Goal: Task Accomplishment & Management: Manage account settings

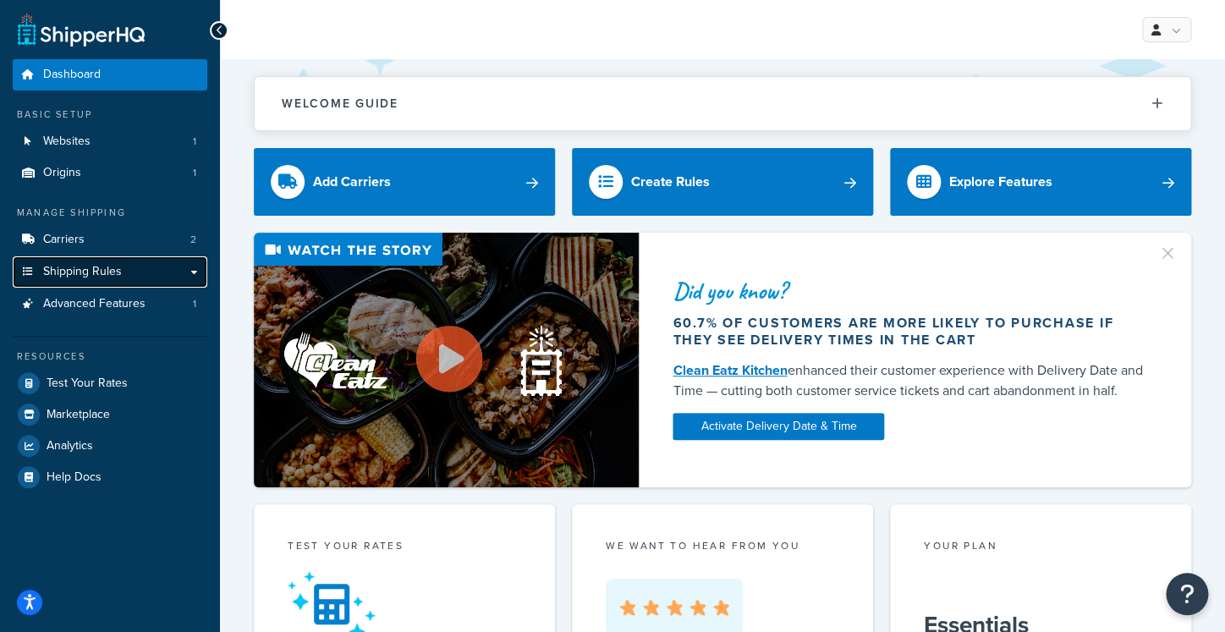
click at [157, 270] on link "Shipping Rules" at bounding box center [110, 271] width 195 height 31
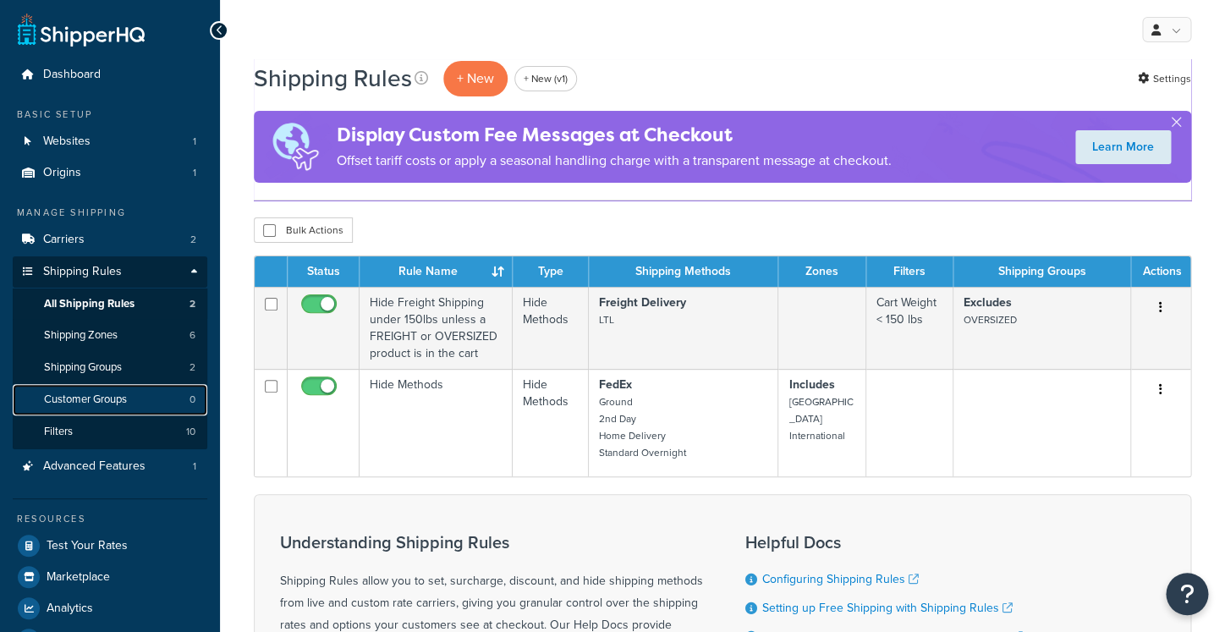
click at [131, 395] on link "Customer Groups 0" at bounding box center [110, 399] width 195 height 31
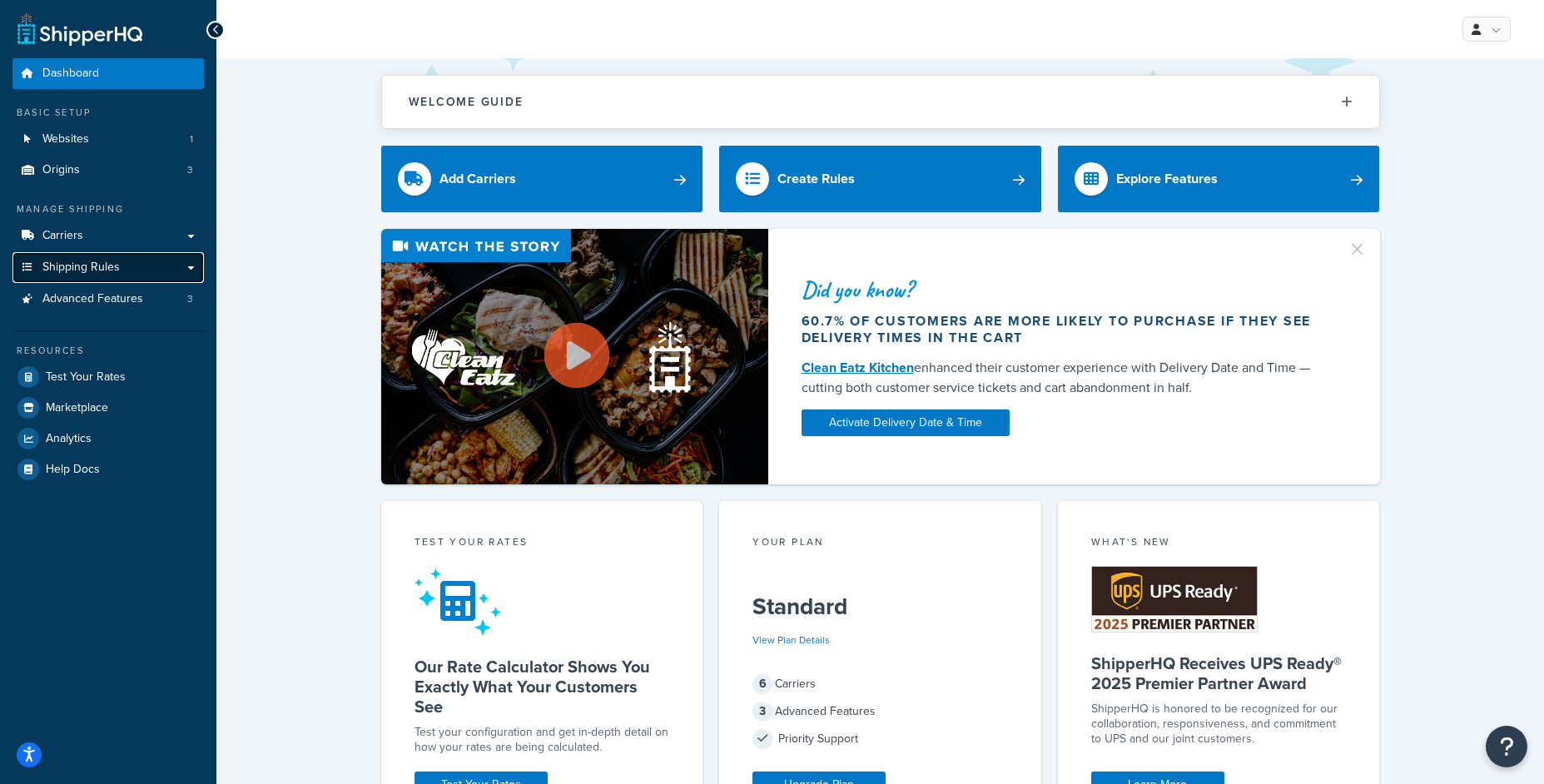
click at [58, 262] on span "Shipping Rules" at bounding box center [81, 268] width 78 height 14
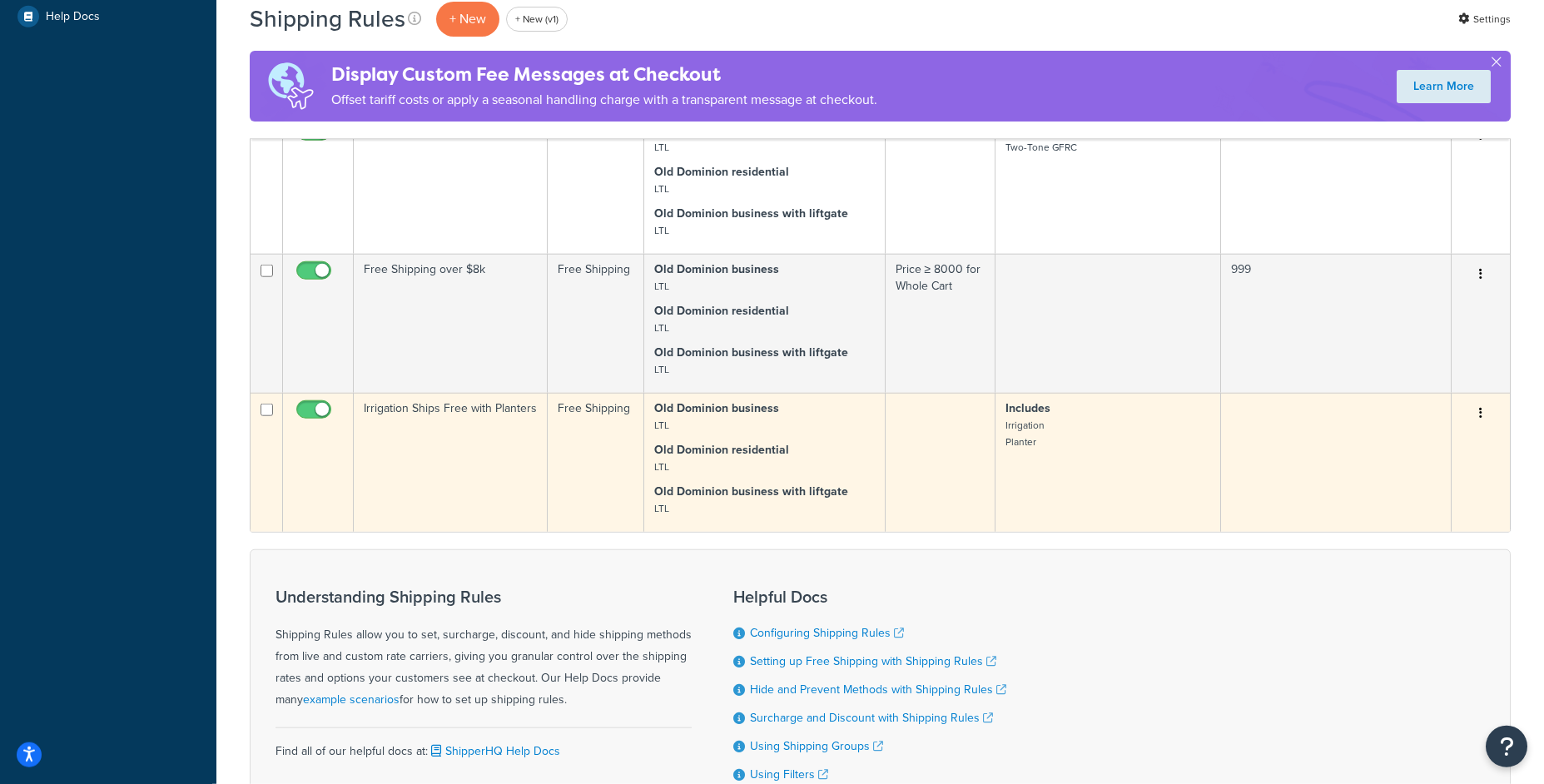
scroll to position [607, 0]
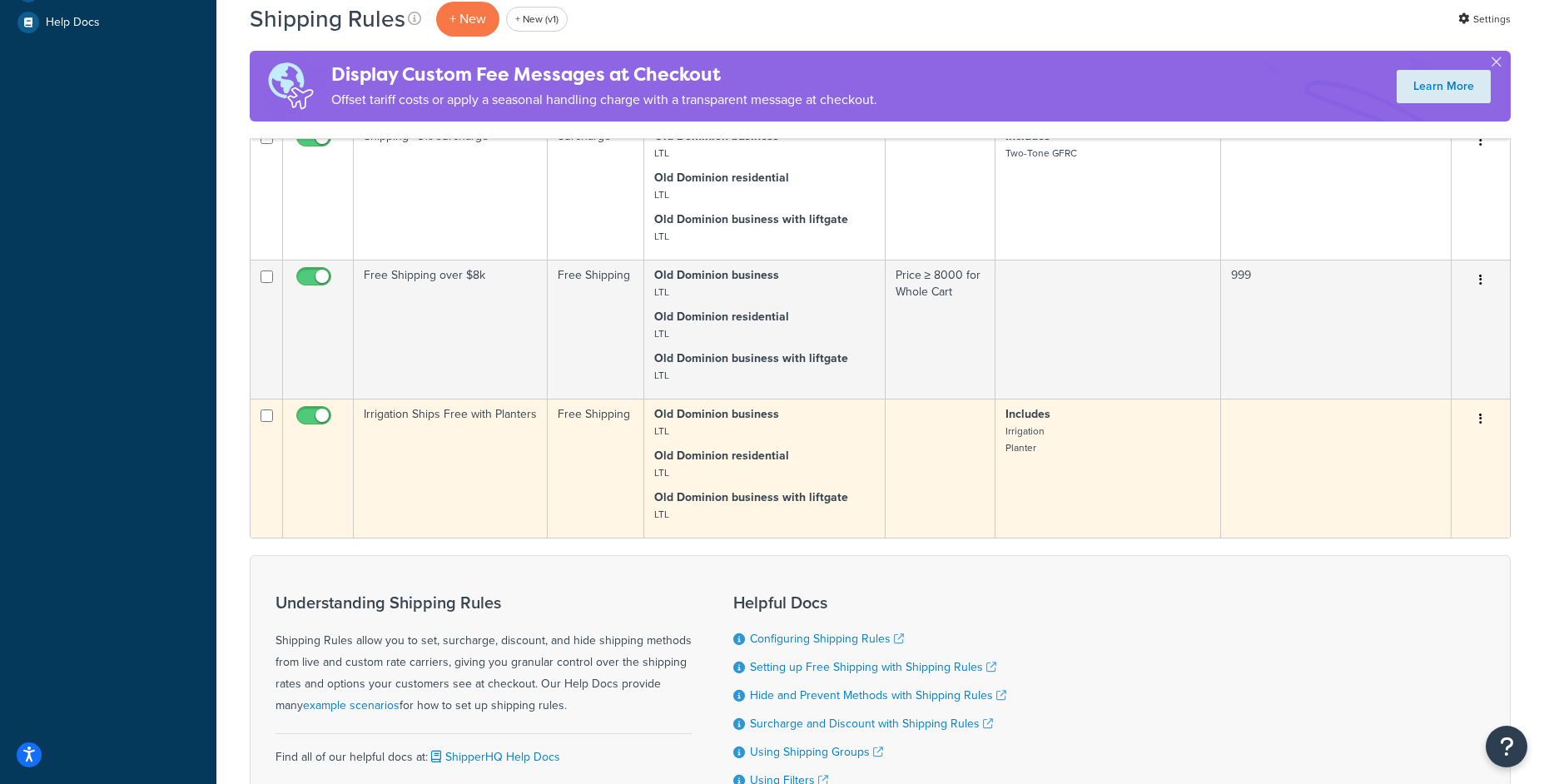
click at [535, 444] on td "Irrigation Ships Free with Planters" at bounding box center [450, 467] width 194 height 139
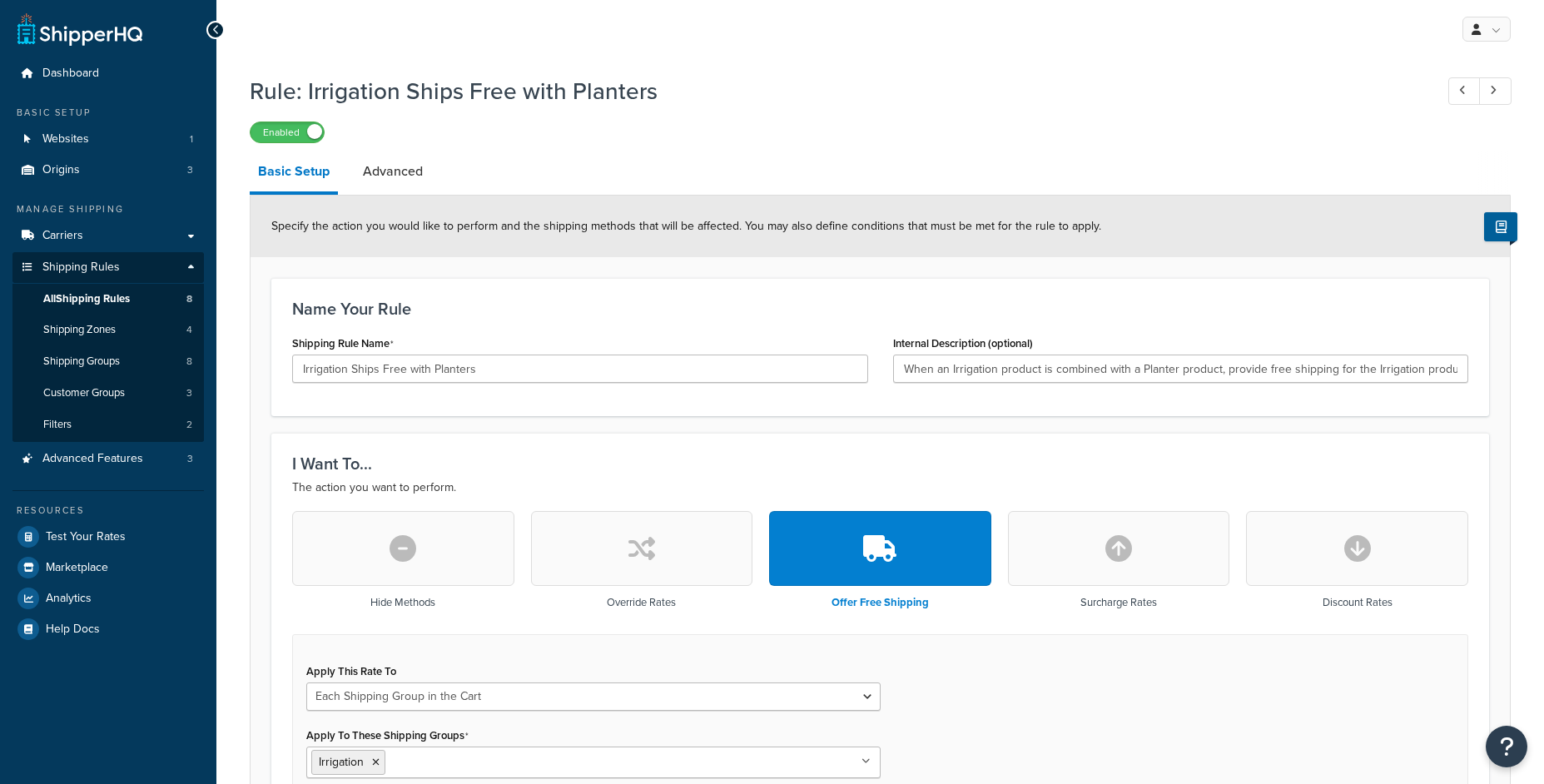
select select "SHIPPING_GROUP"
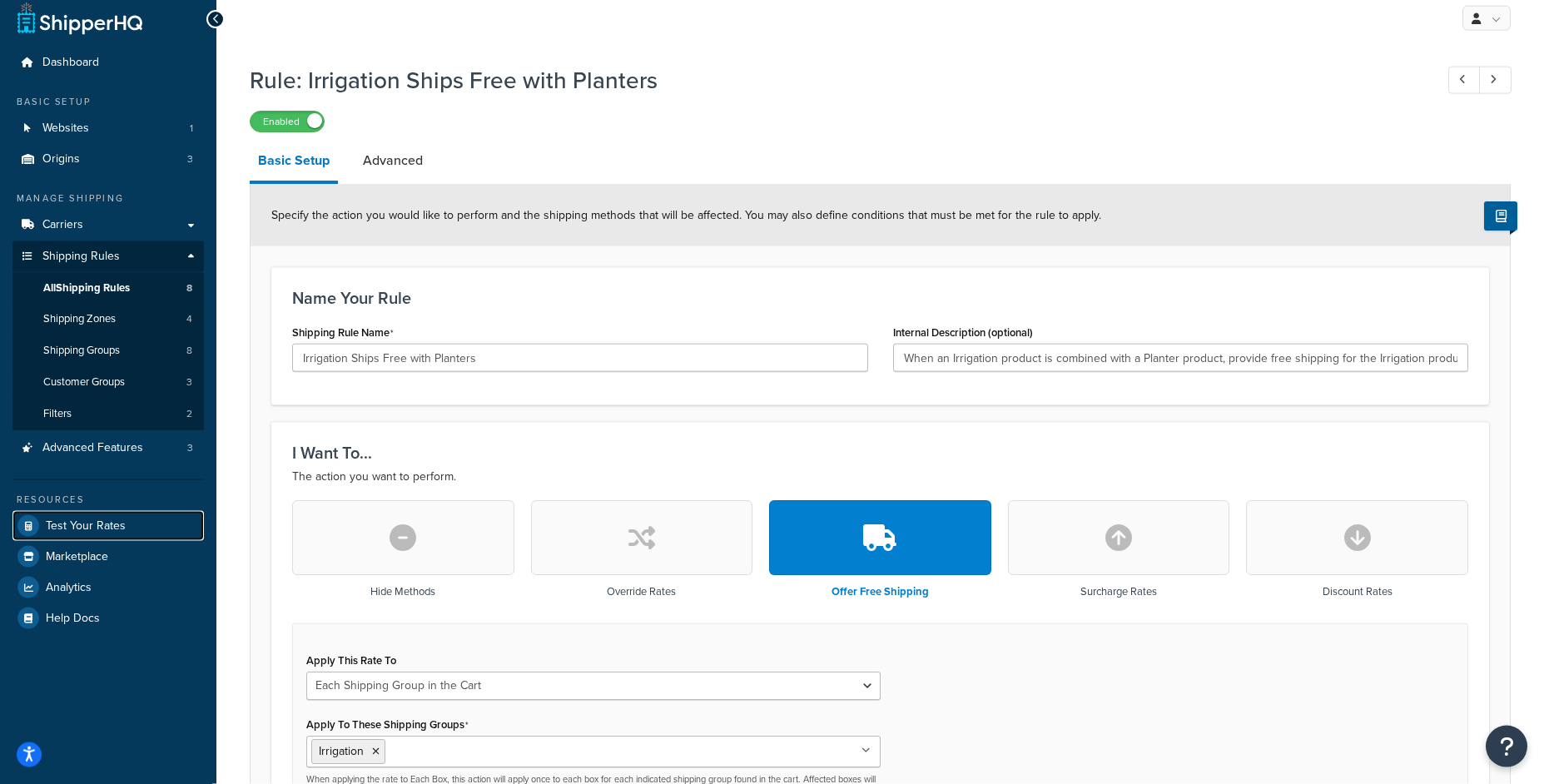
scroll to position [14, 0]
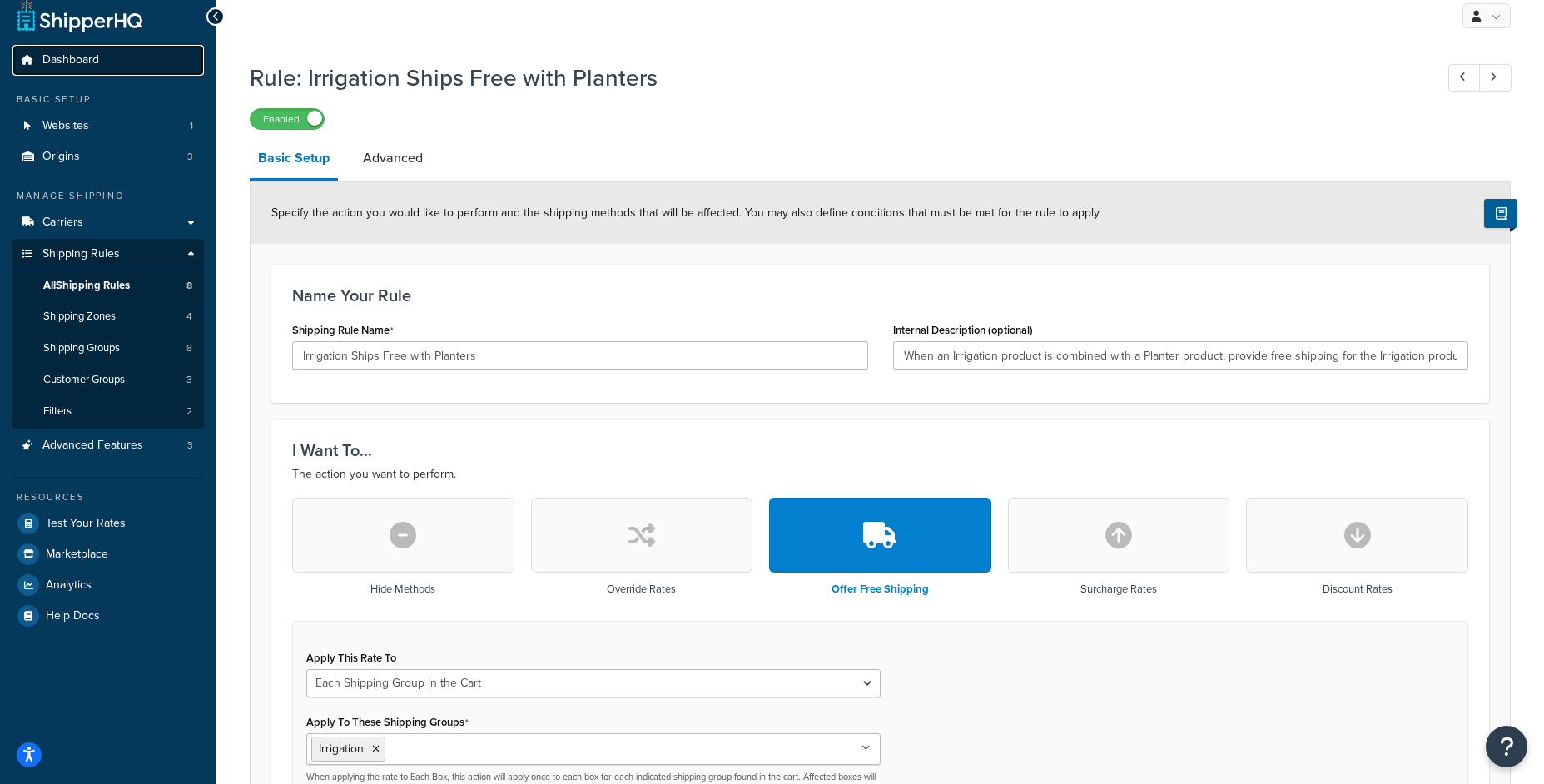
click at [105, 60] on link "Dashboard" at bounding box center [108, 60] width 192 height 30
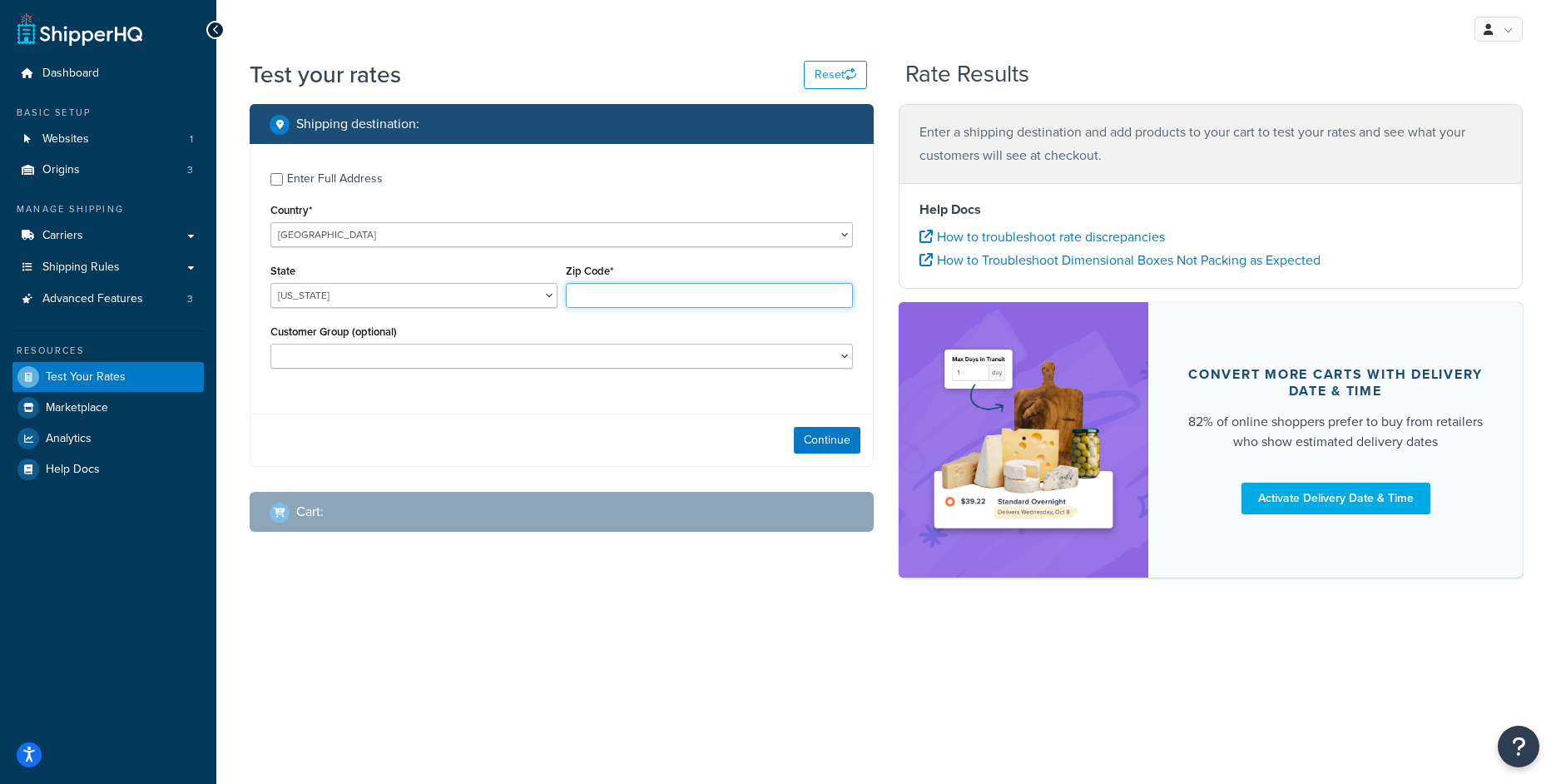
click at [631, 288] on input "Zip Code*" at bounding box center [710, 295] width 287 height 25
type input "78747"
click at [271, 283] on select "Alabama Alaska American Samoa Arizona Arkansas Armed Forces Americas Armed Forc…" at bounding box center [414, 295] width 287 height 25
select select "TX"
click option "Texas" at bounding box center [0, 0] width 0 height 0
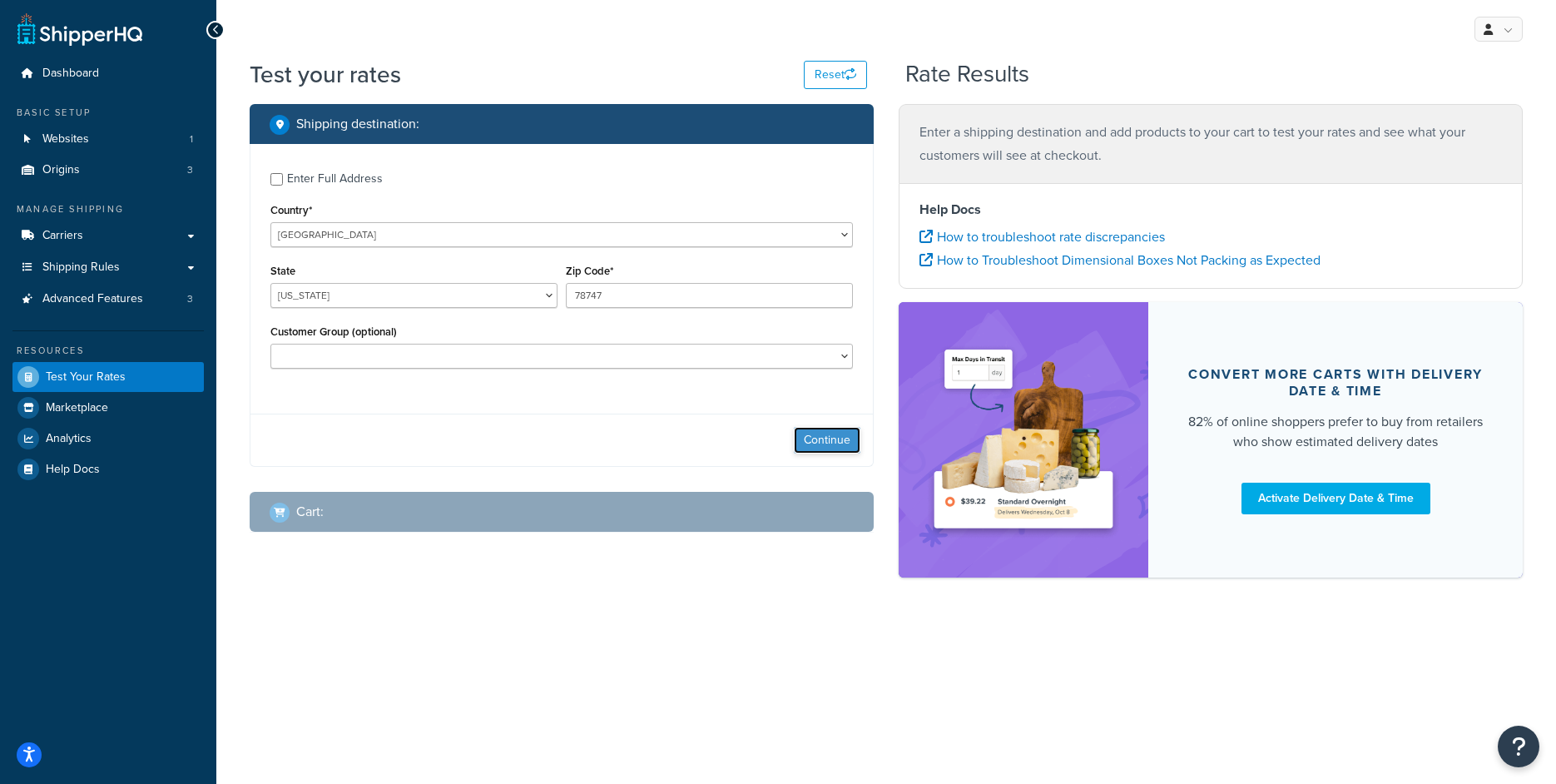
click at [845, 436] on button "Continue" at bounding box center [828, 440] width 67 height 27
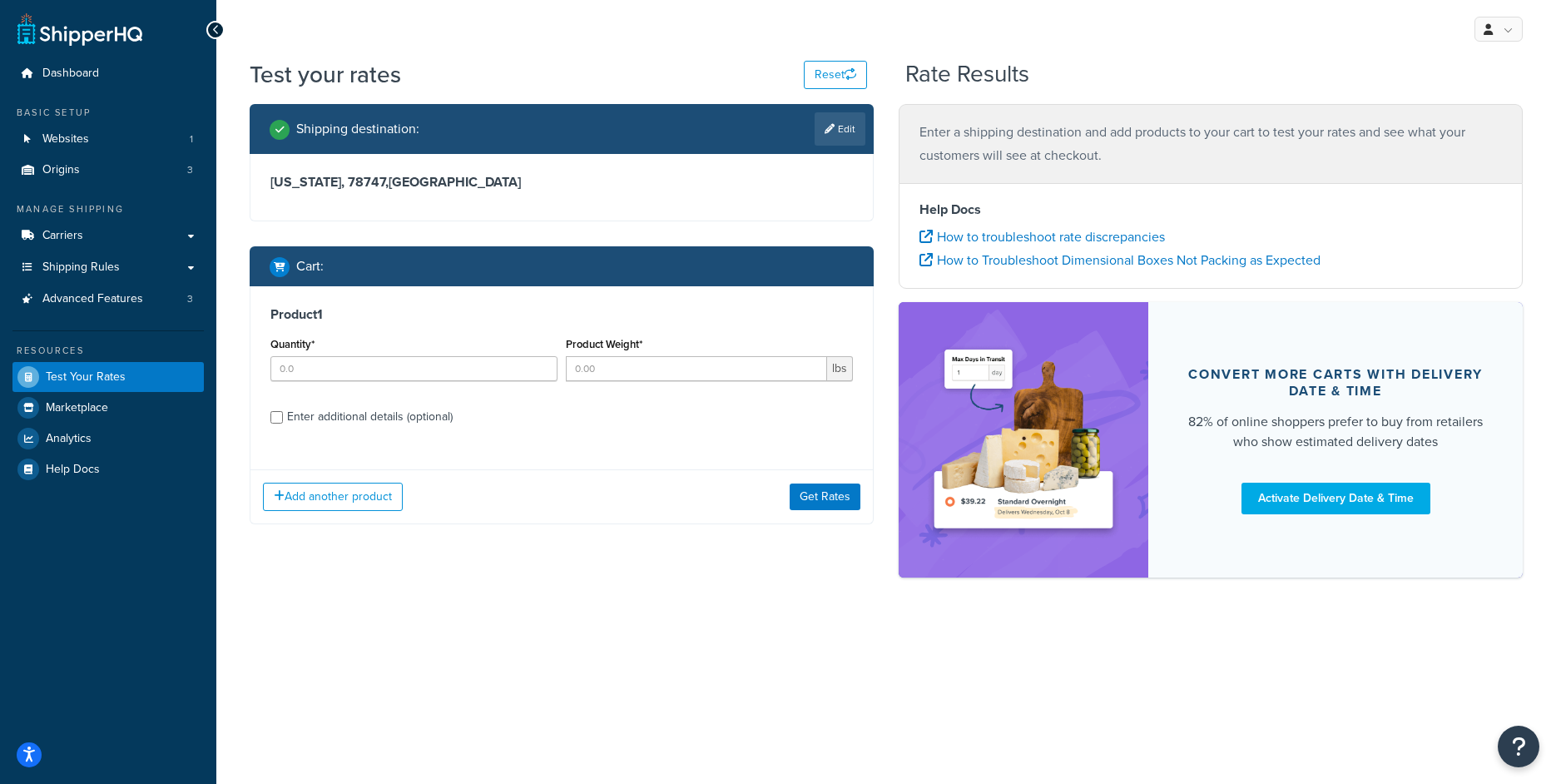
click at [834, 131] on link "Edit" at bounding box center [840, 129] width 51 height 33
select select "TX"
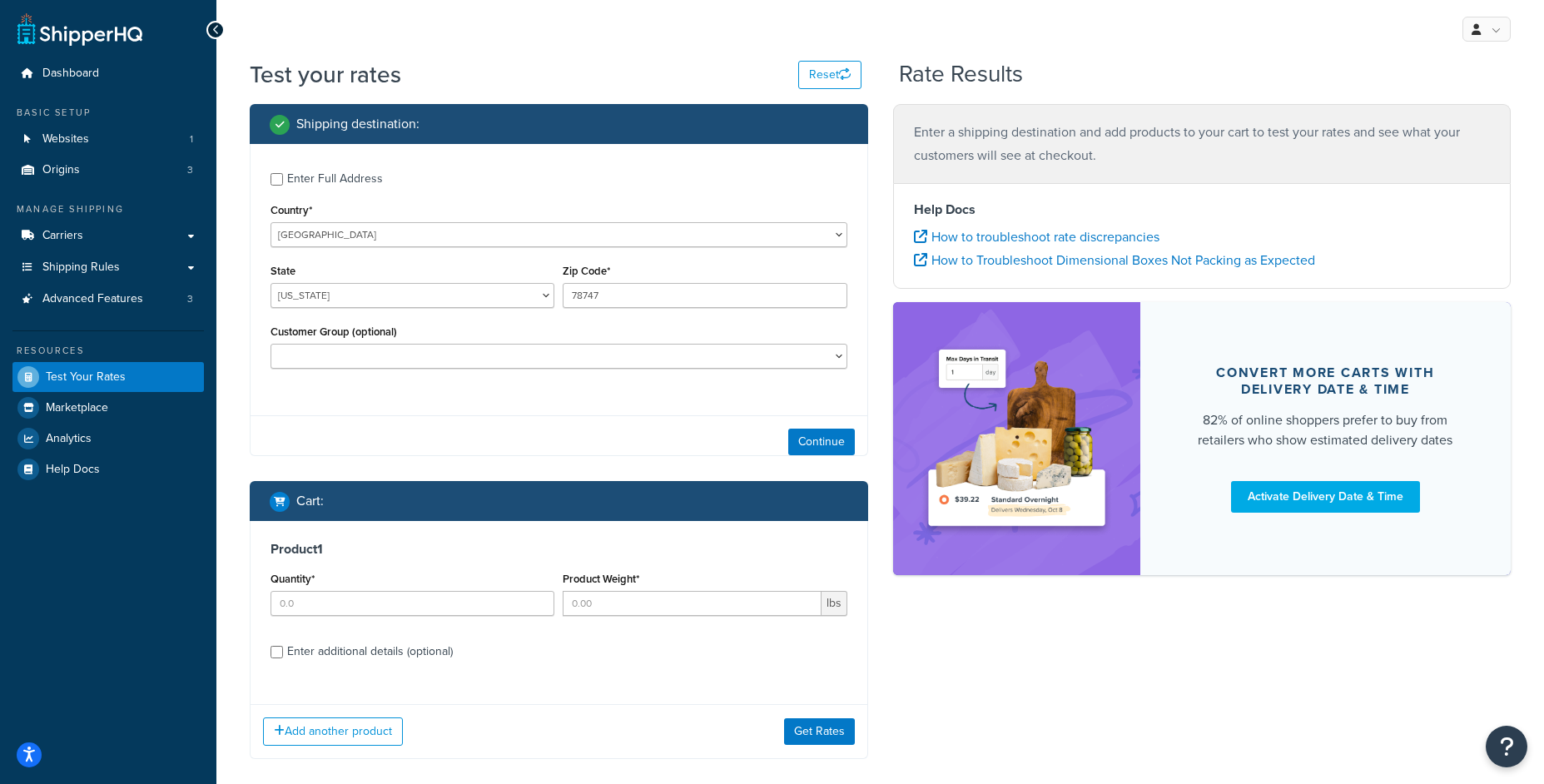
click at [317, 187] on div "Enter Full Address" at bounding box center [335, 179] width 95 height 24
click at [283, 186] on input "Enter Full Address" at bounding box center [277, 179] width 13 height 13
checkbox input "true"
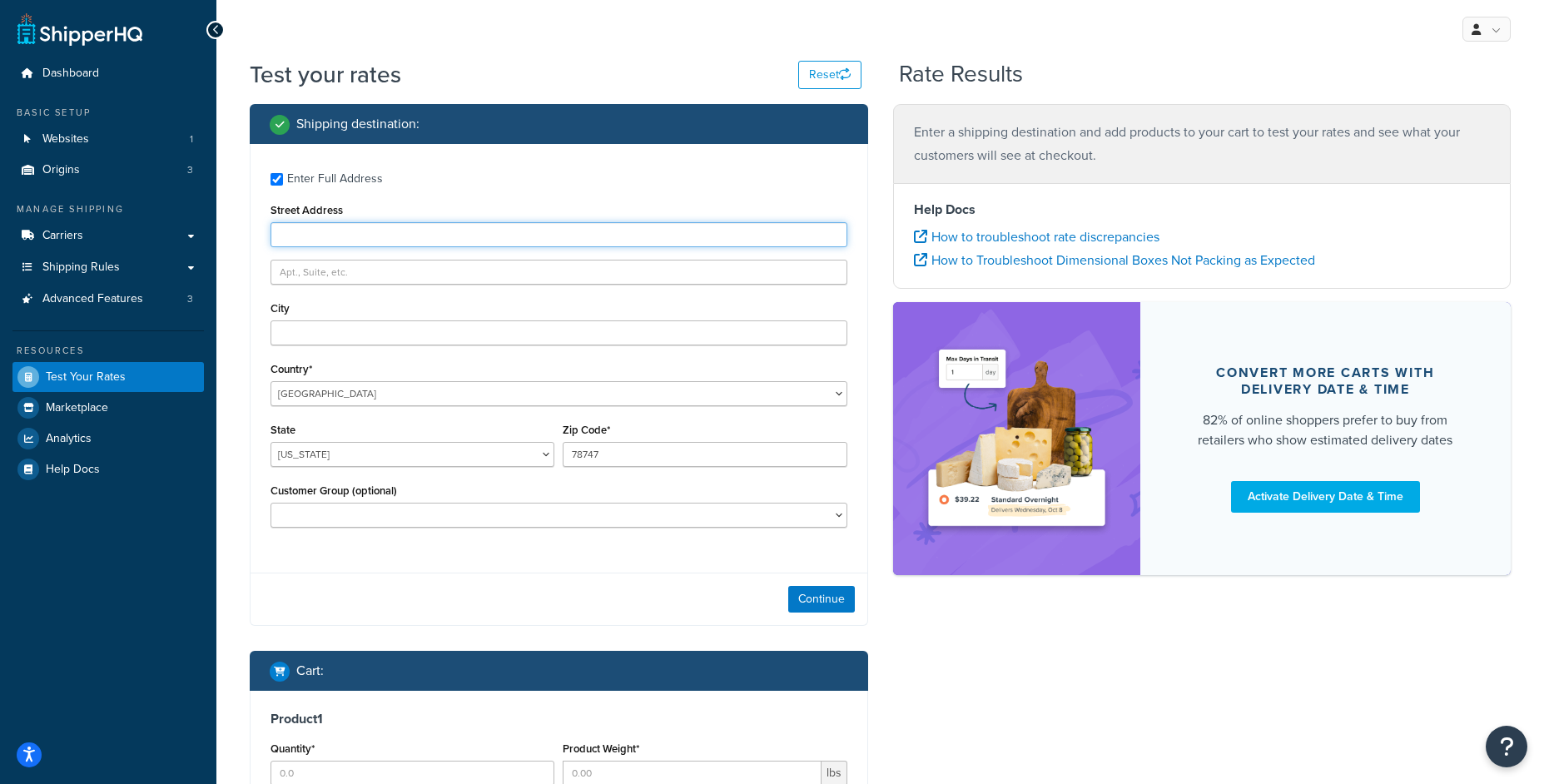
click at [327, 240] on input "Street Address" at bounding box center [559, 234] width 577 height 25
type input "6500 great trail"
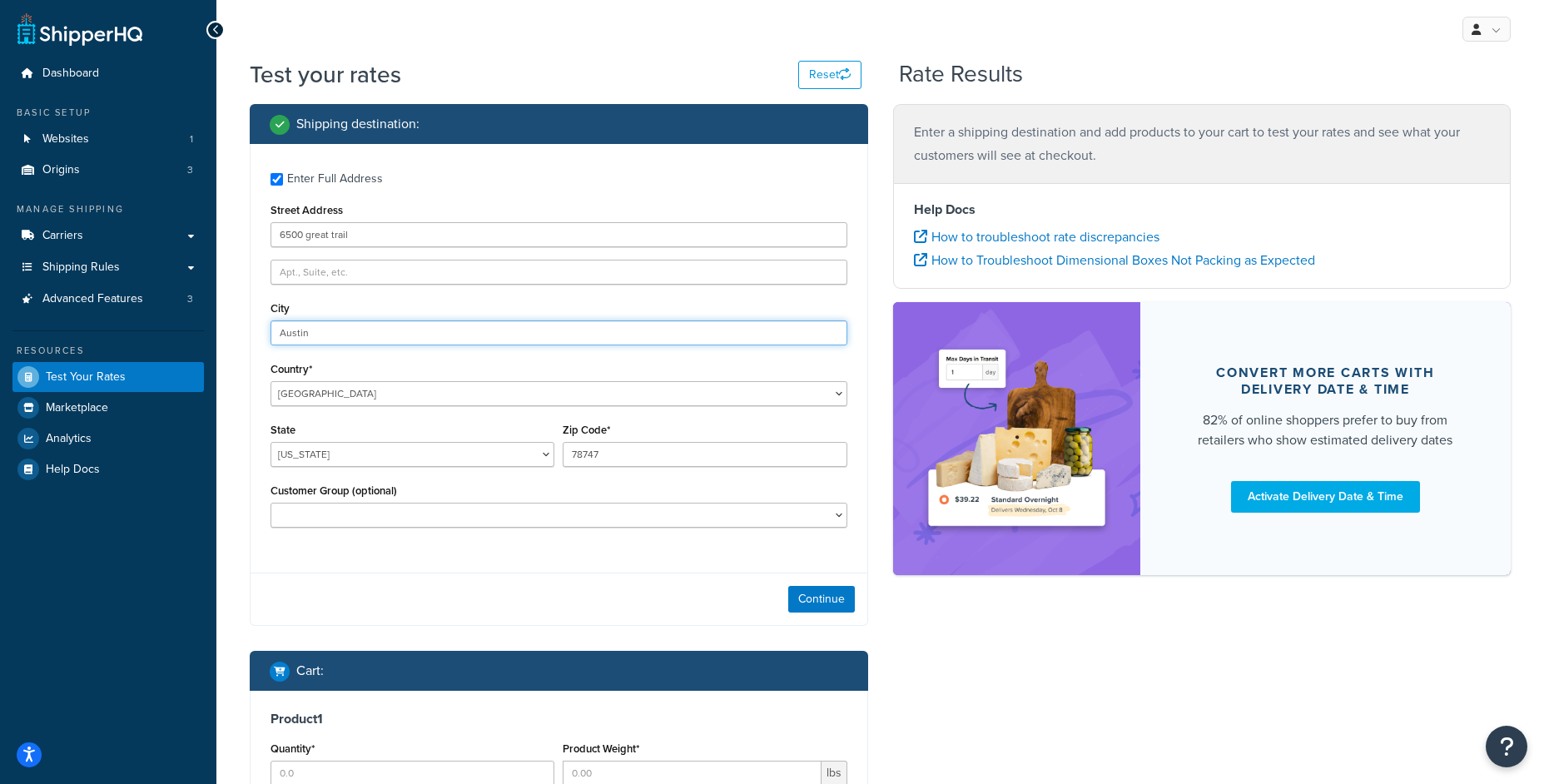
type input "Austin"
click at [877, 612] on div "Shipping destination : Enter Full Address Street Address 6500 great trail City …" at bounding box center [559, 528] width 644 height 849
click at [860, 617] on div "Continue" at bounding box center [559, 598] width 617 height 52
click at [845, 608] on button "Continue" at bounding box center [822, 598] width 67 height 27
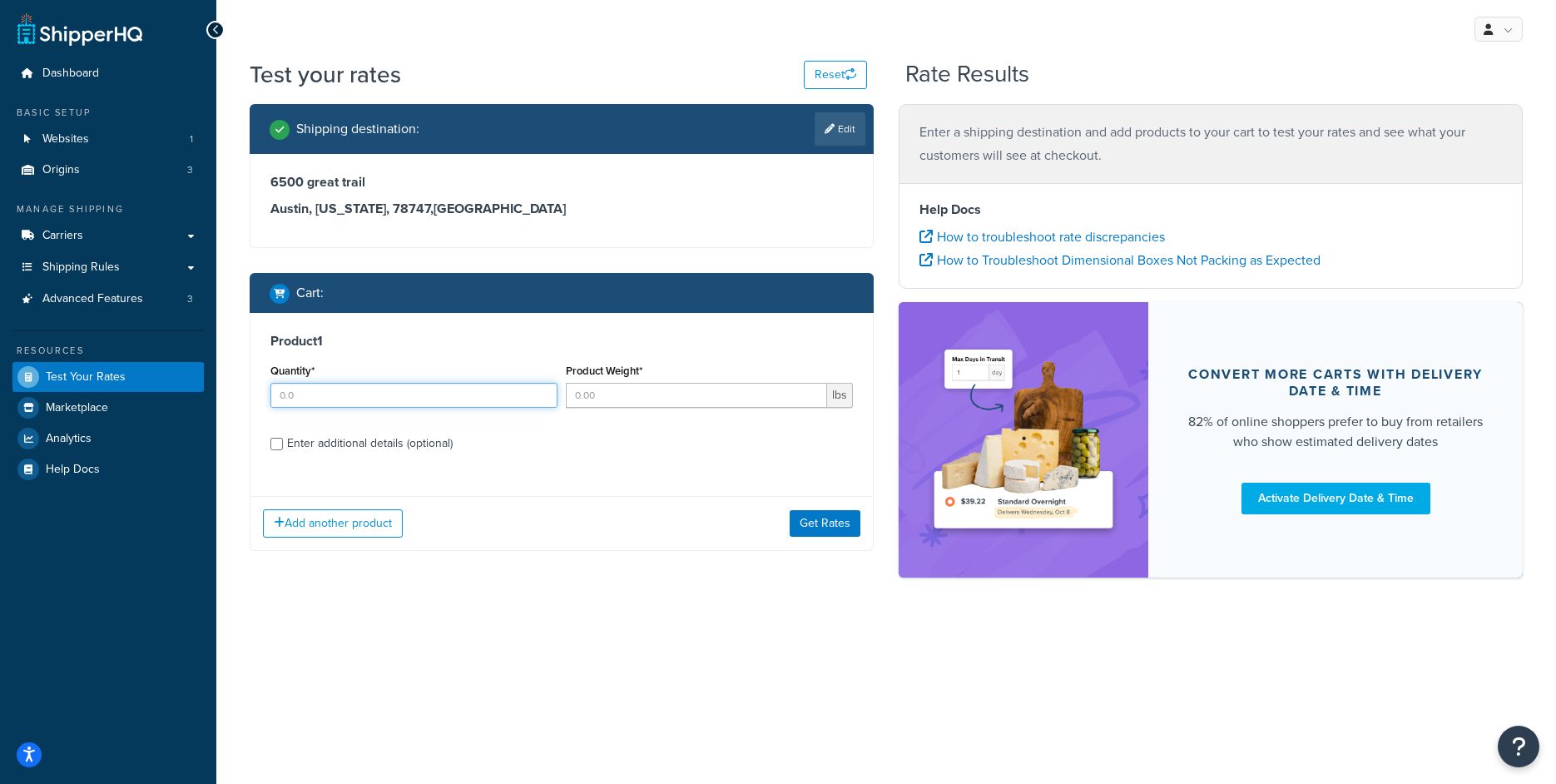
click at [402, 401] on input "Quantity*" at bounding box center [414, 394] width 287 height 25
type input "1"
click at [631, 400] on input "Product Weight*" at bounding box center [697, 394] width 262 height 25
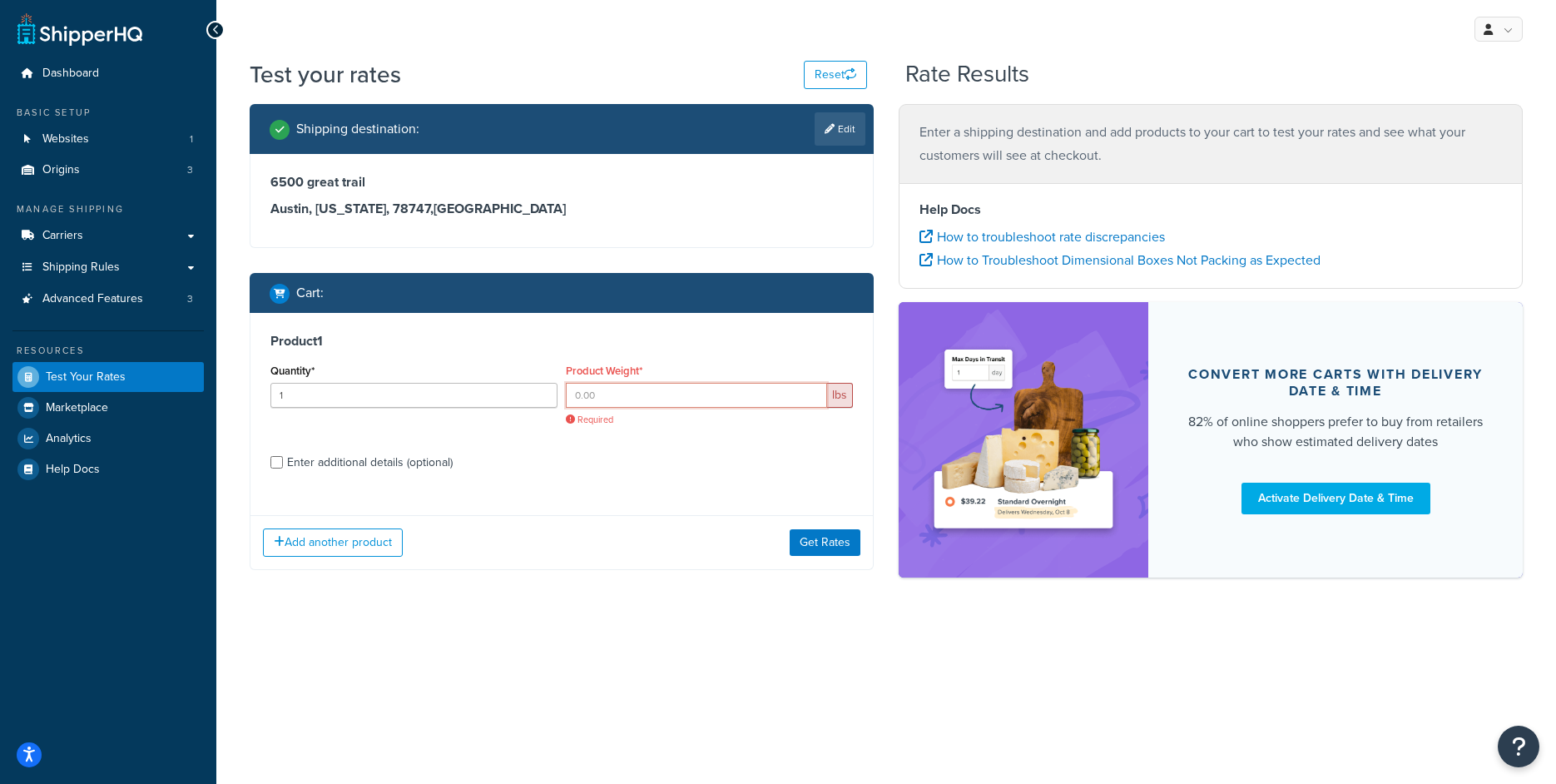
click at [650, 407] on input "Product Weight*" at bounding box center [697, 394] width 262 height 25
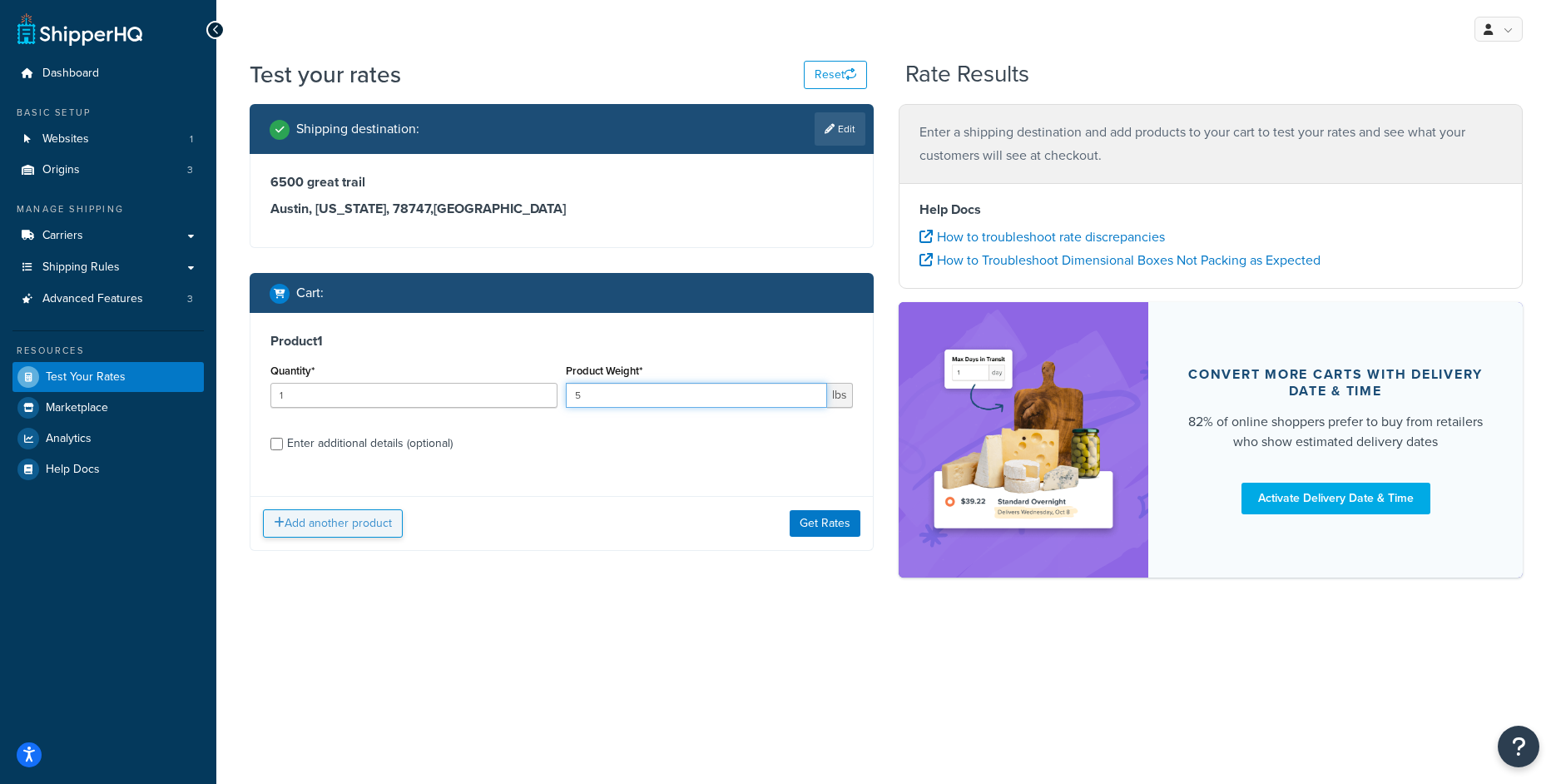
type input "5"
click at [295, 516] on button "Add another product" at bounding box center [333, 523] width 140 height 29
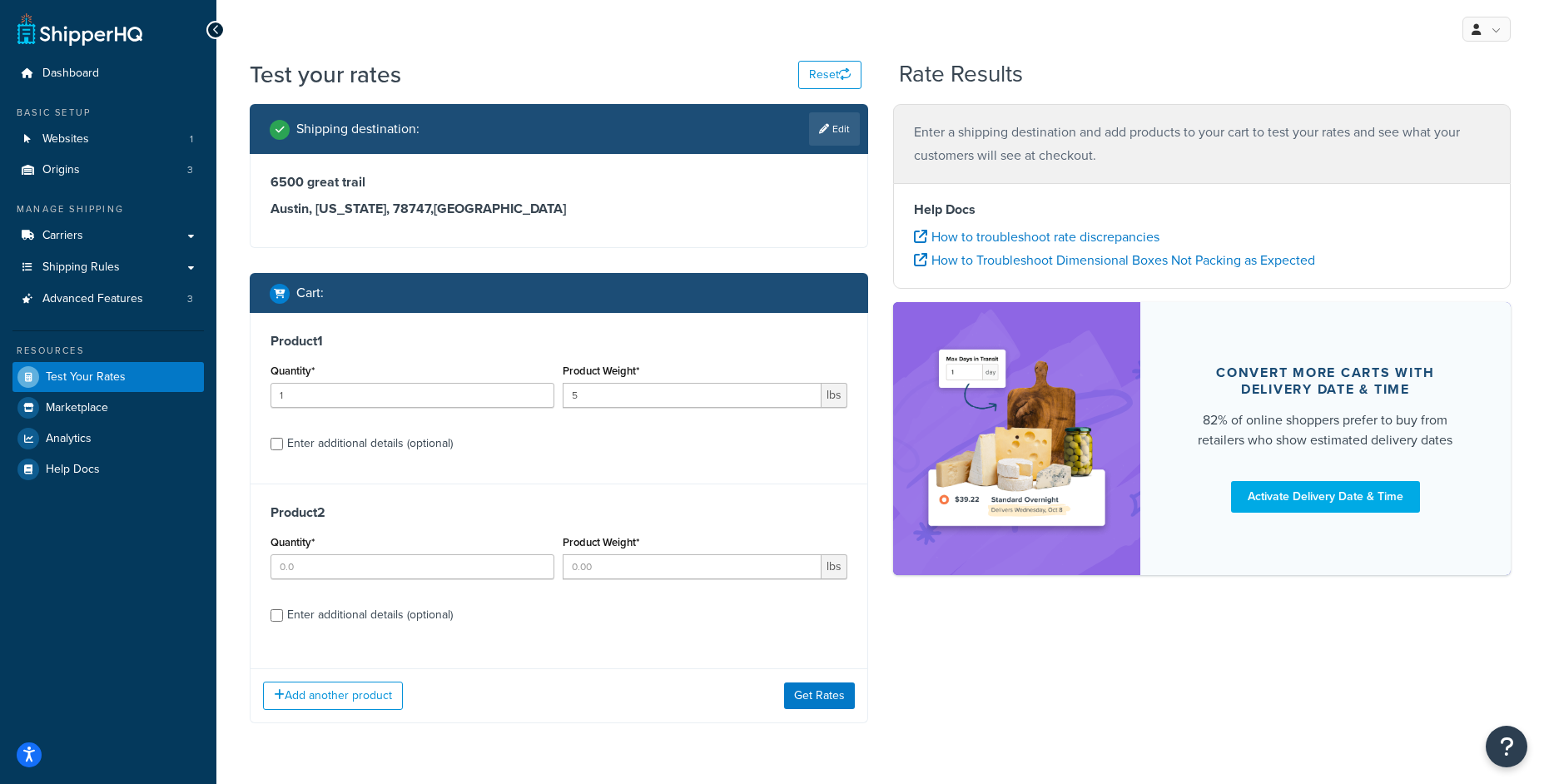
click at [360, 434] on div "Enter additional details (optional)" at bounding box center [370, 444] width 165 height 24
click at [283, 438] on input "Enter additional details (optional)" at bounding box center [277, 444] width 13 height 13
checkbox input "true"
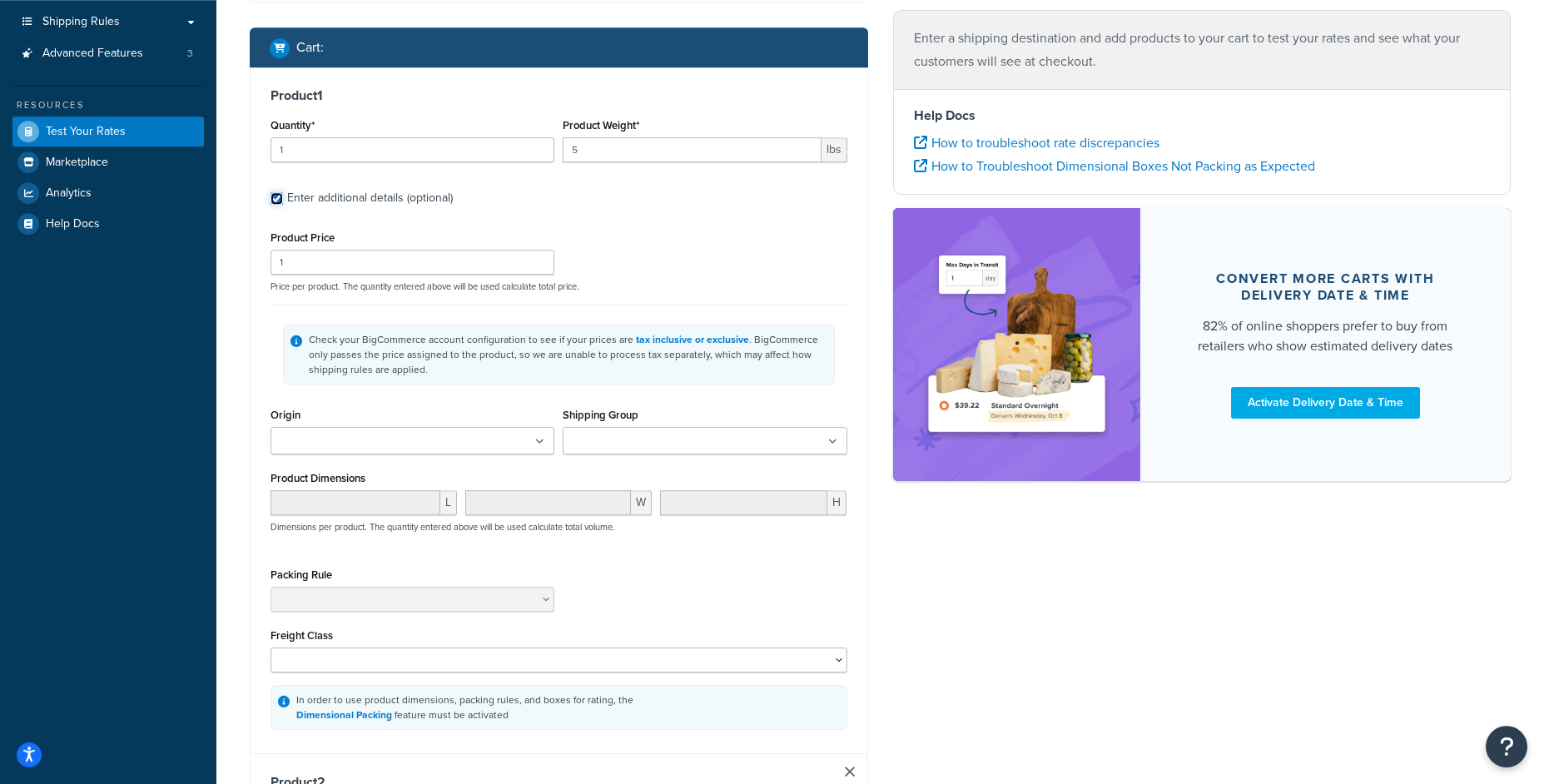
scroll to position [253, 0]
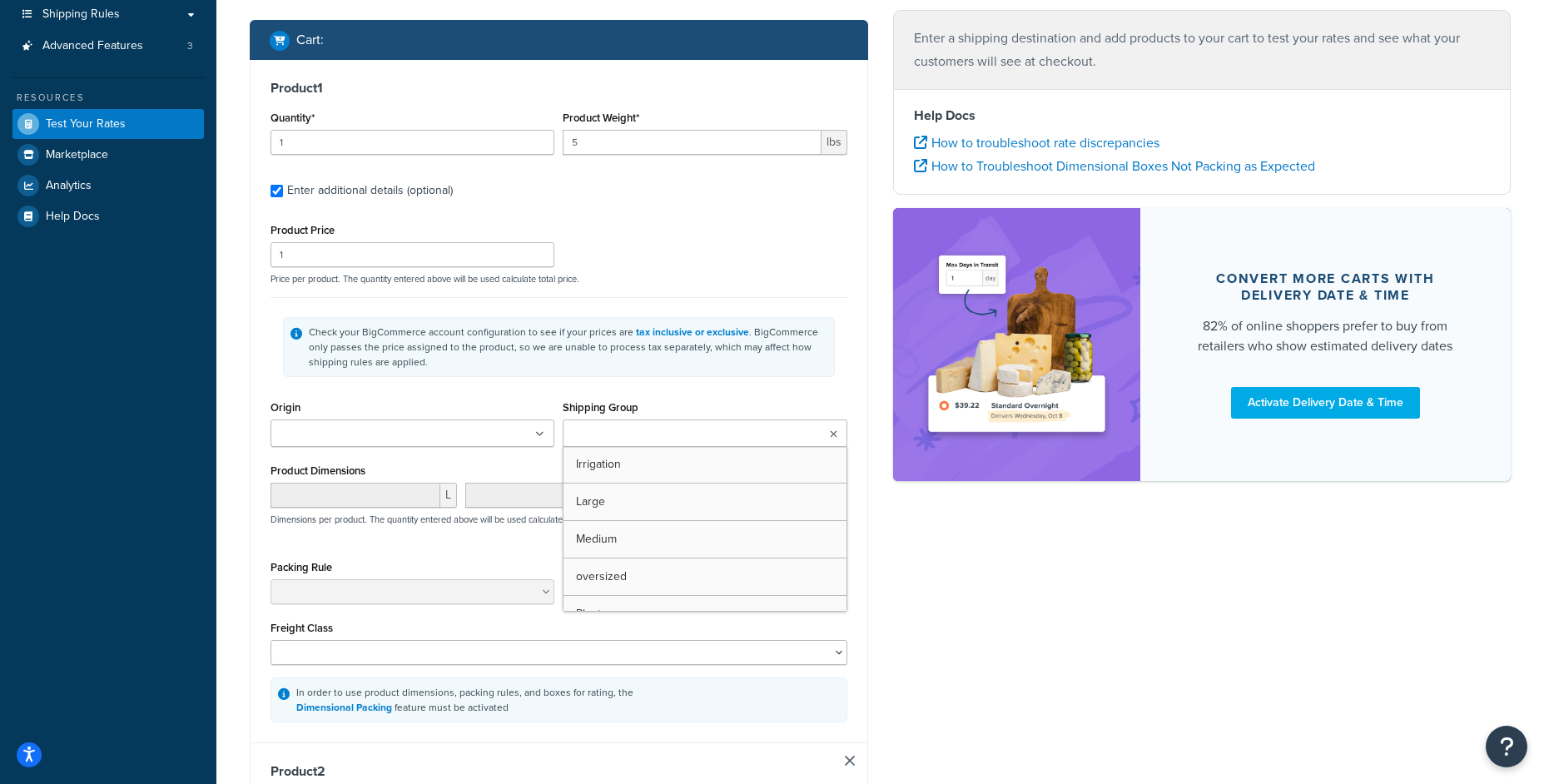
click at [628, 423] on ul at bounding box center [705, 433] width 283 height 28
click at [283, 459] on div "Origin Tournesol ecommerce site EP Tournesol ecommerce site PO Tournesol ecomme…" at bounding box center [412, 428] width 292 height 63
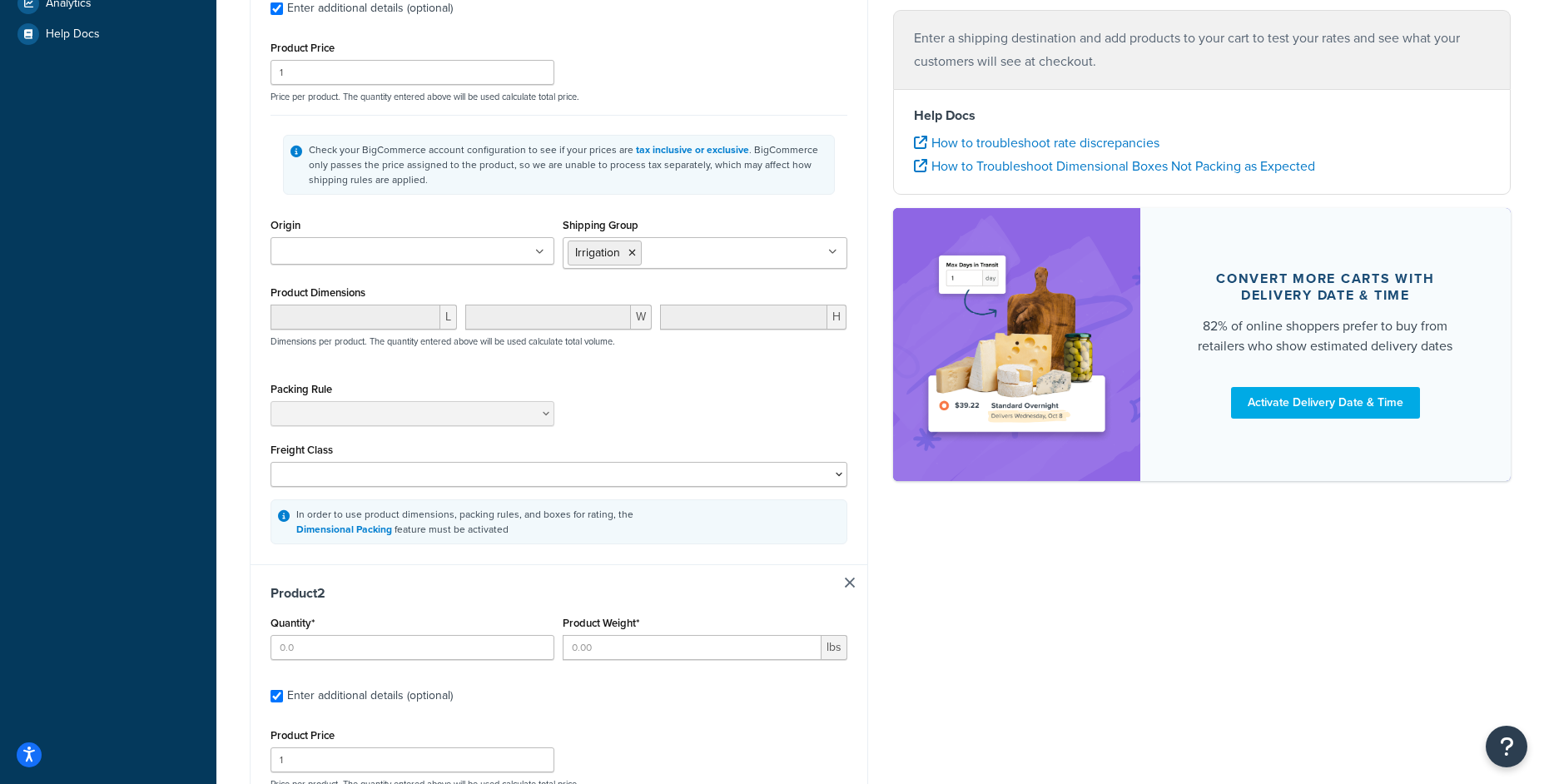
scroll to position [466, 0]
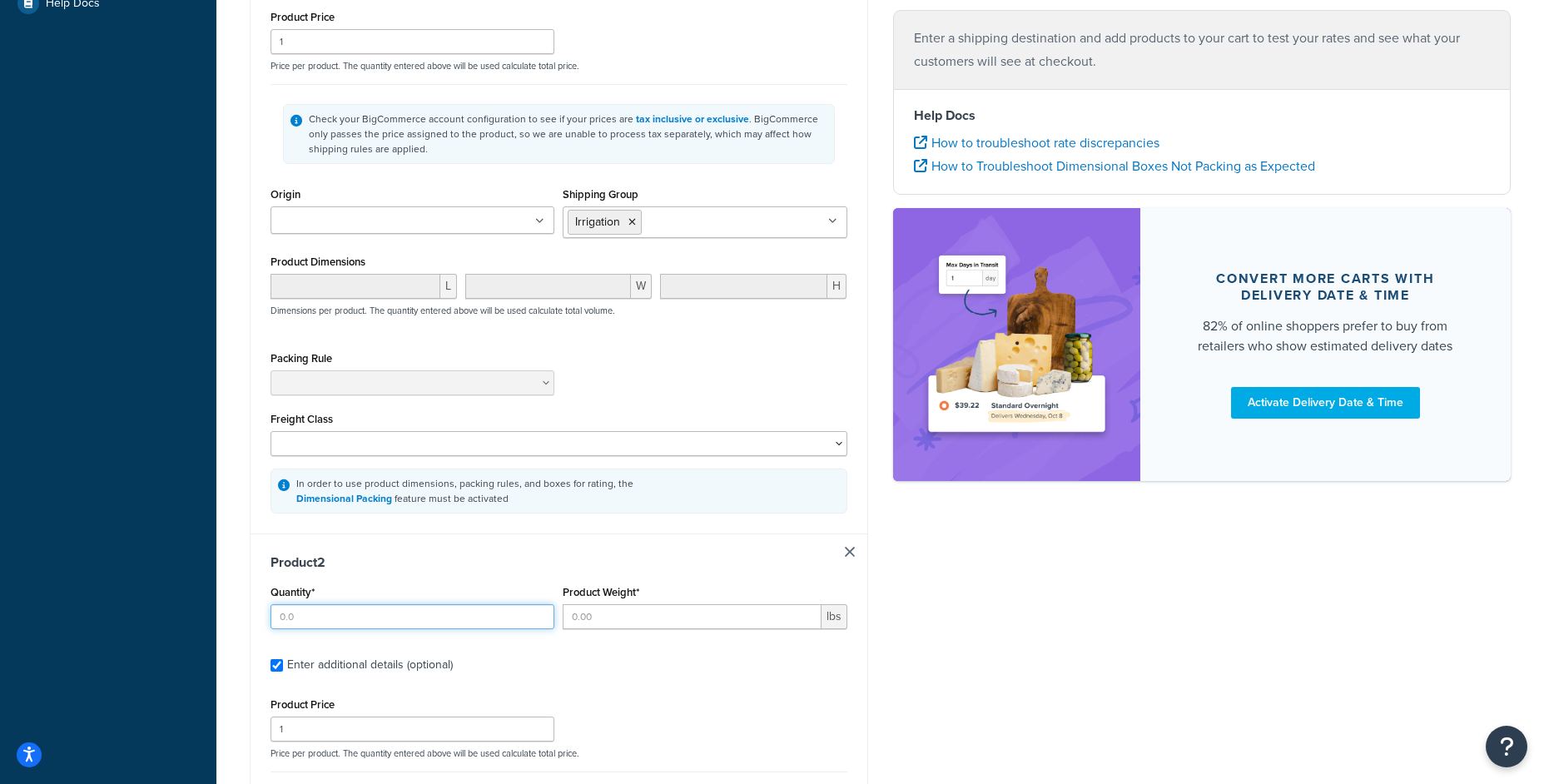
click at [358, 612] on input "Quantity*" at bounding box center [412, 616] width 283 height 25
type input "1"
click at [604, 616] on input "Product Weight*" at bounding box center [692, 616] width 258 height 25
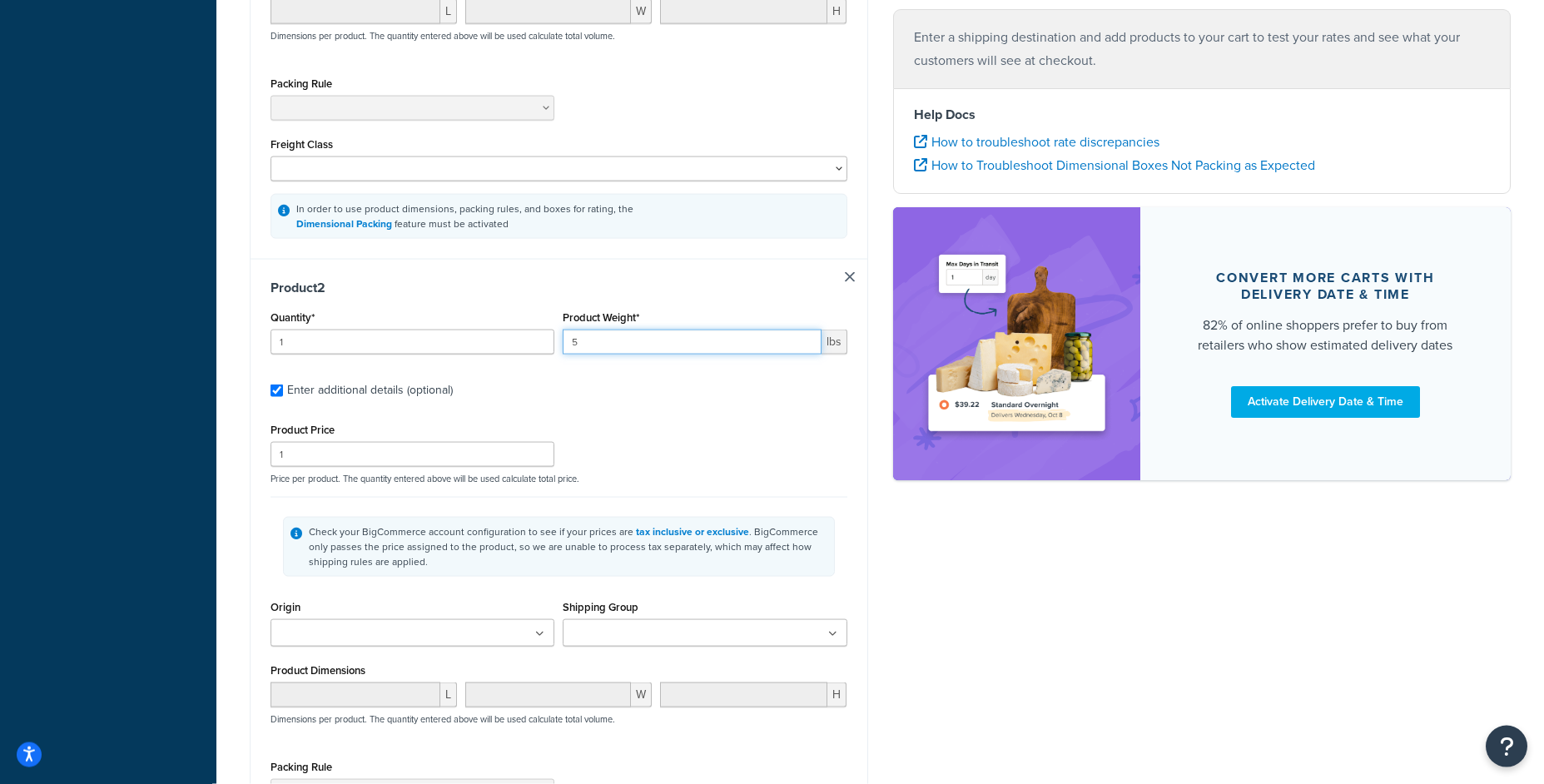
scroll to position [746, 0]
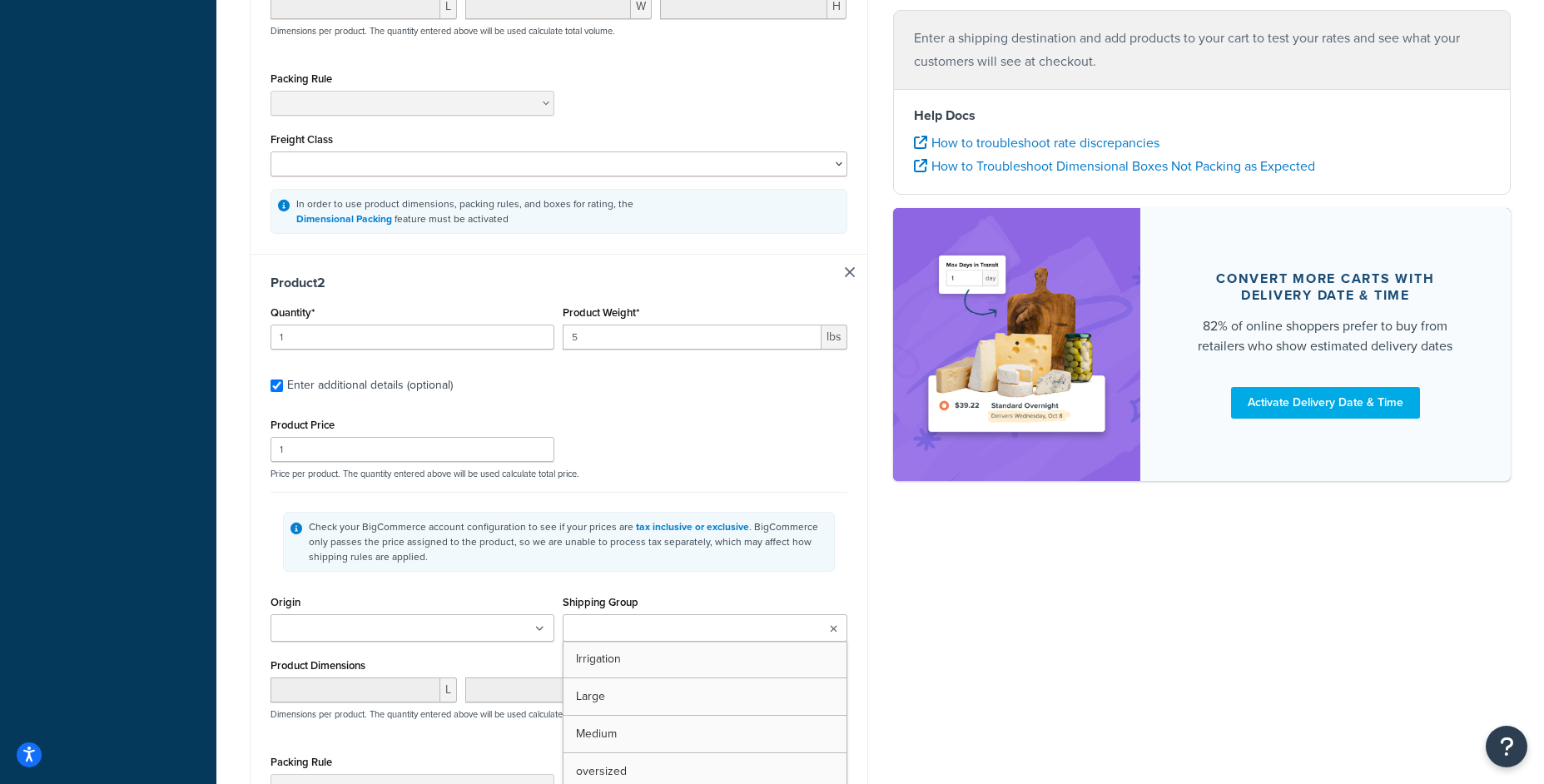
click at [665, 632] on input "Shipping Group" at bounding box center [642, 629] width 148 height 19
click at [628, 342] on input "5" at bounding box center [692, 336] width 258 height 25
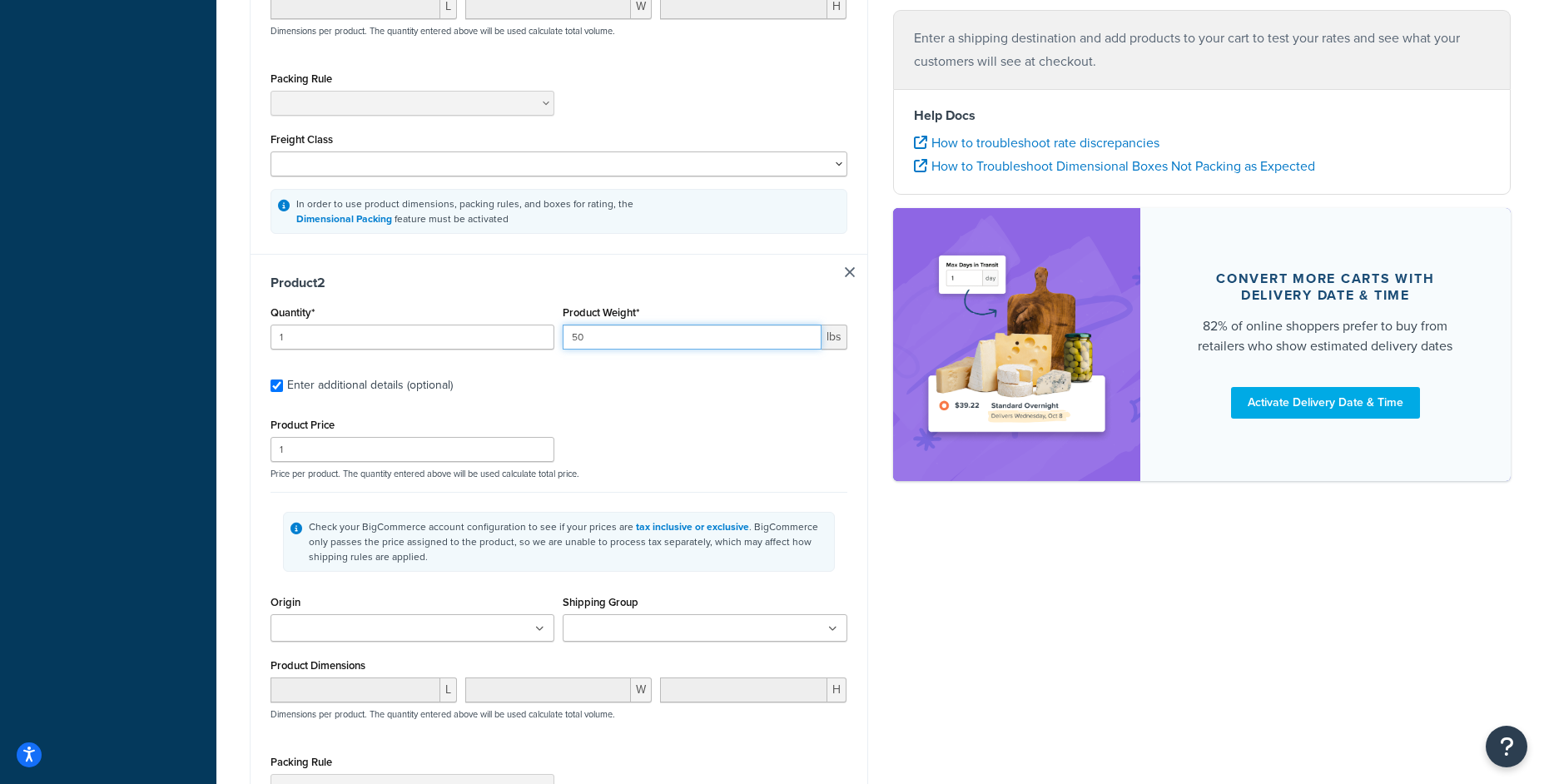
type input "50"
click at [670, 623] on ul at bounding box center [705, 628] width 283 height 28
click at [1038, 634] on div "Shipping destination : Edit 6500 great trail Austin, Texas, 78747 , United Stat…" at bounding box center [880, 197] width 1286 height 1676
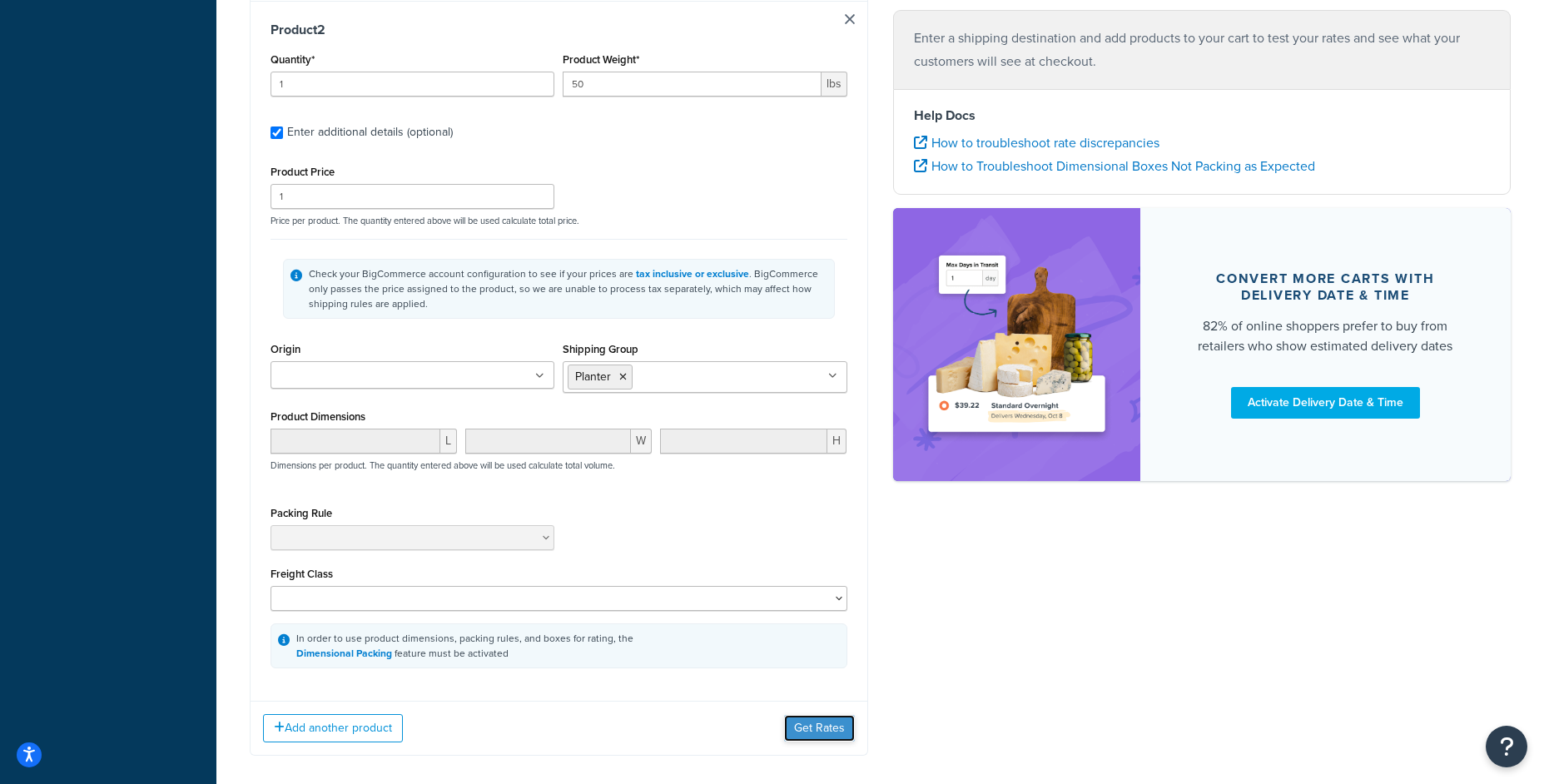
click at [792, 727] on button "Get Rates" at bounding box center [820, 727] width 71 height 27
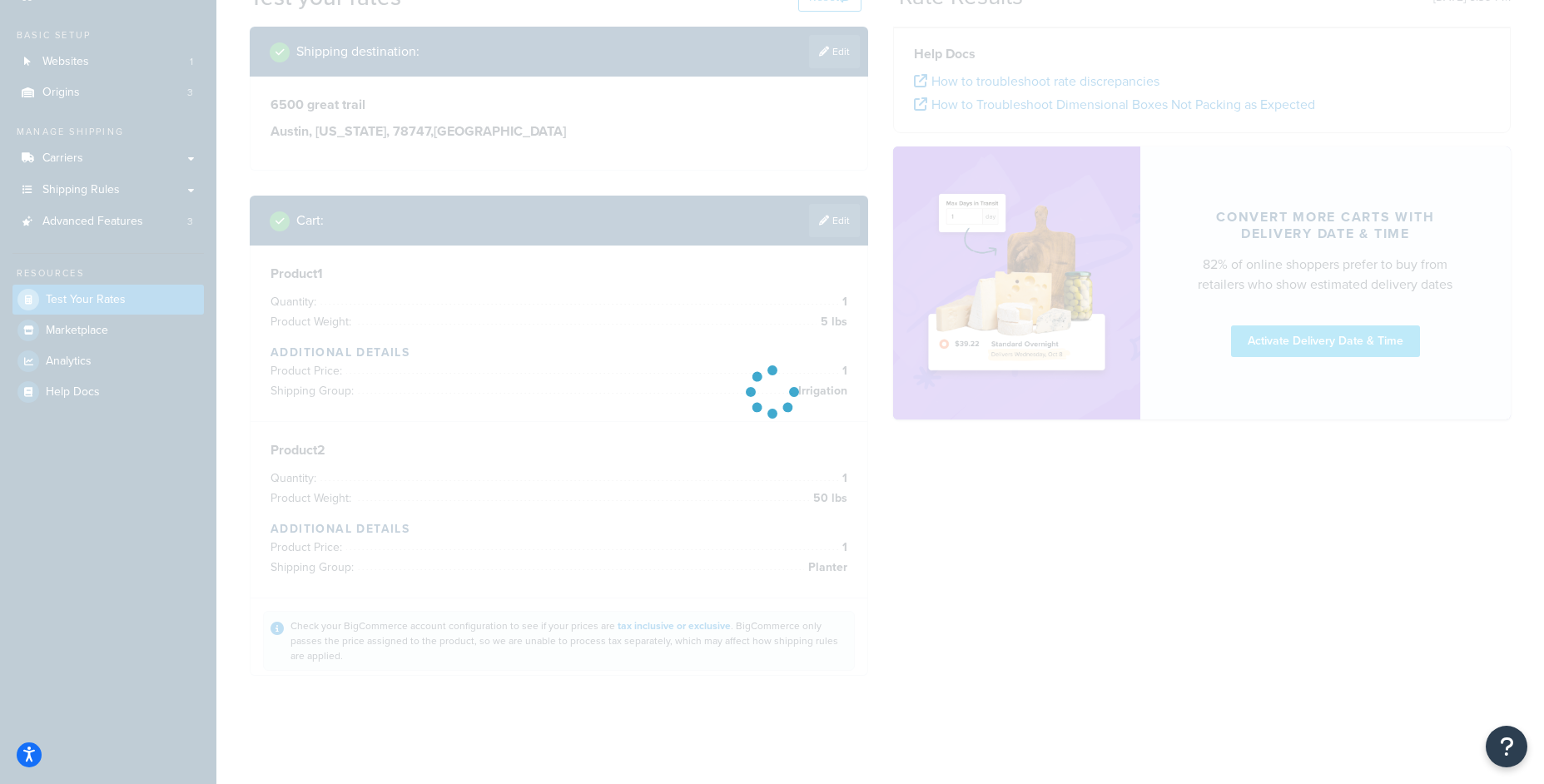
scroll to position [78, 0]
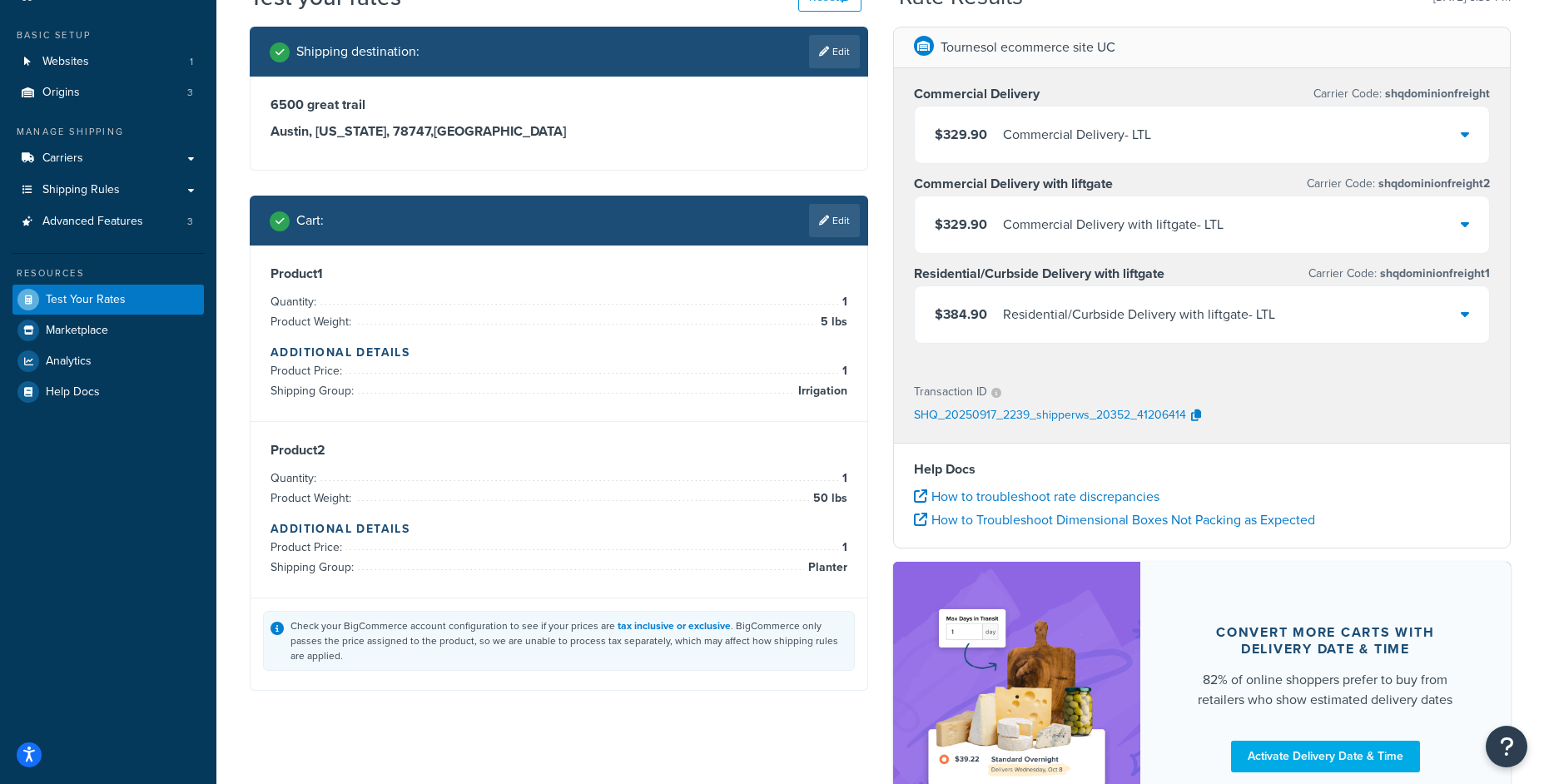
click at [998, 142] on div "$329.90 Commercial Delivery - LTL" at bounding box center [1043, 135] width 216 height 24
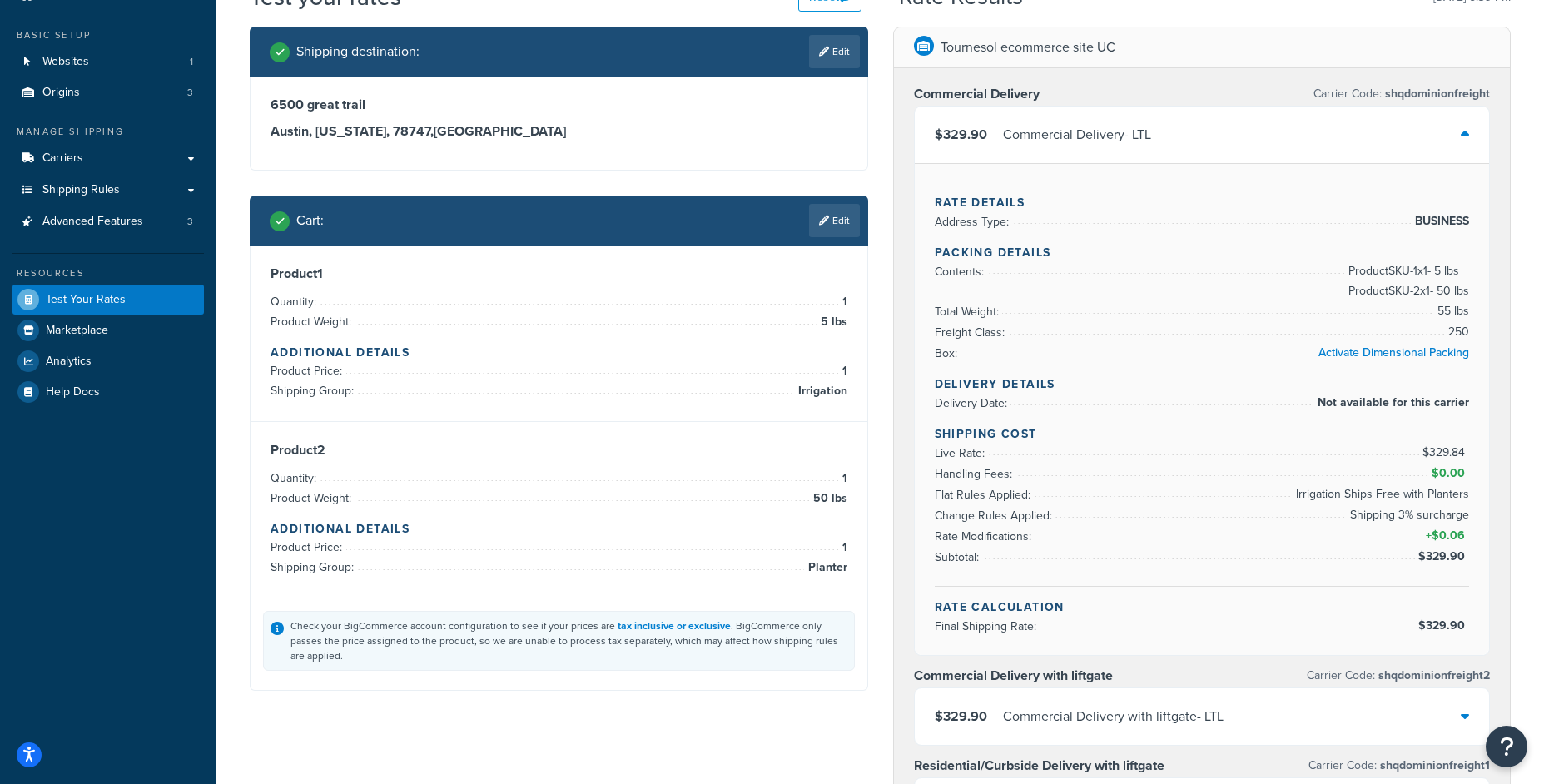
click at [1052, 117] on div "$329.90 Commercial Delivery - LTL" at bounding box center [1202, 135] width 575 height 57
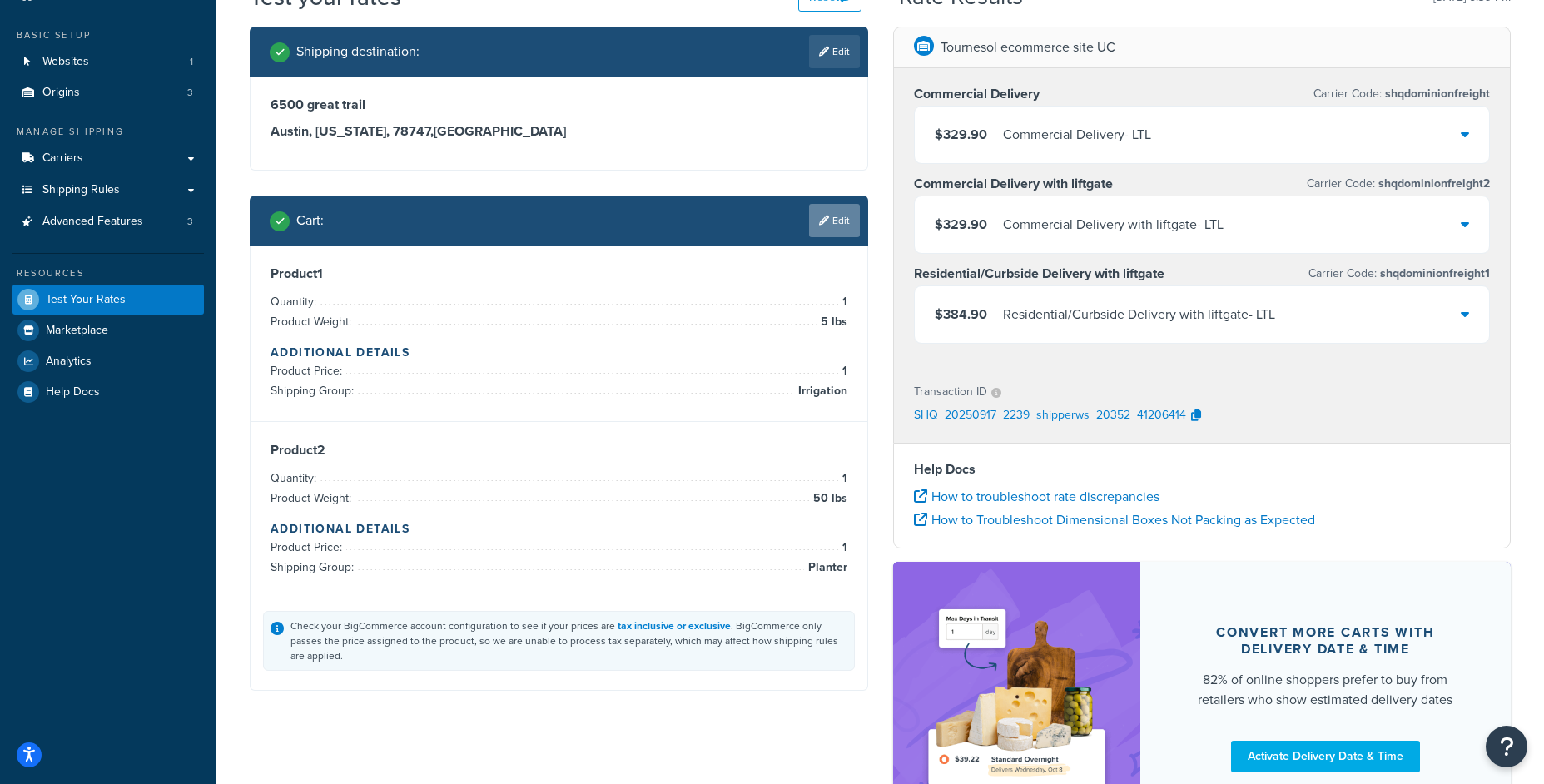
click at [854, 224] on link "Edit" at bounding box center [834, 220] width 51 height 33
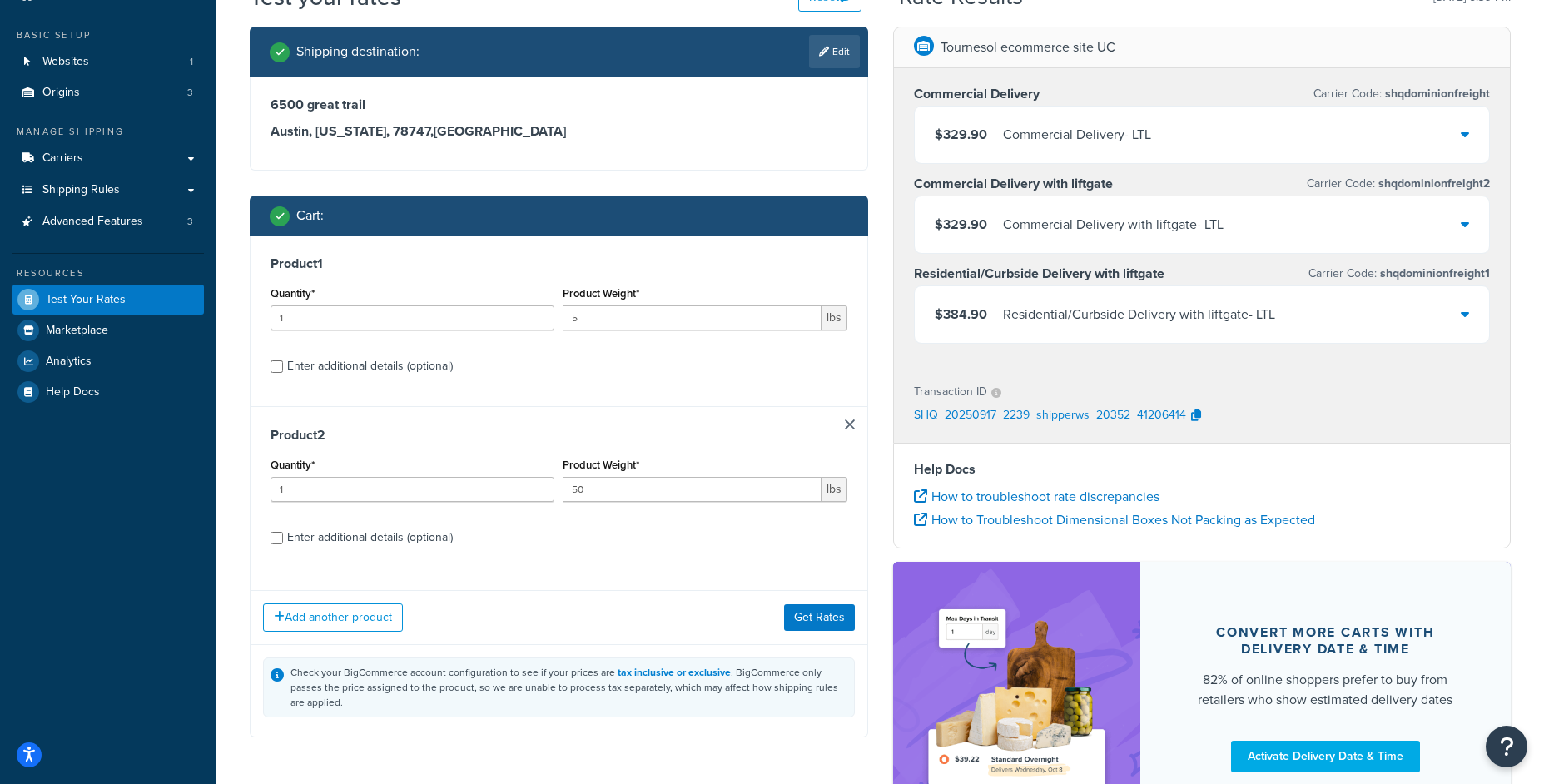
click at [648, 338] on div "Product Weight* 5 lbs" at bounding box center [704, 313] width 292 height 61
click at [648, 327] on input "5" at bounding box center [692, 317] width 258 height 25
type input "100"
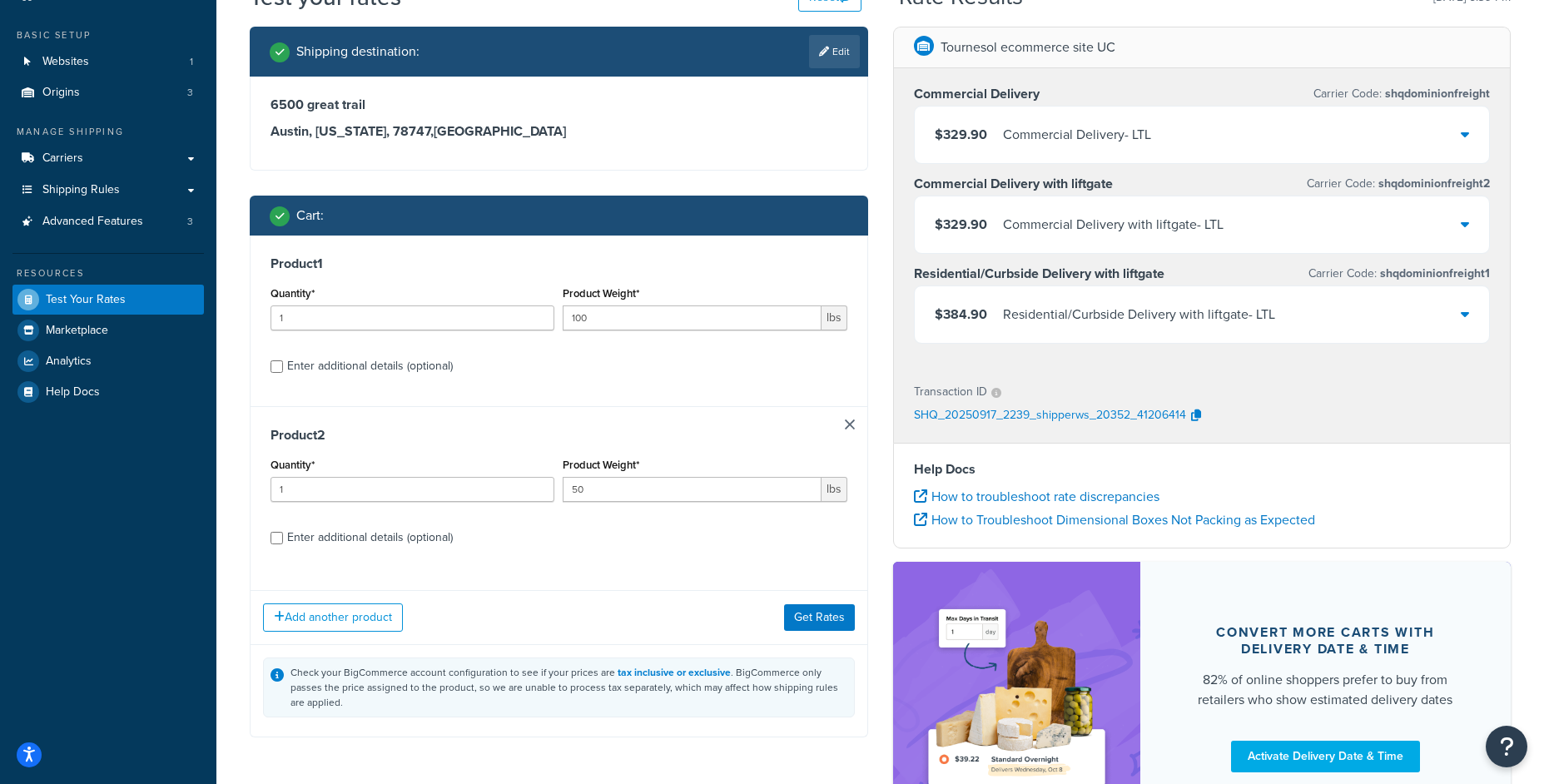
click at [819, 633] on div "Add another product Get Rates" at bounding box center [559, 617] width 617 height 54
click at [816, 628] on button "Get Rates" at bounding box center [820, 617] width 71 height 27
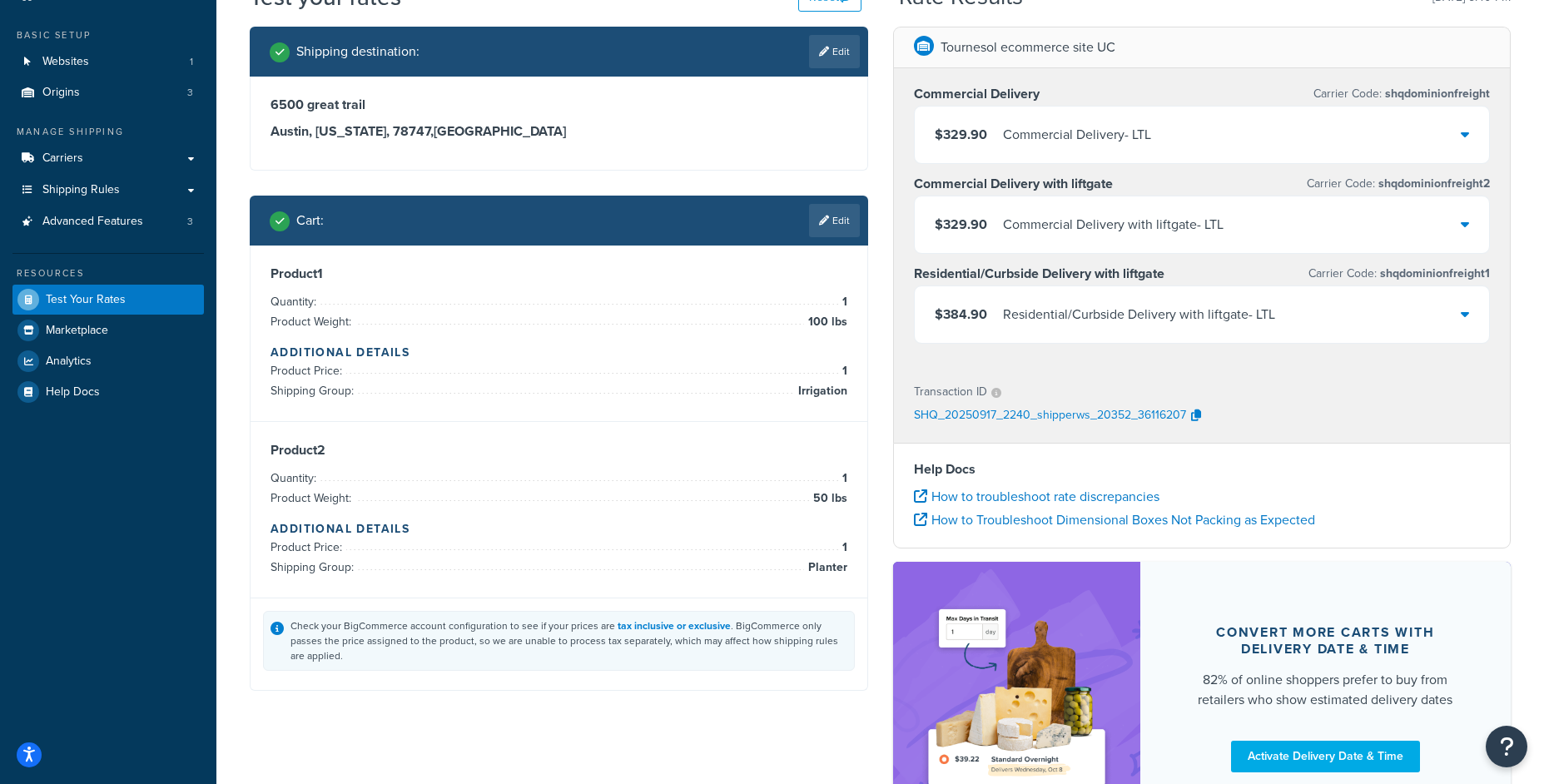
click at [992, 116] on div "$329.90 Commercial Delivery - LTL" at bounding box center [1202, 135] width 575 height 57
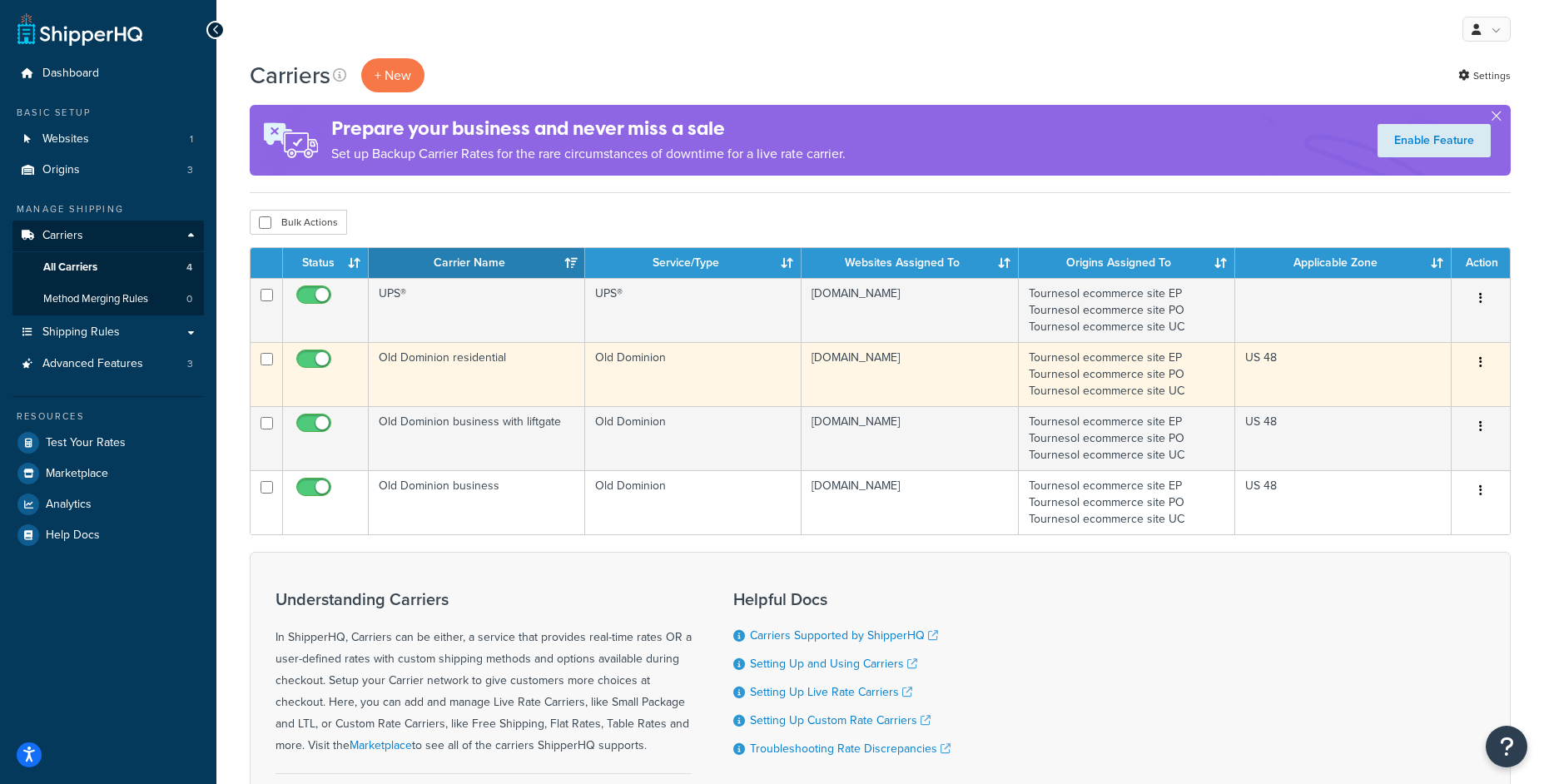
click at [530, 376] on td "Old Dominion residential" at bounding box center [477, 374] width 216 height 64
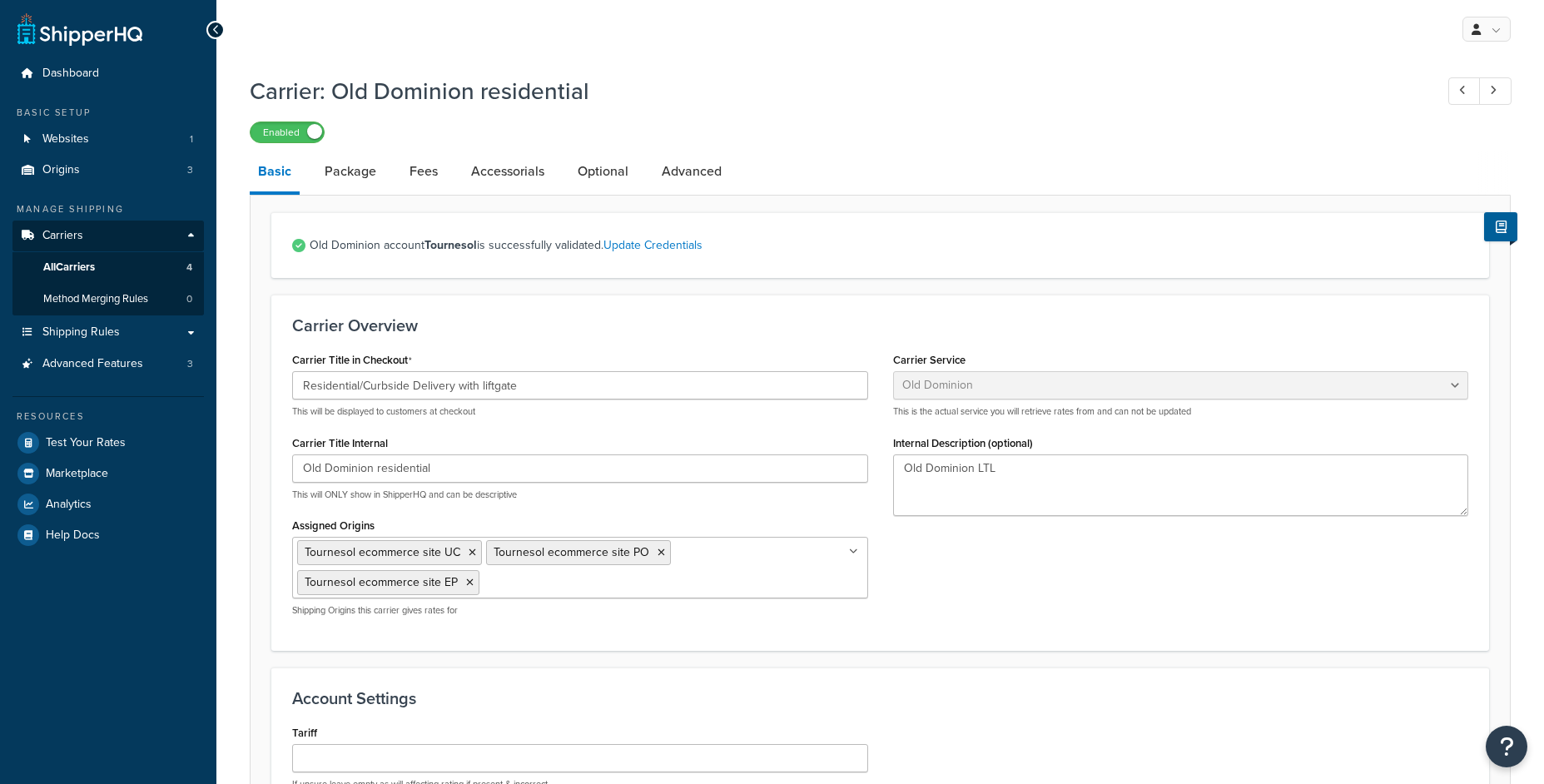
select select "dominionFreight"
click at [606, 175] on link "Optional" at bounding box center [602, 171] width 68 height 40
select select "250"
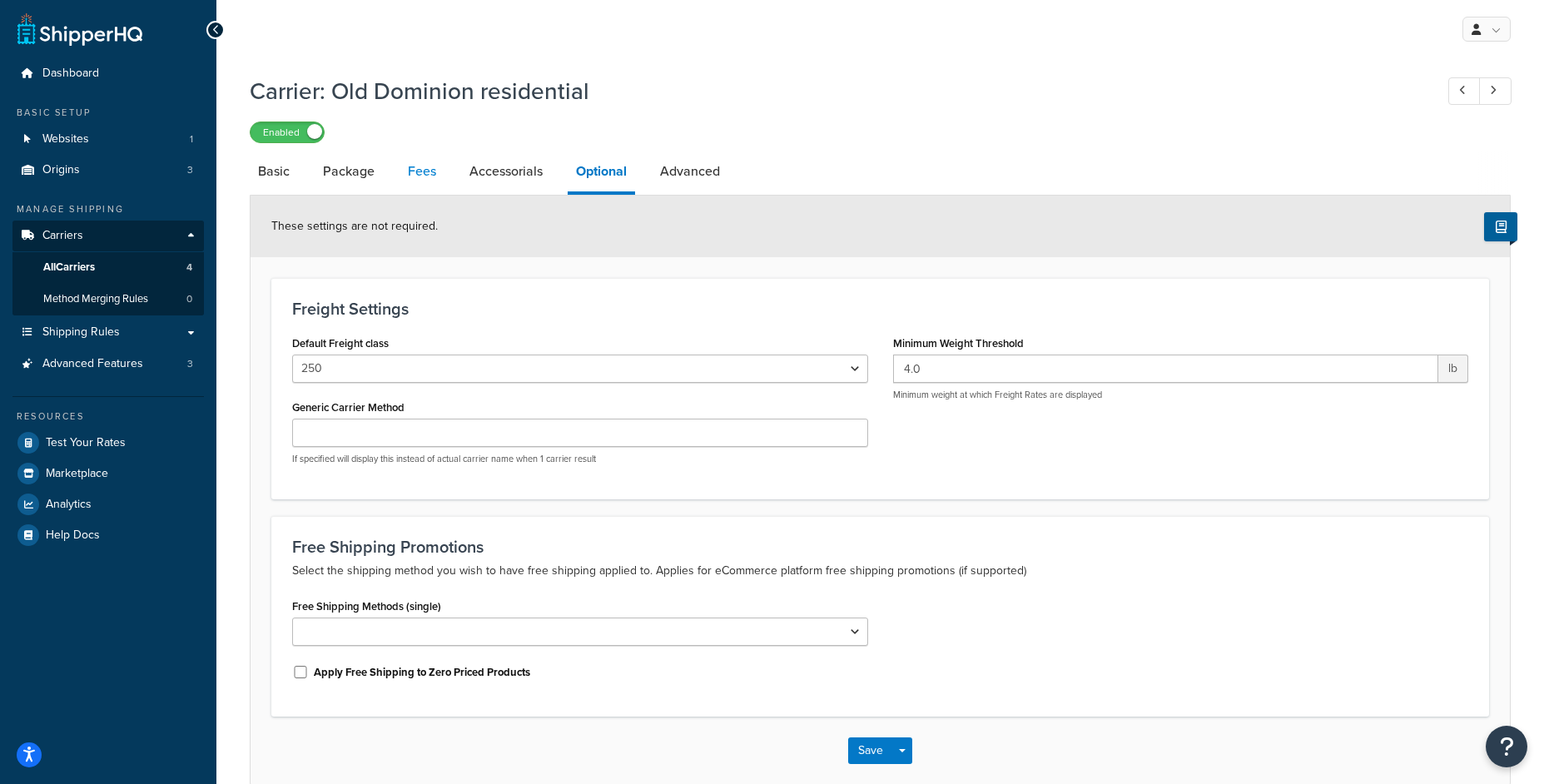
click at [426, 174] on link "Fees" at bounding box center [422, 171] width 45 height 40
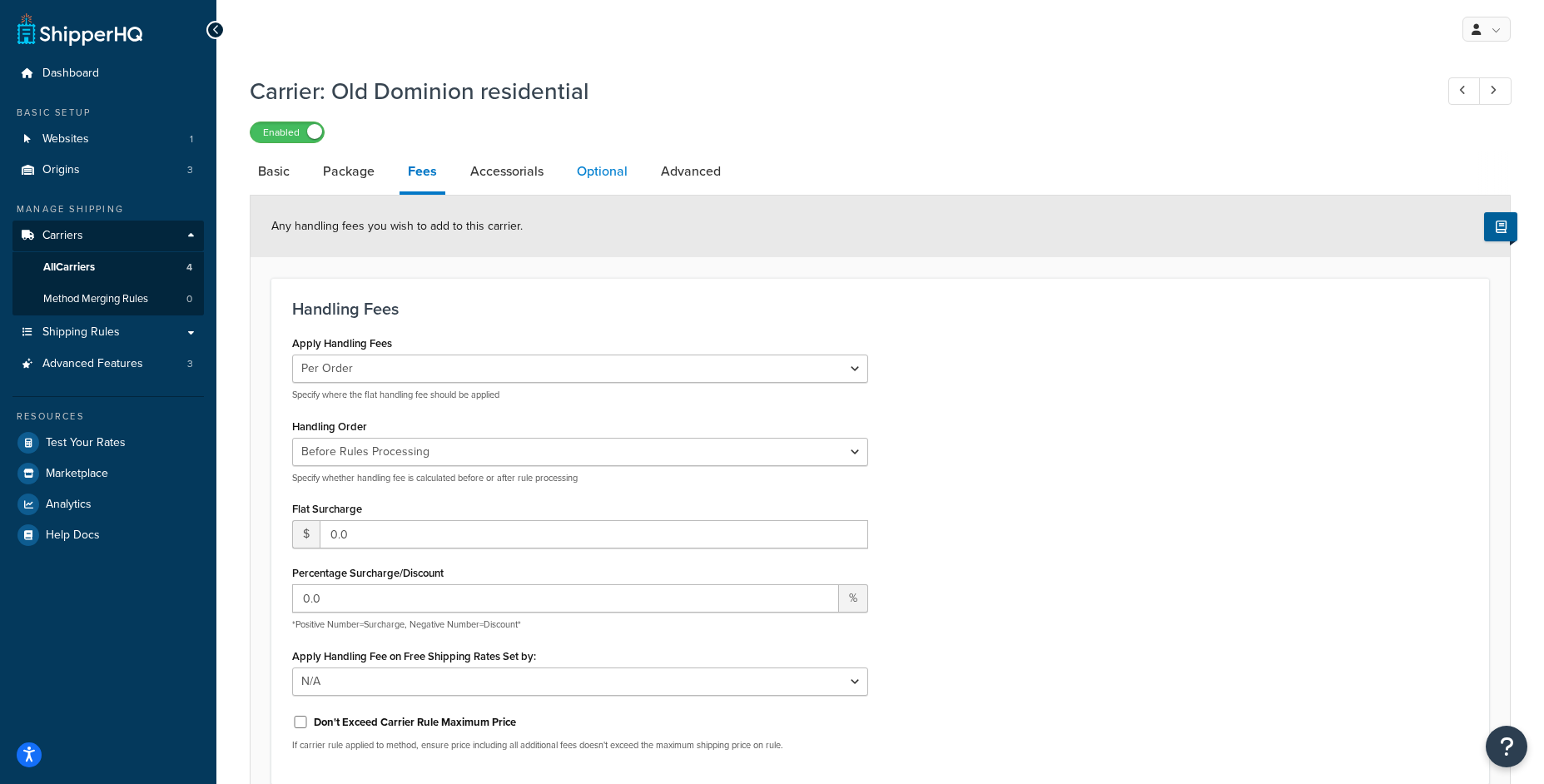
click at [633, 171] on link "Optional" at bounding box center [602, 171] width 68 height 40
select select "250"
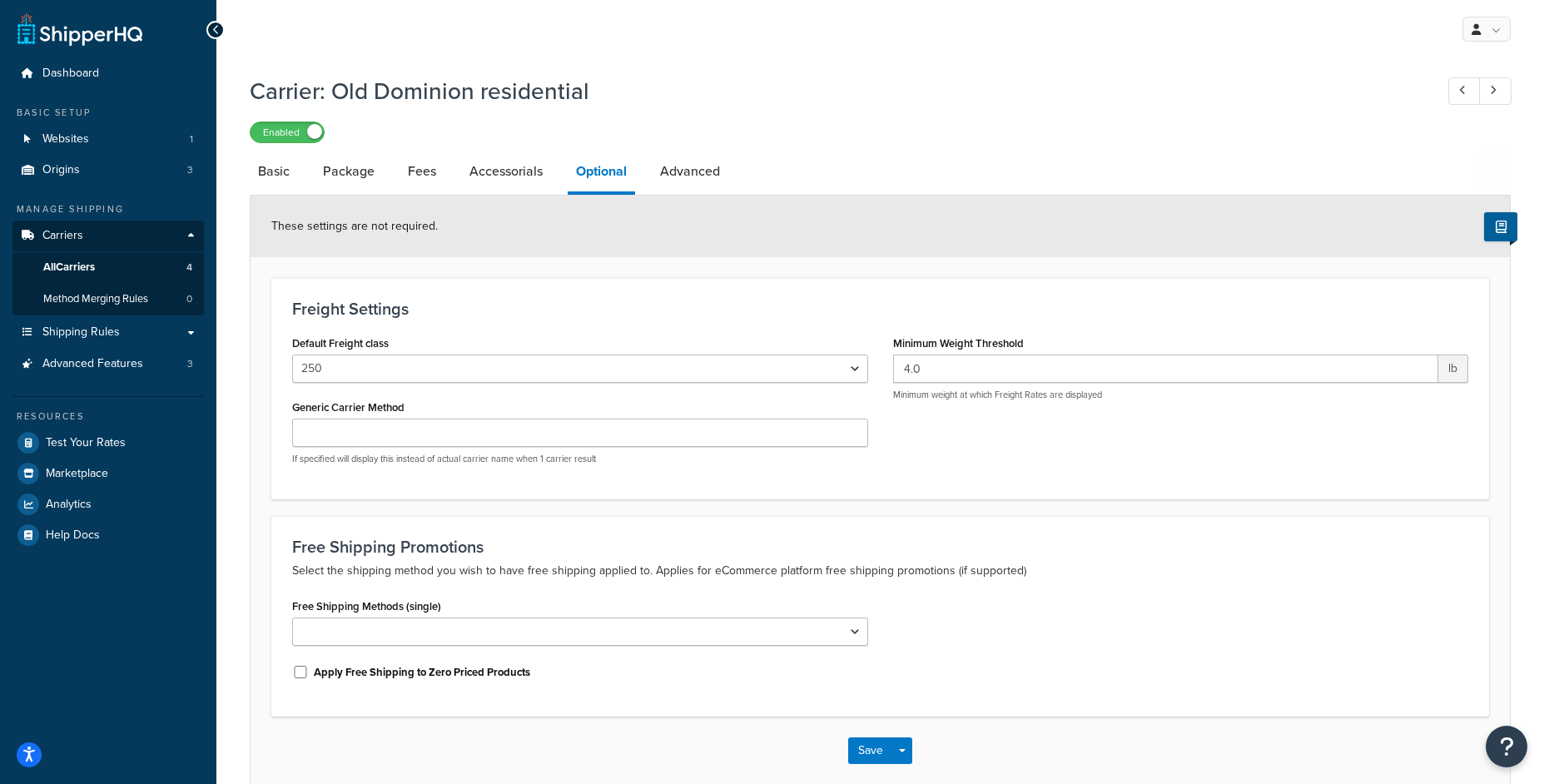
scroll to position [40, 0]
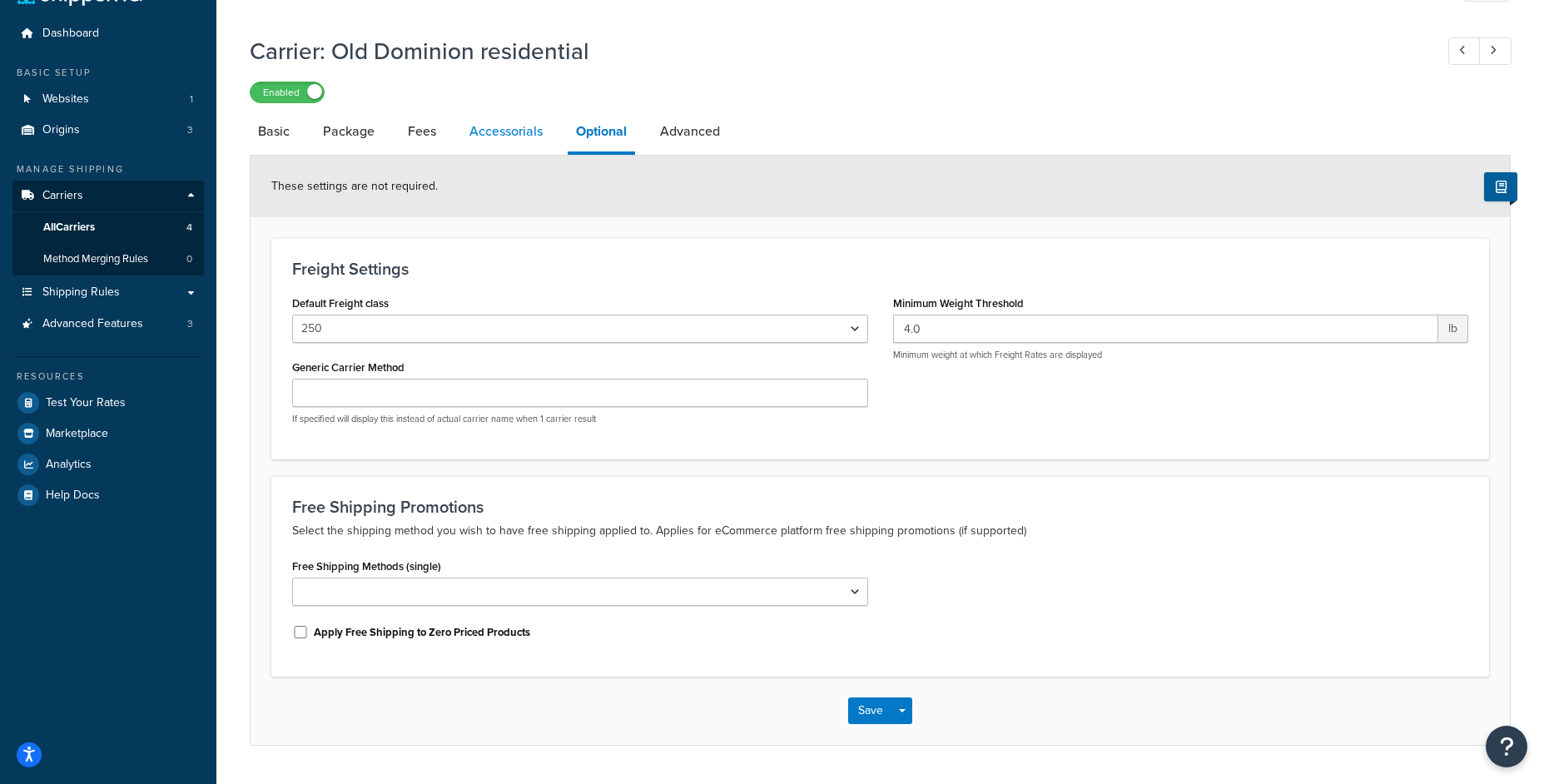
click at [500, 145] on link "Accessorials" at bounding box center [506, 131] width 90 height 40
select select "residential"
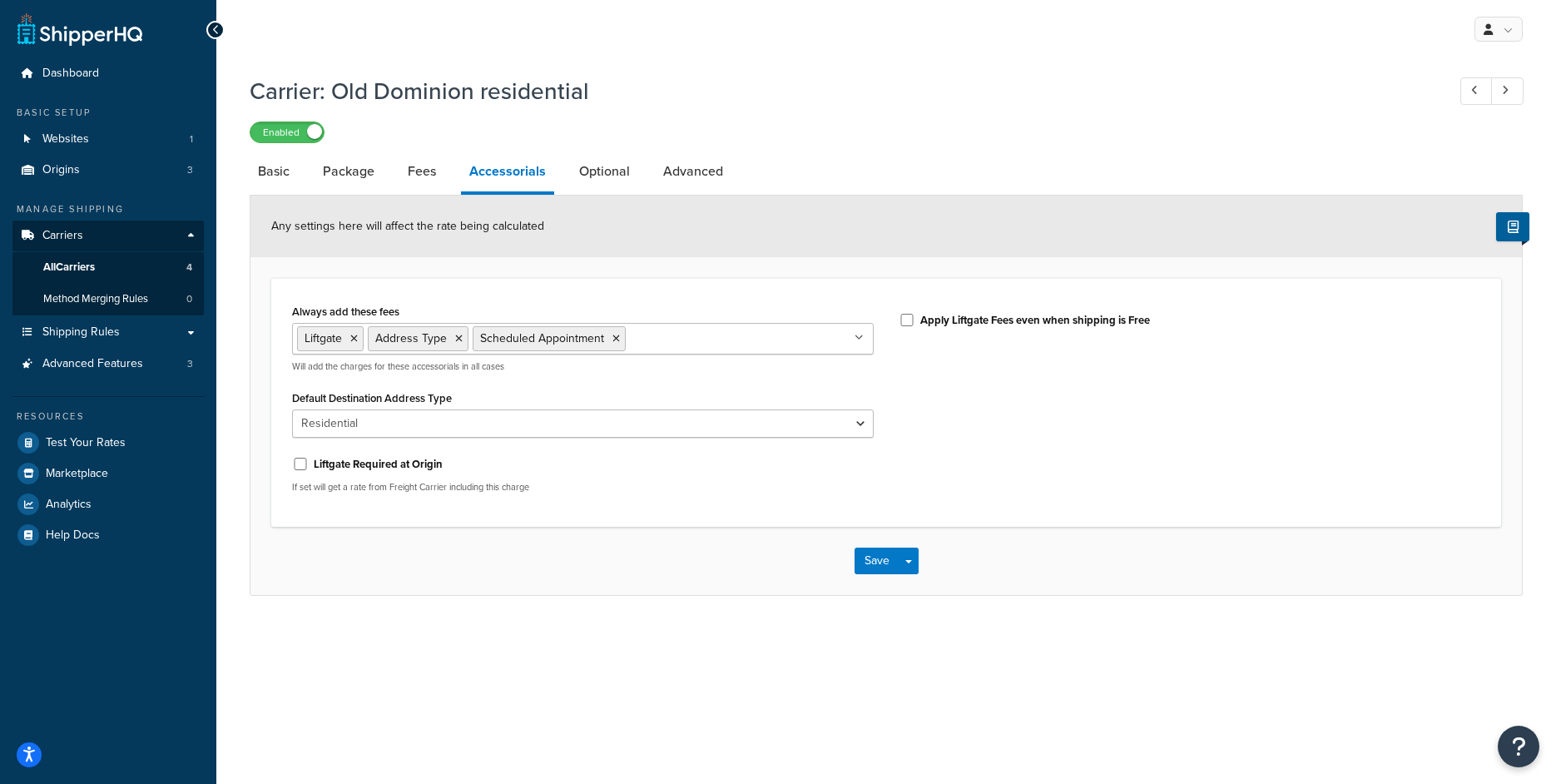
click at [690, 143] on div "Enabled" at bounding box center [887, 132] width 1274 height 24
click at [684, 164] on link "Advanced" at bounding box center [694, 171] width 77 height 40
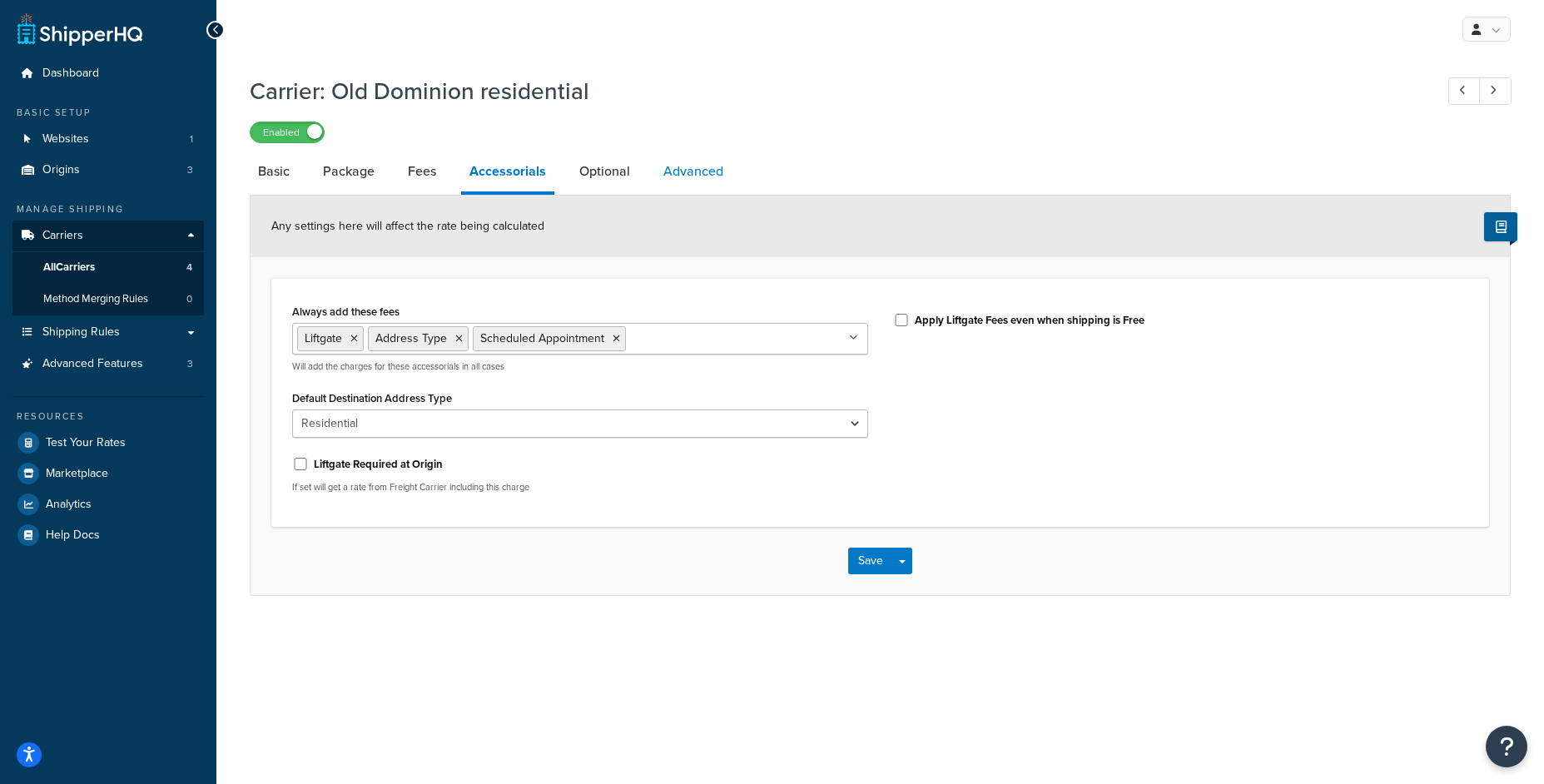
select select "false"
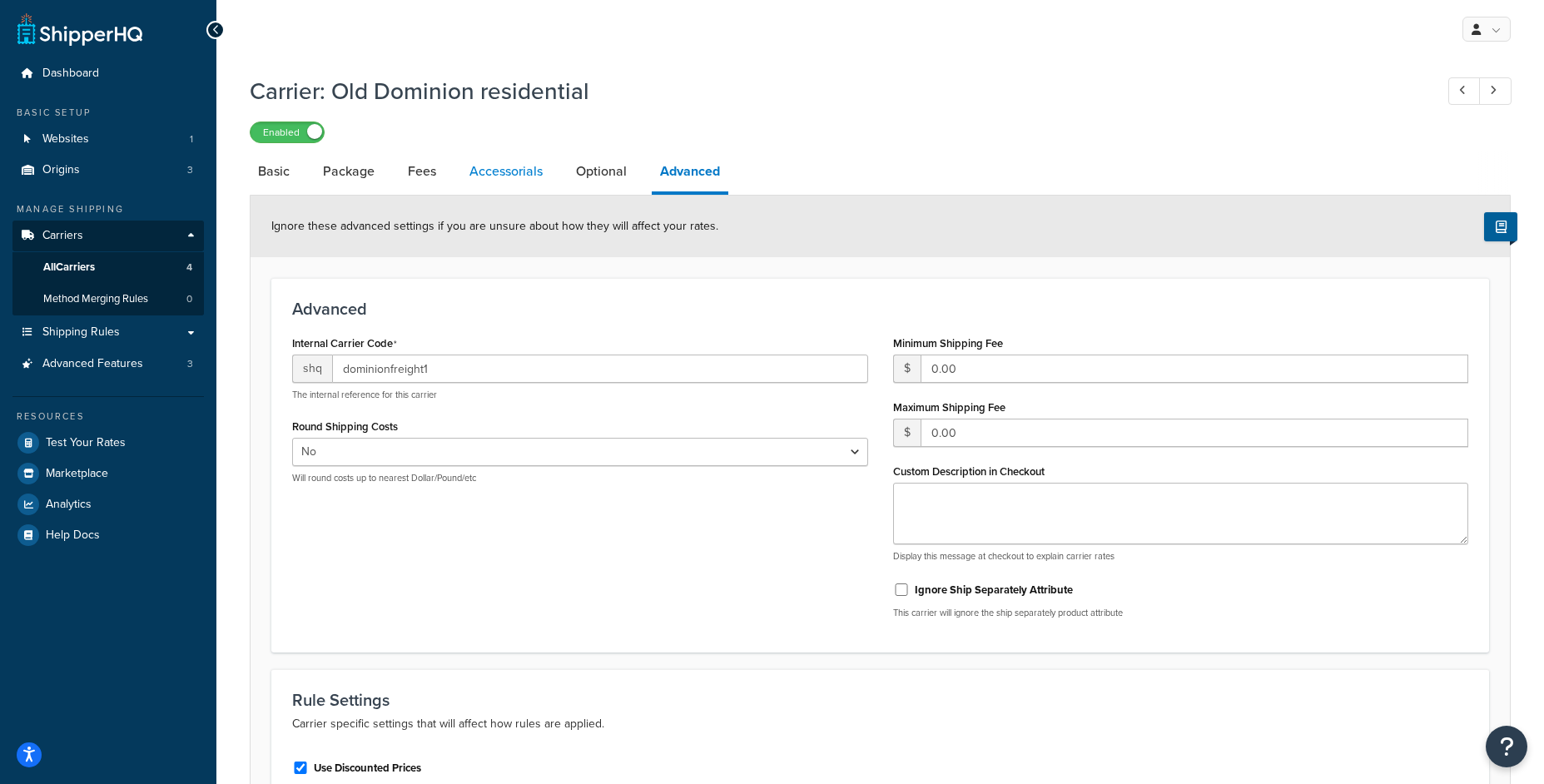
click at [504, 185] on link "Accessorials" at bounding box center [506, 171] width 90 height 40
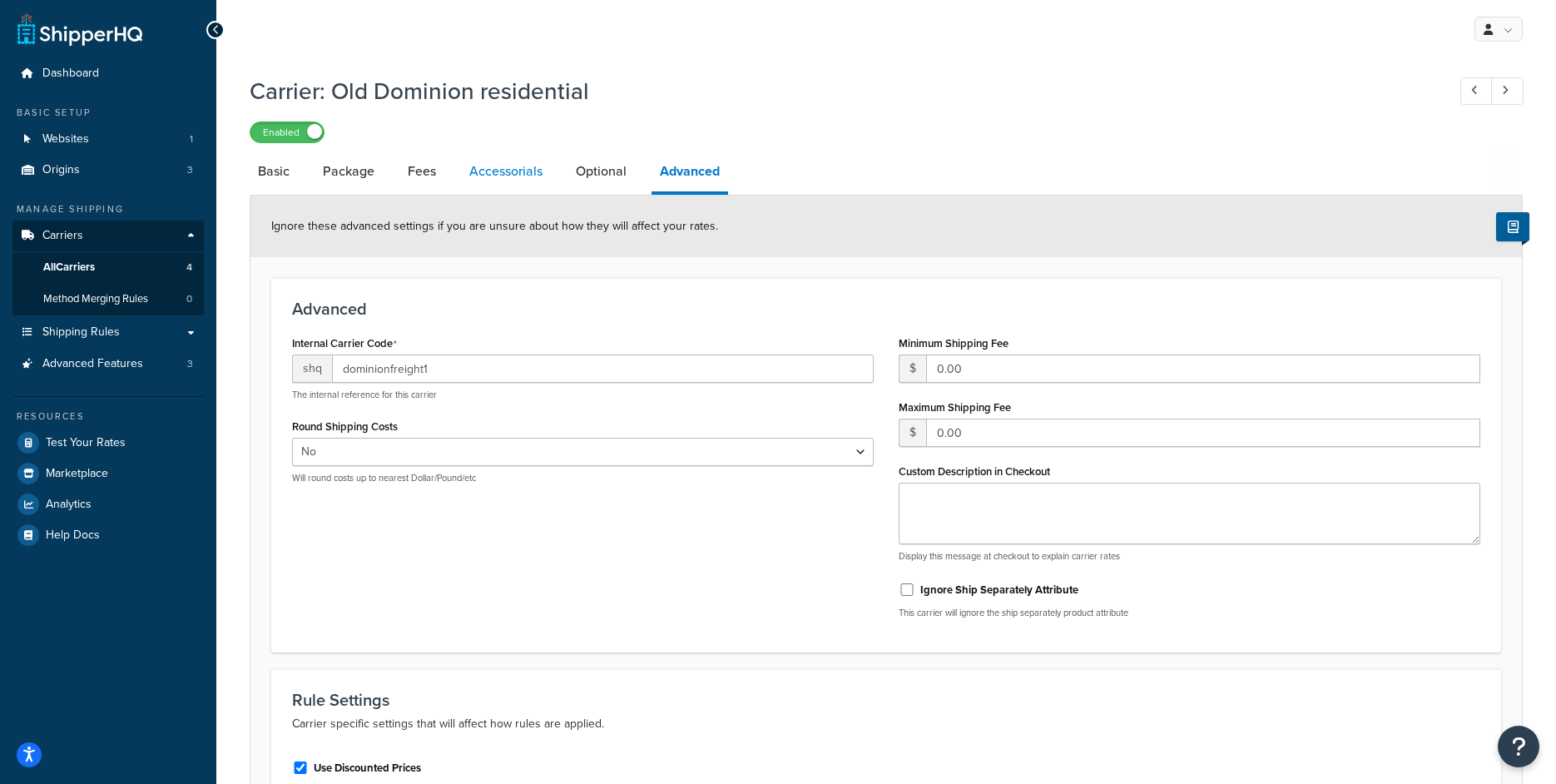
select select "residential"
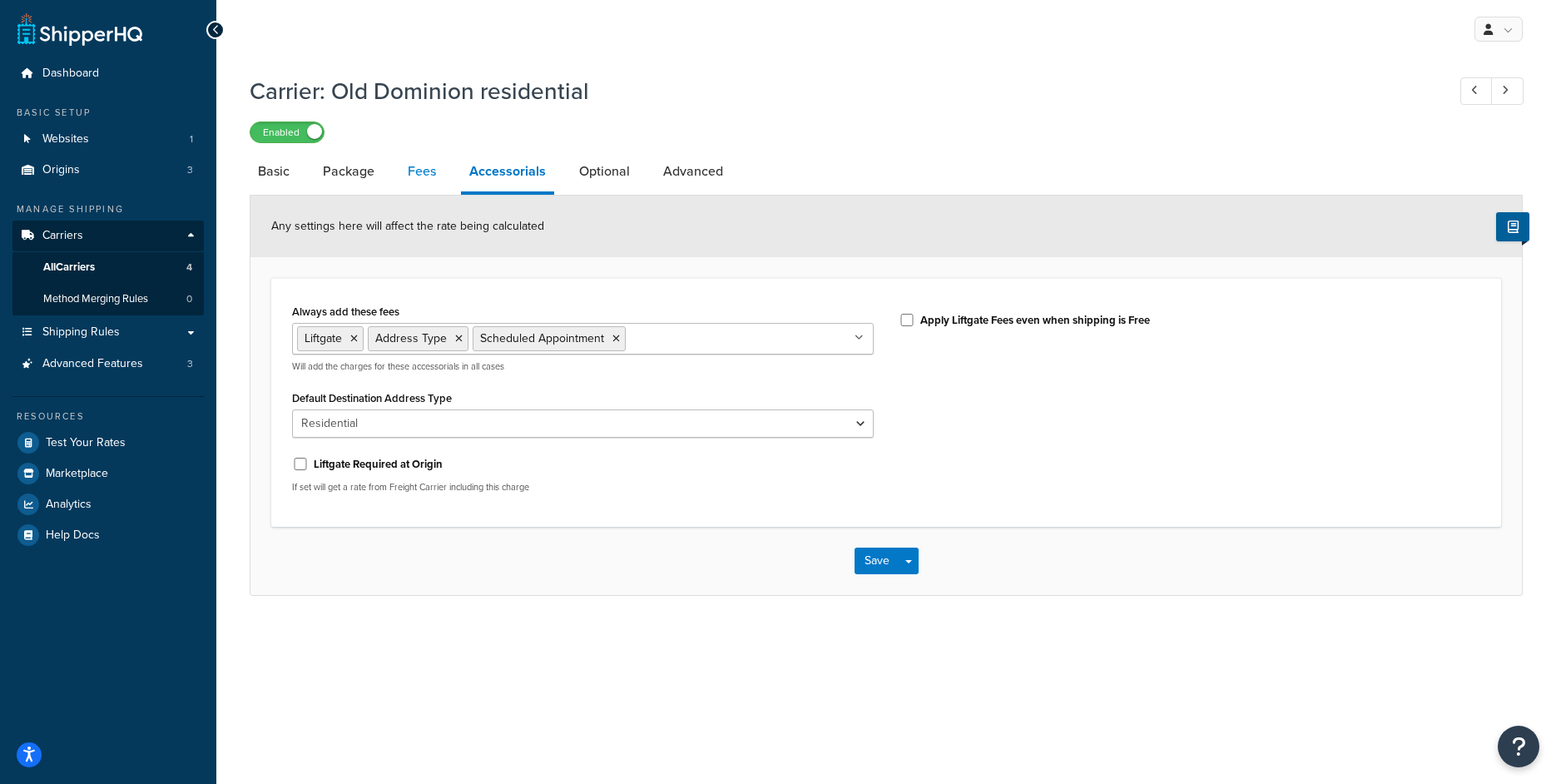
click at [422, 174] on link "Fees" at bounding box center [422, 171] width 45 height 40
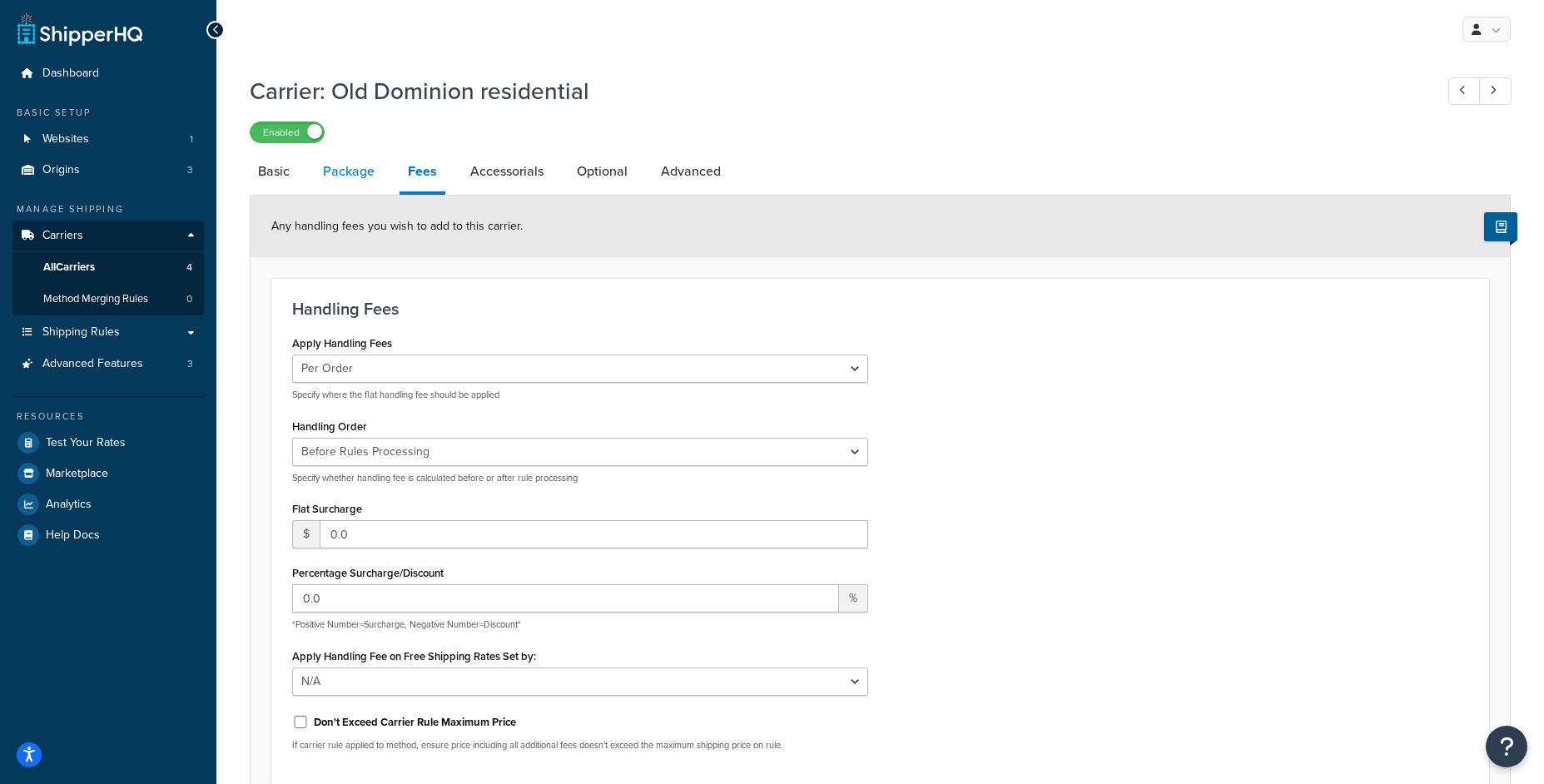
click at [383, 177] on li "Package" at bounding box center [357, 171] width 85 height 40
click at [370, 179] on link "Package" at bounding box center [348, 171] width 68 height 40
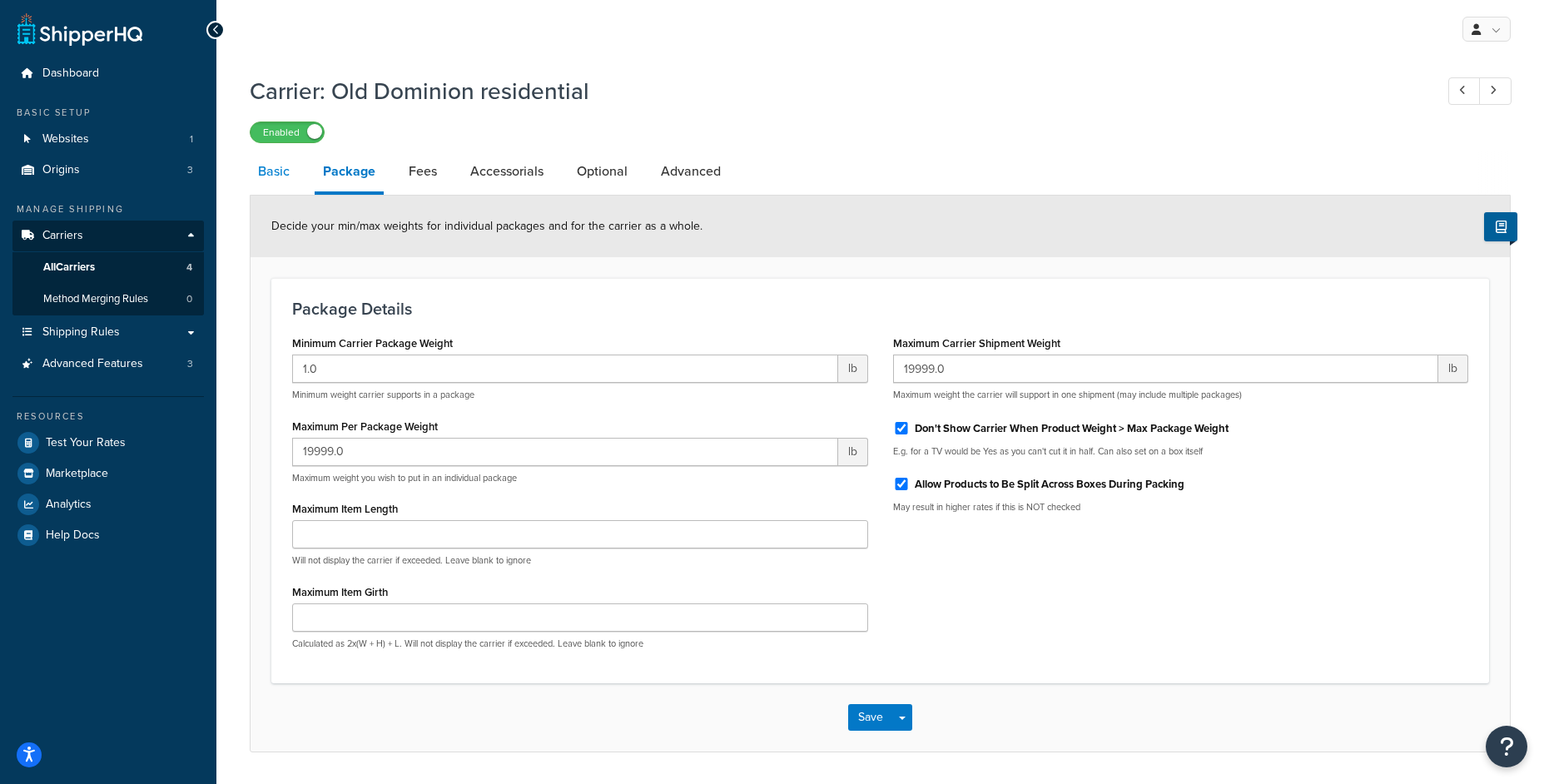
click at [263, 178] on link "Basic" at bounding box center [274, 171] width 48 height 40
select select "dominionFreight"
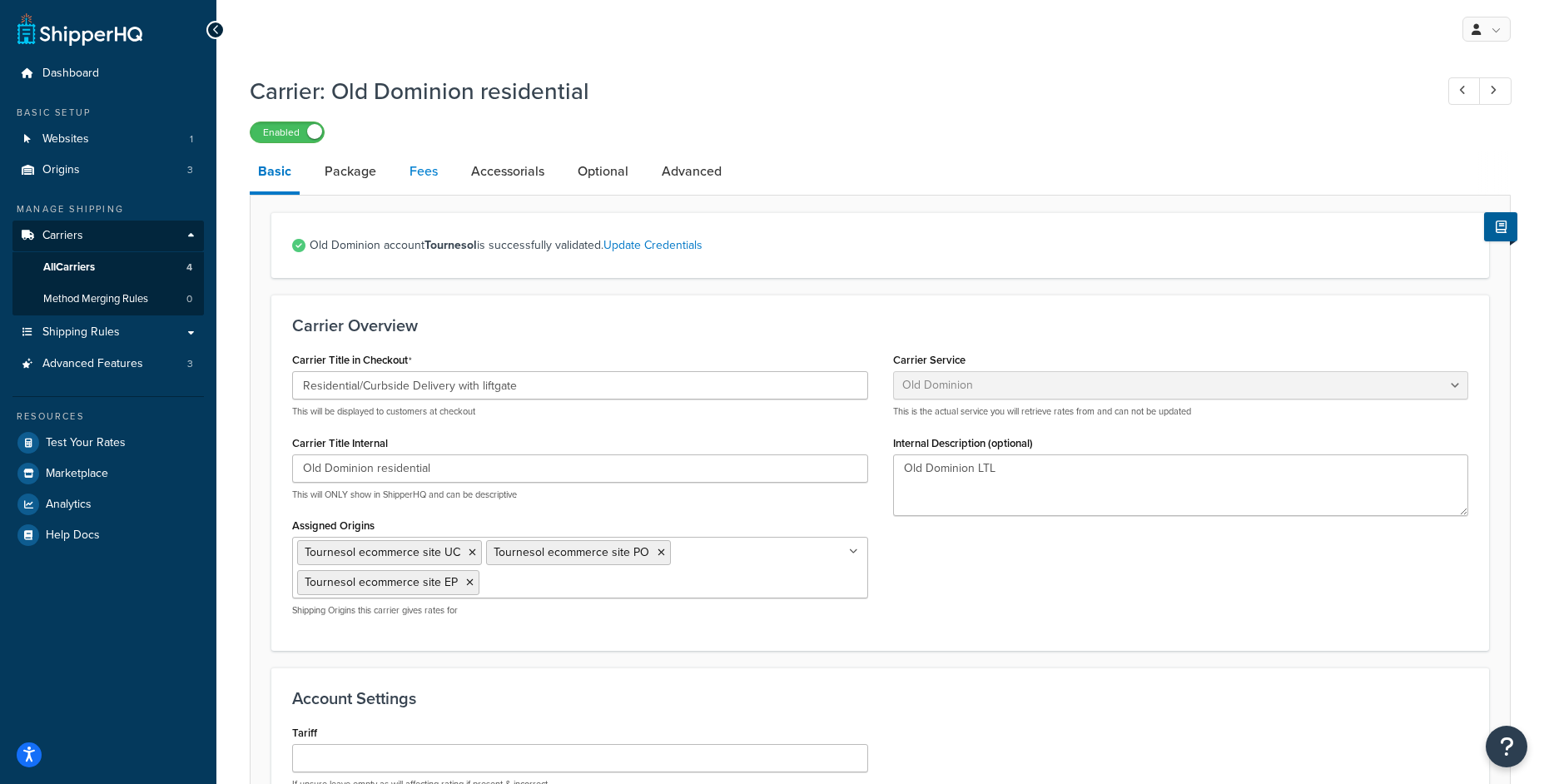
click at [418, 169] on link "Fees" at bounding box center [424, 171] width 45 height 40
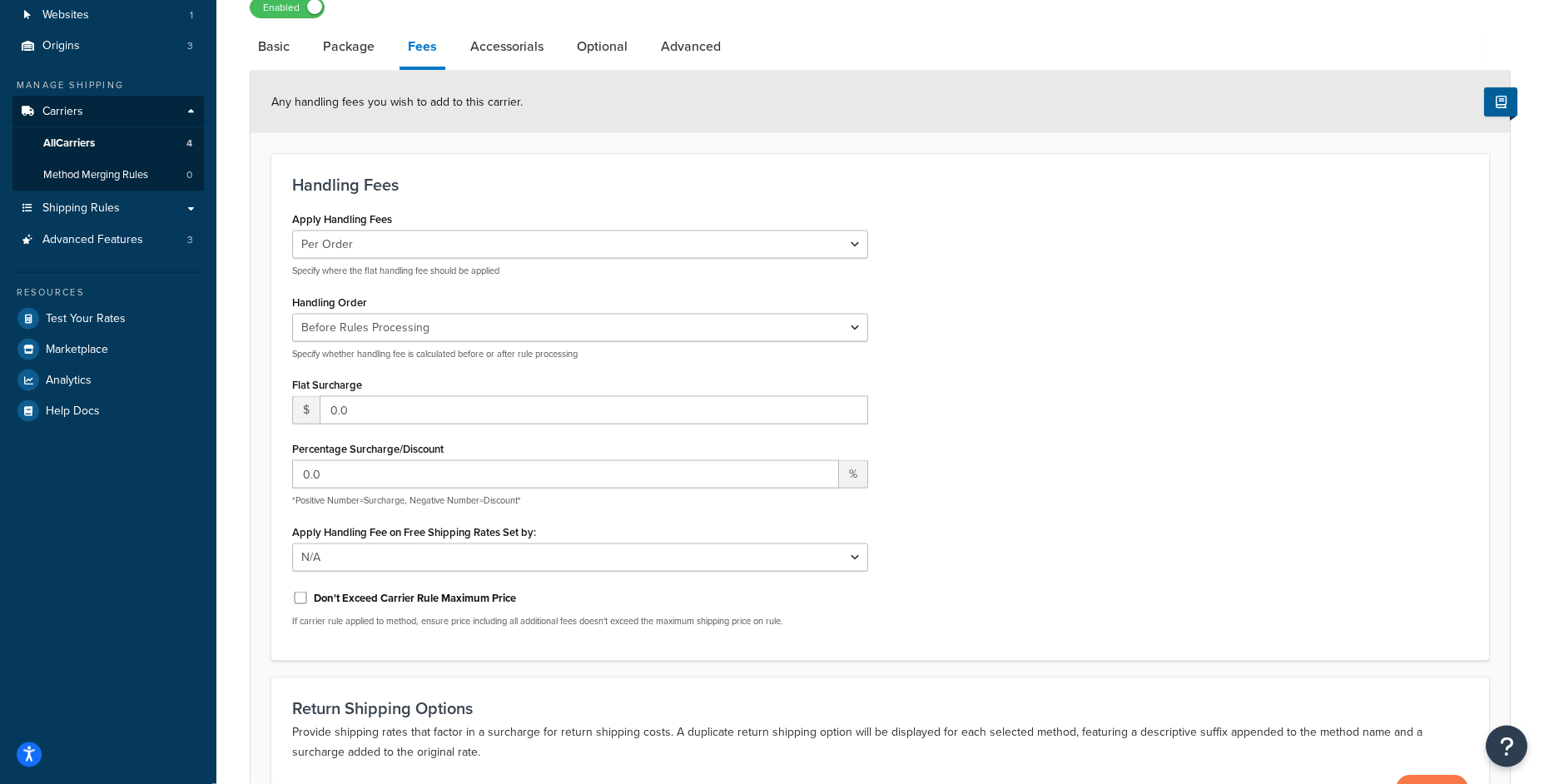
scroll to position [37, 0]
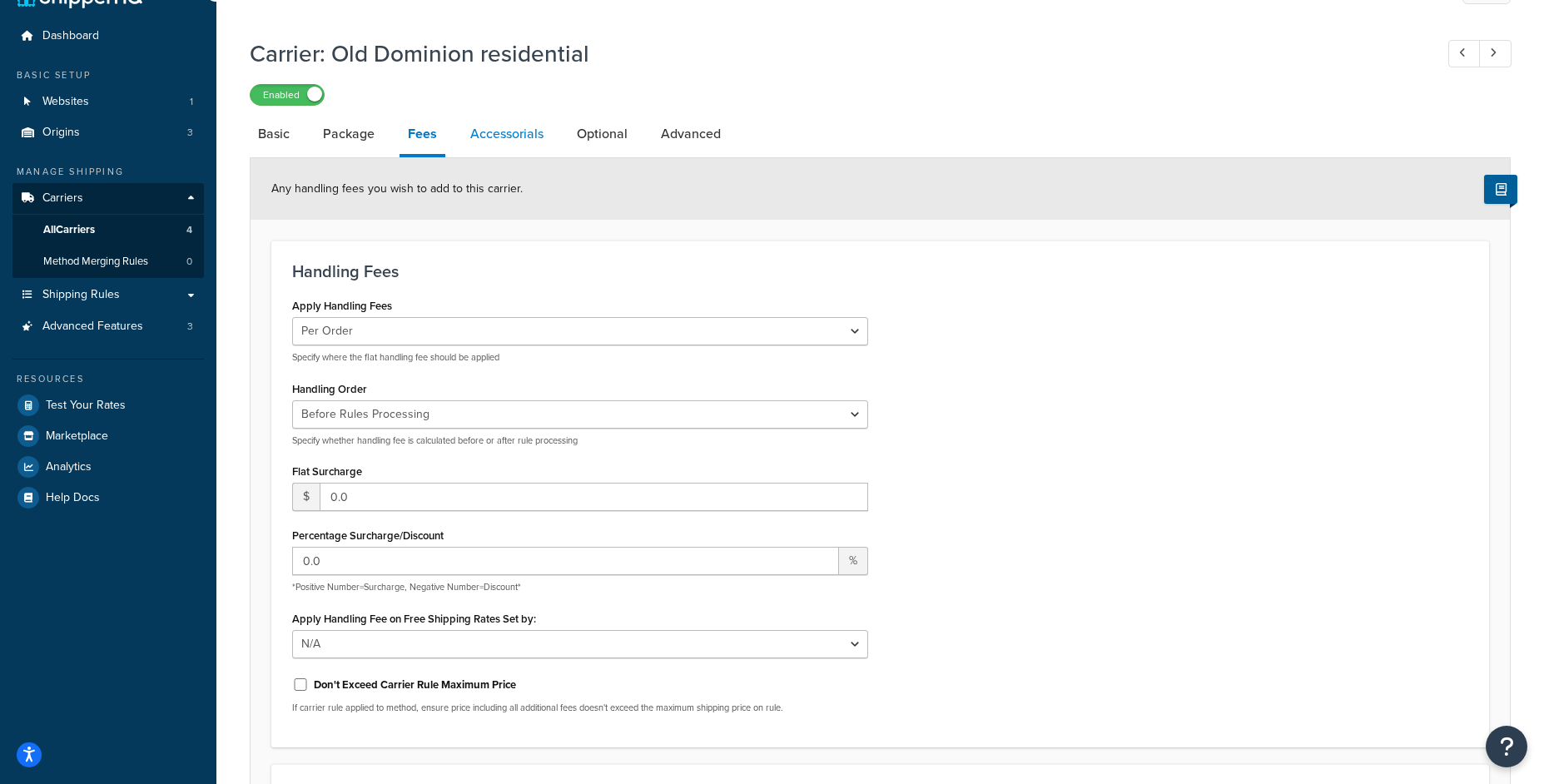
click at [481, 152] on link "Accessorials" at bounding box center [506, 134] width 90 height 40
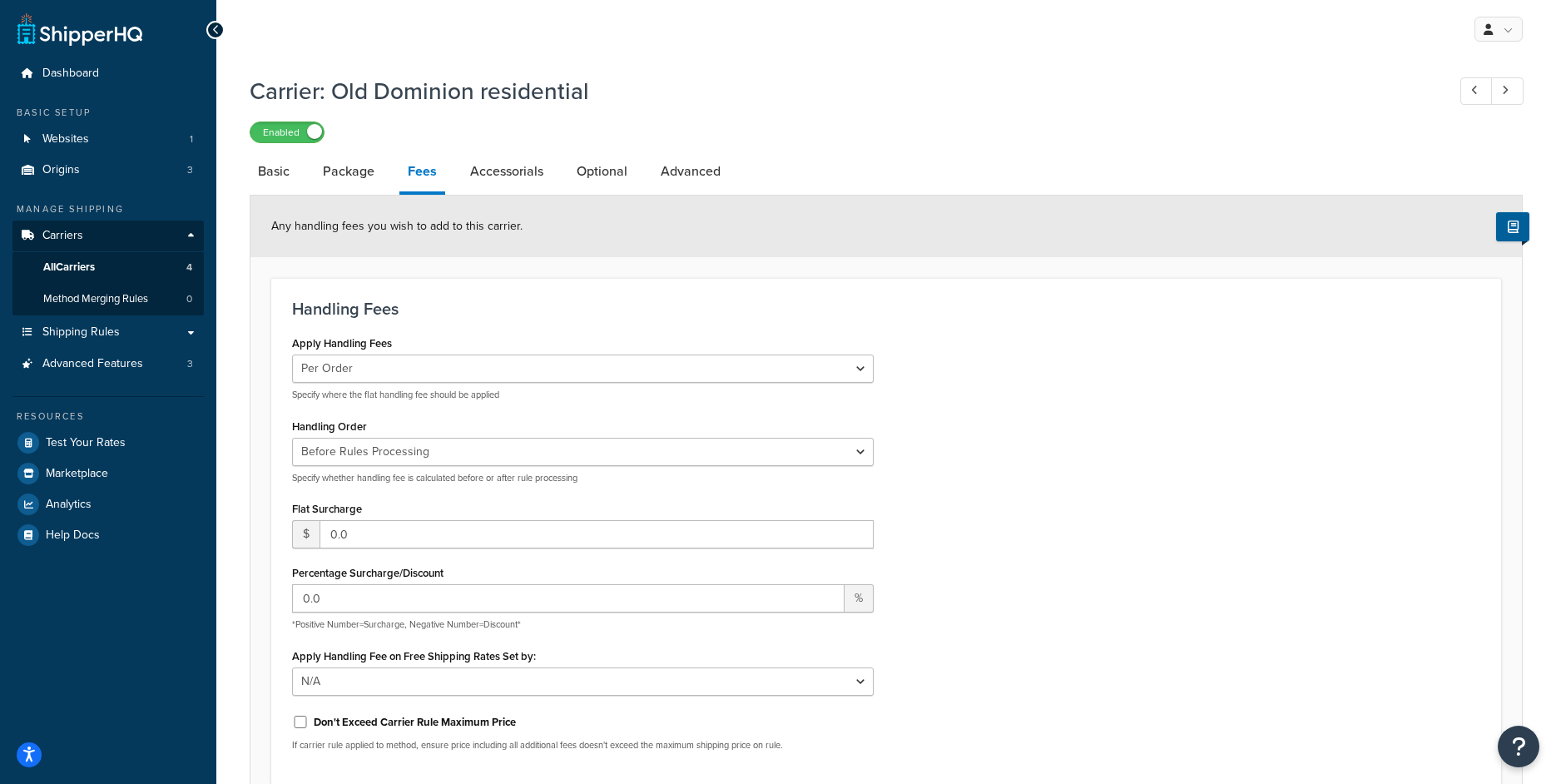
select select "residential"
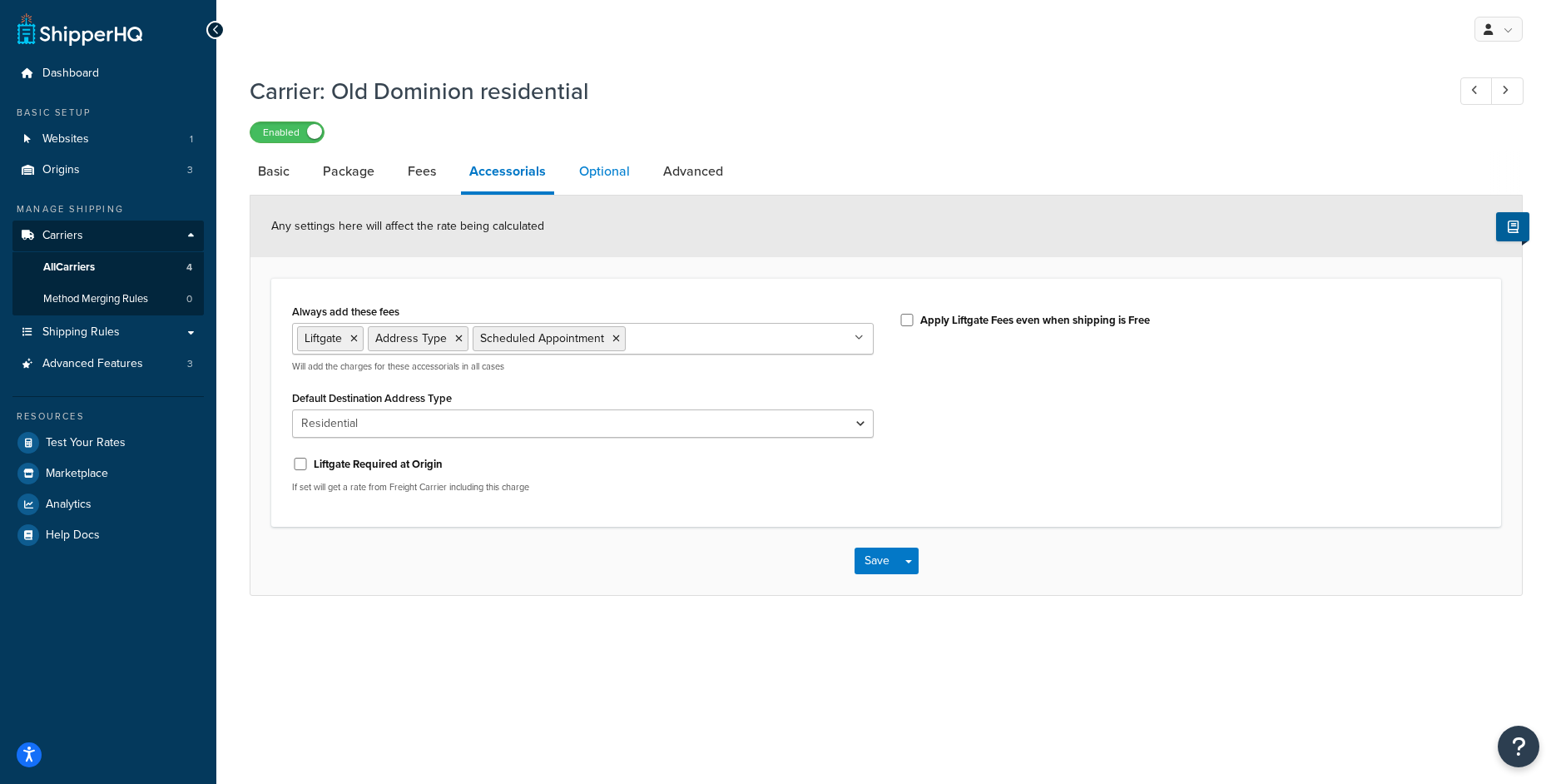
click at [599, 173] on link "Optional" at bounding box center [604, 171] width 68 height 40
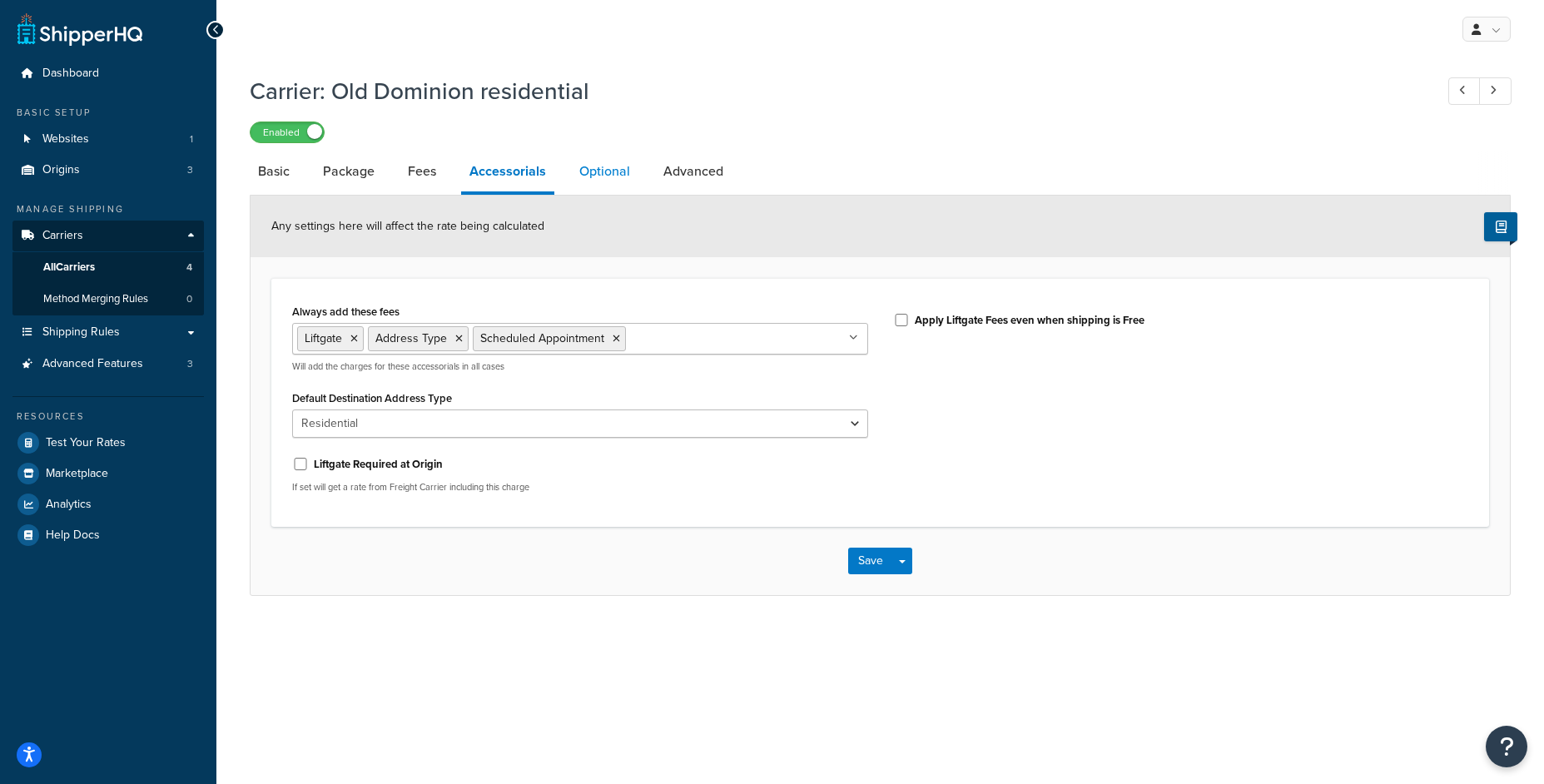
select select "250"
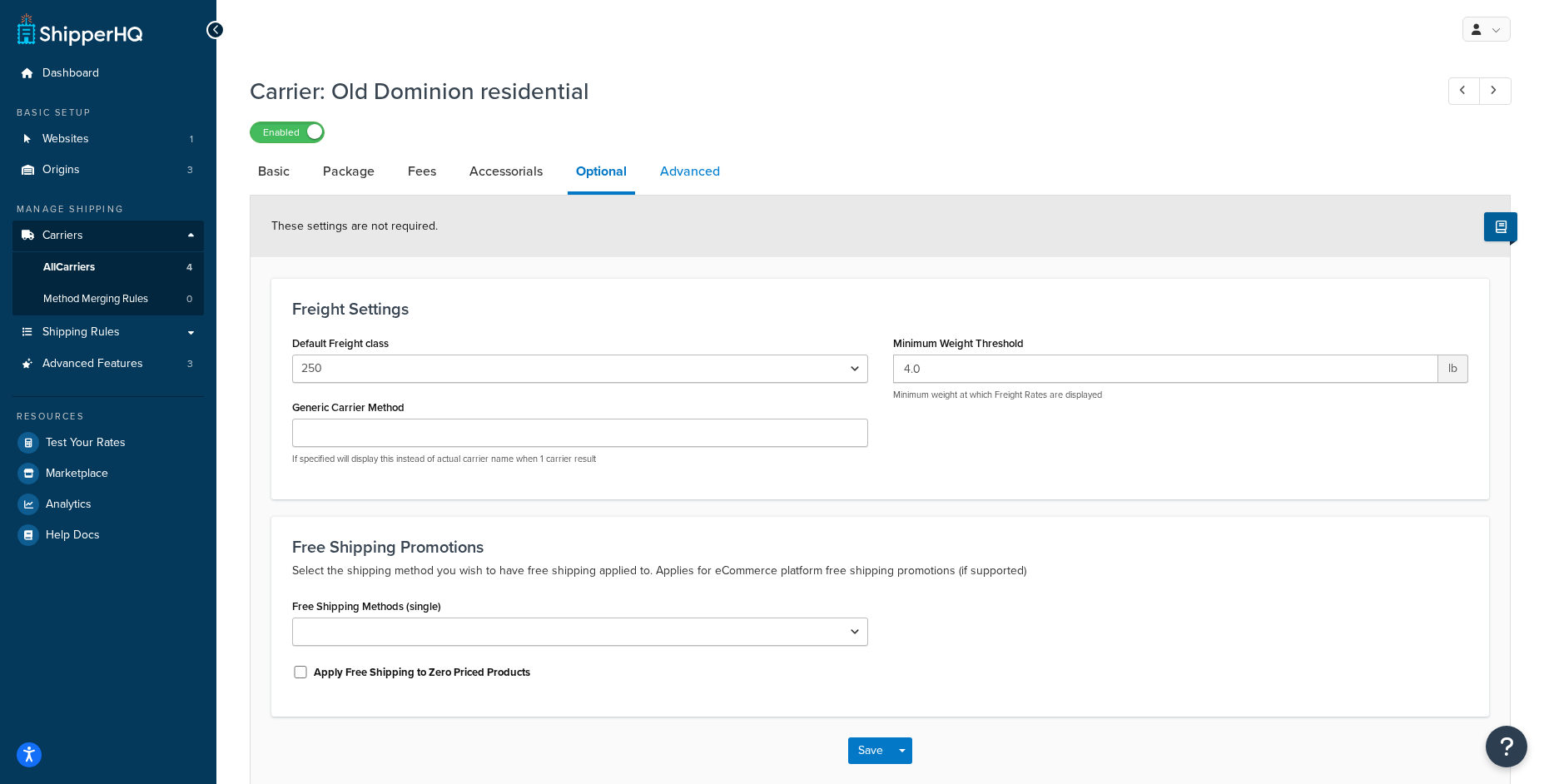
click at [696, 190] on link "Advanced" at bounding box center [690, 171] width 77 height 40
select select "false"
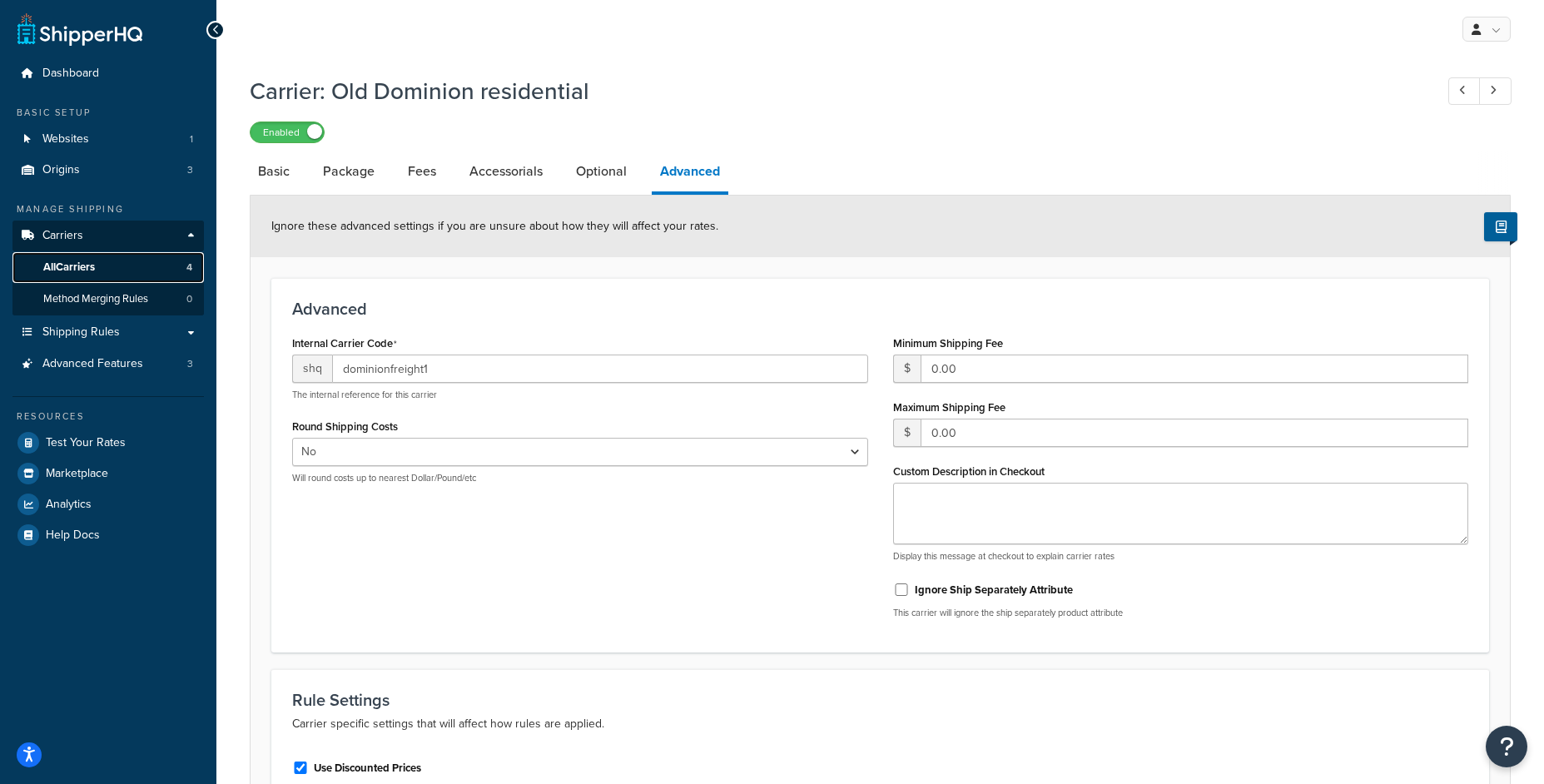
click at [125, 271] on link "All Carriers 4" at bounding box center [108, 267] width 192 height 30
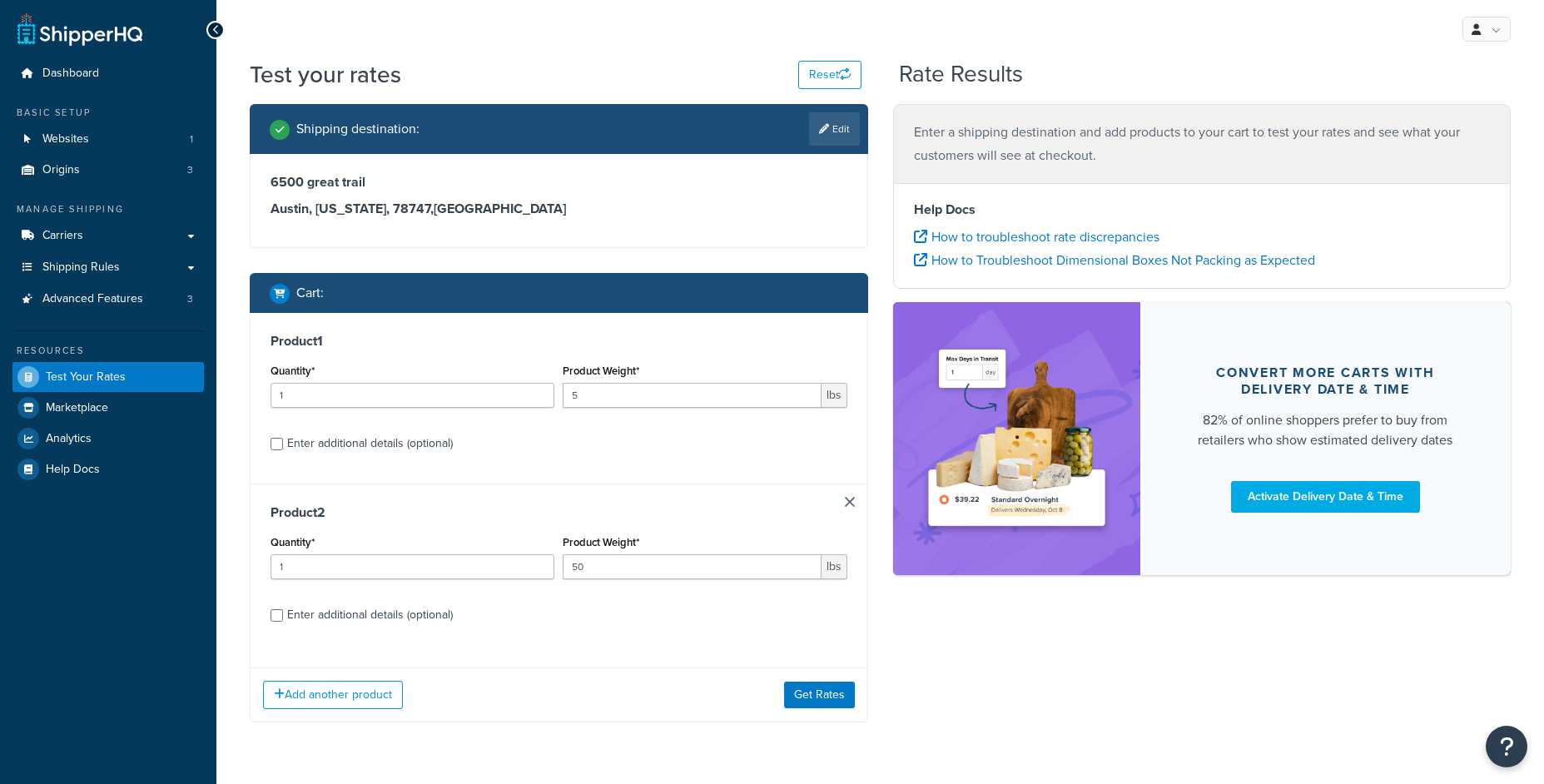
scroll to position [47, 0]
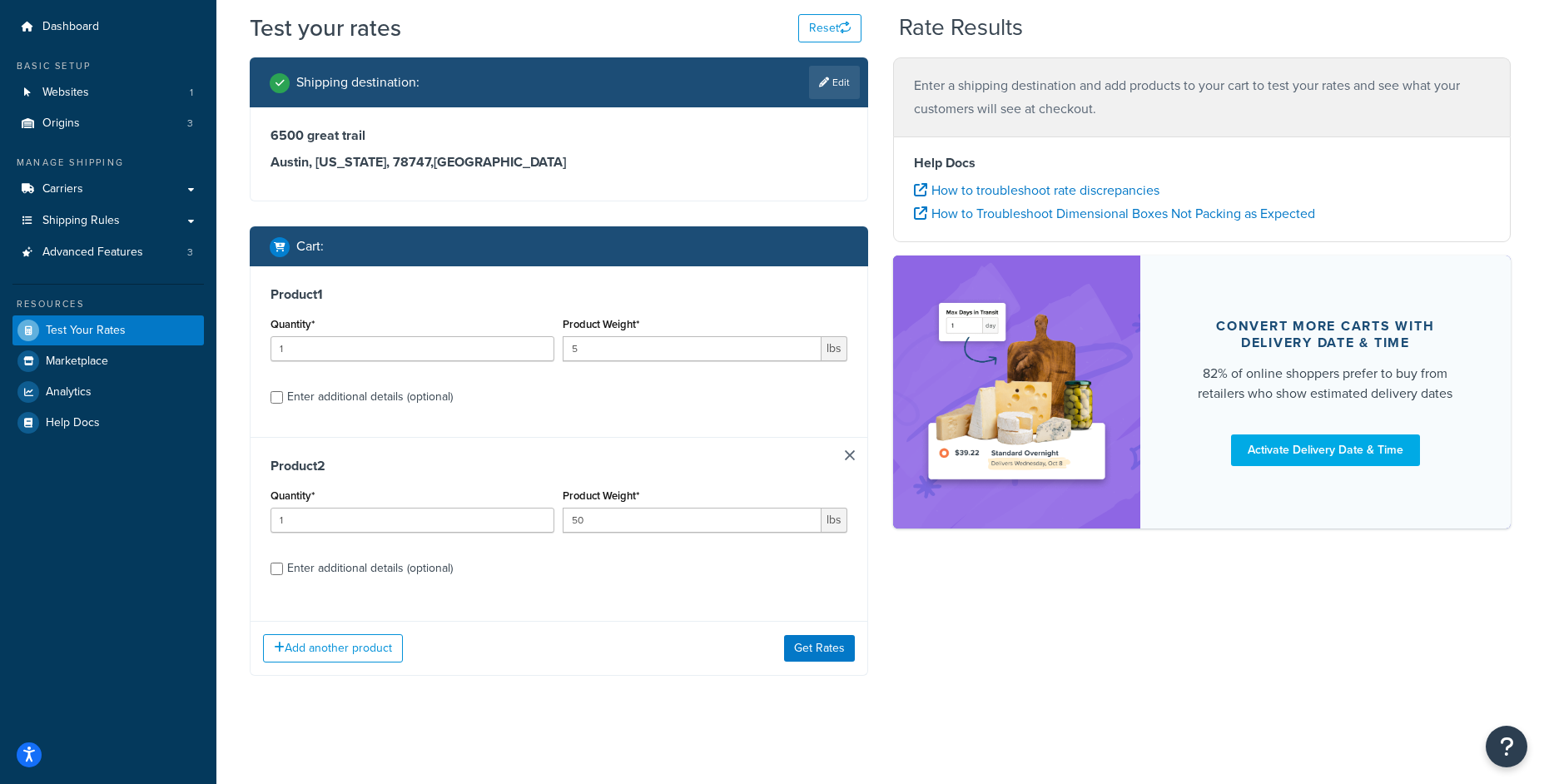
click at [846, 455] on link at bounding box center [849, 455] width 10 height 10
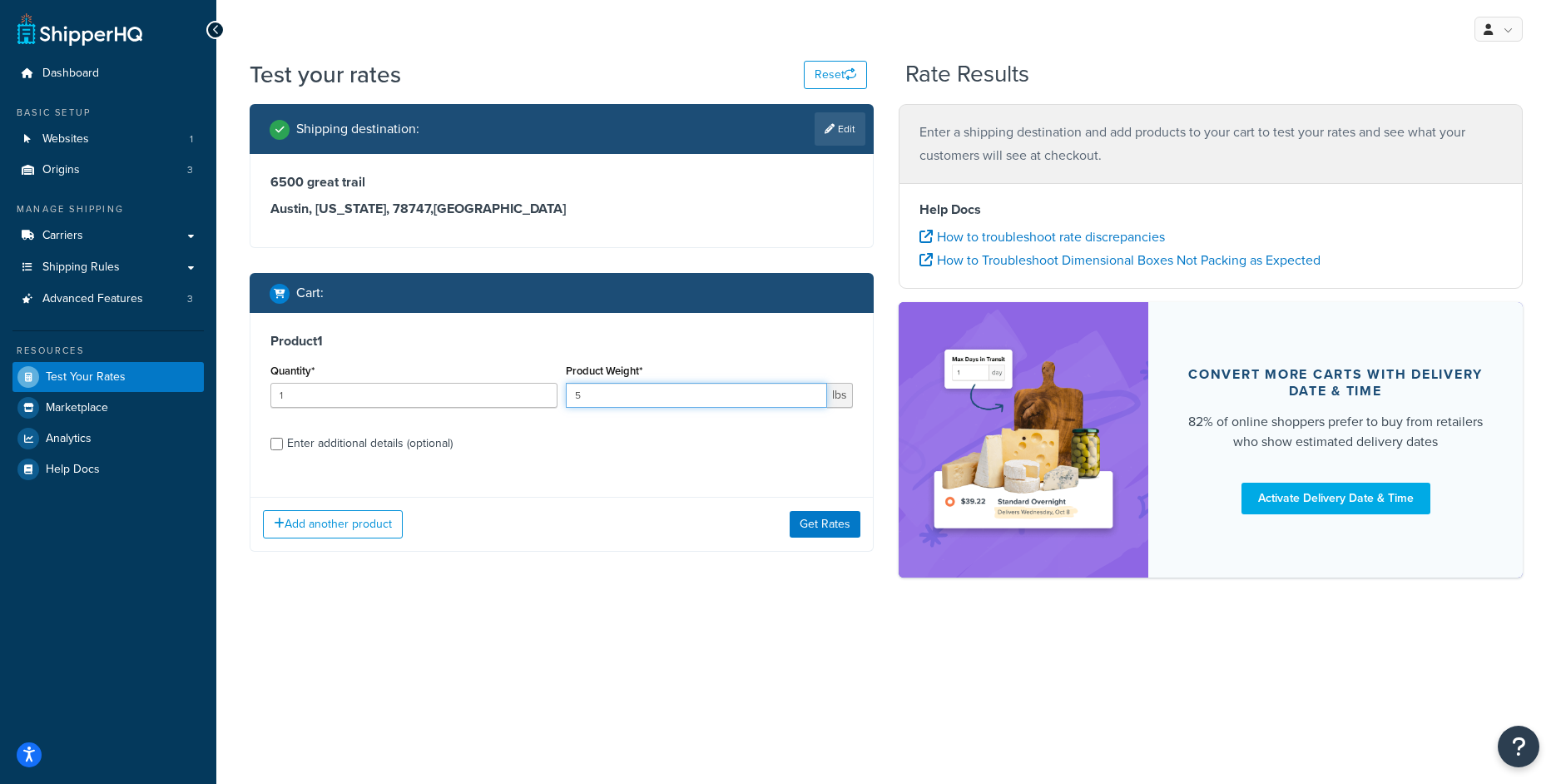
click at [623, 395] on input "5" at bounding box center [697, 394] width 262 height 25
type input "50"
click at [310, 446] on div "Enter additional details (optional)" at bounding box center [370, 444] width 165 height 24
click at [283, 446] on input "Enter additional details (optional)" at bounding box center [277, 444] width 13 height 13
checkbox input "true"
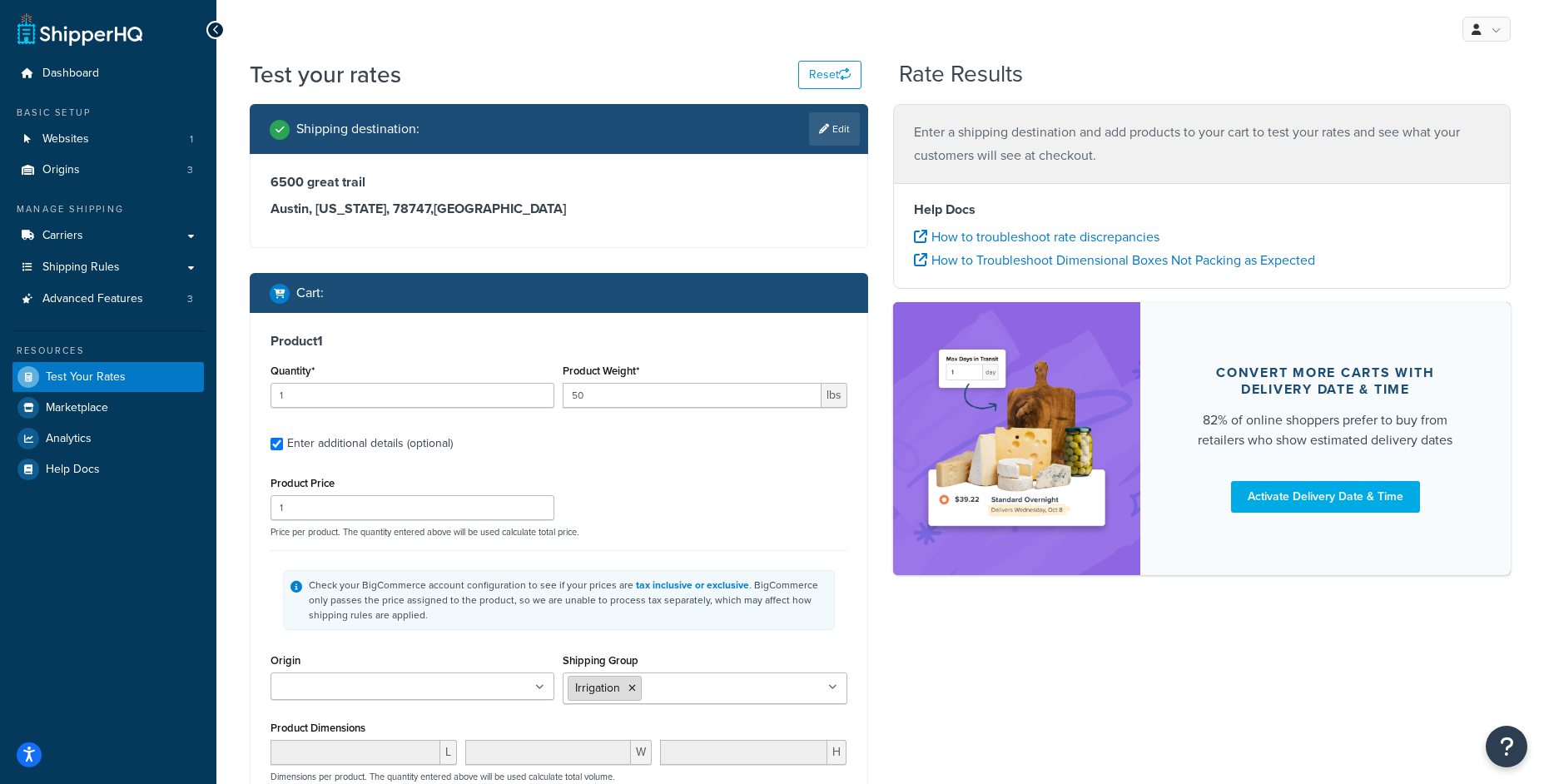
click at [634, 688] on icon at bounding box center [632, 688] width 8 height 10
click at [639, 688] on input "Shipping Group" at bounding box center [642, 687] width 148 height 19
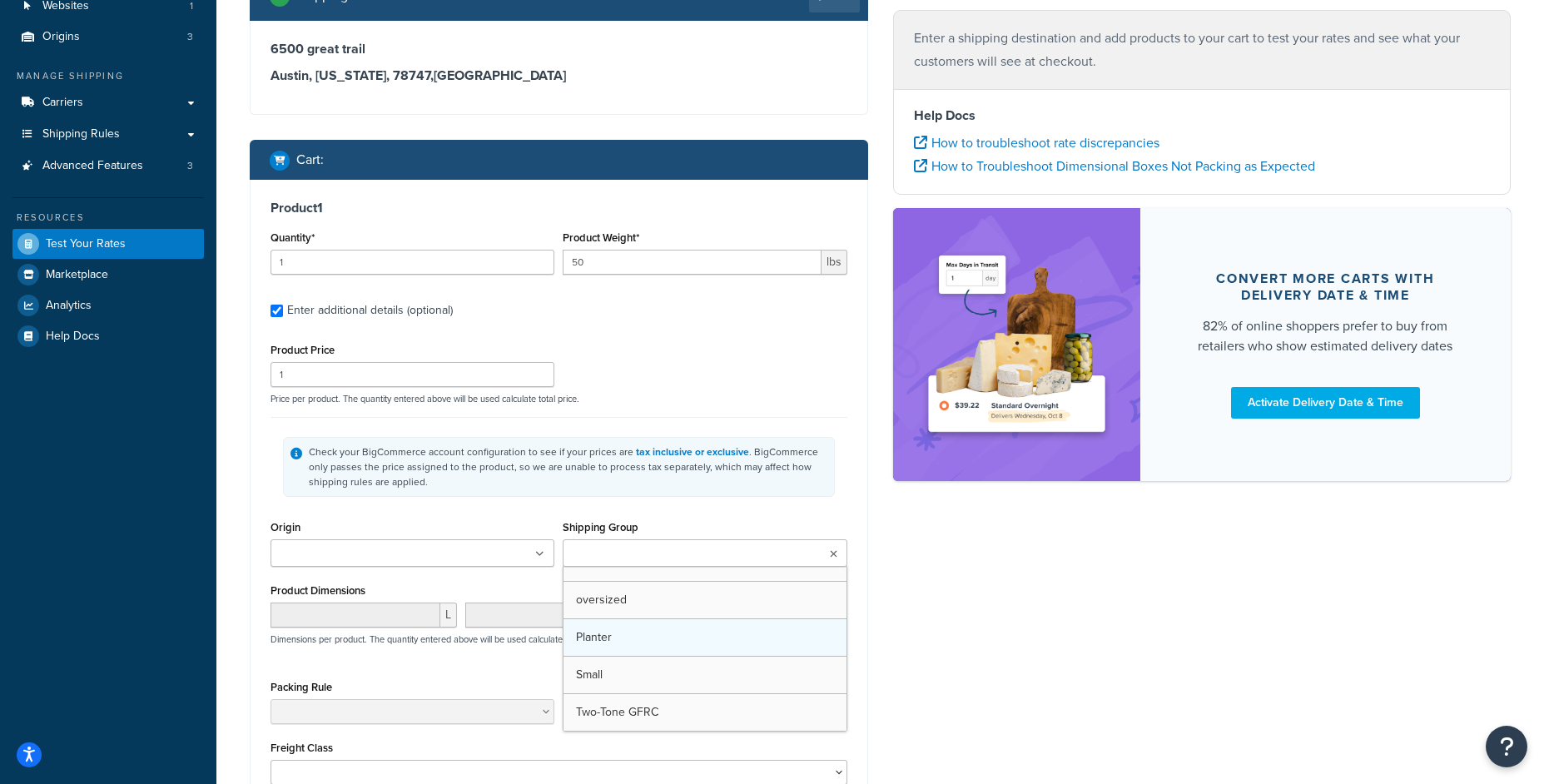
scroll to position [59, 0]
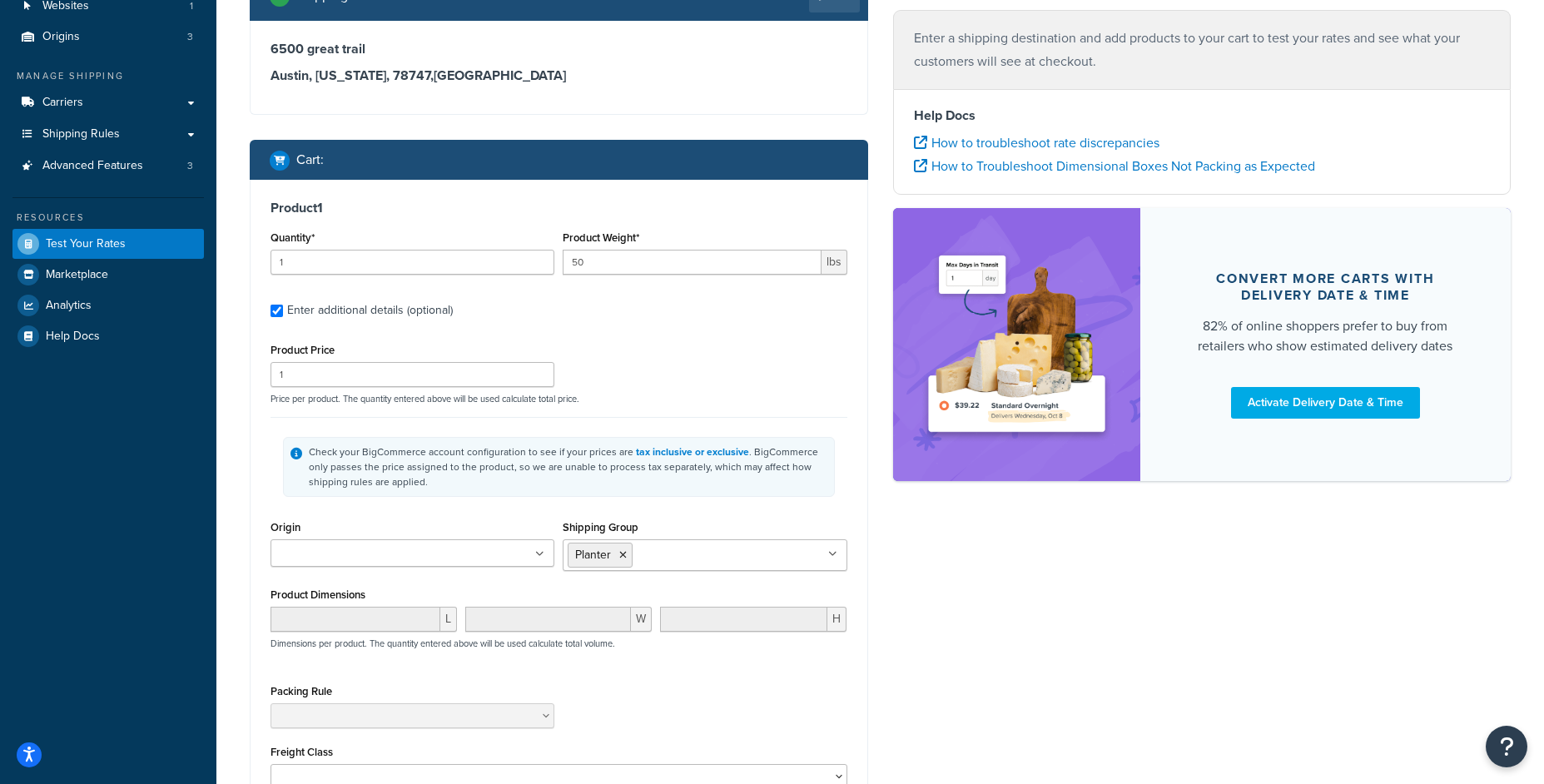
click at [669, 434] on div "Check your BigCommerce account configuration to see if your prices are tax incl…" at bounding box center [559, 466] width 577 height 99
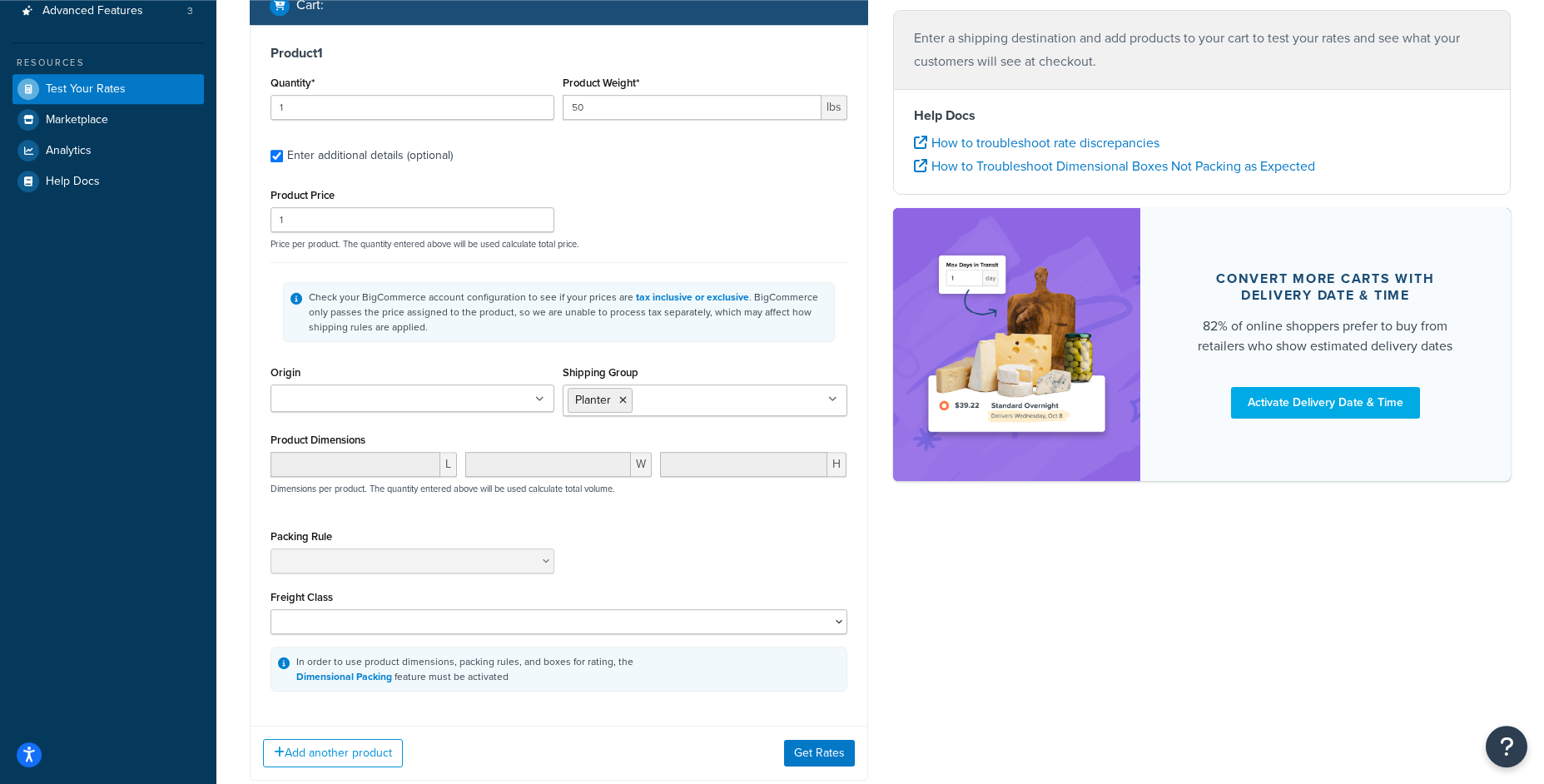
scroll to position [293, 0]
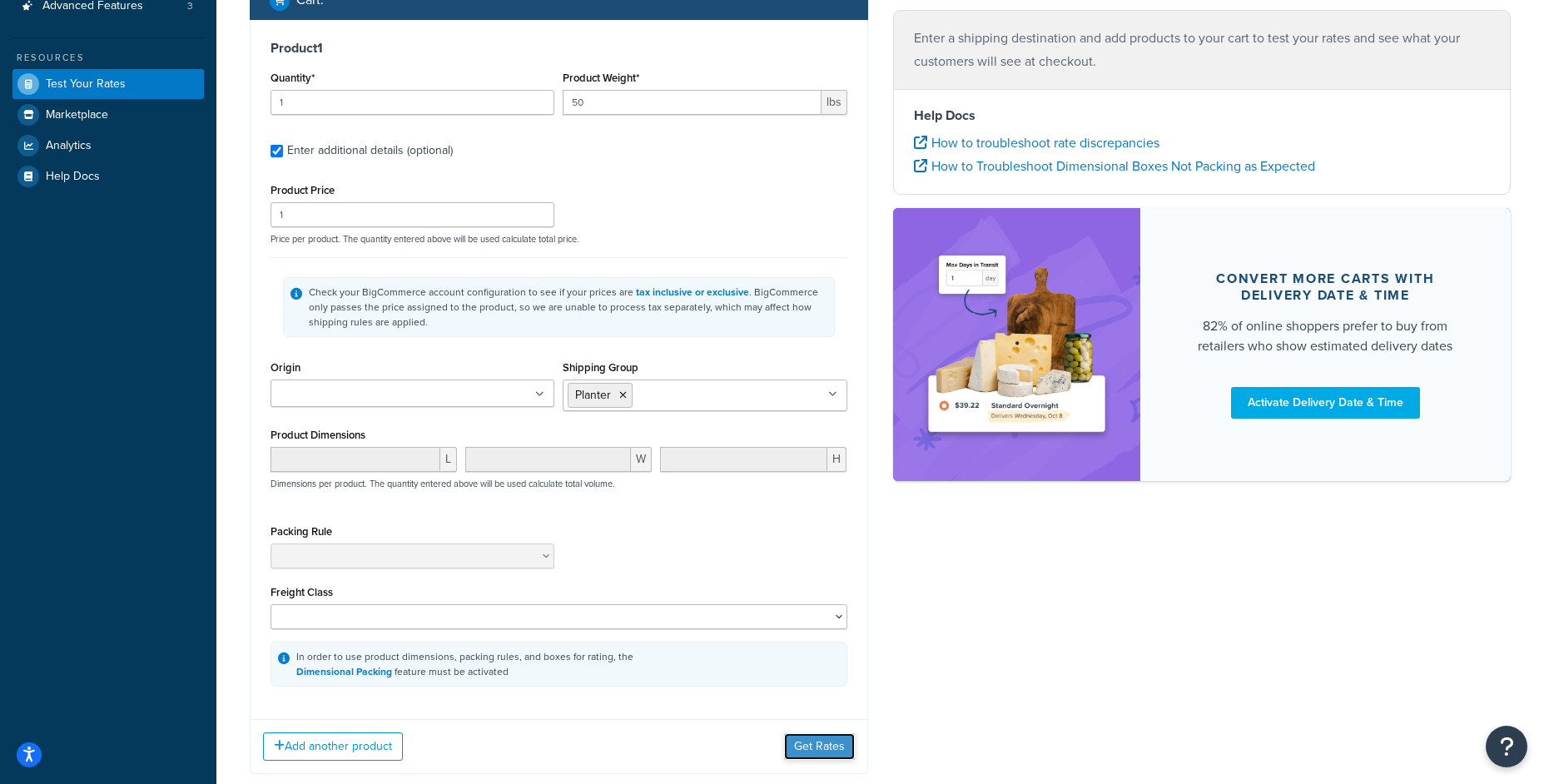
click at [840, 754] on button "Get Rates" at bounding box center [820, 746] width 71 height 27
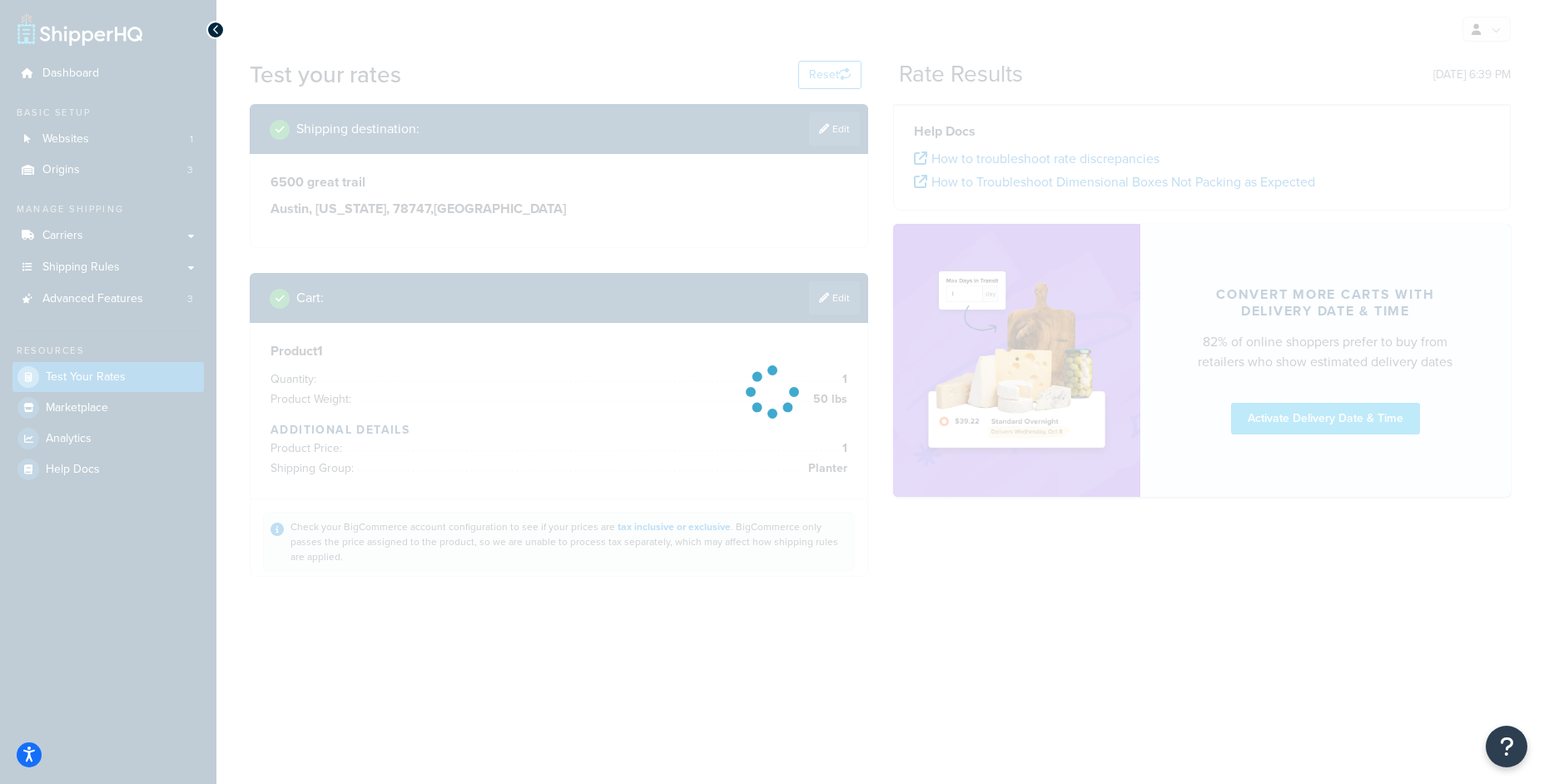
scroll to position [0, 0]
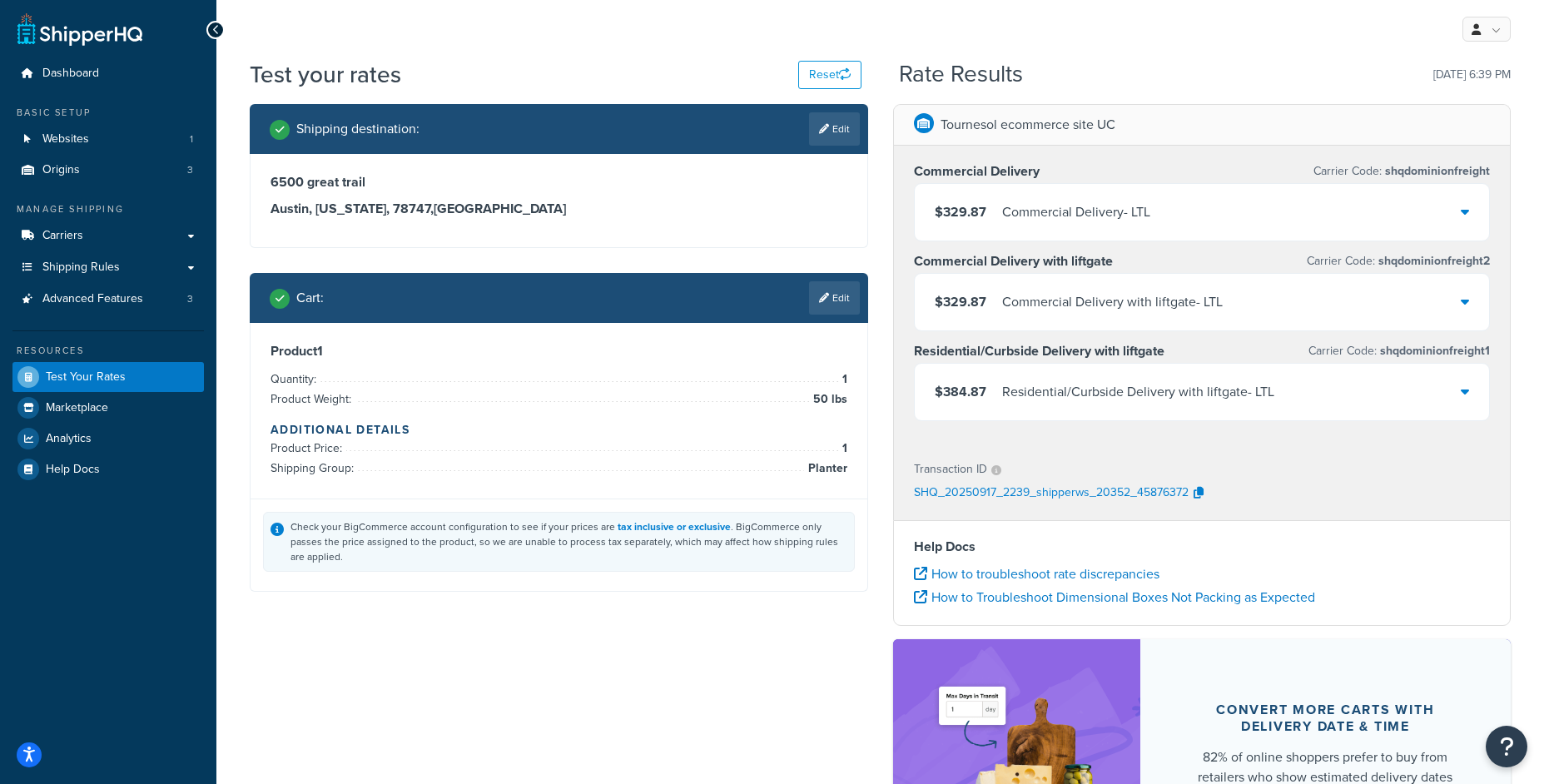
click at [1110, 225] on div "$329.87 Commercial Delivery - LTL" at bounding box center [1202, 212] width 575 height 57
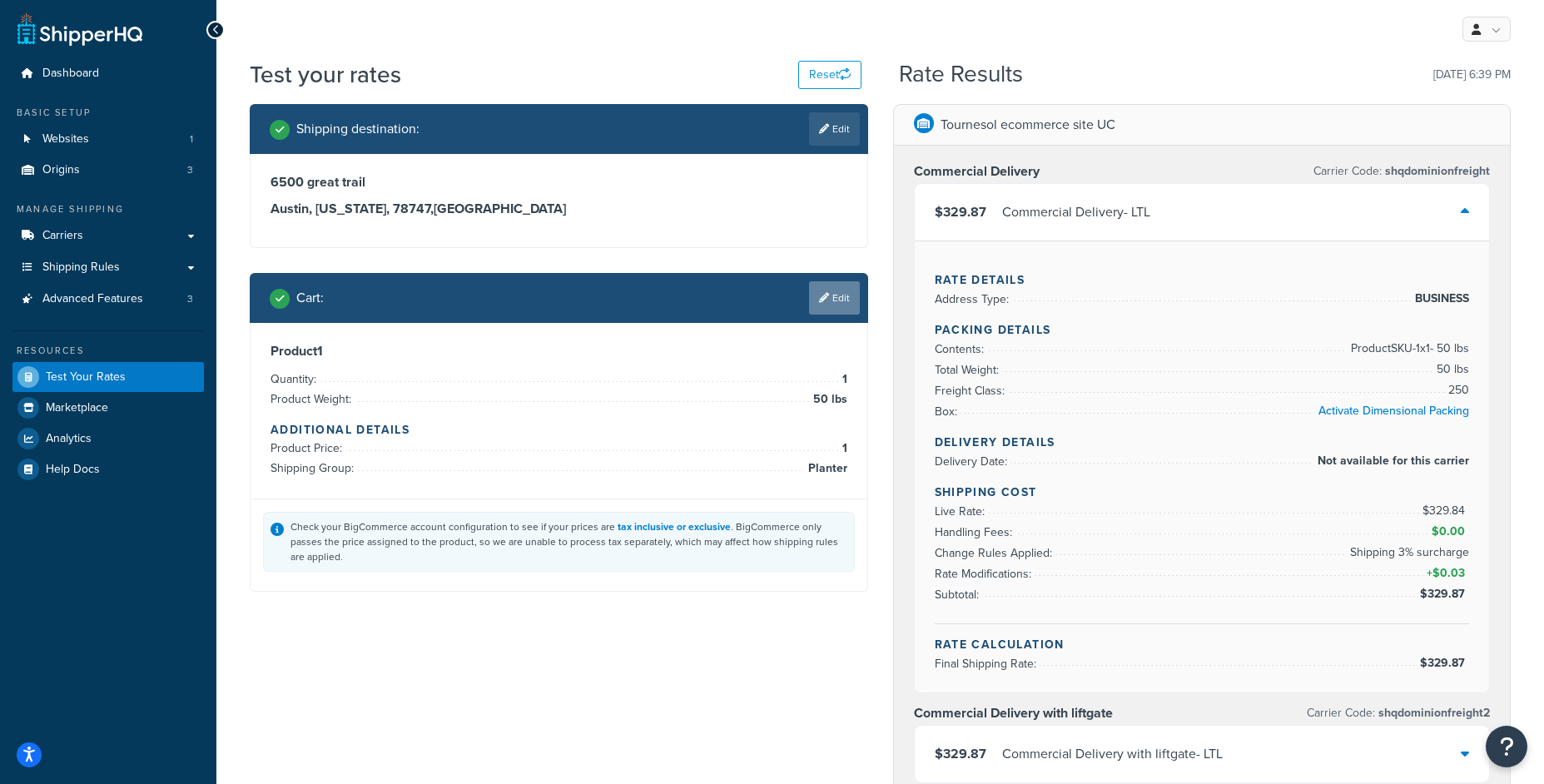
click at [810, 312] on link "Edit" at bounding box center [834, 298] width 51 height 33
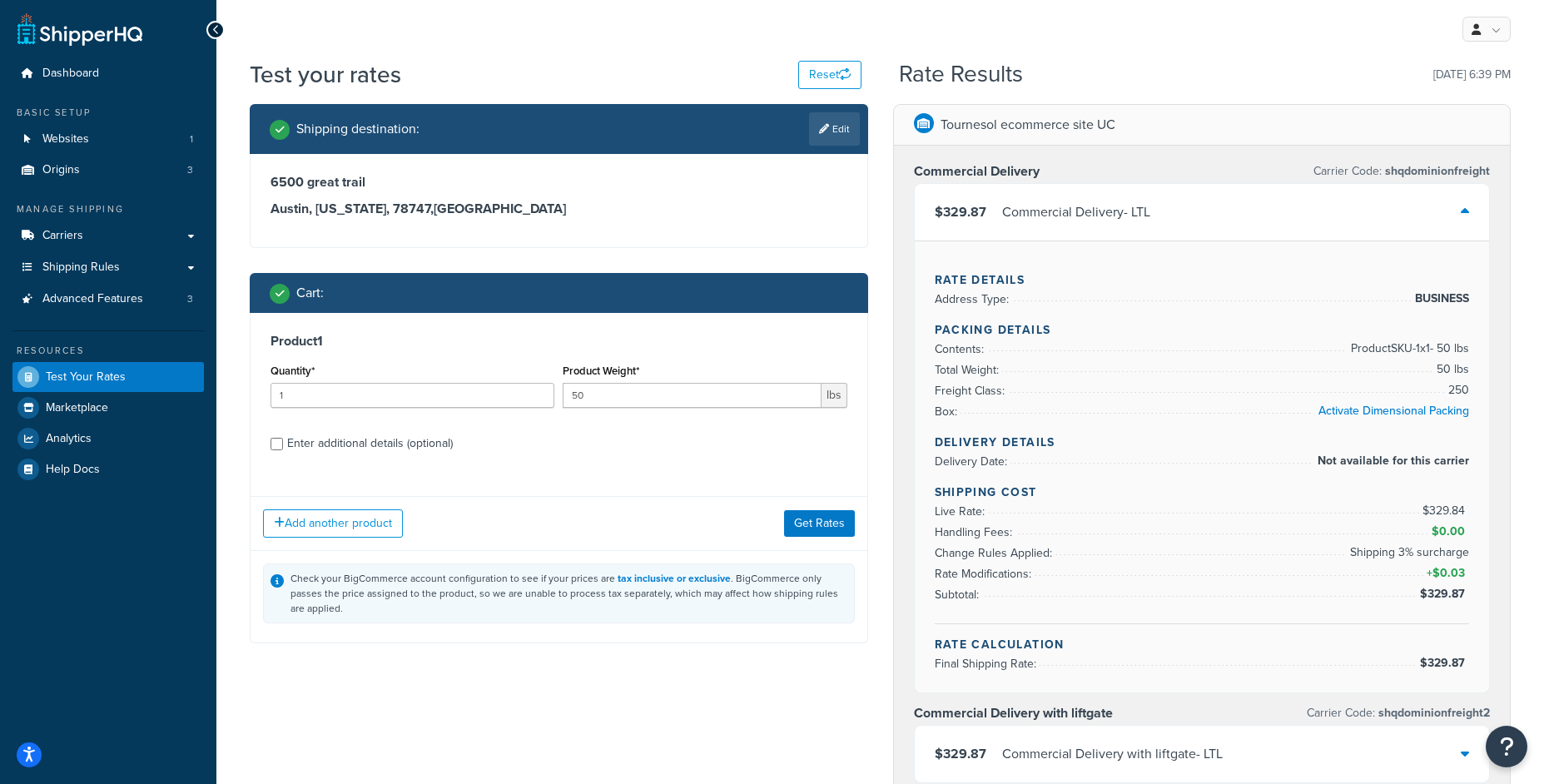
click at [398, 440] on div "Enter additional details (optional)" at bounding box center [370, 444] width 165 height 24
click at [283, 440] on input "Enter additional details (optional)" at bounding box center [277, 444] width 13 height 13
checkbox input "true"
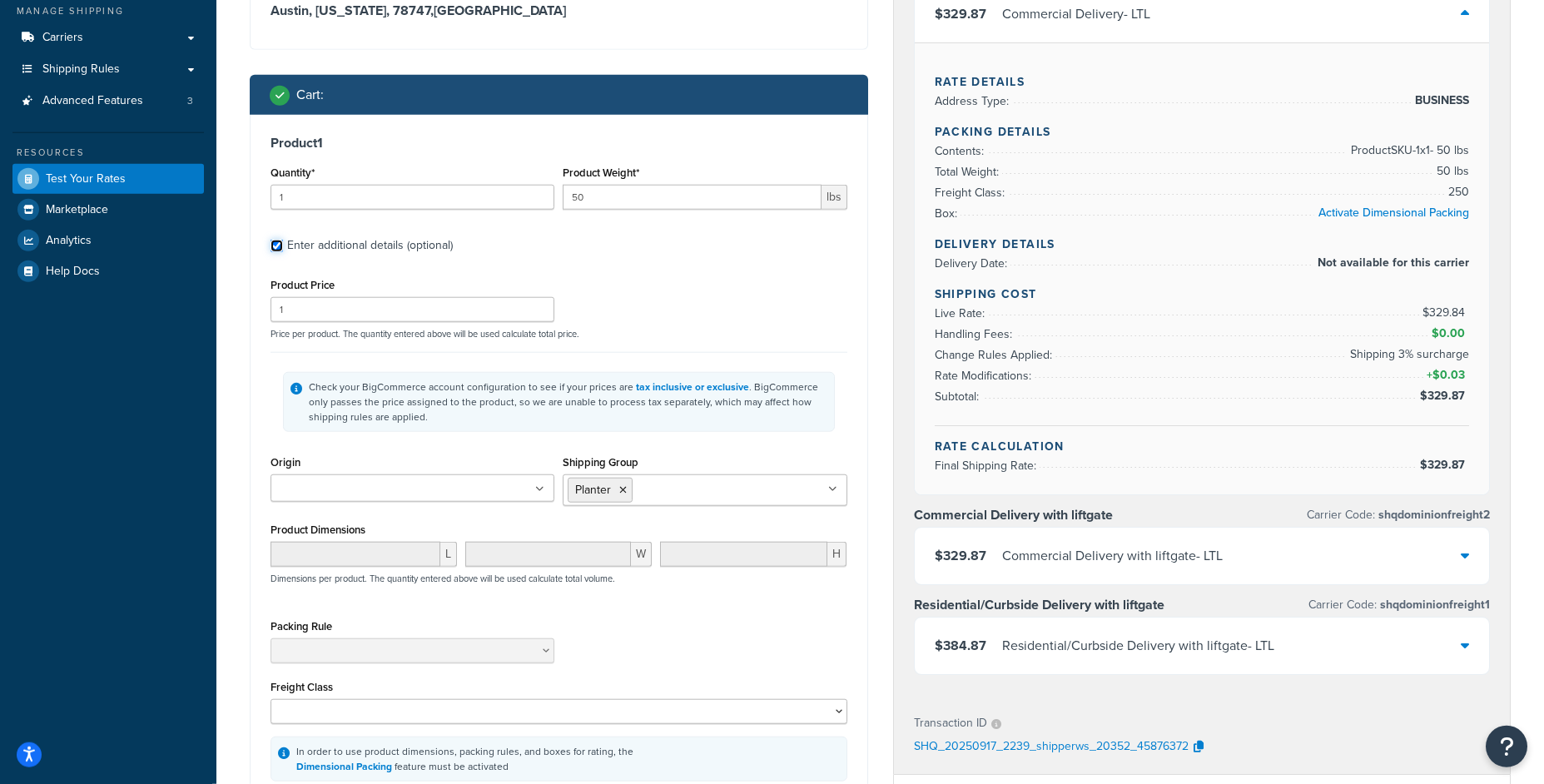
scroll to position [212, 0]
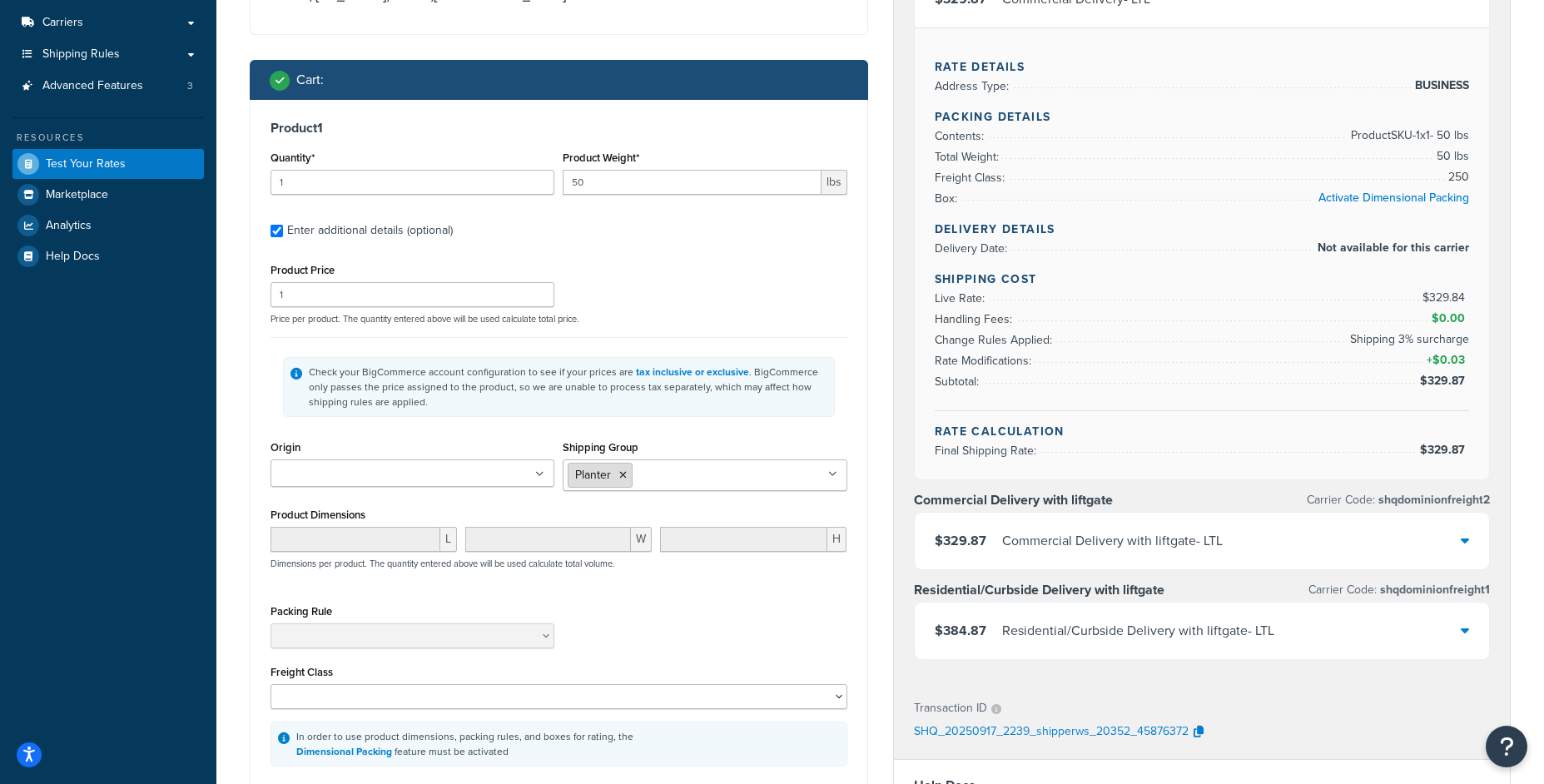
click at [626, 476] on icon at bounding box center [623, 475] width 8 height 10
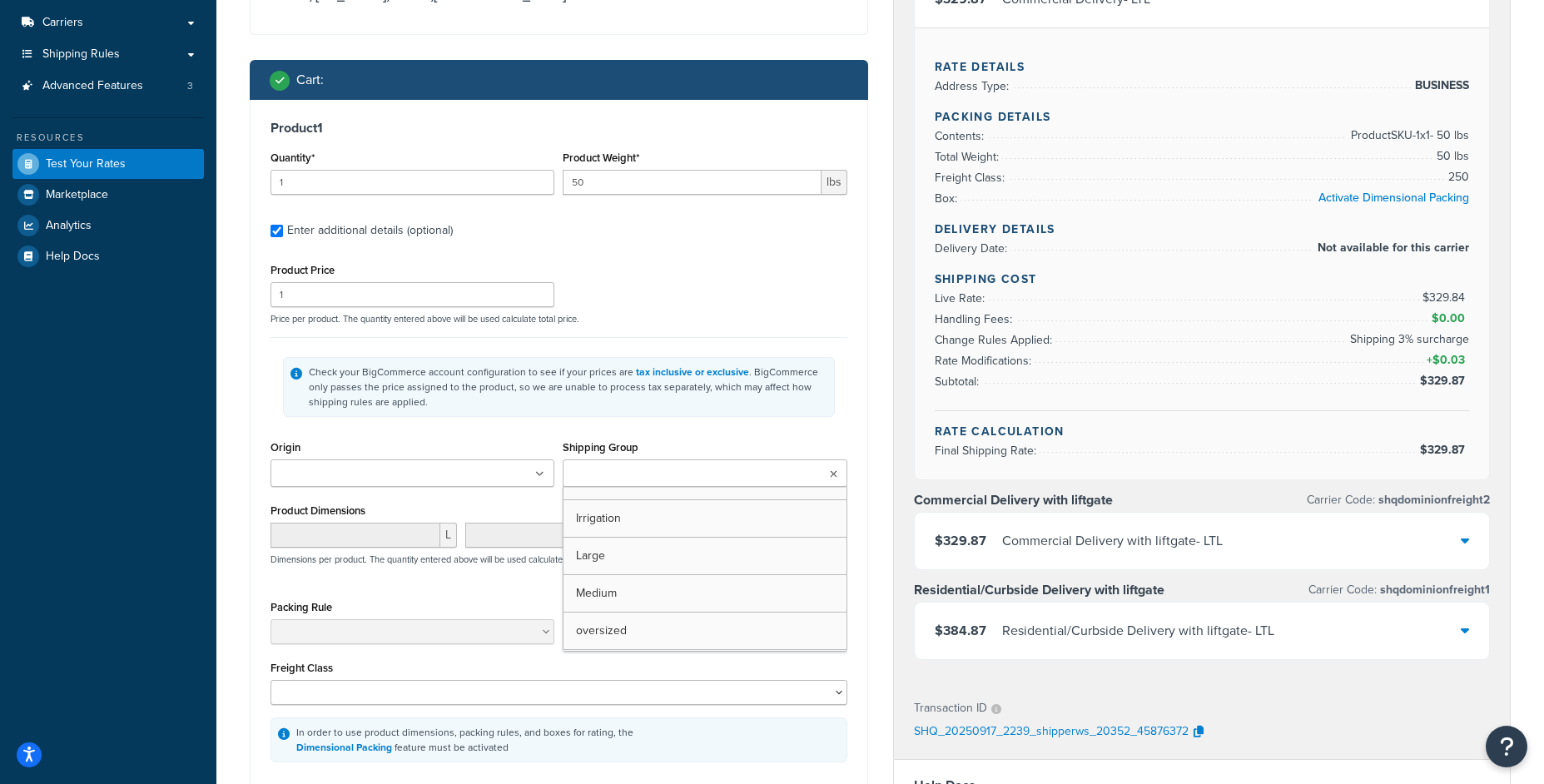
click at [644, 477] on input "Shipping Group" at bounding box center [642, 474] width 148 height 19
click at [702, 295] on div "Product Price 1 Price per product. The quantity entered above will be used calc…" at bounding box center [559, 291] width 586 height 66
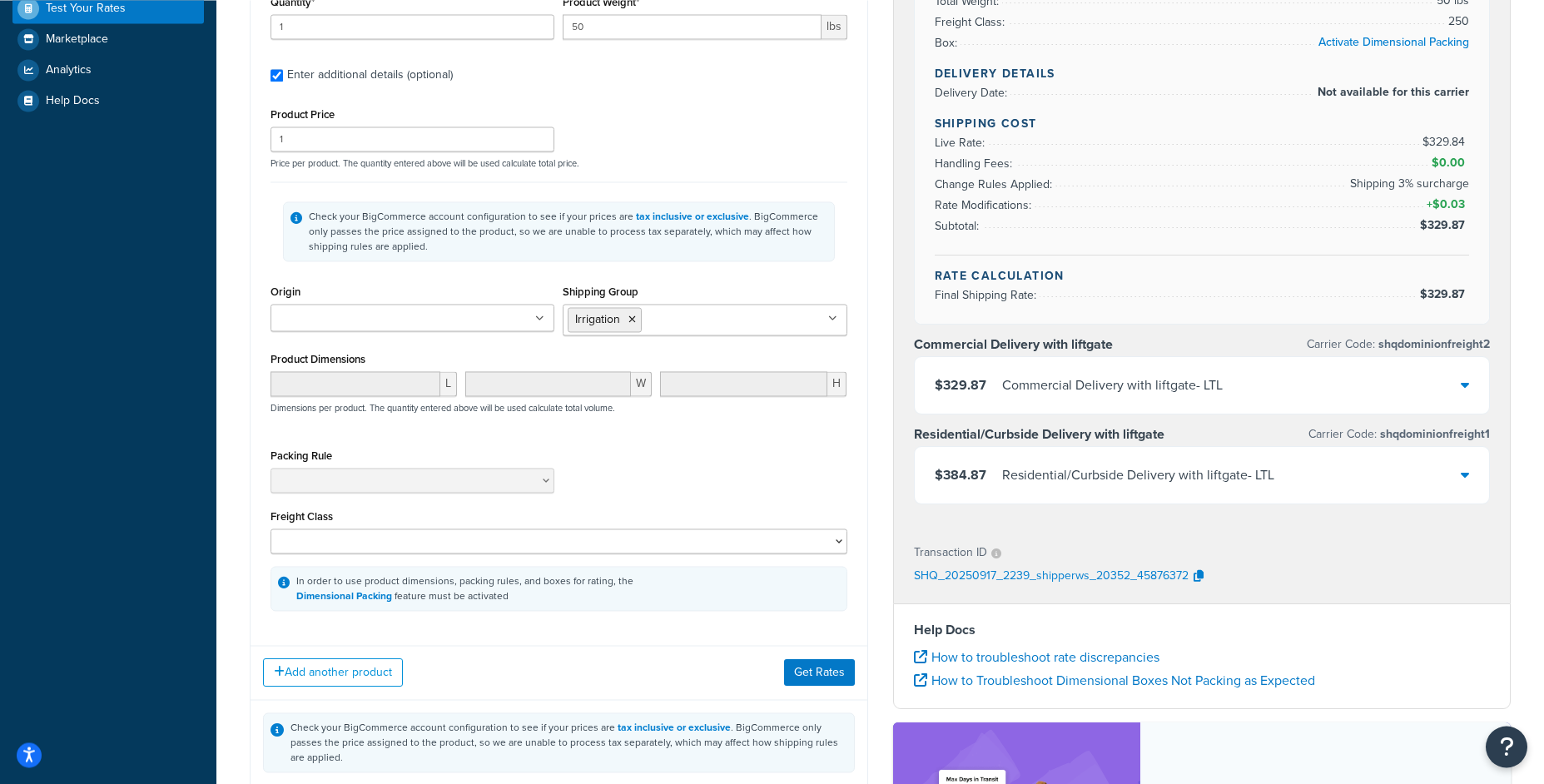
scroll to position [493, 0]
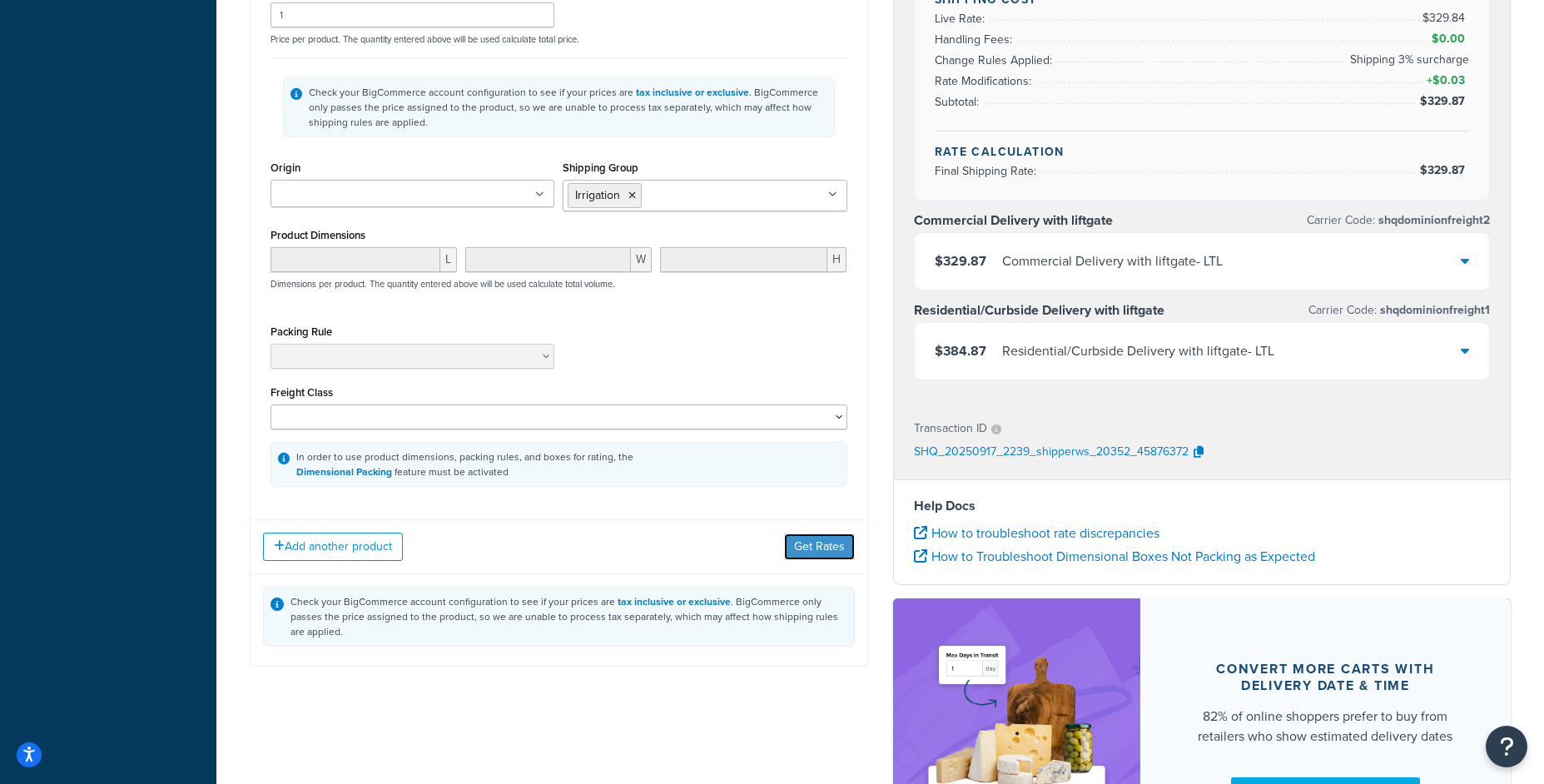
click at [833, 560] on button "Get Rates" at bounding box center [820, 546] width 71 height 27
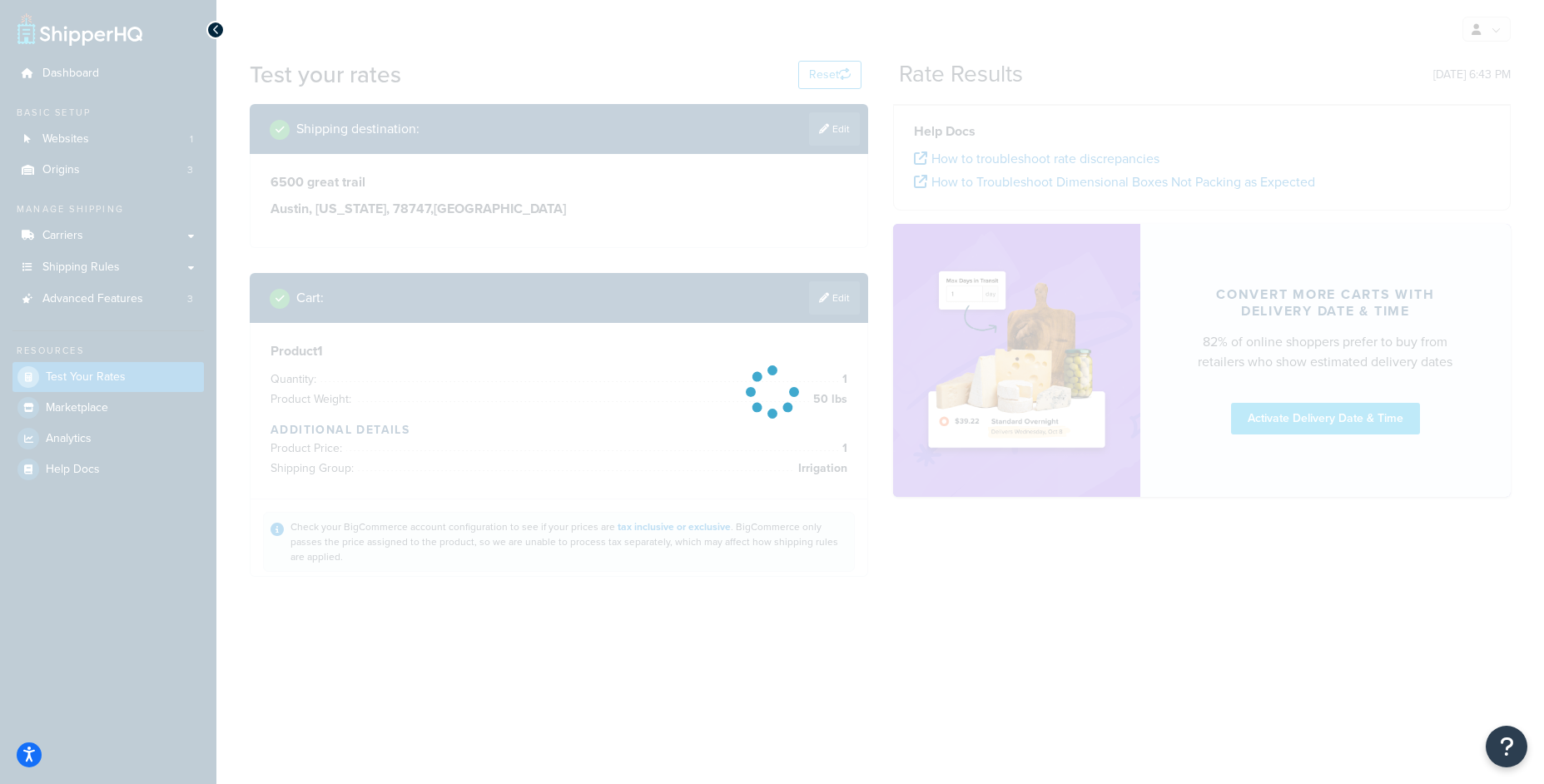
scroll to position [0, 0]
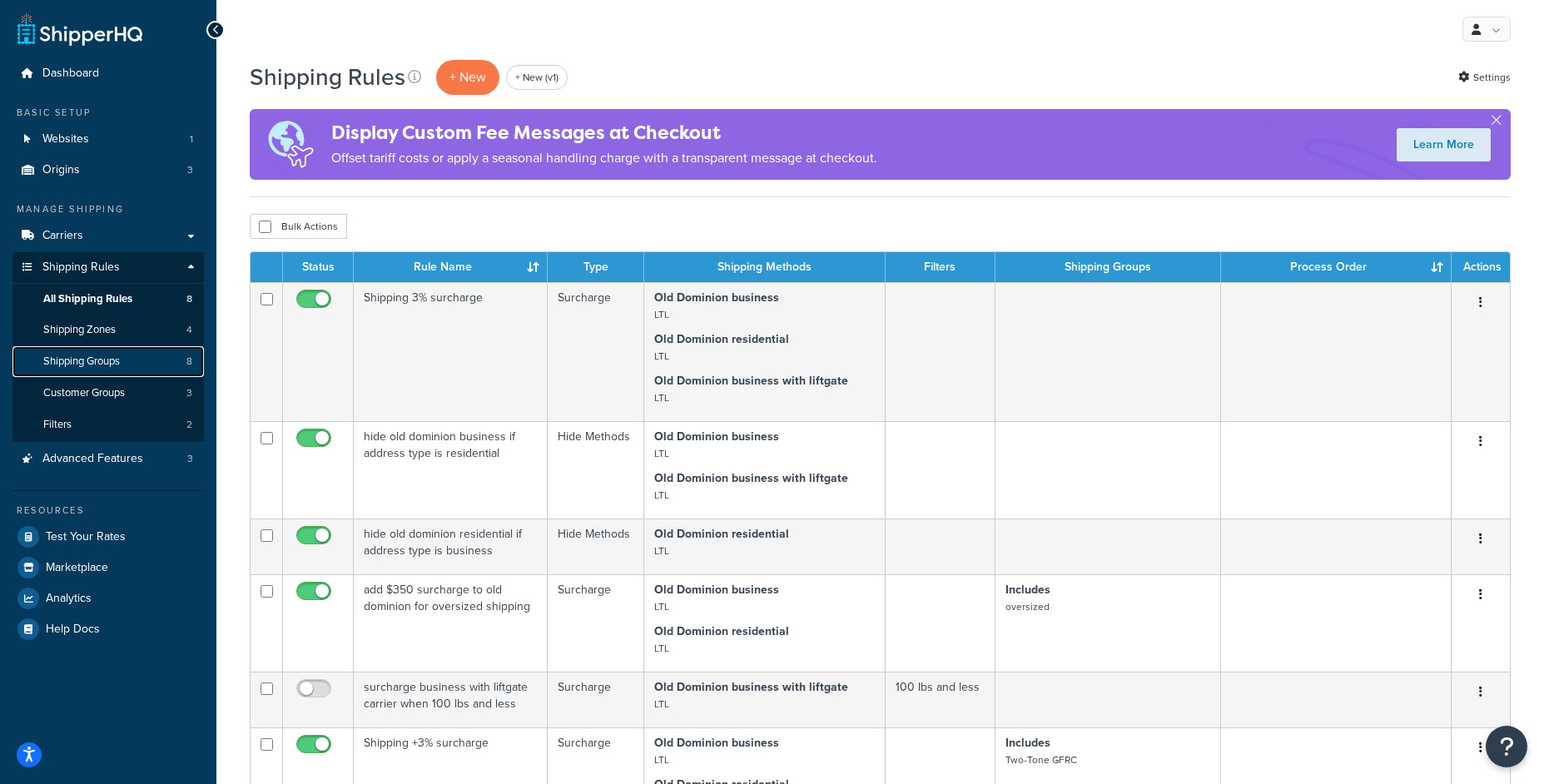
click at [141, 355] on link "Shipping Groups 8" at bounding box center [108, 361] width 192 height 30
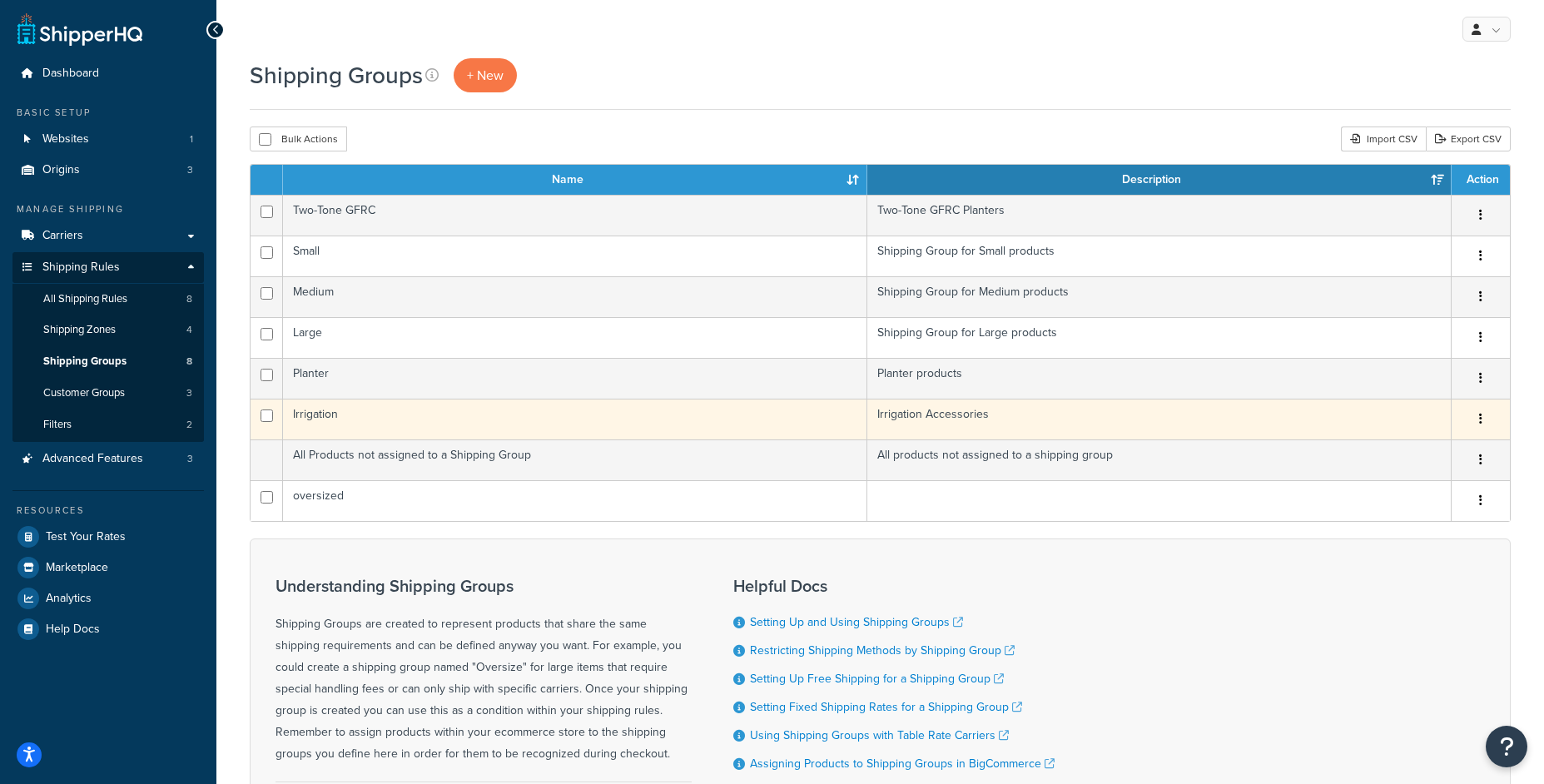
click at [450, 425] on td "Irrigation" at bounding box center [576, 418] width 585 height 40
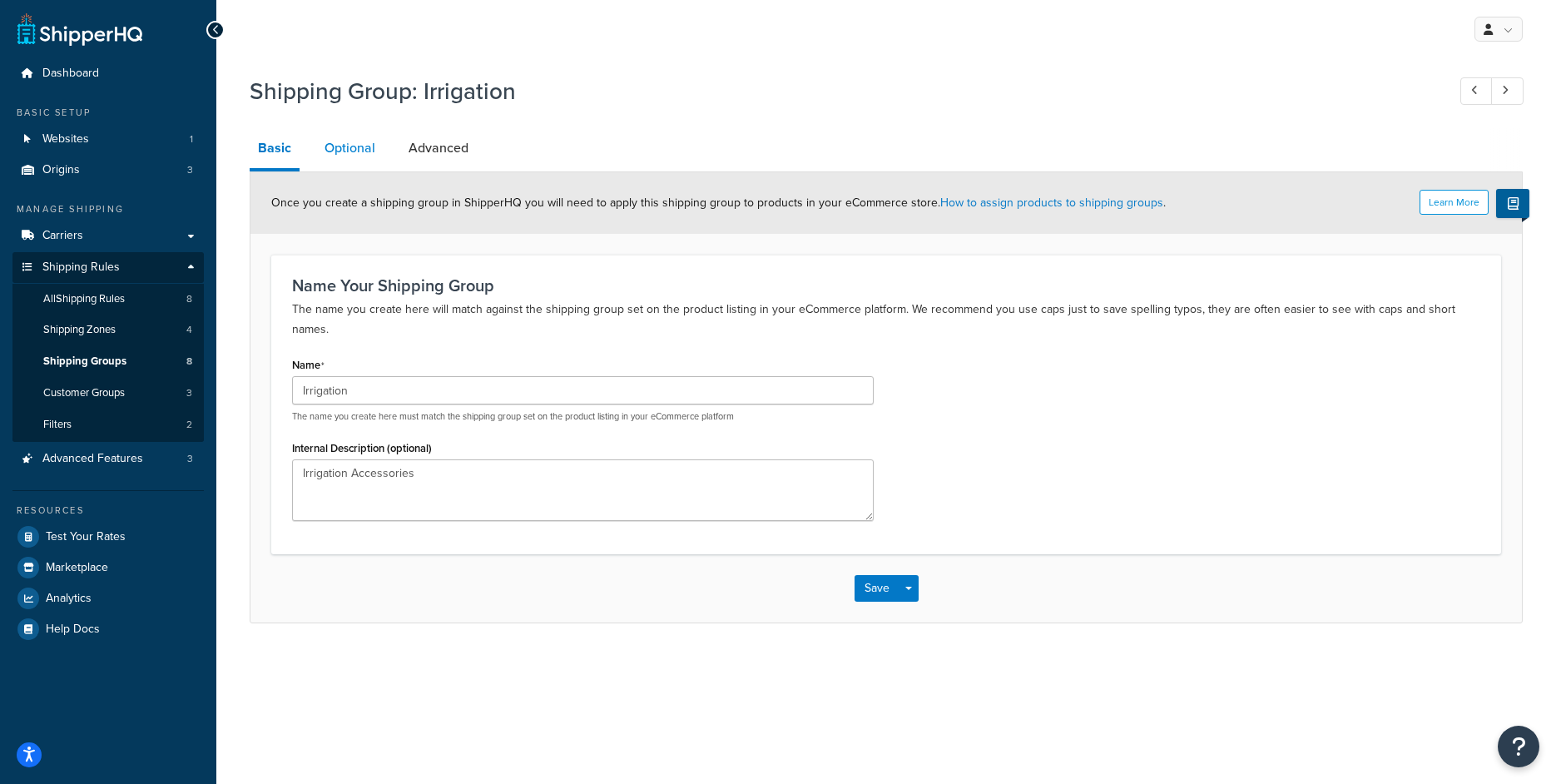
click at [341, 151] on link "Optional" at bounding box center [349, 148] width 68 height 40
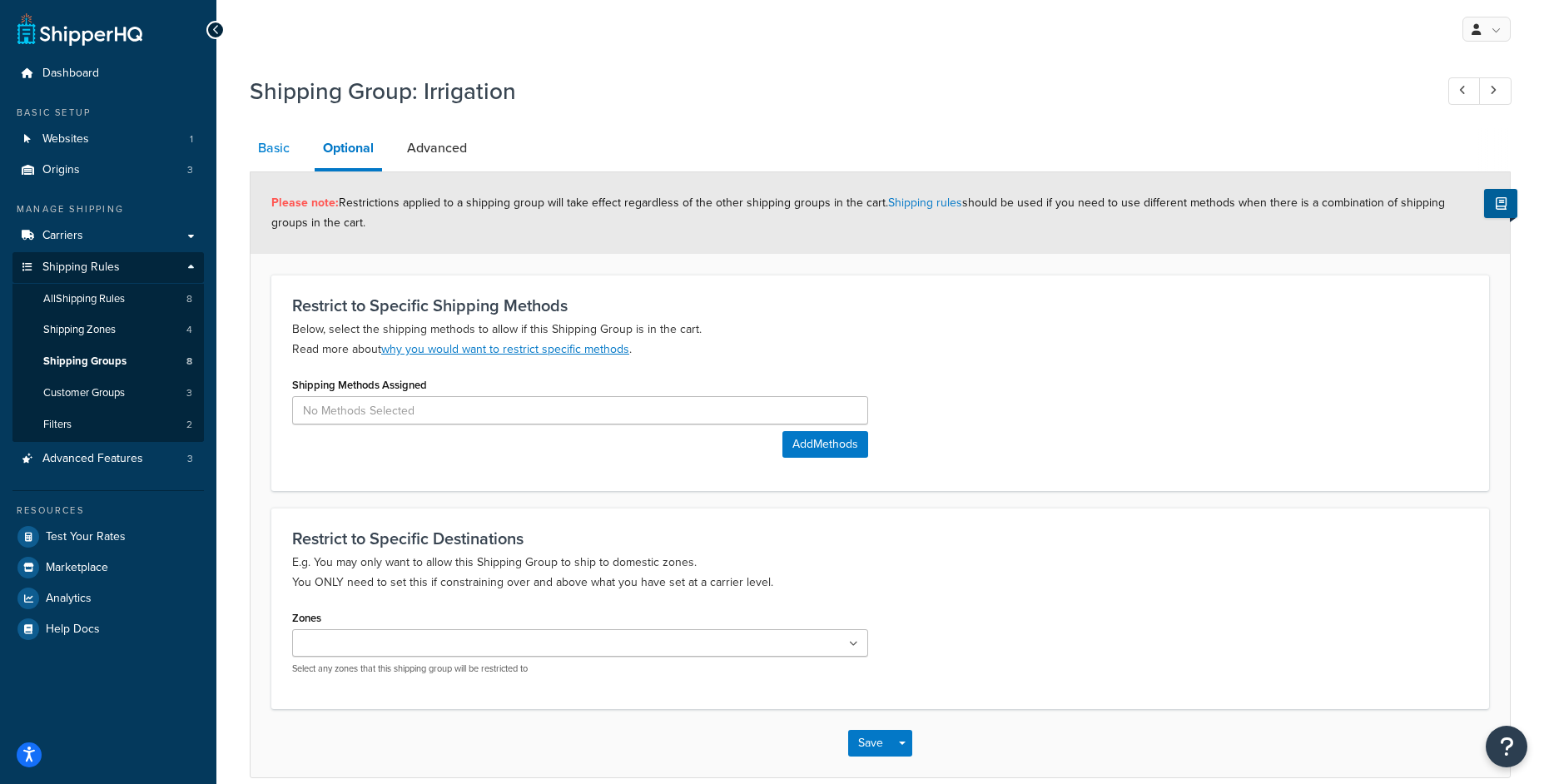
click at [262, 158] on link "Basic" at bounding box center [274, 148] width 48 height 40
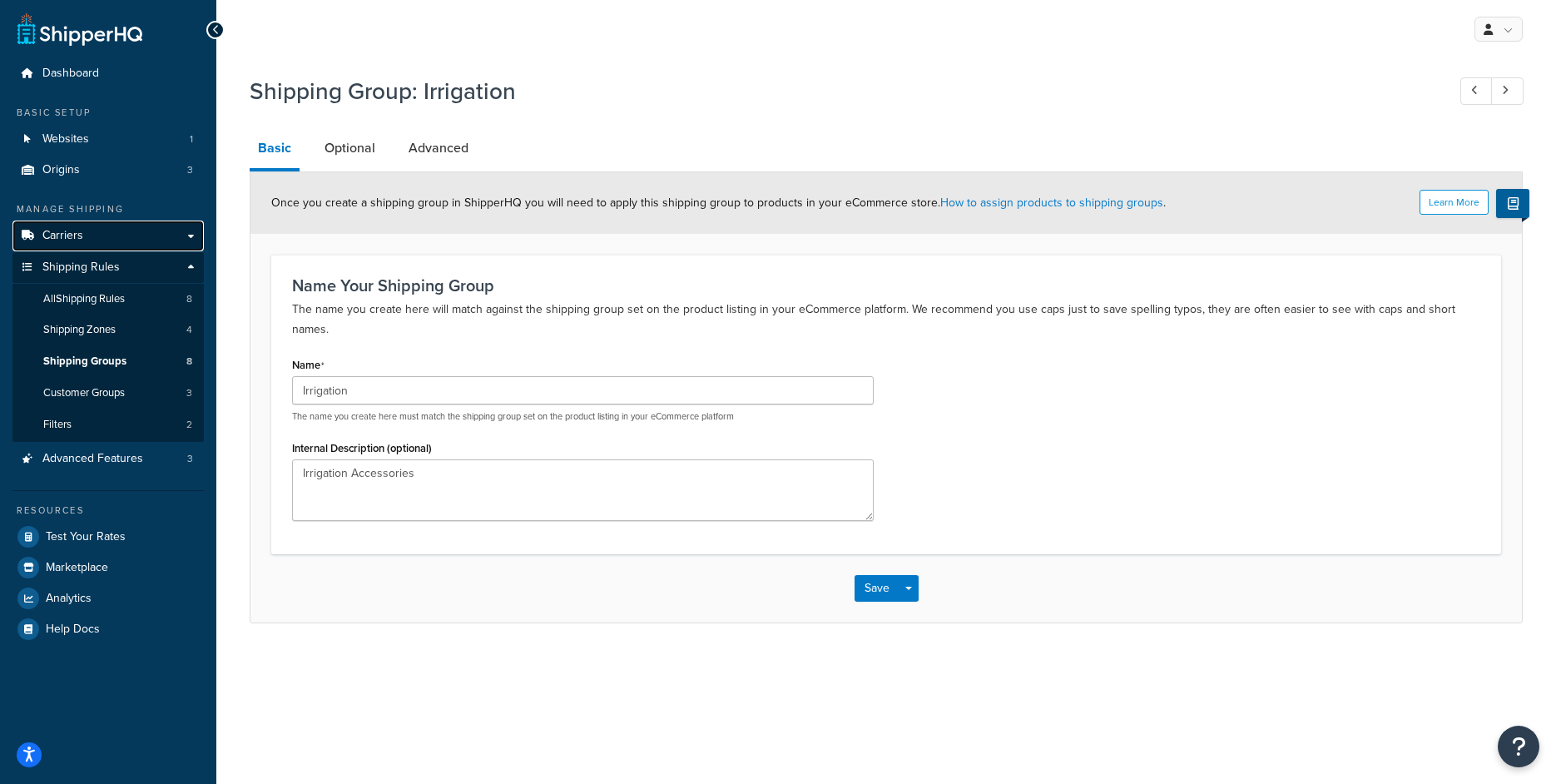
click at [96, 234] on link "Carriers" at bounding box center [108, 235] width 192 height 30
click at [125, 301] on span "All Shipping Rules" at bounding box center [84, 299] width 82 height 14
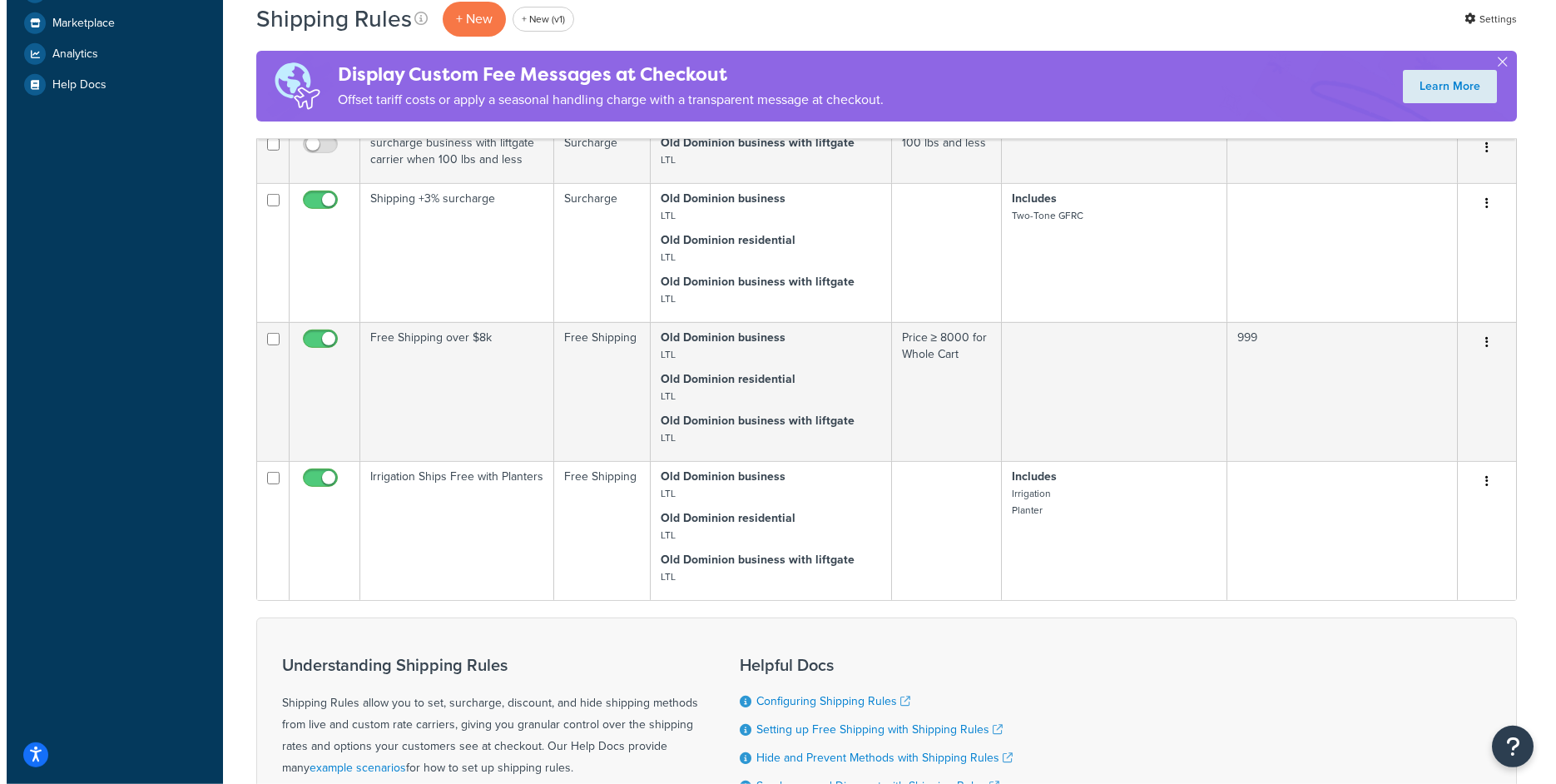
scroll to position [546, 0]
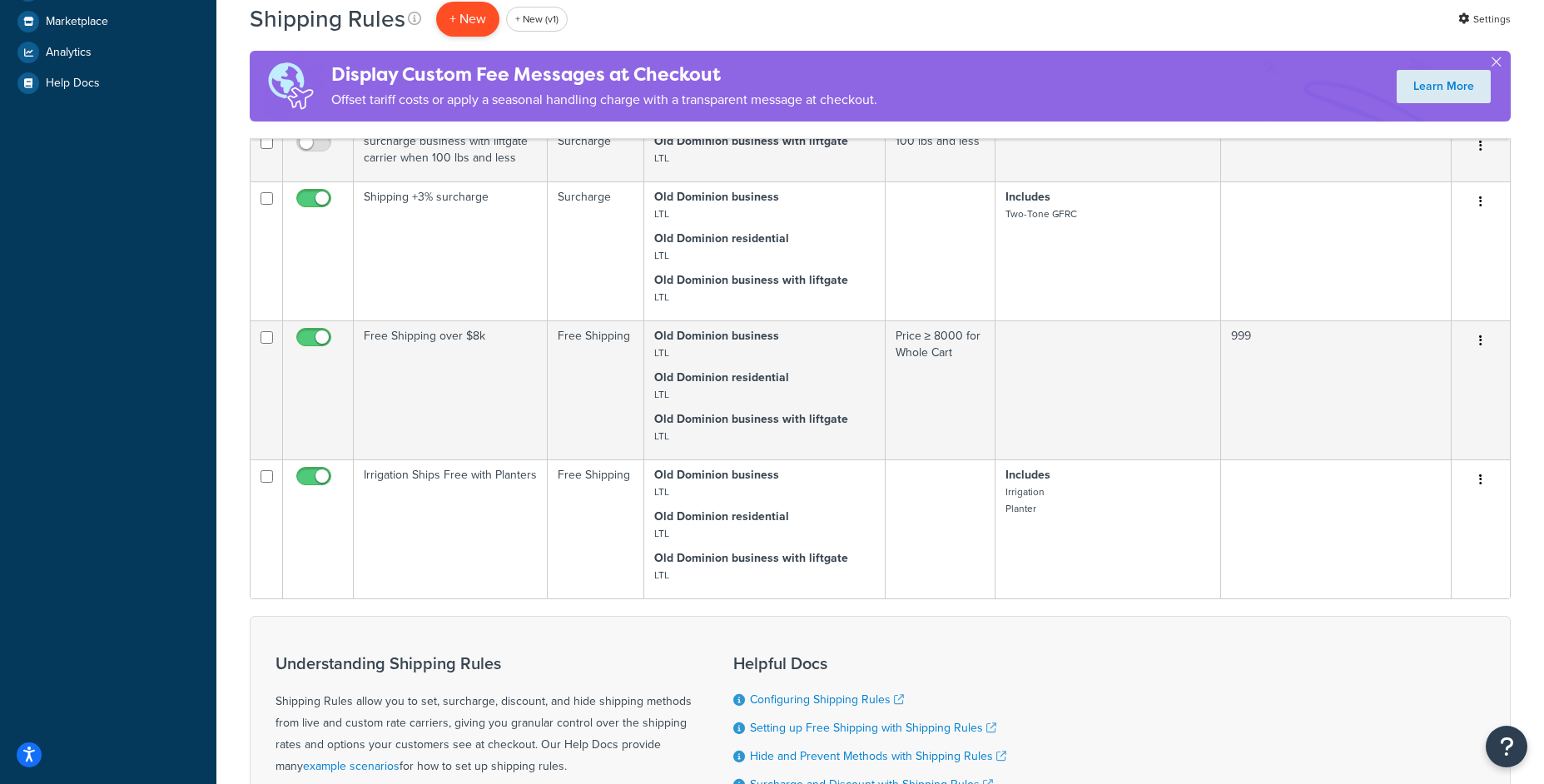
click at [474, 24] on p "+ New" at bounding box center [467, 19] width 63 height 34
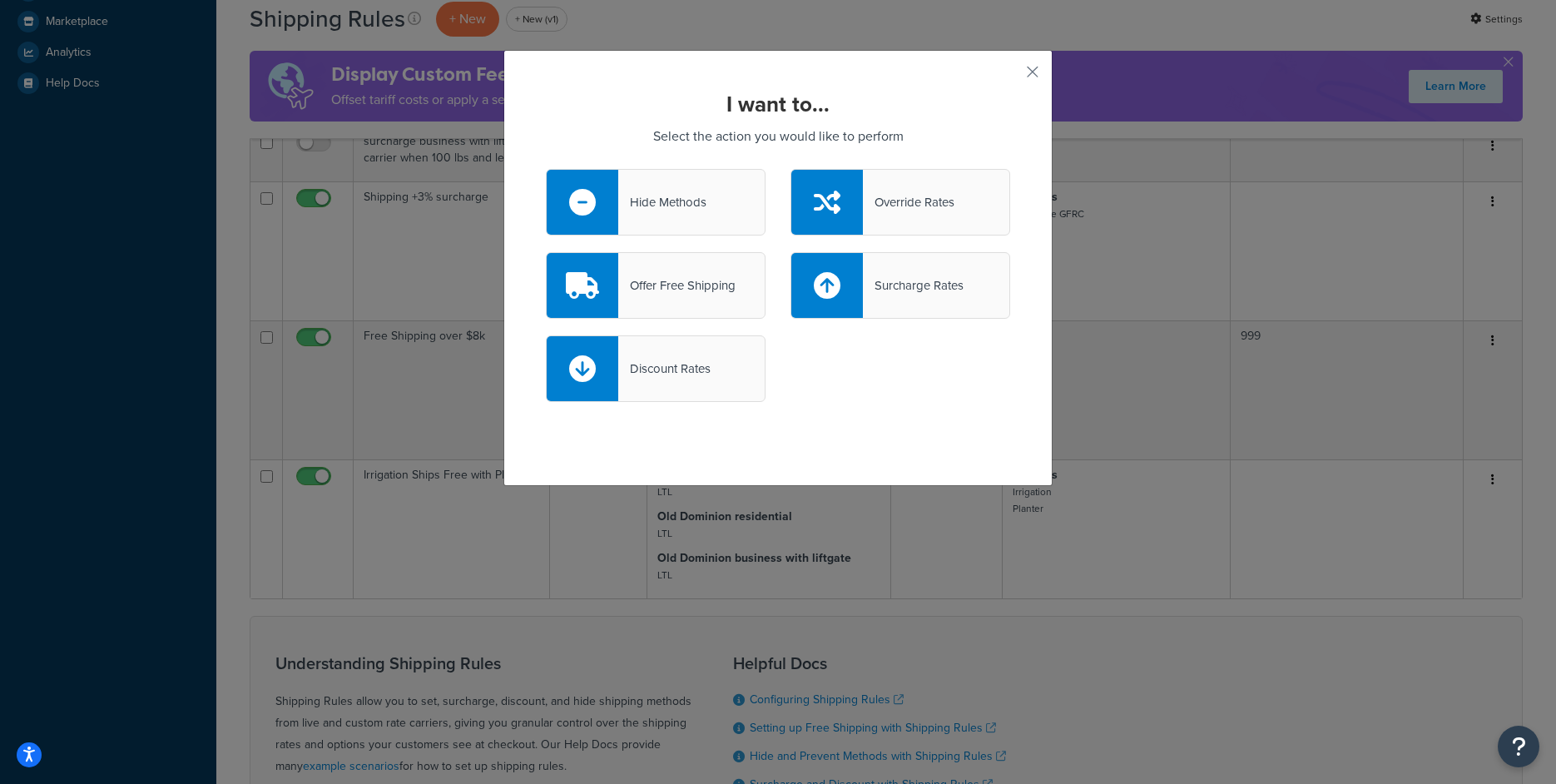
click at [599, 201] on div at bounding box center [583, 203] width 72 height 65
click at [0, 0] on input "Hide Methods" at bounding box center [0, 0] width 0 height 0
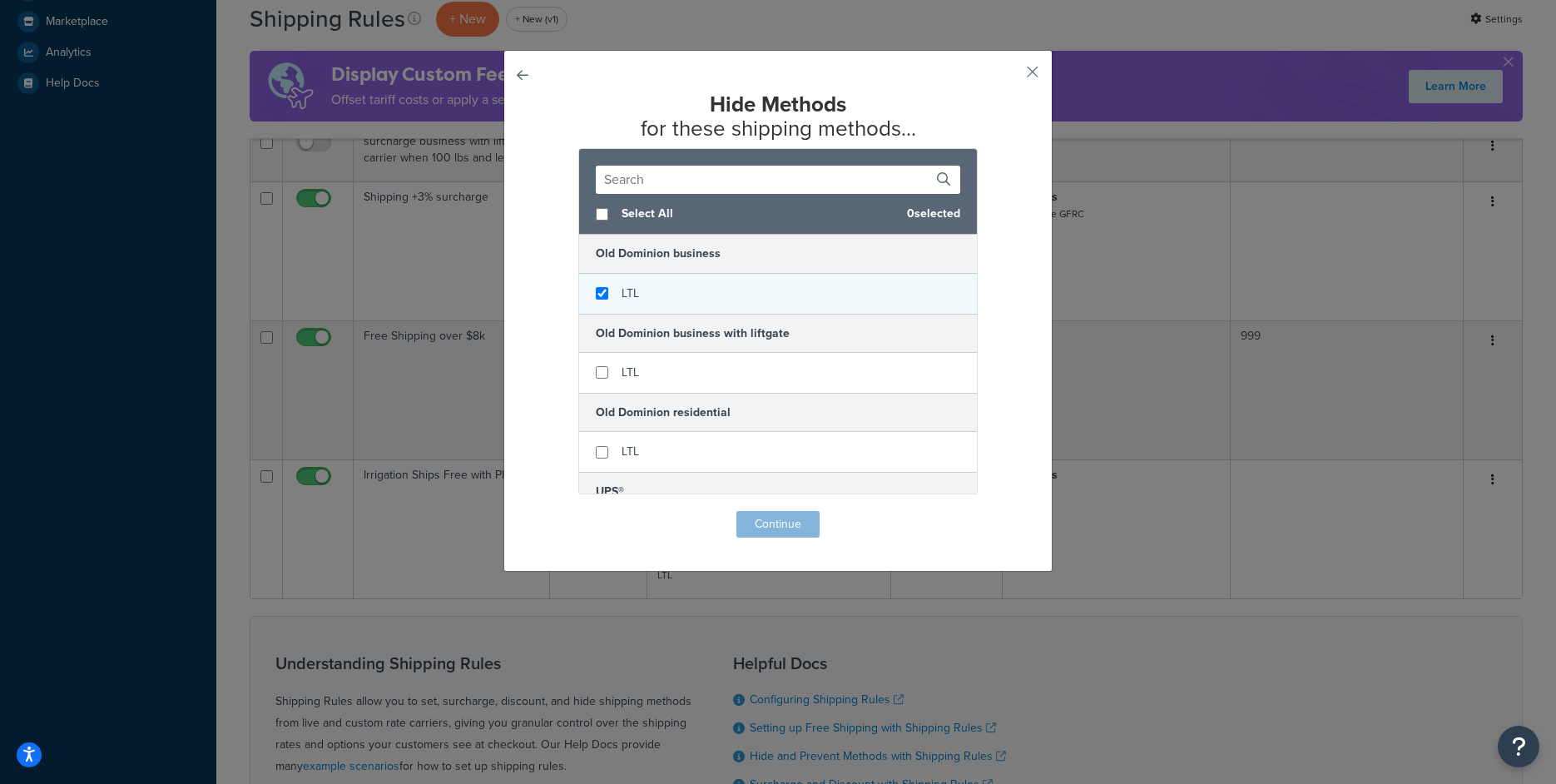
checkbox input "true"
click at [589, 301] on div "LTL" at bounding box center [778, 293] width 398 height 40
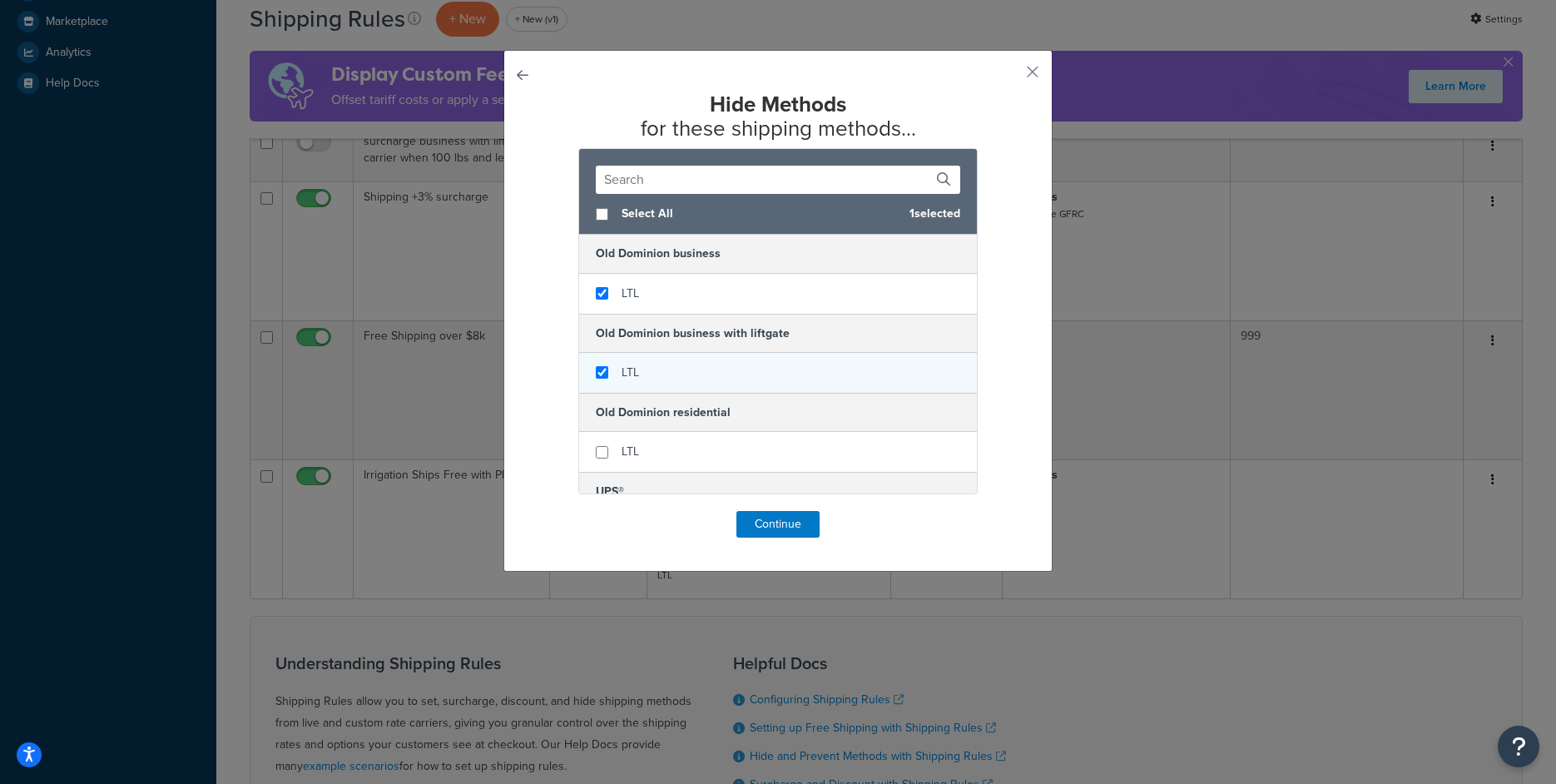
checkbox input "true"
click at [601, 387] on div "LTL" at bounding box center [778, 373] width 398 height 40
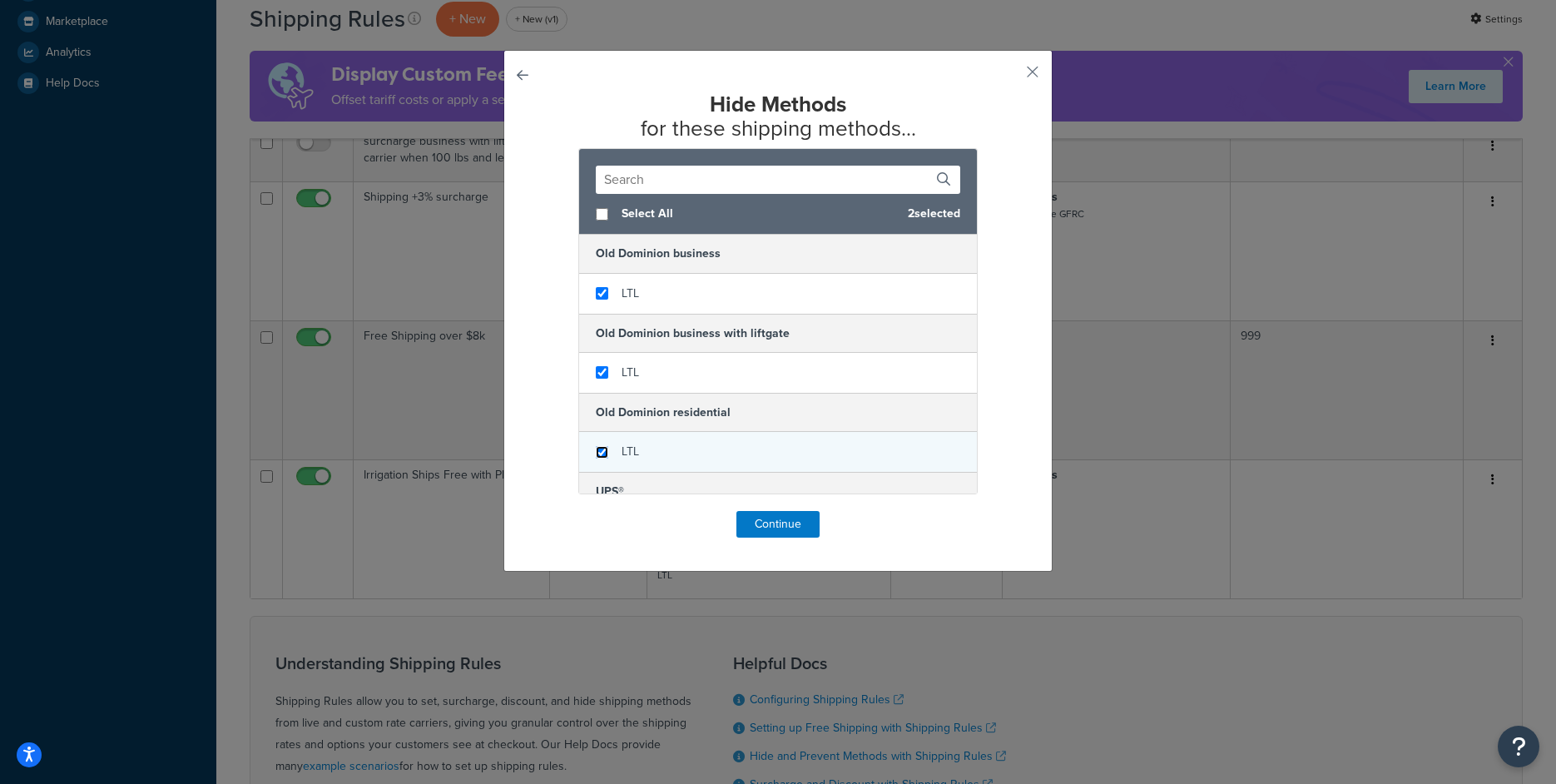
click at [596, 452] on input "checkbox" at bounding box center [602, 452] width 13 height 13
checkbox input "true"
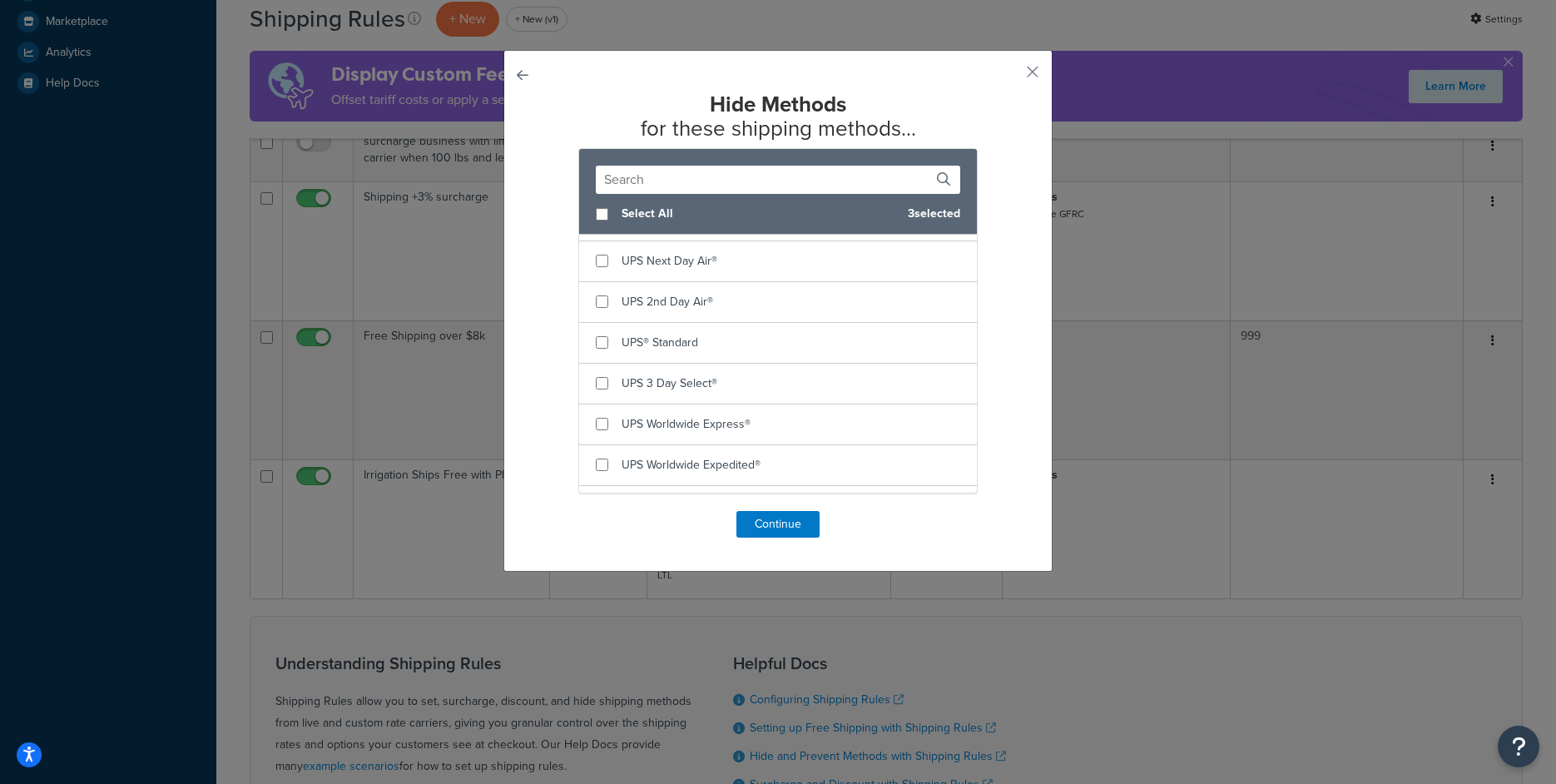
scroll to position [343, 0]
click at [1021, 76] on div "Hide Methods for these shipping methods... Select All 3 selected Old Dominion b…" at bounding box center [778, 311] width 549 height 521
click at [1011, 76] on button "button" at bounding box center [1008, 78] width 4 height 4
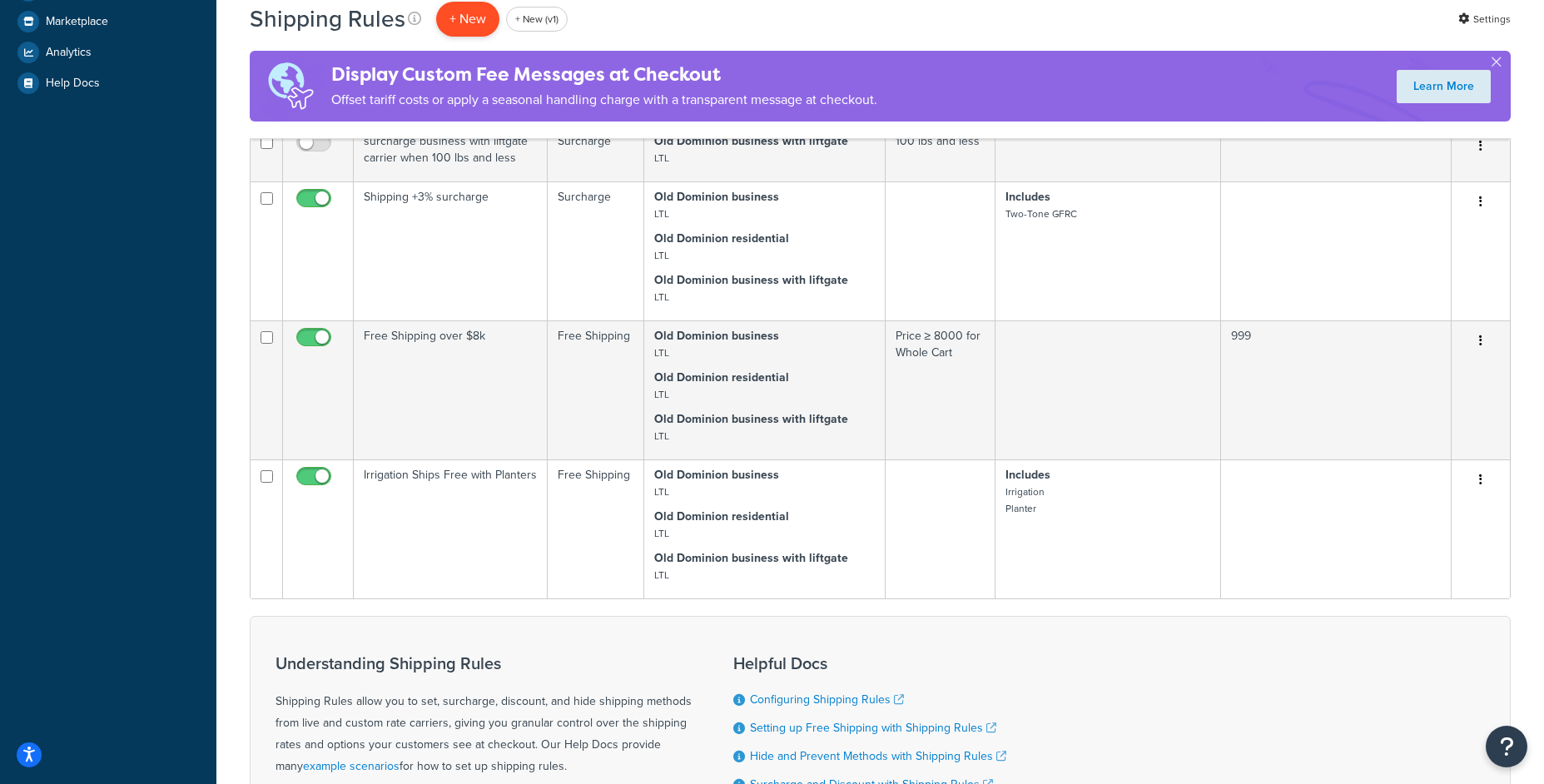
click at [446, 28] on p "+ New" at bounding box center [467, 19] width 63 height 34
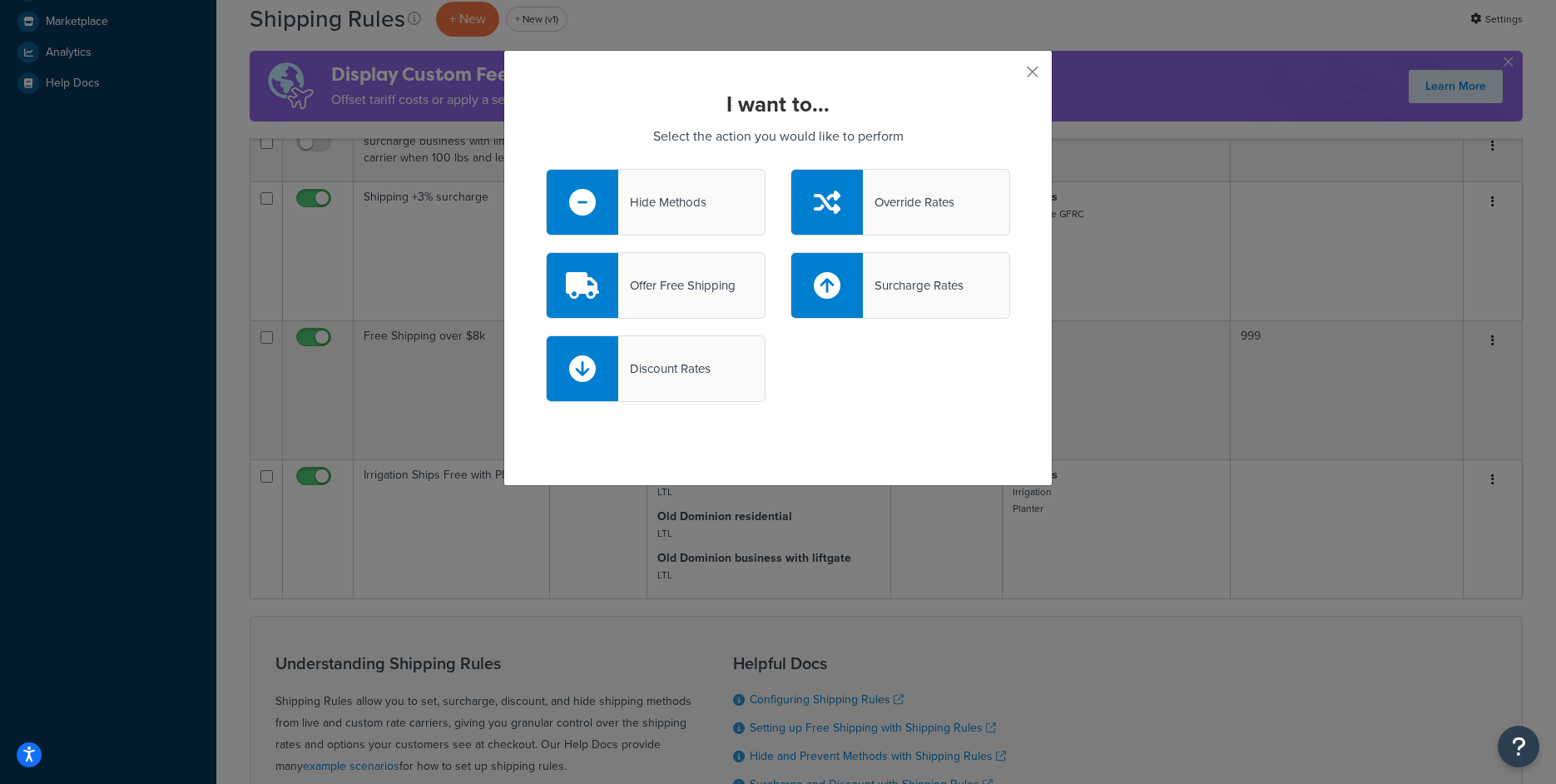
click at [586, 228] on div at bounding box center [583, 203] width 72 height 65
click at [0, 0] on input "Hide Methods" at bounding box center [0, 0] width 0 height 0
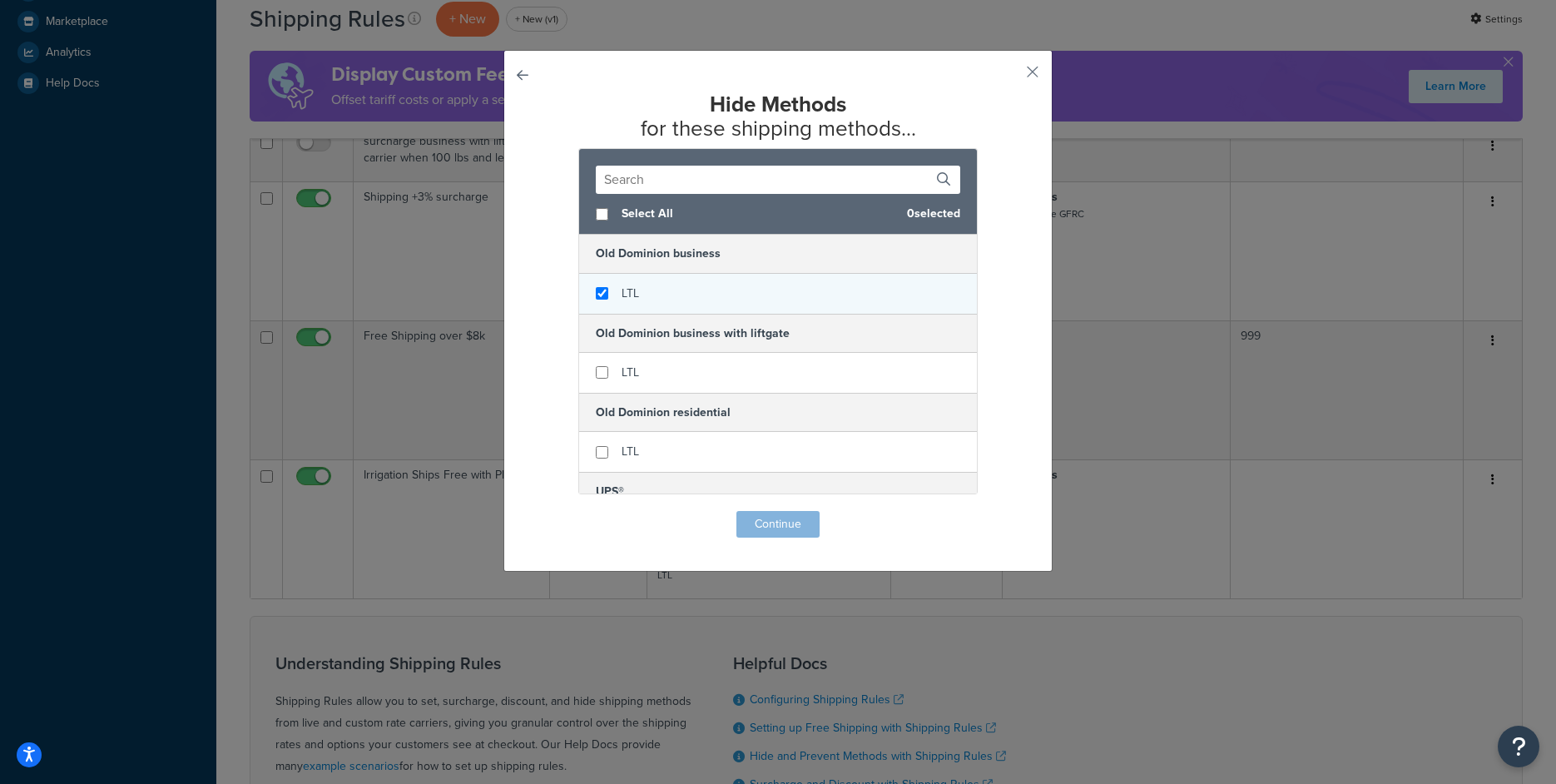
checkbox input "true"
click at [607, 313] on div "LTL" at bounding box center [778, 293] width 398 height 40
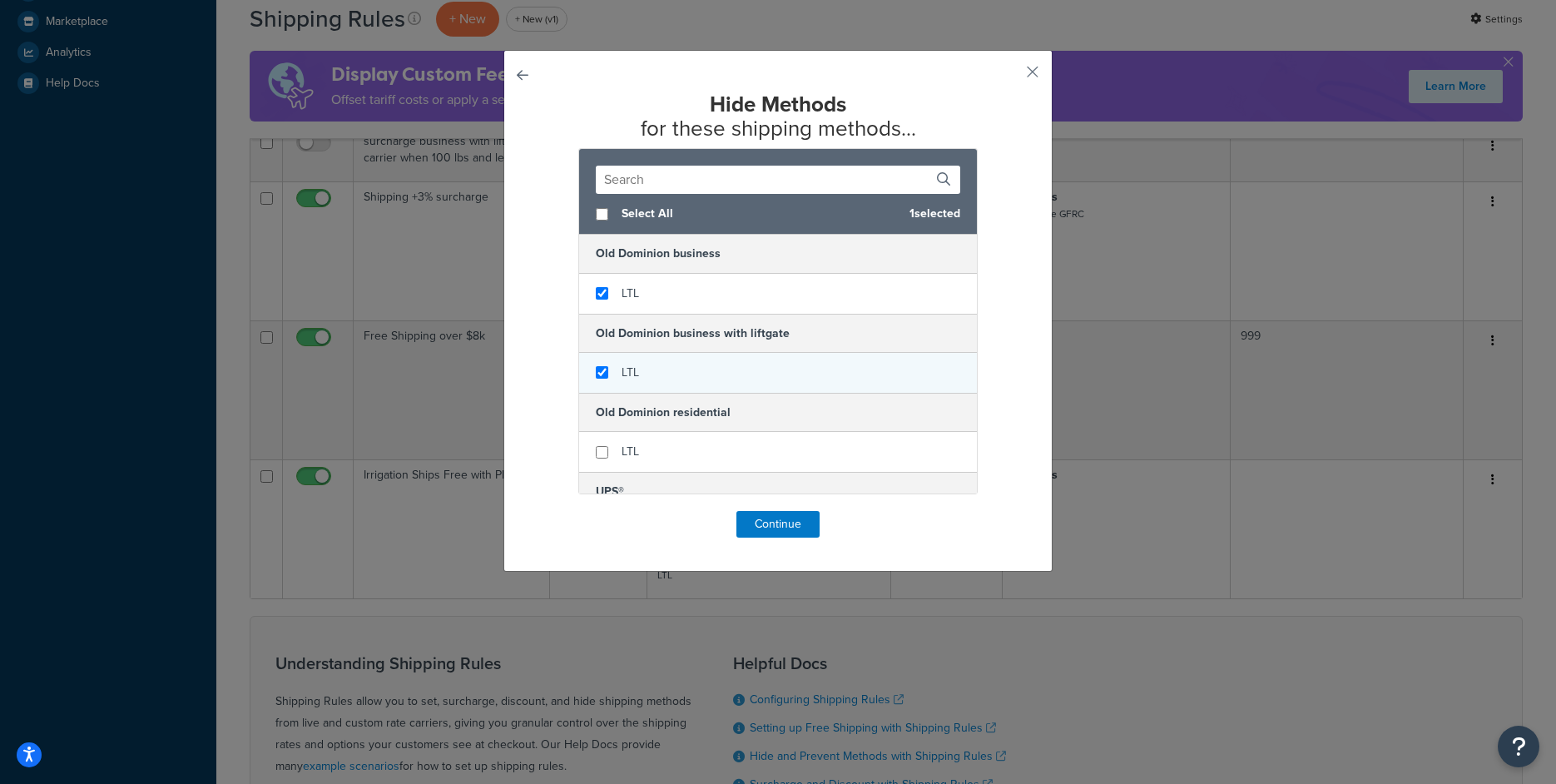
checkbox input "true"
click at [607, 364] on div "LTL" at bounding box center [778, 373] width 398 height 40
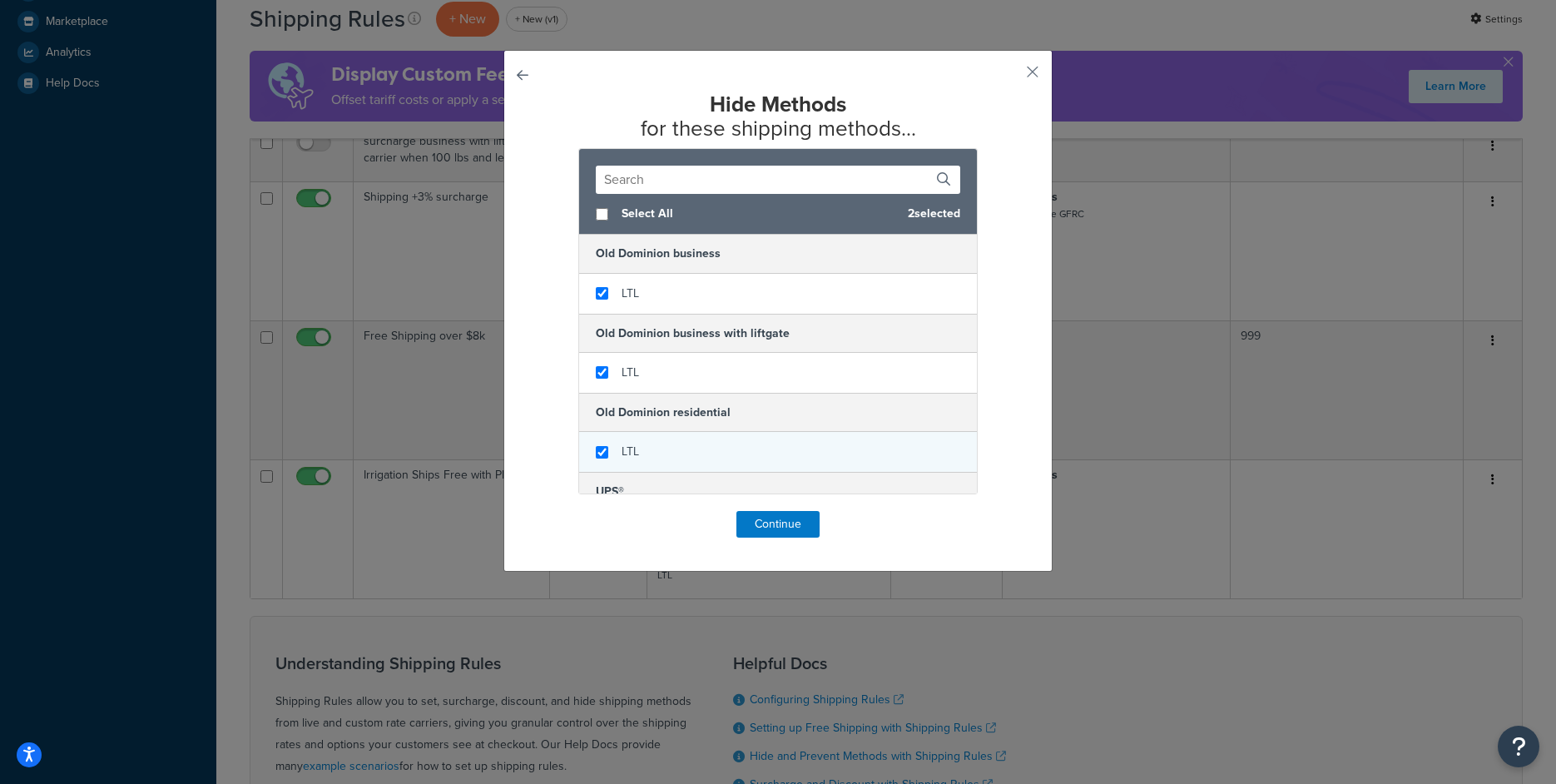
checkbox input "true"
click at [614, 461] on div "LTL" at bounding box center [778, 452] width 398 height 40
click at [742, 516] on button "Continue" at bounding box center [778, 523] width 84 height 27
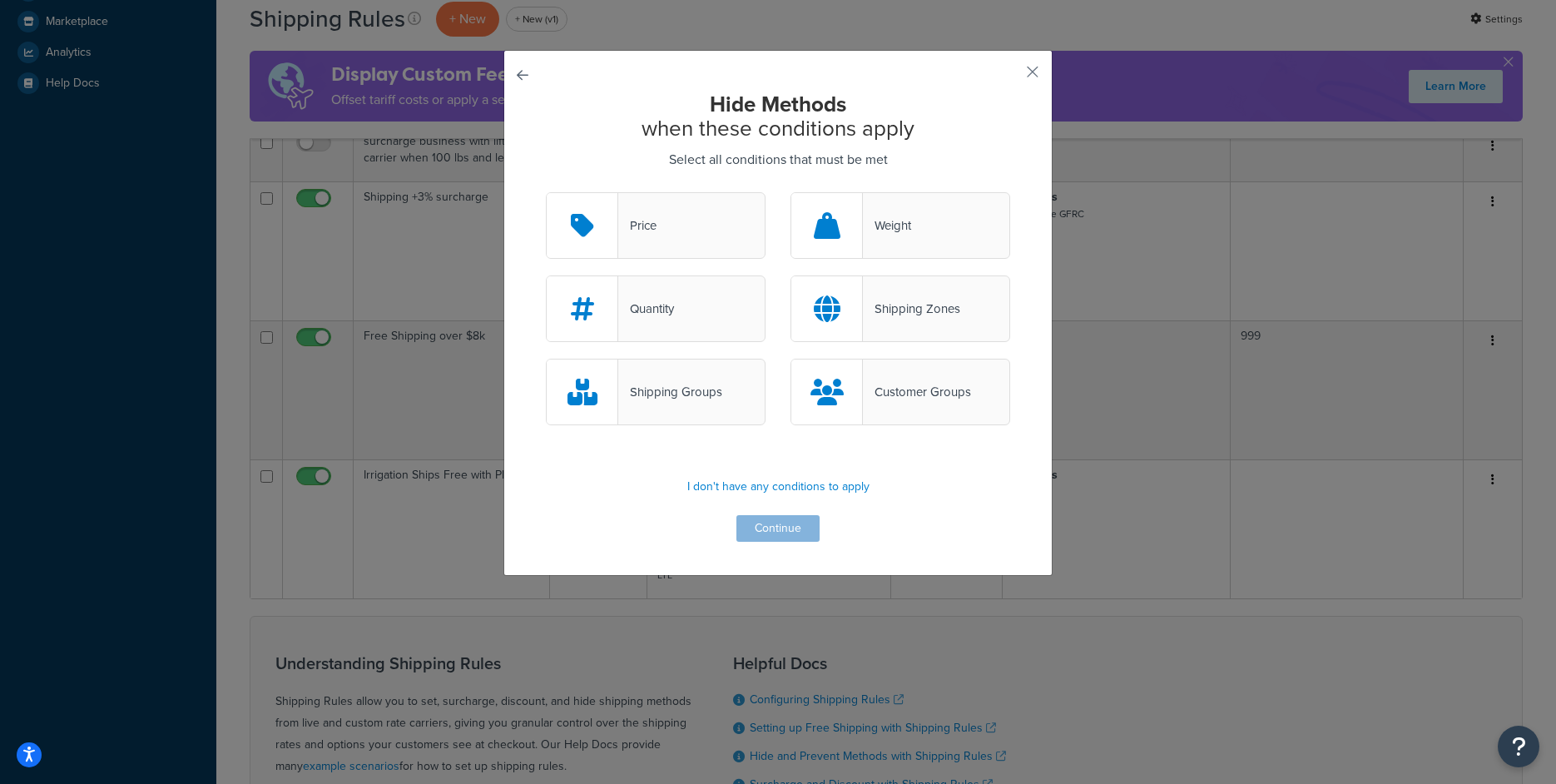
click at [663, 410] on div "Shipping Groups" at bounding box center [655, 392] width 219 height 67
click at [0, 0] on input "Shipping Groups" at bounding box center [0, 0] width 0 height 0
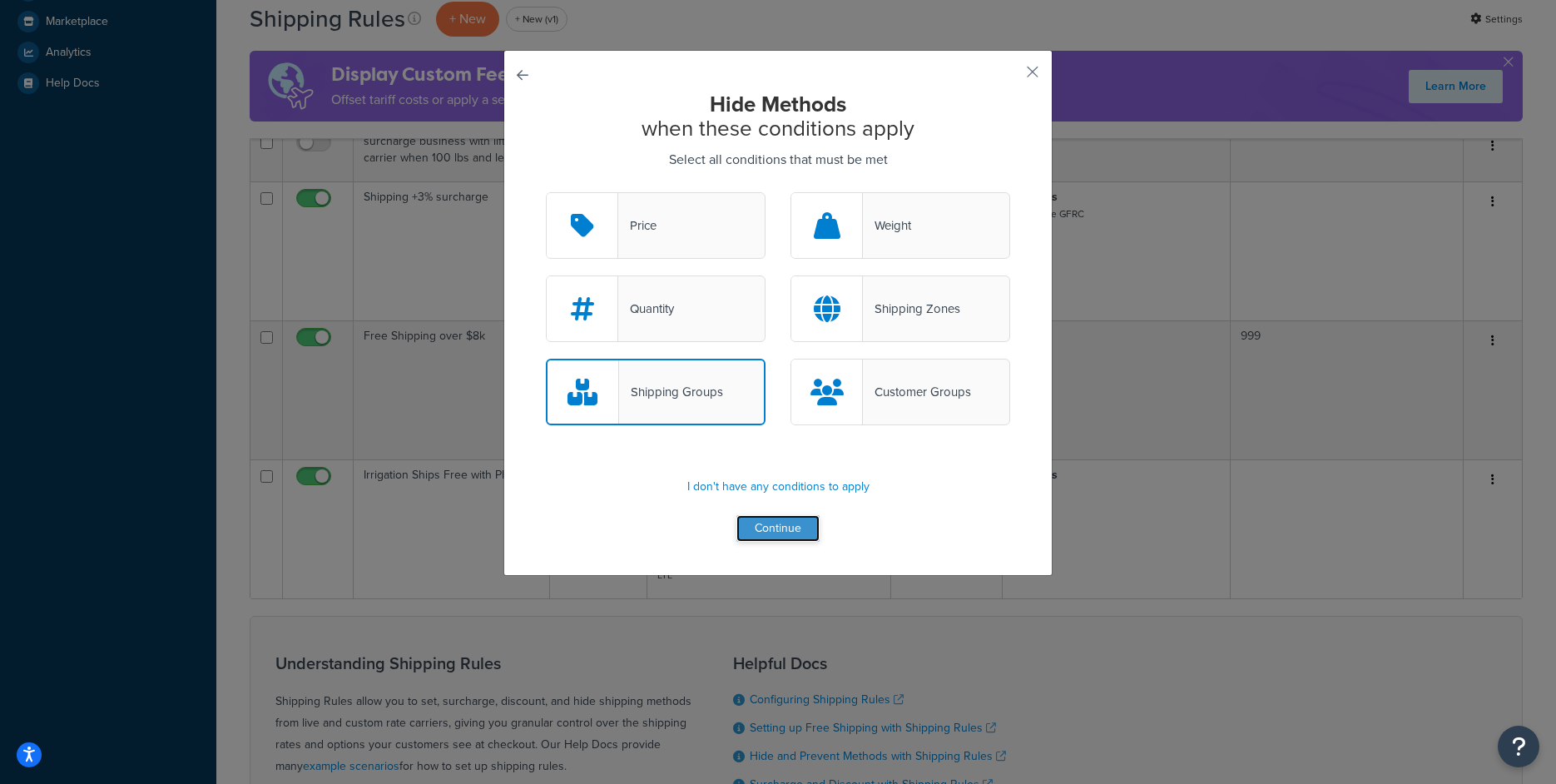
click at [790, 530] on button "Continue" at bounding box center [778, 527] width 84 height 27
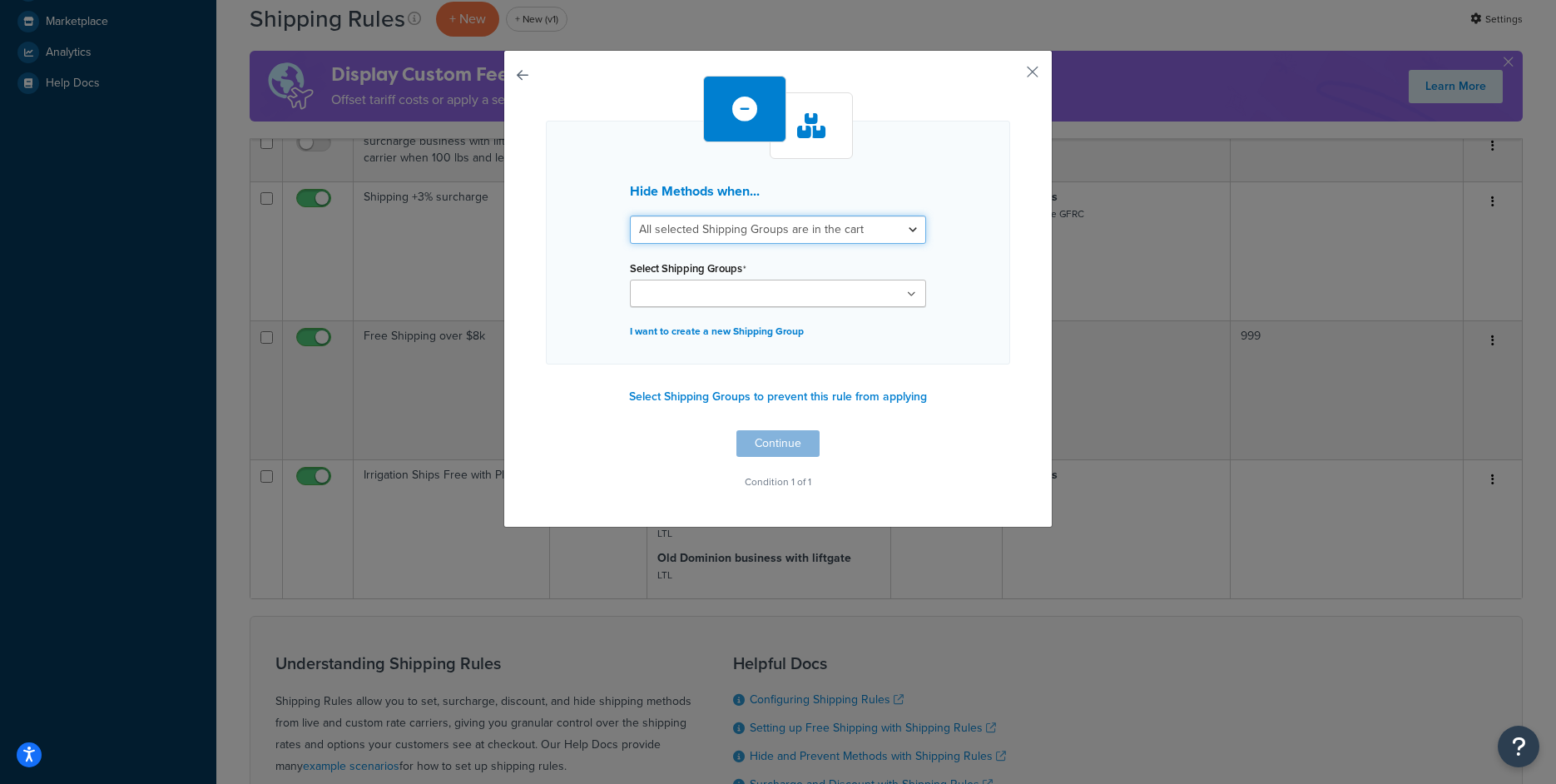
select select "any"
click option "Any selected Shipping Groups are in the cart" at bounding box center [0, 0] width 0 height 0
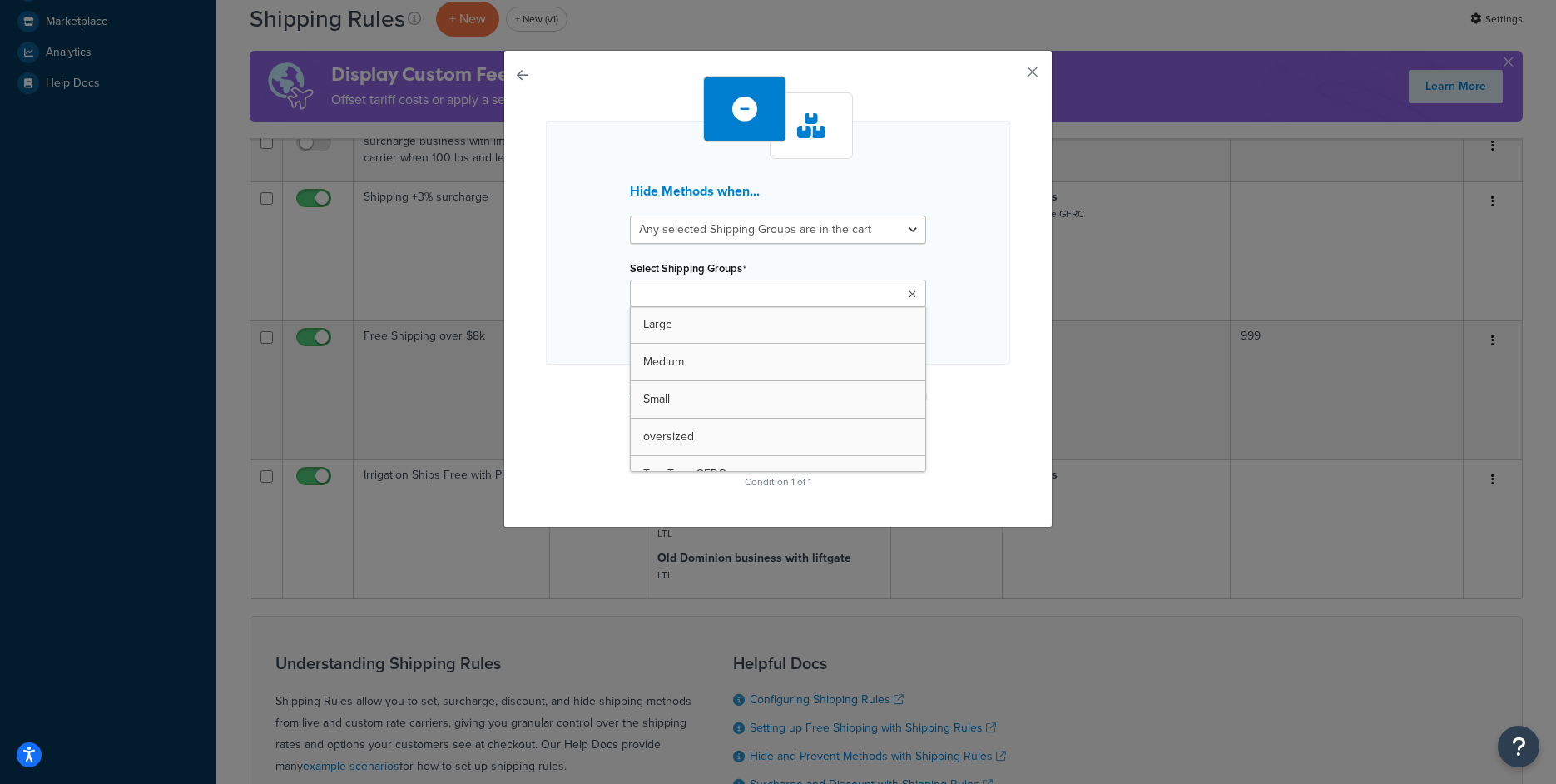
click at [758, 294] on input "Select Shipping Groups" at bounding box center [709, 294] width 148 height 19
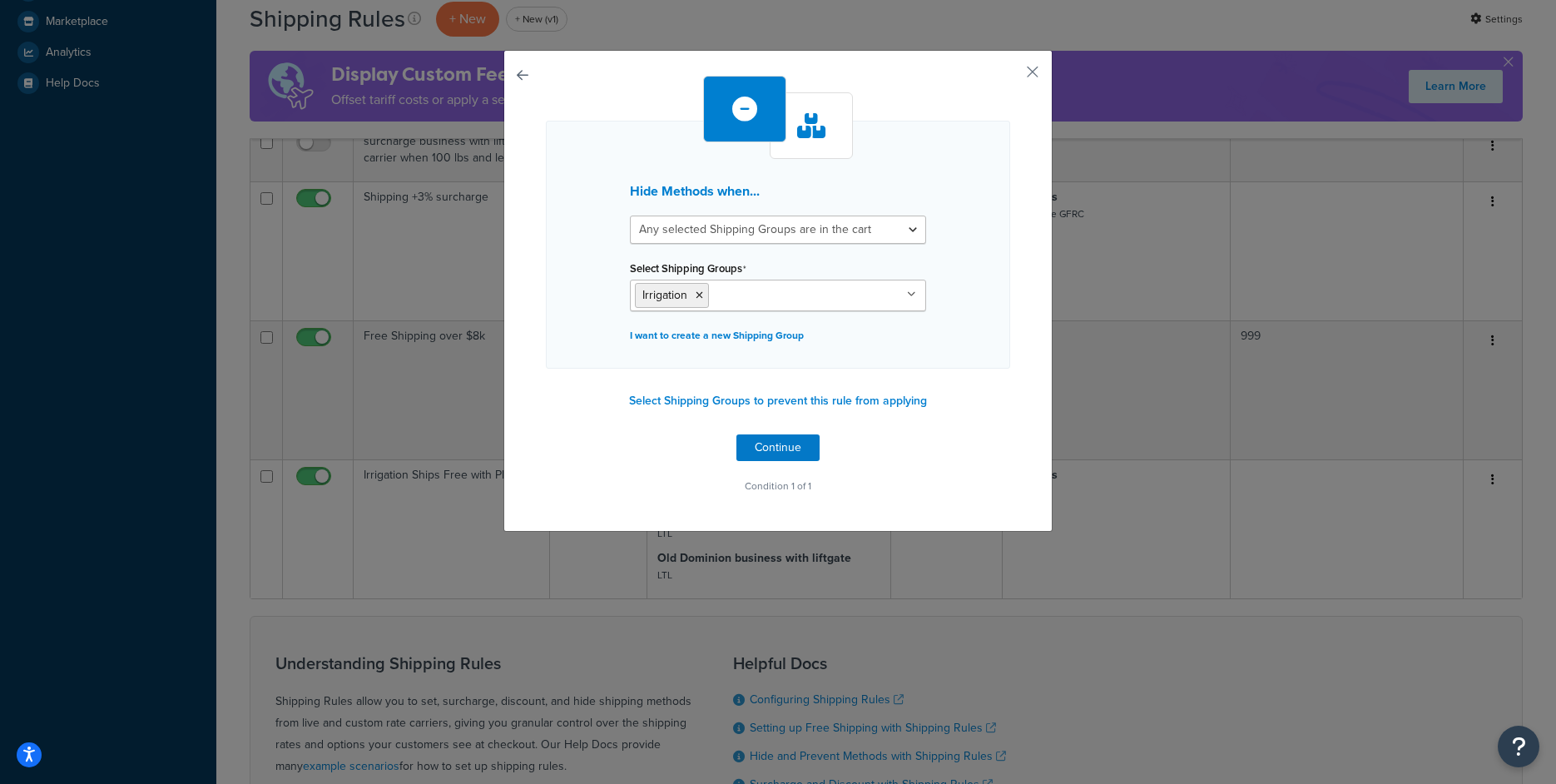
click at [515, 342] on div "Hide Methods when... All selected Shipping Groups are in the cart Any selected …" at bounding box center [778, 291] width 549 height 482
click at [795, 407] on button "Select Shipping Groups to prevent this rule from applying" at bounding box center [778, 400] width 308 height 25
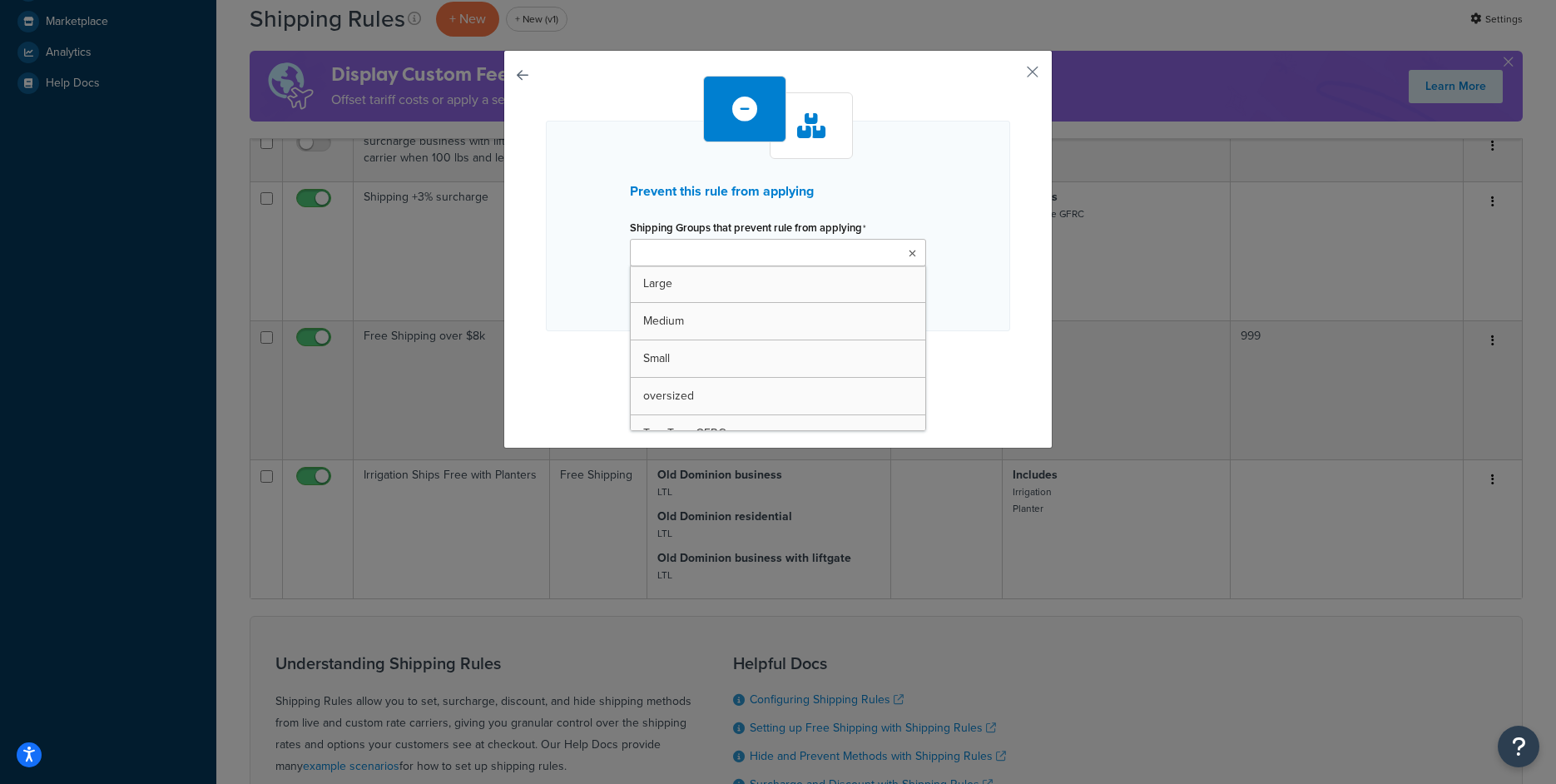
click at [764, 253] on input "Shipping Groups that prevent rule from applying" at bounding box center [709, 254] width 148 height 19
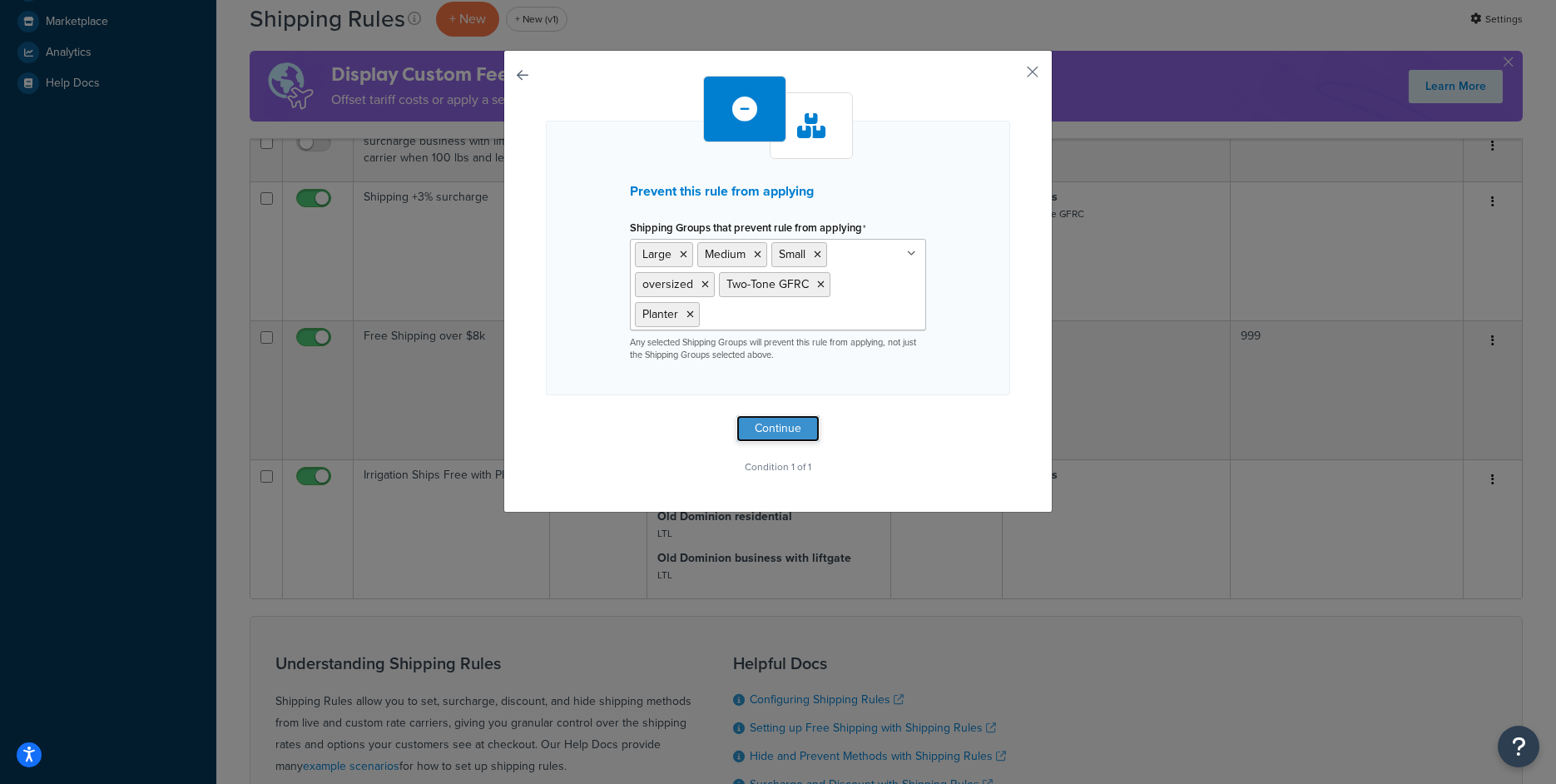
click at [774, 427] on button "Continue" at bounding box center [778, 428] width 84 height 27
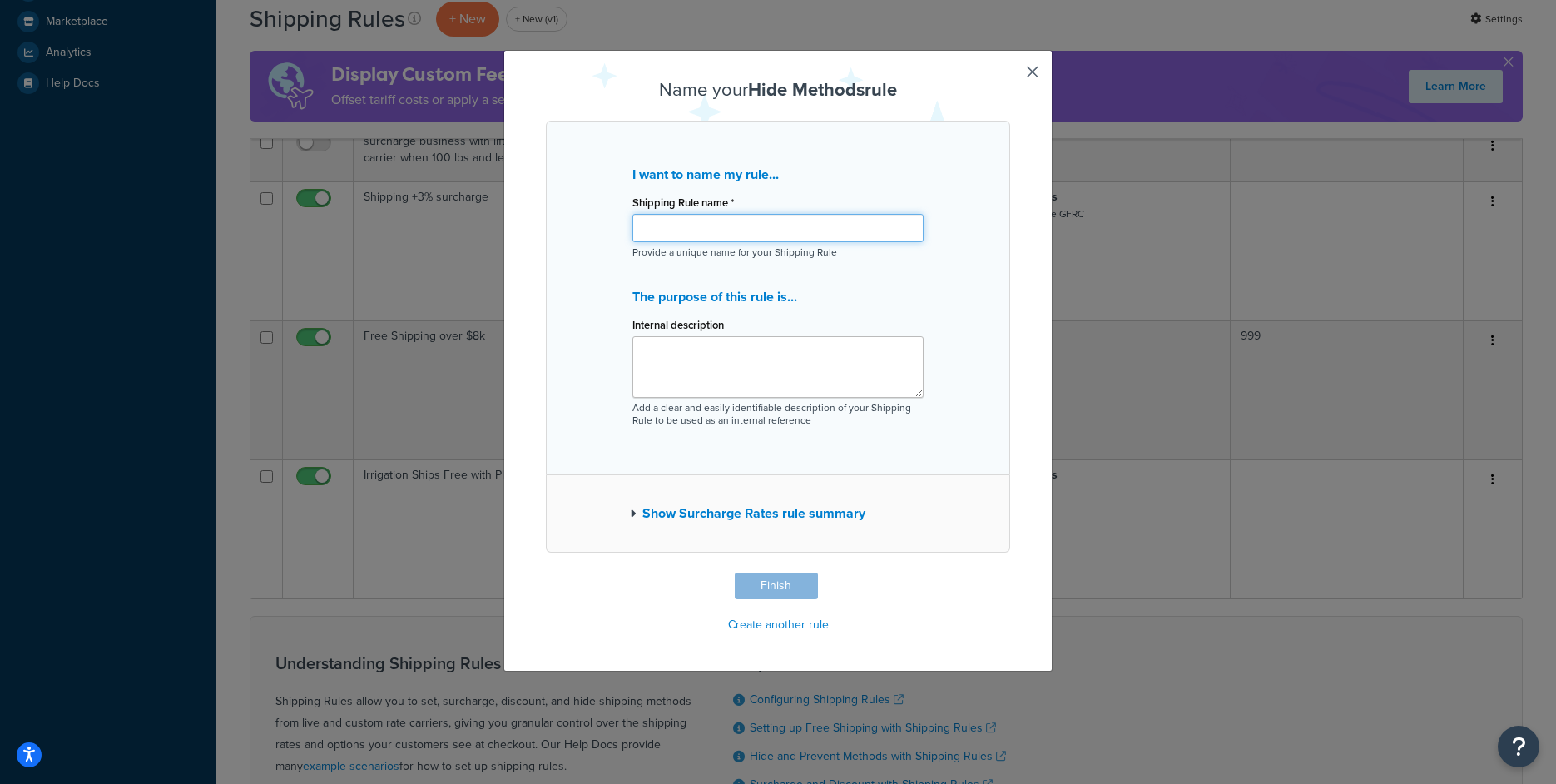
click at [733, 224] on input "Shipping Rule name *" at bounding box center [778, 227] width 291 height 29
type input "ShipperHQ Test"
click at [773, 574] on div "Name your Hide Methods rule I want to name my rule... Shipping Rule name * Ship…" at bounding box center [778, 358] width 465 height 558
click at [774, 579] on button "Finish" at bounding box center [777, 585] width 84 height 27
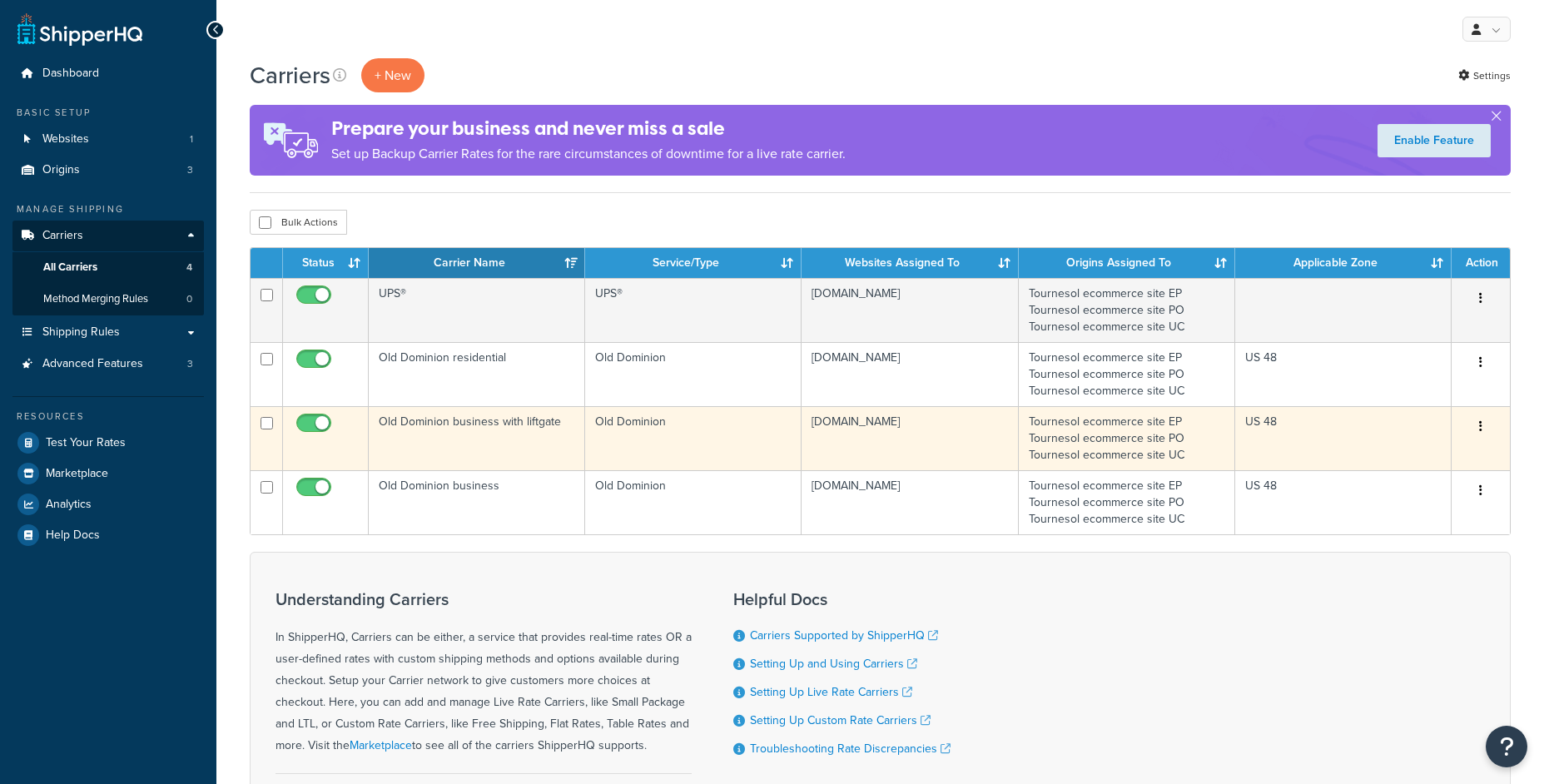
click at [475, 442] on td "Old Dominion business with liftgate" at bounding box center [477, 438] width 216 height 64
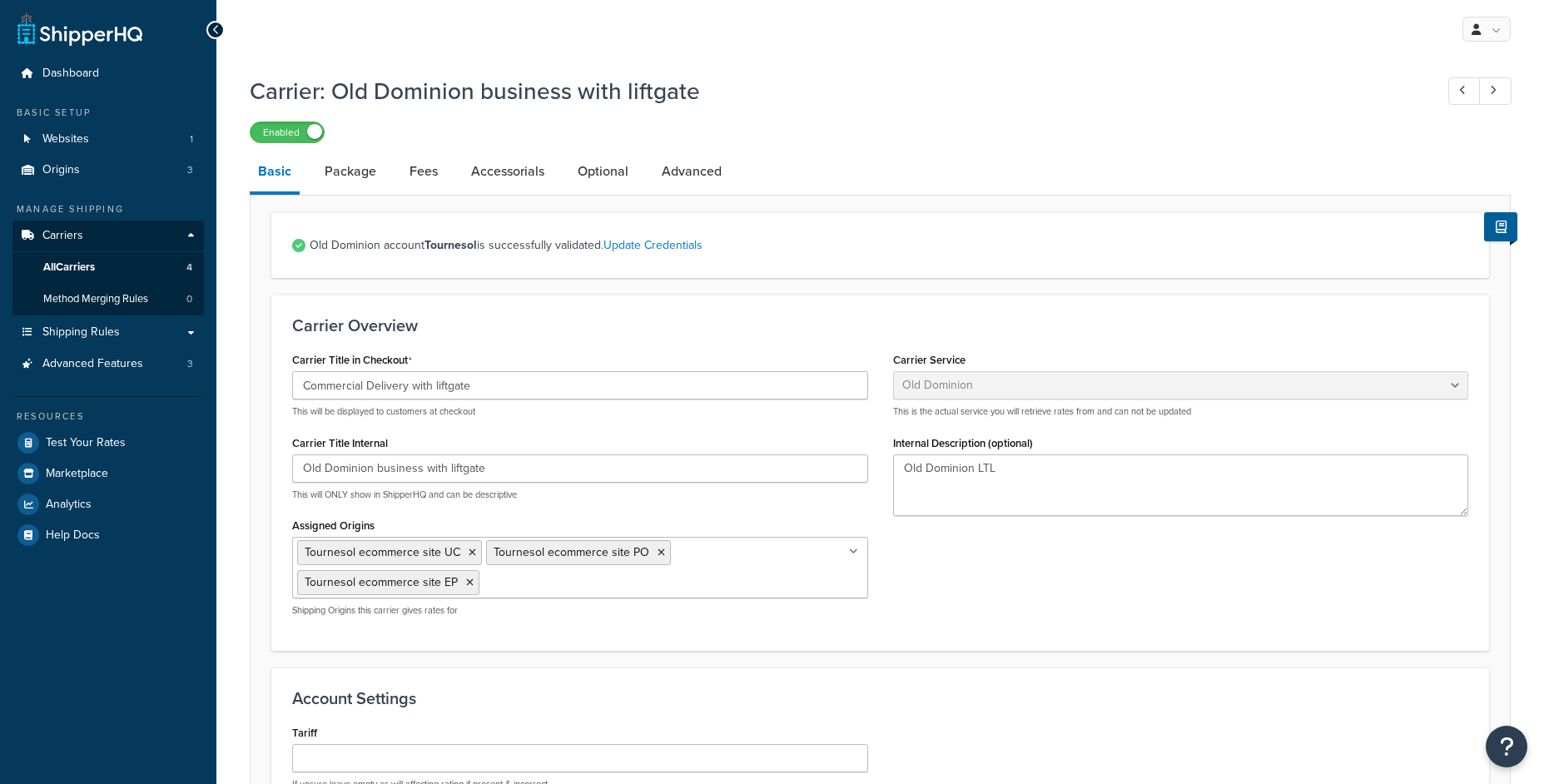
select select "dominionFreight"
click at [508, 175] on link "Accessorials" at bounding box center [507, 171] width 90 height 40
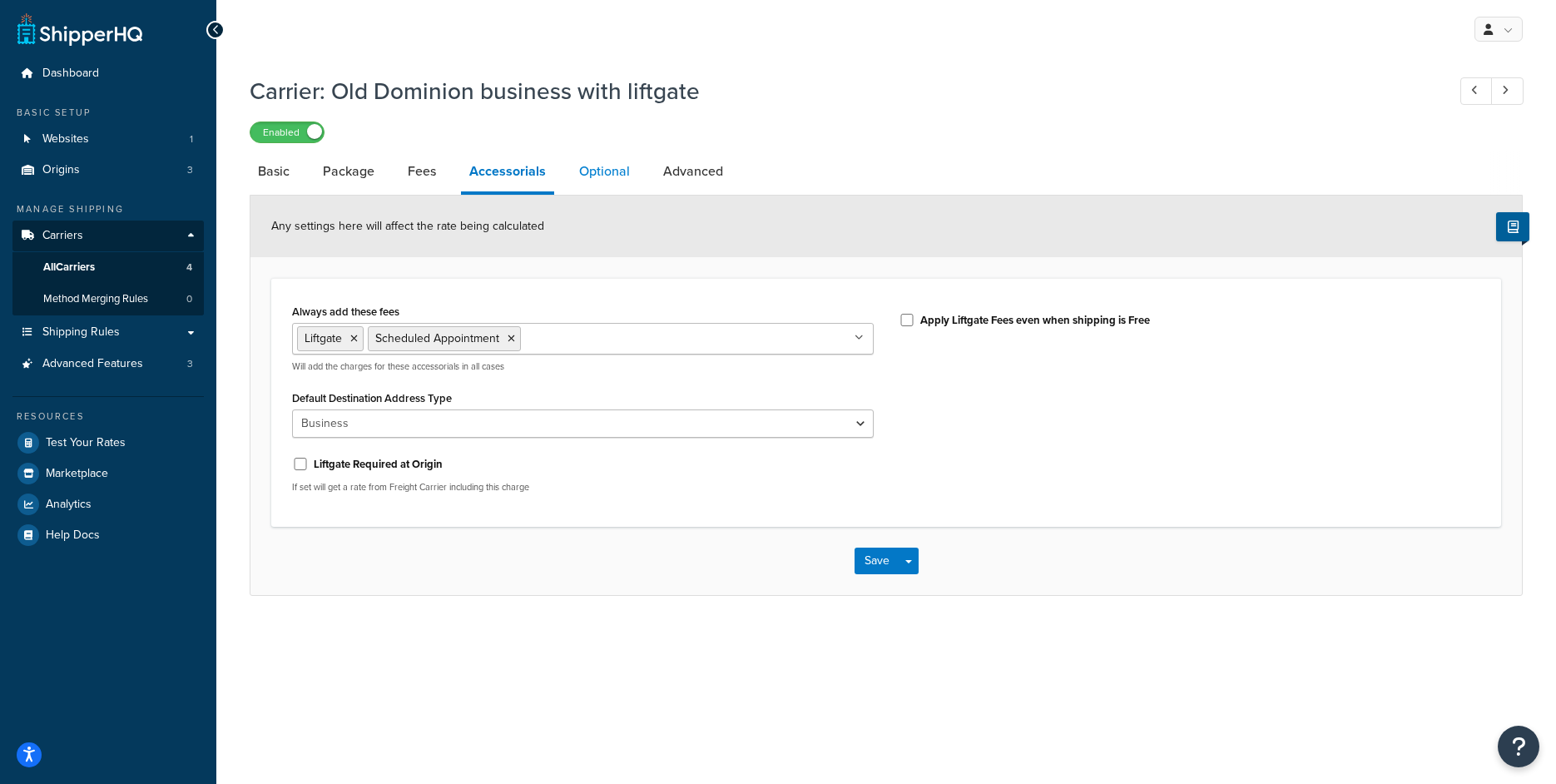
click at [597, 171] on link "Optional" at bounding box center [604, 171] width 68 height 40
select select "250"
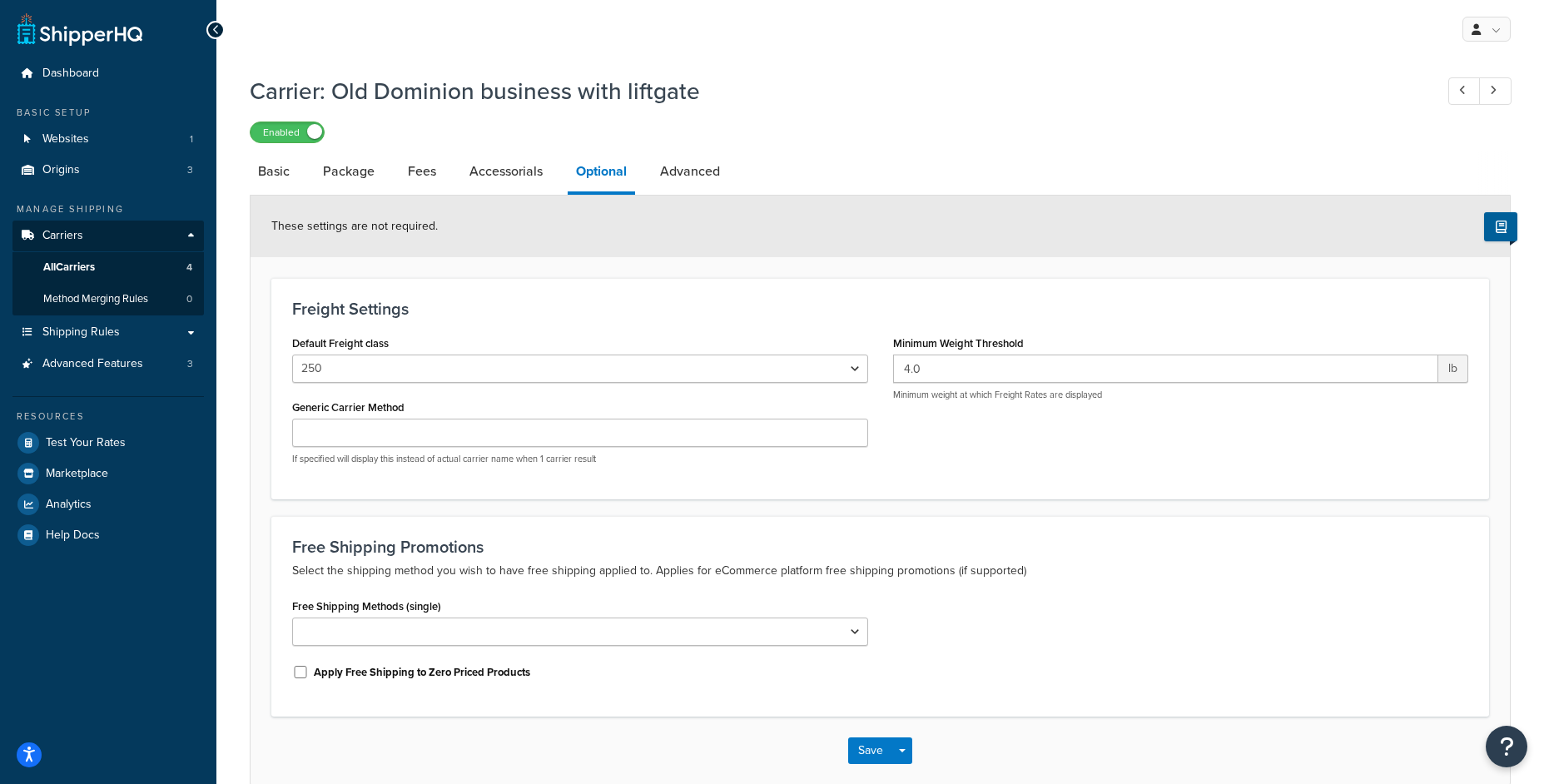
click at [646, 206] on div "These settings are not required." at bounding box center [881, 226] width 1260 height 62
click at [660, 192] on link "Advanced" at bounding box center [690, 171] width 77 height 40
select select "false"
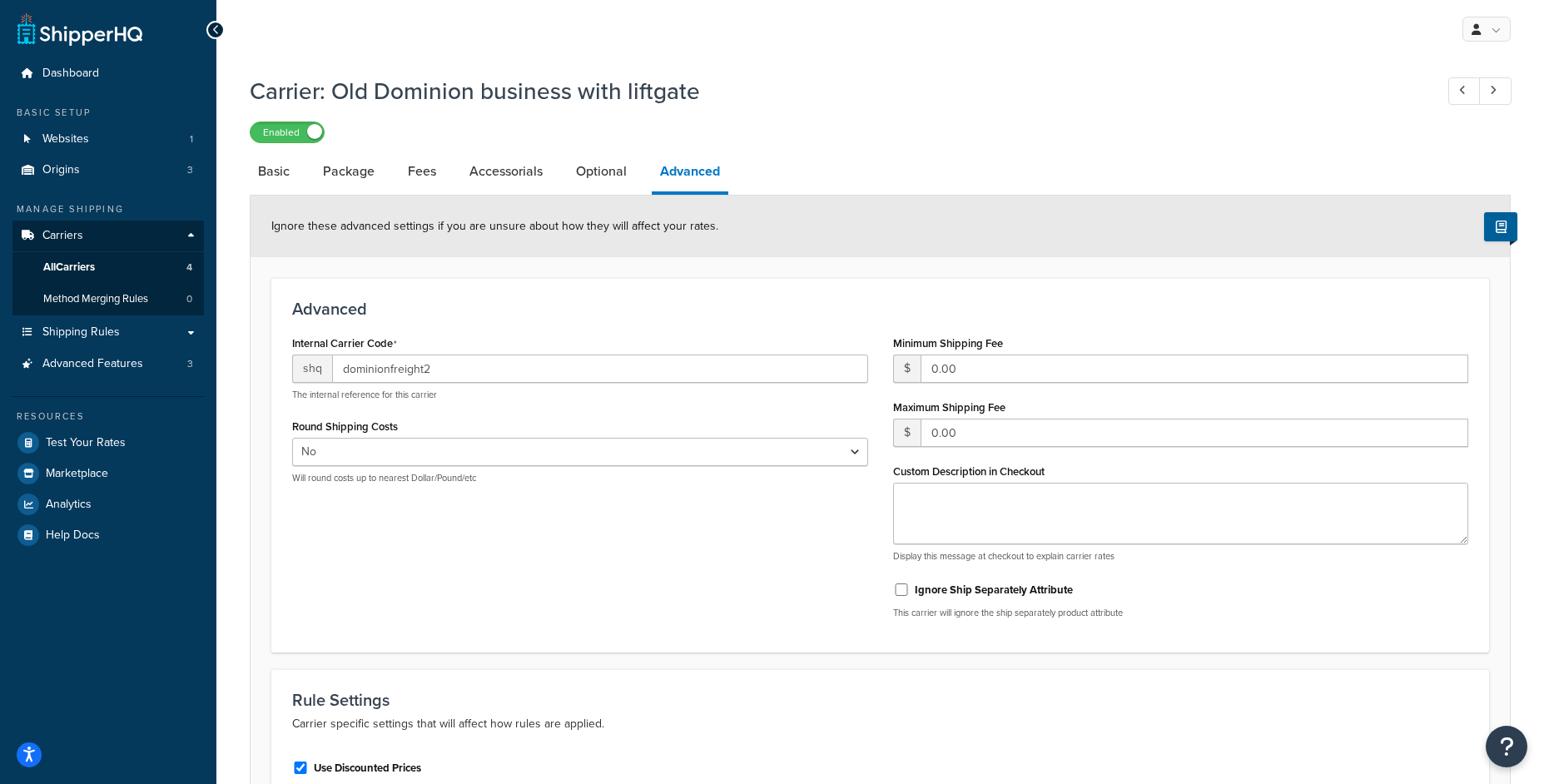
click at [672, 179] on link "Advanced" at bounding box center [690, 173] width 77 height 43
click at [401, 189] on link "Fees" at bounding box center [422, 171] width 45 height 40
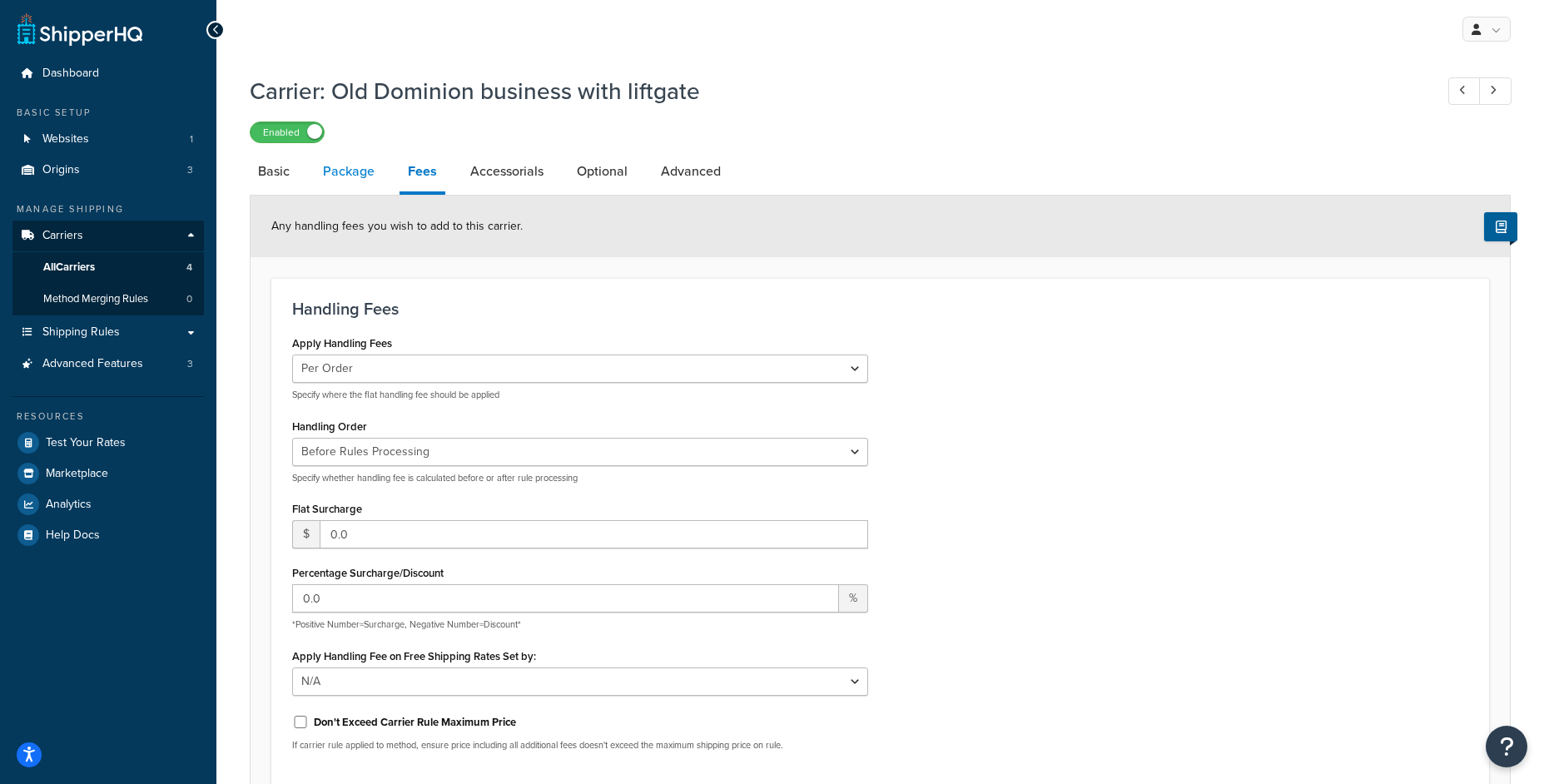
click at [366, 167] on link "Package" at bounding box center [348, 171] width 68 height 40
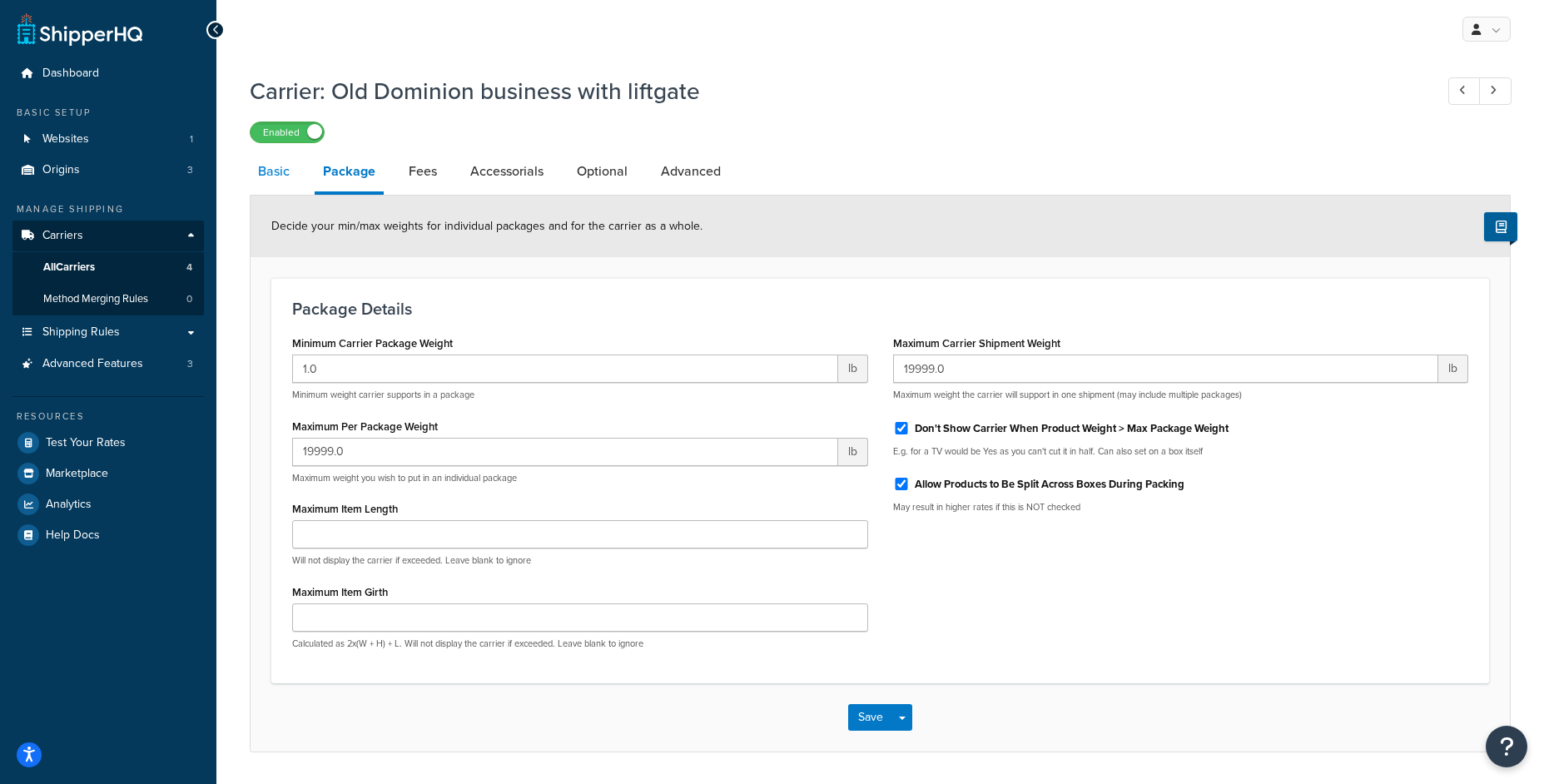
click at [284, 175] on link "Basic" at bounding box center [274, 171] width 48 height 40
select select "dominionFreight"
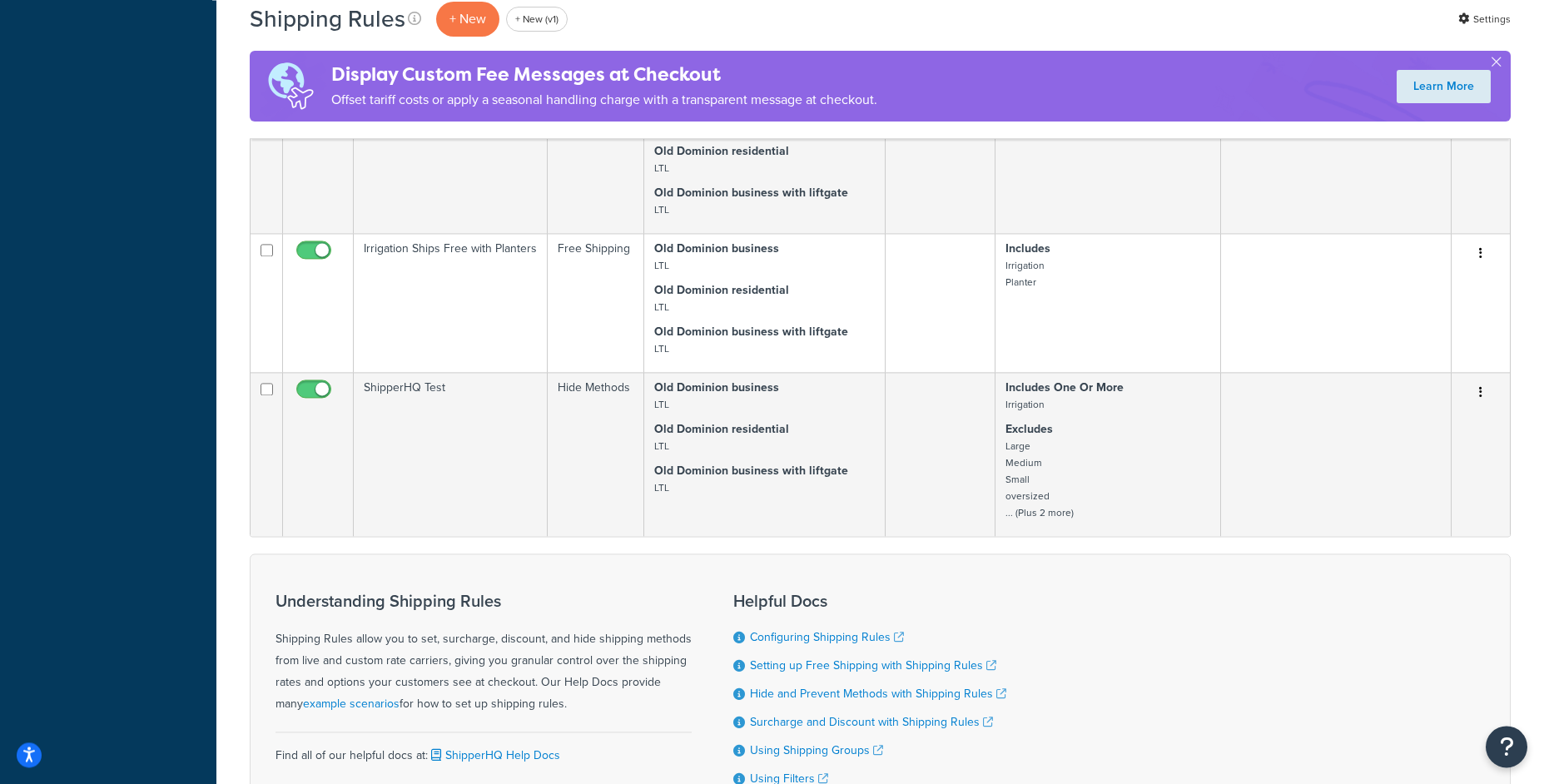
scroll to position [866, 0]
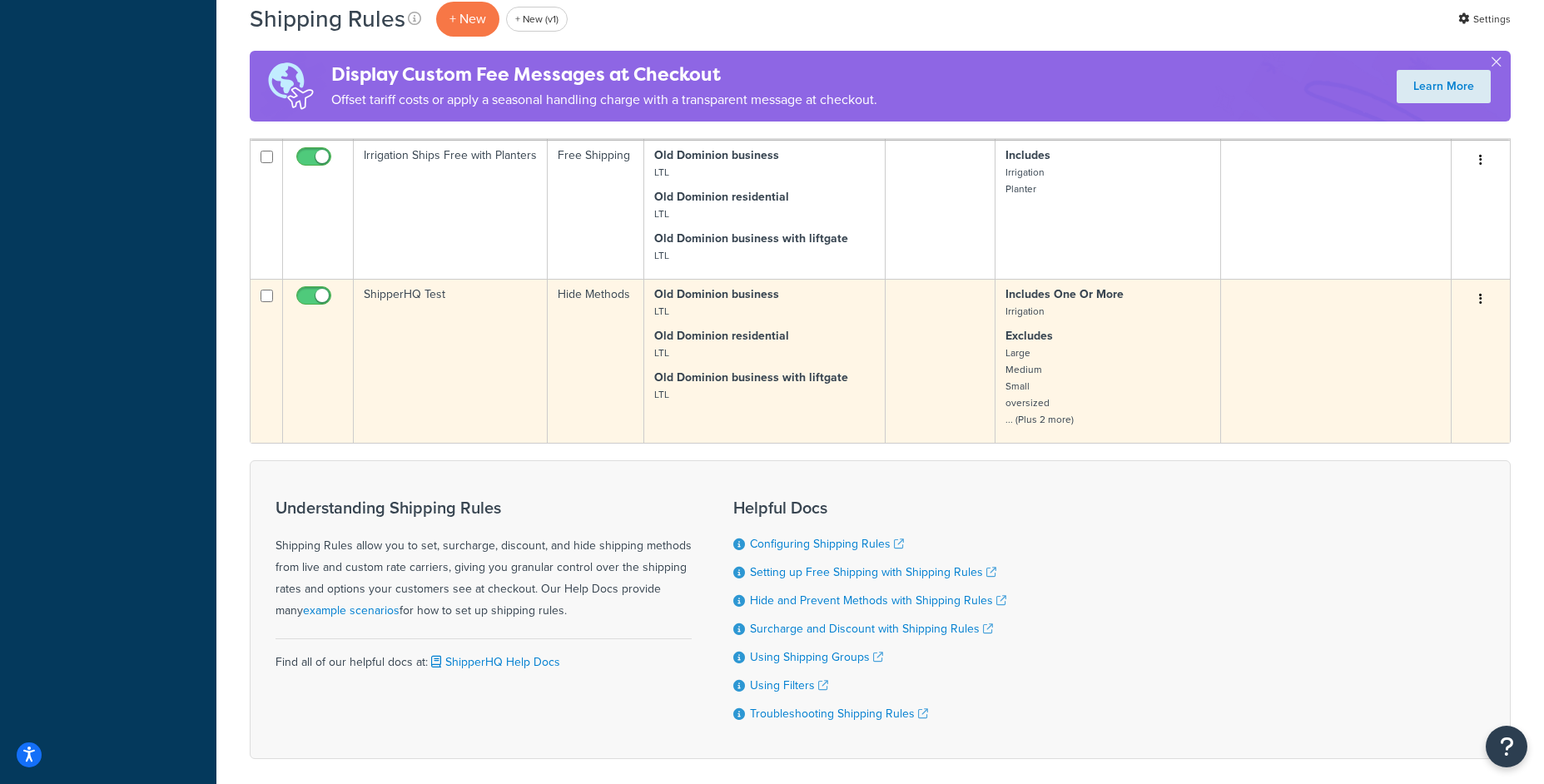
click at [322, 295] on input "checkbox" at bounding box center [316, 299] width 46 height 21
checkbox input "false"
click at [268, 299] on input "checkbox" at bounding box center [267, 295] width 13 height 13
checkbox input "true"
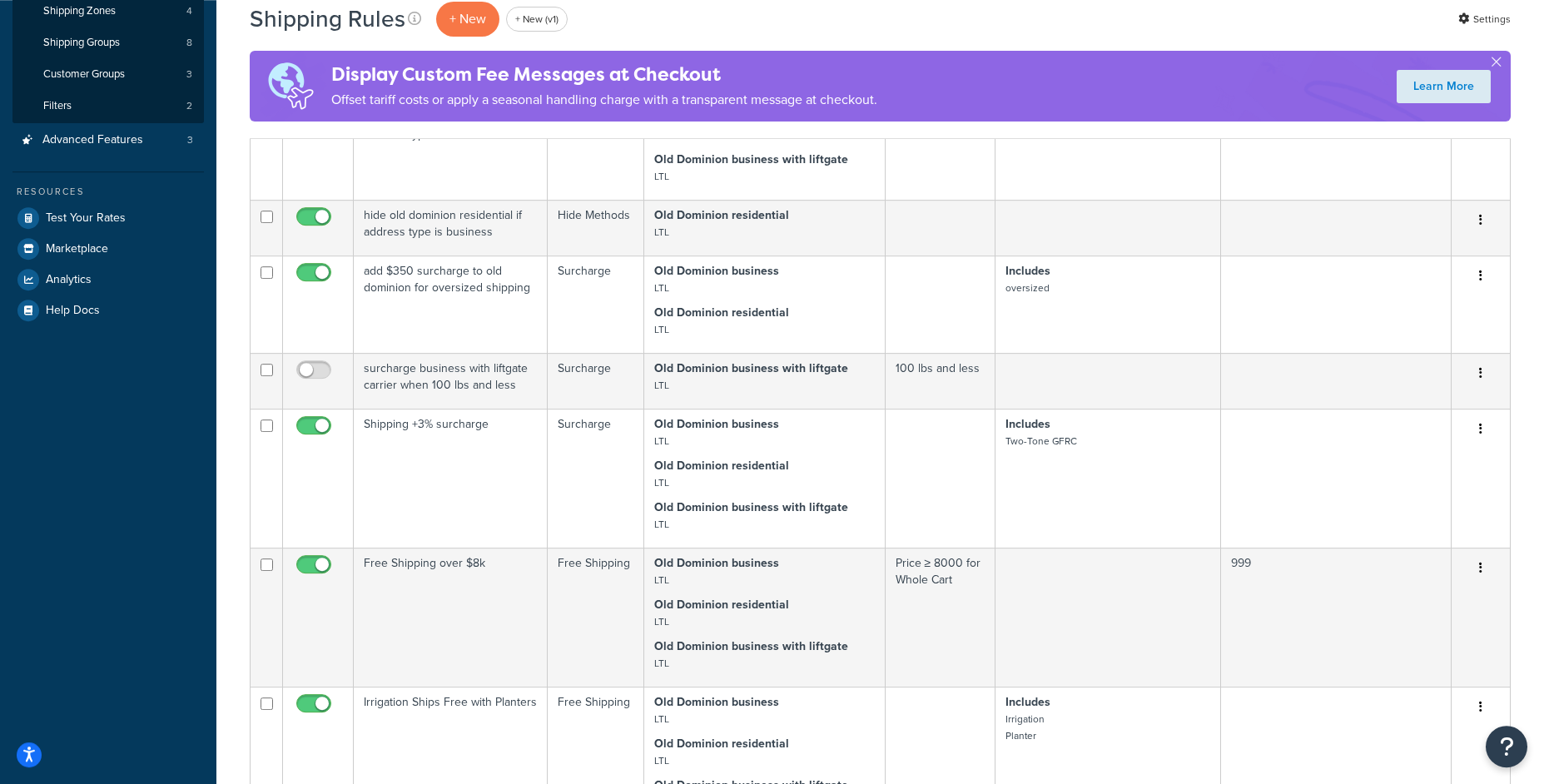
scroll to position [0, 0]
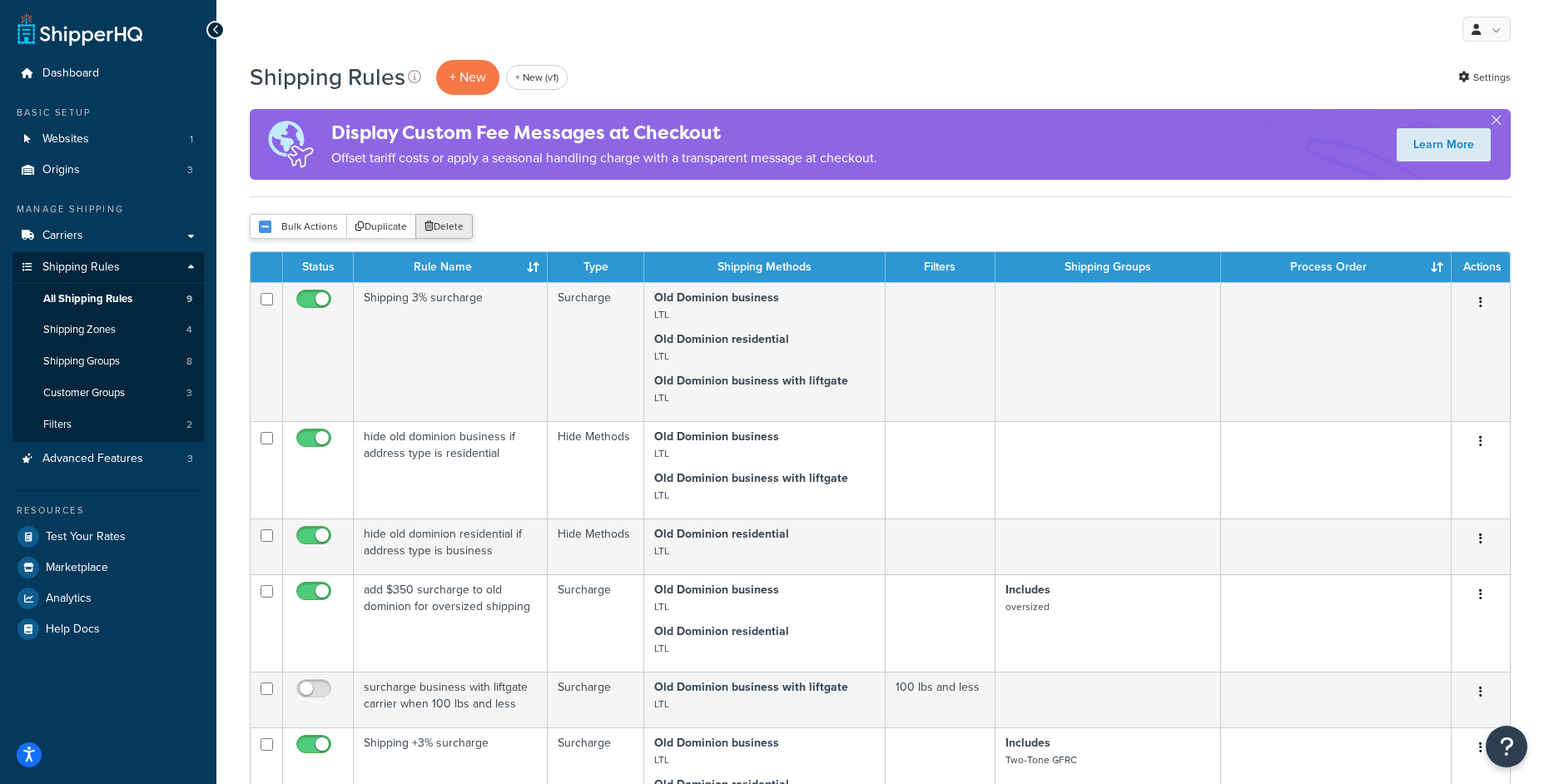
click at [422, 229] on button "Delete" at bounding box center [444, 225] width 57 height 25
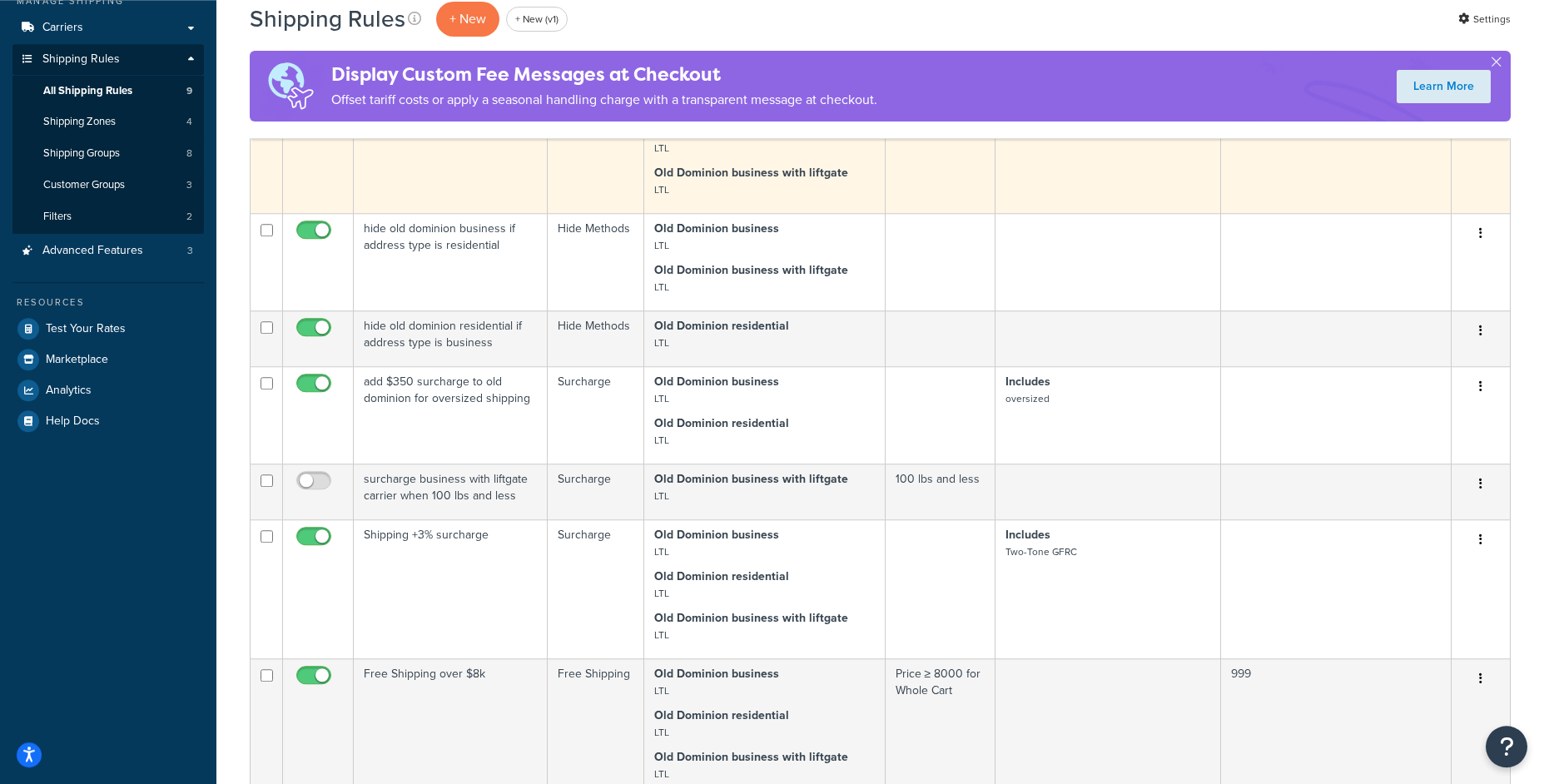
scroll to position [212, 0]
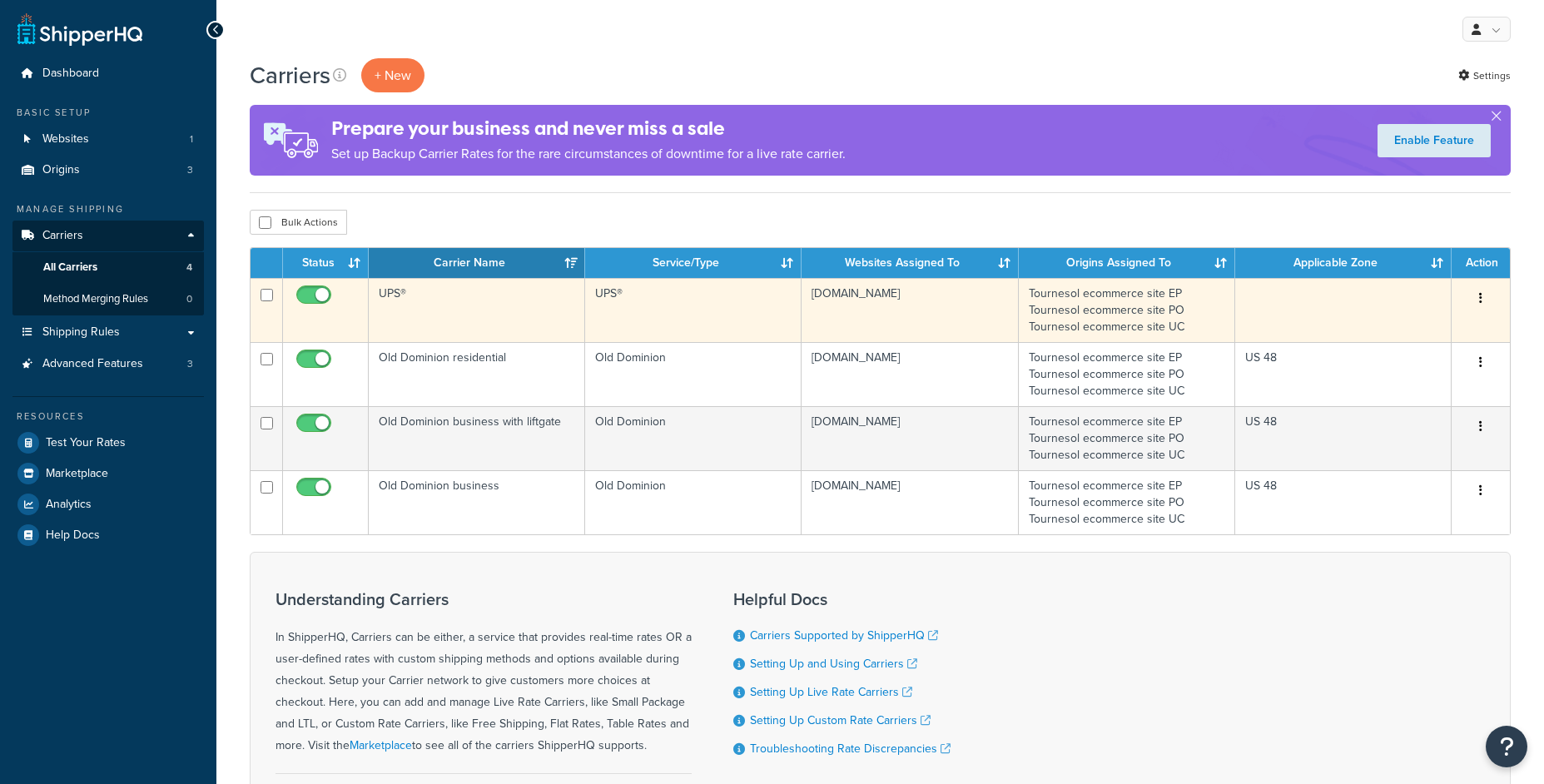
click at [535, 327] on td "UPS®" at bounding box center [477, 309] width 216 height 64
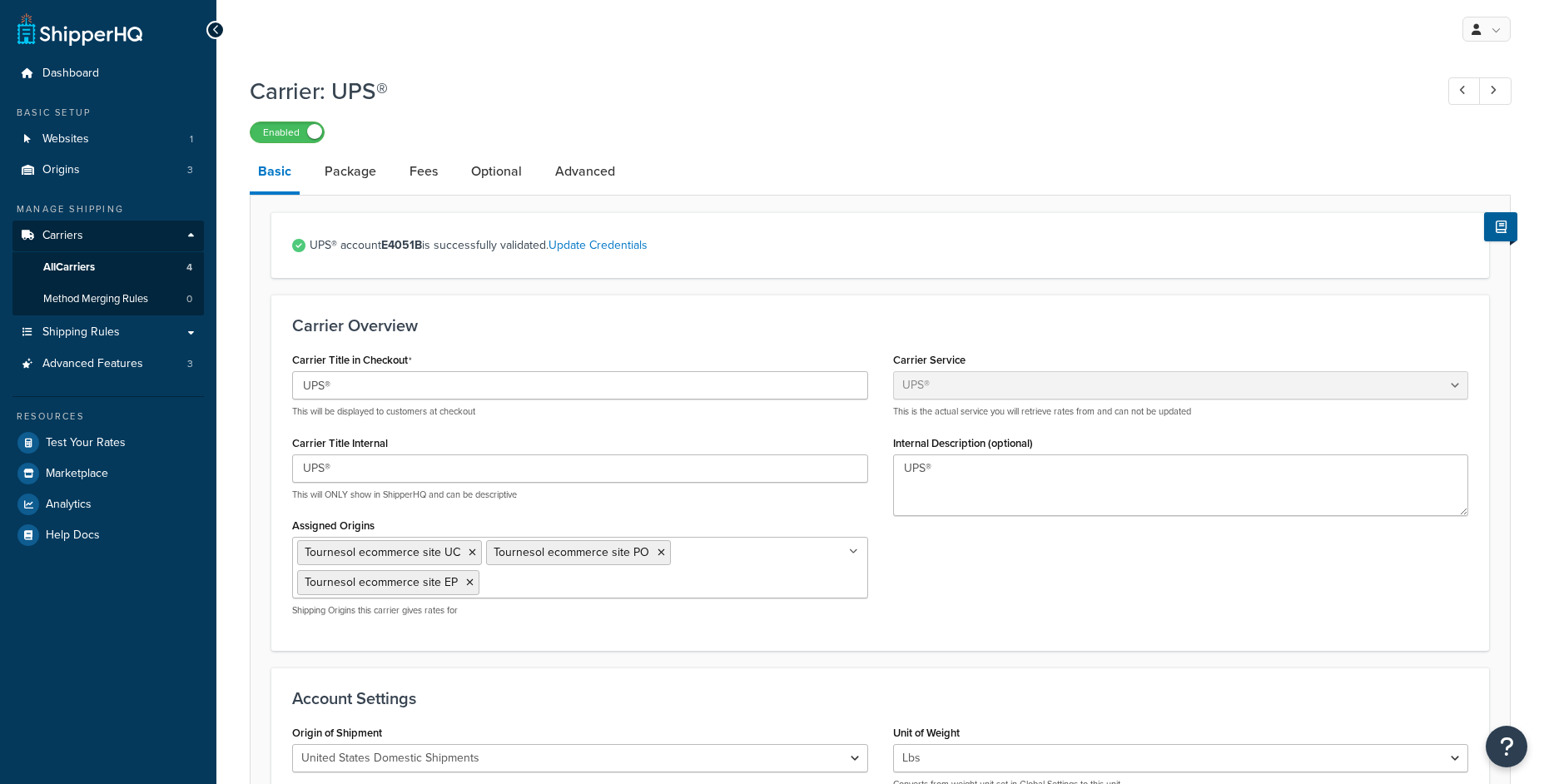
select select "ups"
click at [503, 179] on link "Optional" at bounding box center [496, 171] width 68 height 40
select select "residential"
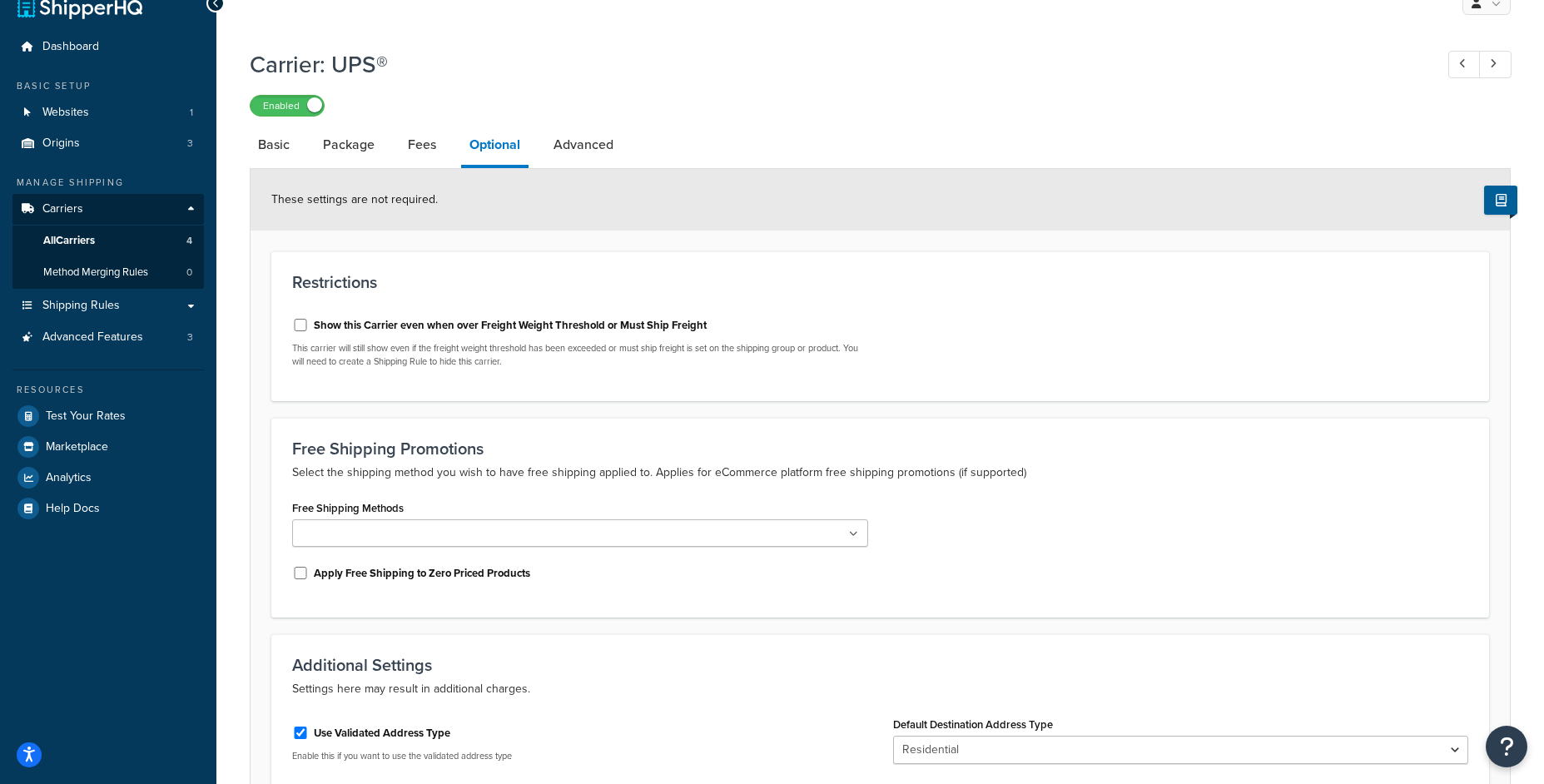
click at [363, 341] on div "Show this Carrier even when over Freight Weight Threshold or Must Ship Freight …" at bounding box center [580, 339] width 576 height 57
click at [369, 332] on label "Show this Carrier even when over Freight Weight Threshold or Must Ship Freight" at bounding box center [510, 325] width 393 height 15
click at [309, 332] on input "Show this Carrier even when over Freight Weight Threshold or Must Ship Freight" at bounding box center [300, 325] width 17 height 13
checkbox input "true"
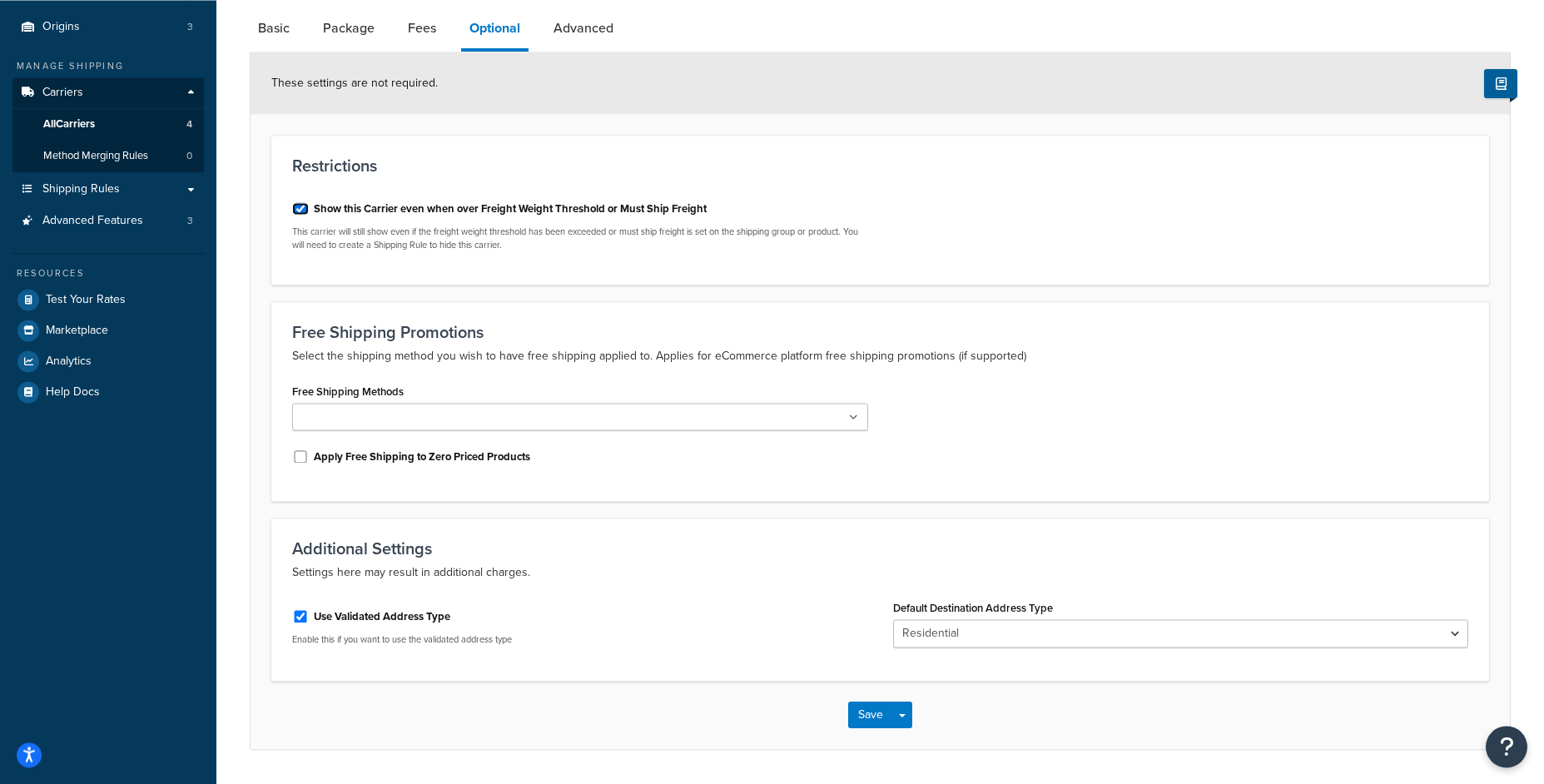
scroll to position [195, 0]
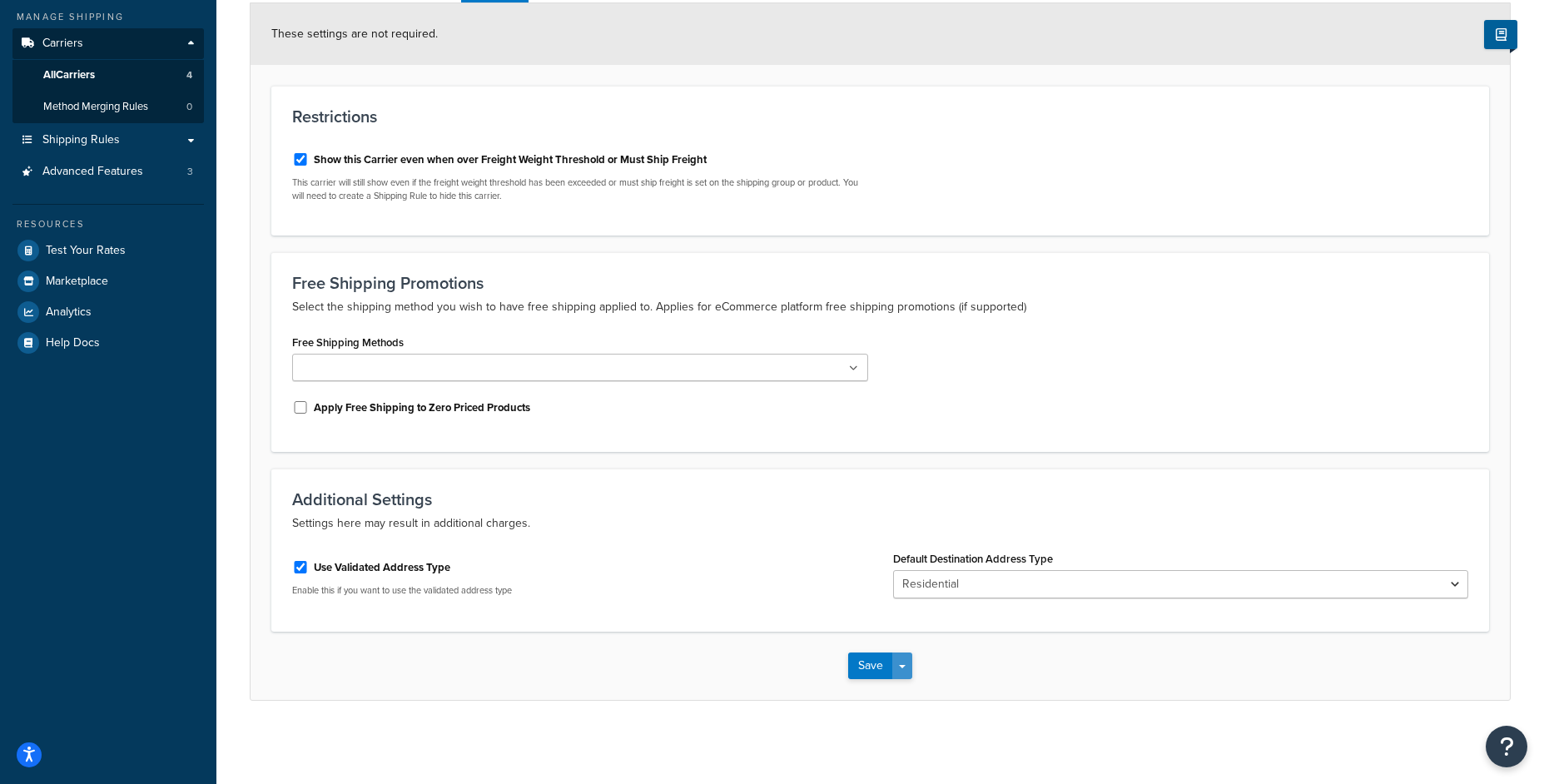
click at [898, 664] on button "Save Dropdown" at bounding box center [902, 665] width 20 height 27
click at [900, 693] on button "Save and Edit" at bounding box center [908, 696] width 121 height 35
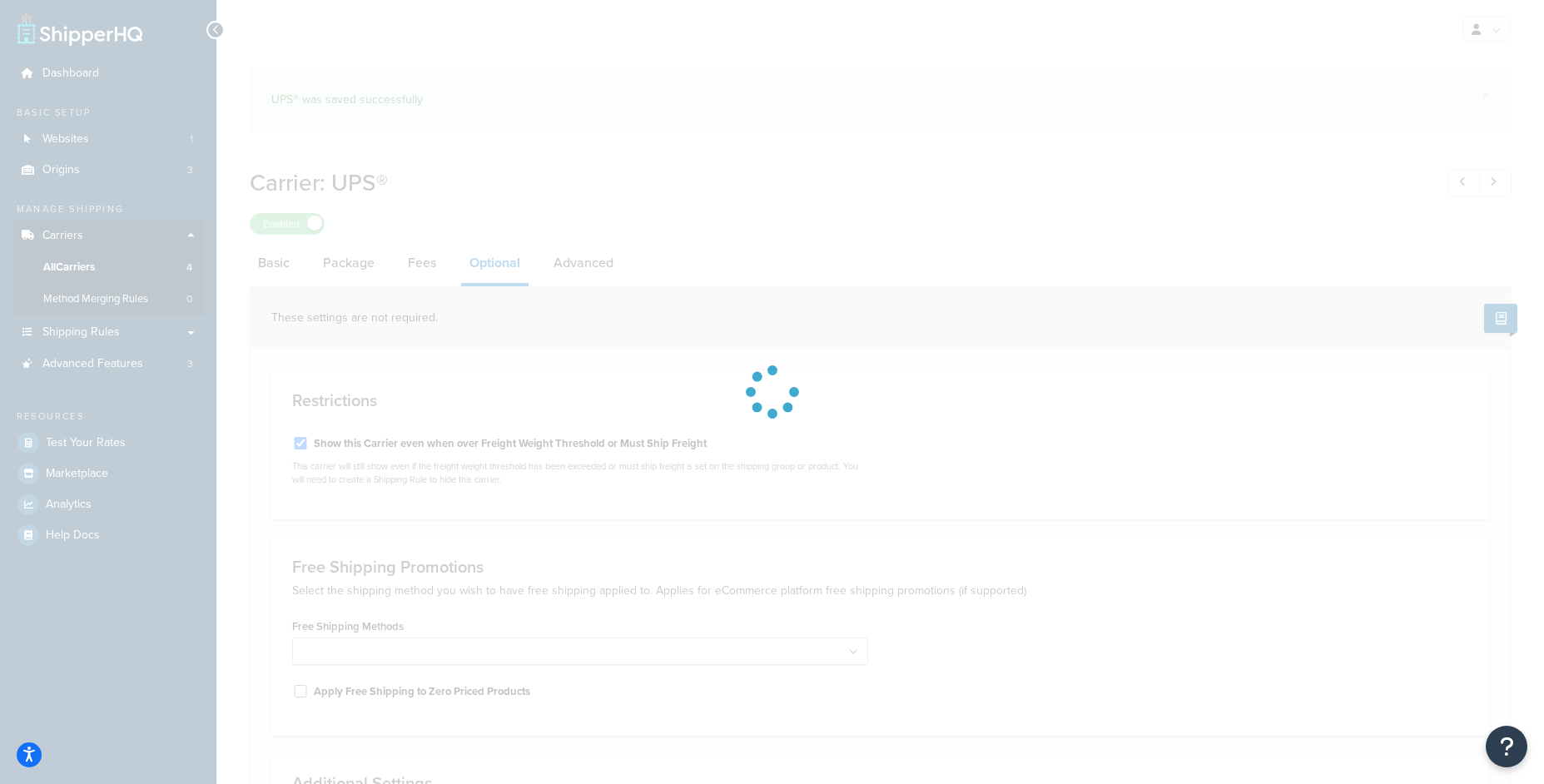
select select "residential"
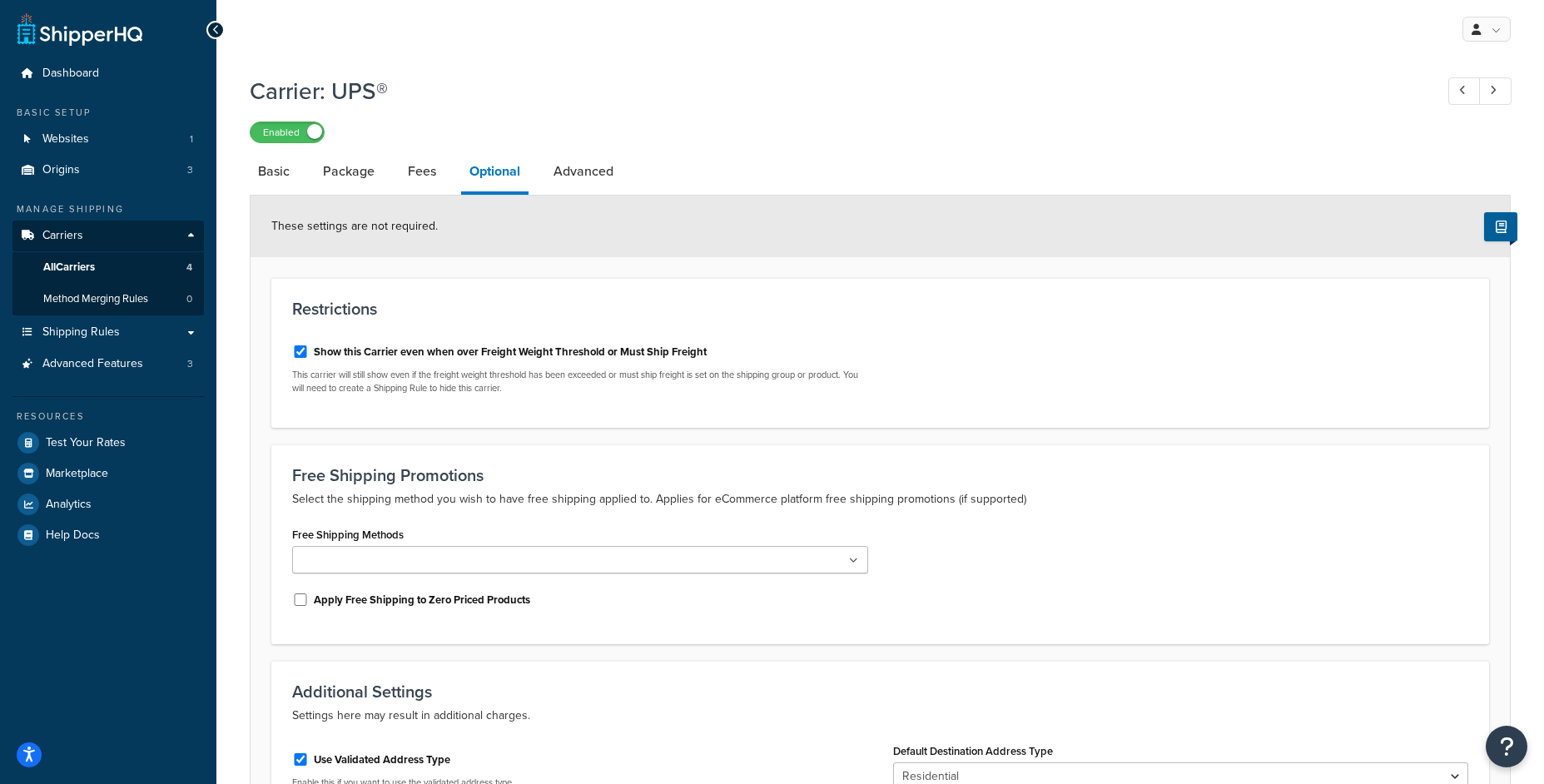
click at [333, 347] on label "Show this Carrier even when over Freight Weight Threshold or Must Ship Freight" at bounding box center [510, 351] width 393 height 15
click at [309, 347] on input "Show this Carrier even when over Freight Weight Threshold or Must Ship Freight" at bounding box center [300, 351] width 17 height 13
click at [332, 359] on label "Show this Carrier even when over Freight Weight Threshold or Must Ship Freight" at bounding box center [510, 351] width 393 height 15
click at [309, 358] on input "Show this Carrier even when over Freight Weight Threshold or Must Ship Freight" at bounding box center [300, 351] width 17 height 13
click at [342, 344] on label "Show this Carrier even when over Freight Weight Threshold or Must Ship Freight" at bounding box center [510, 351] width 393 height 15
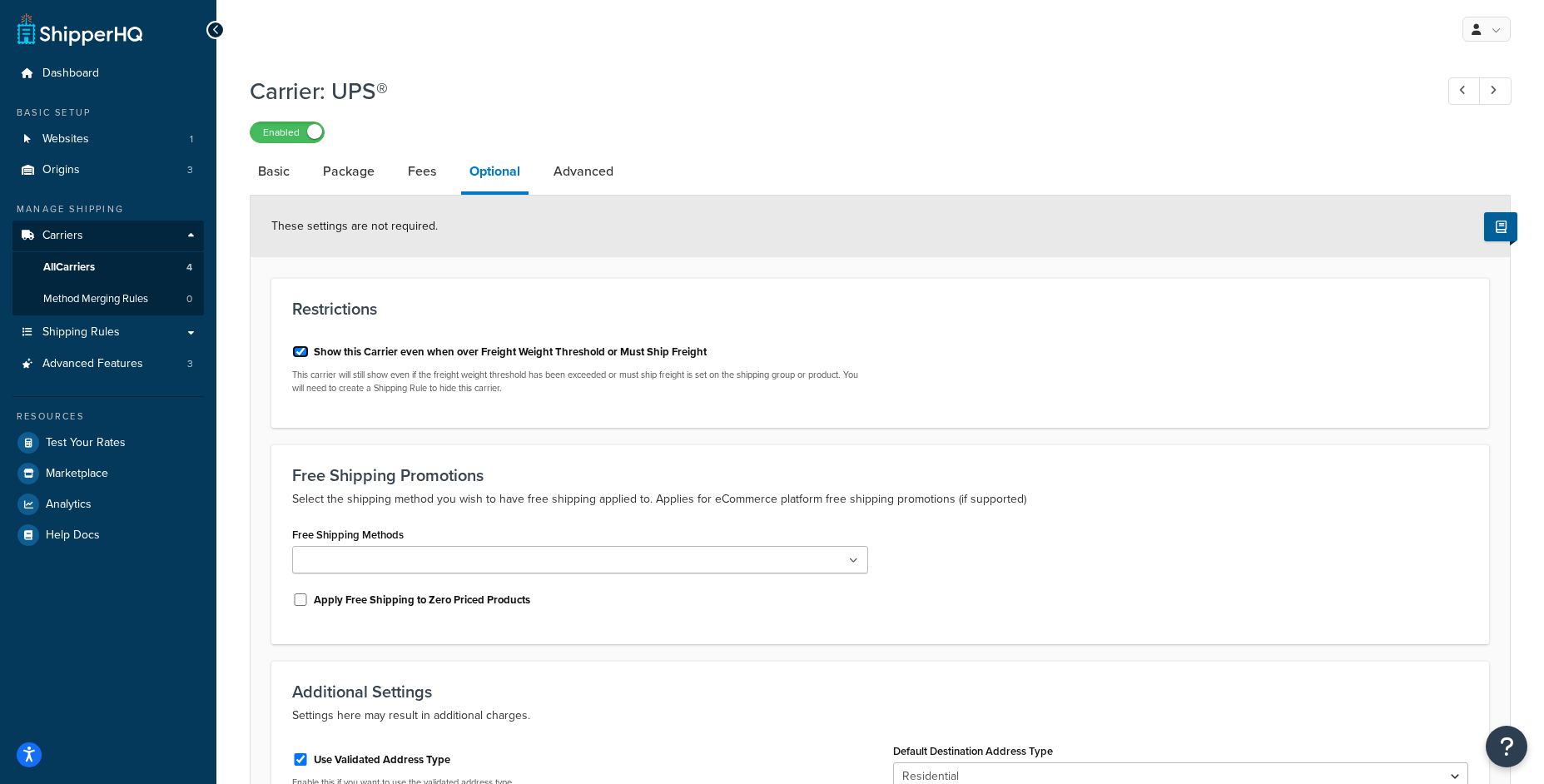
click at [309, 345] on input "Show this Carrier even when over Freight Weight Threshold or Must Ship Freight" at bounding box center [300, 351] width 17 height 13
checkbox input "false"
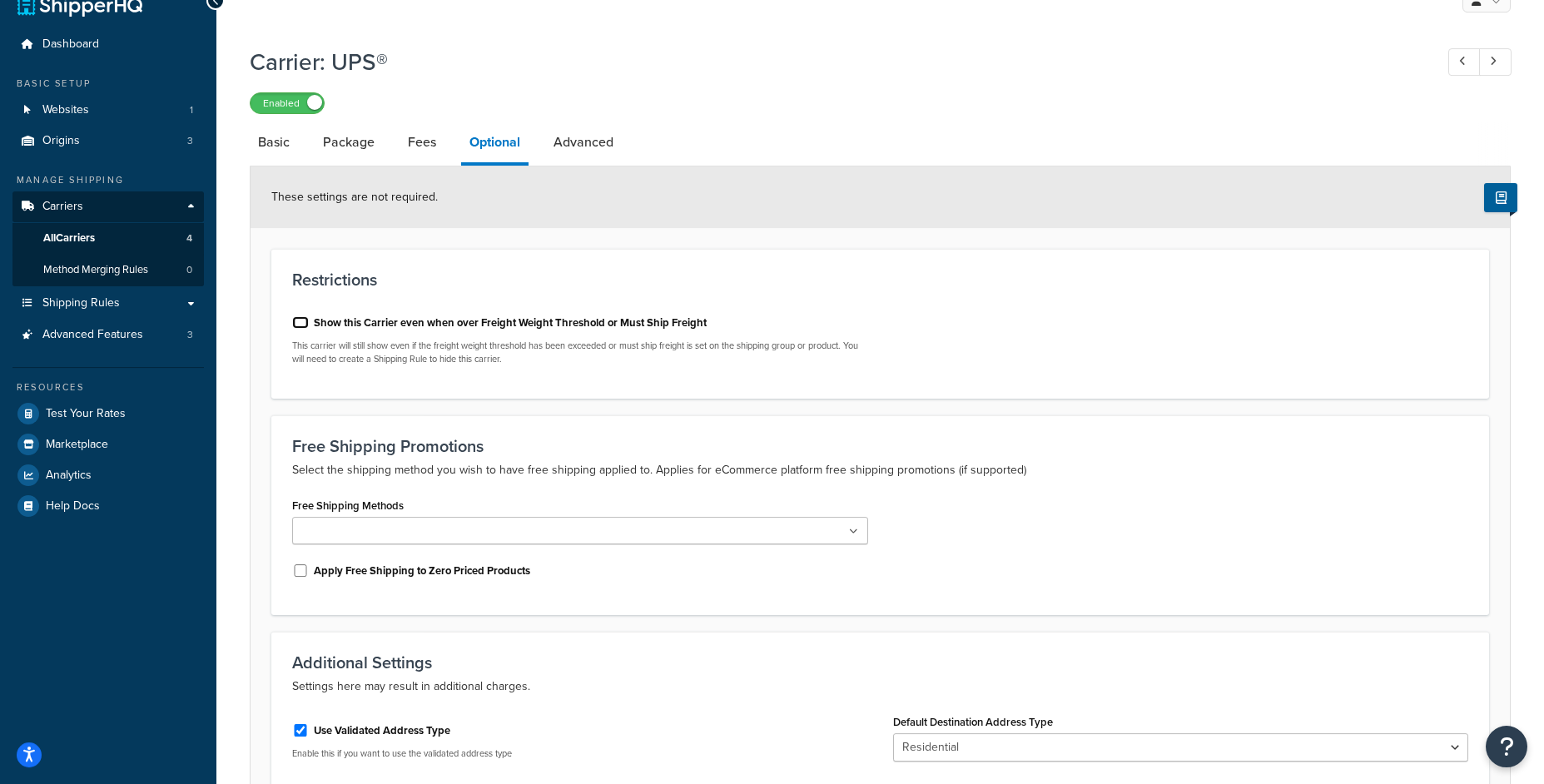
scroll to position [186, 0]
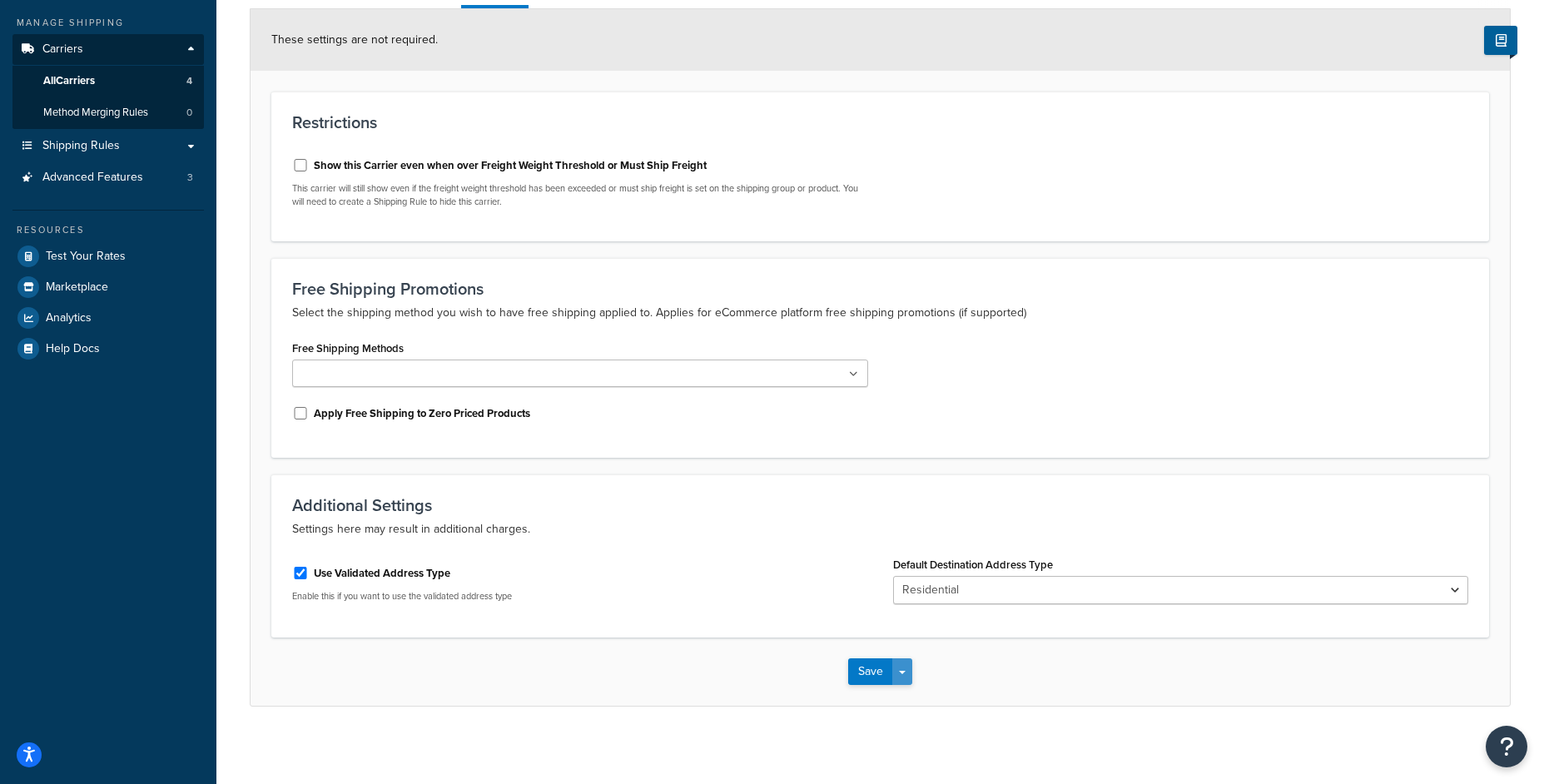
click at [905, 681] on button "Save Dropdown" at bounding box center [902, 671] width 20 height 27
click at [903, 709] on button "Save and Edit" at bounding box center [908, 702] width 121 height 35
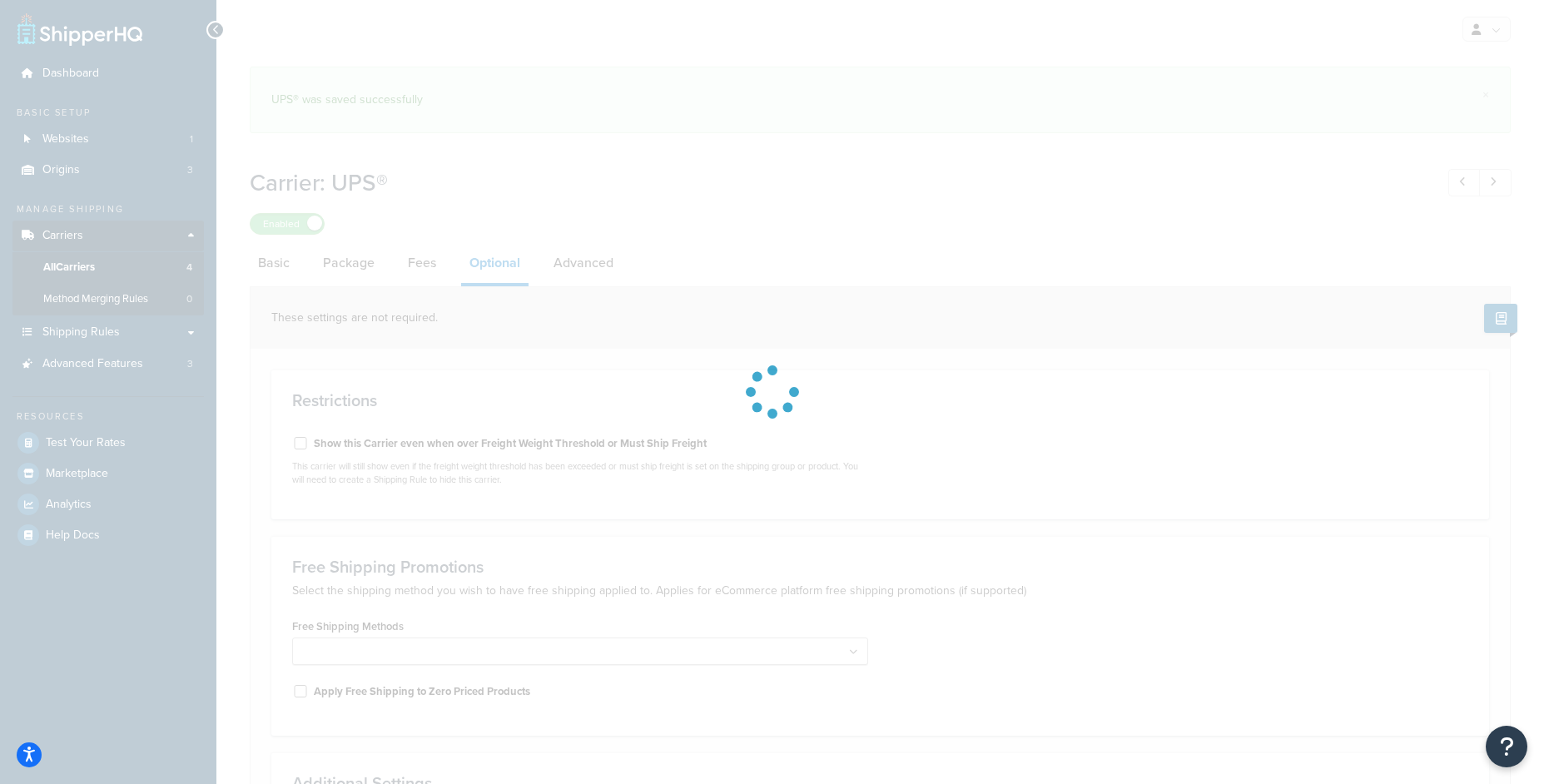
select select "residential"
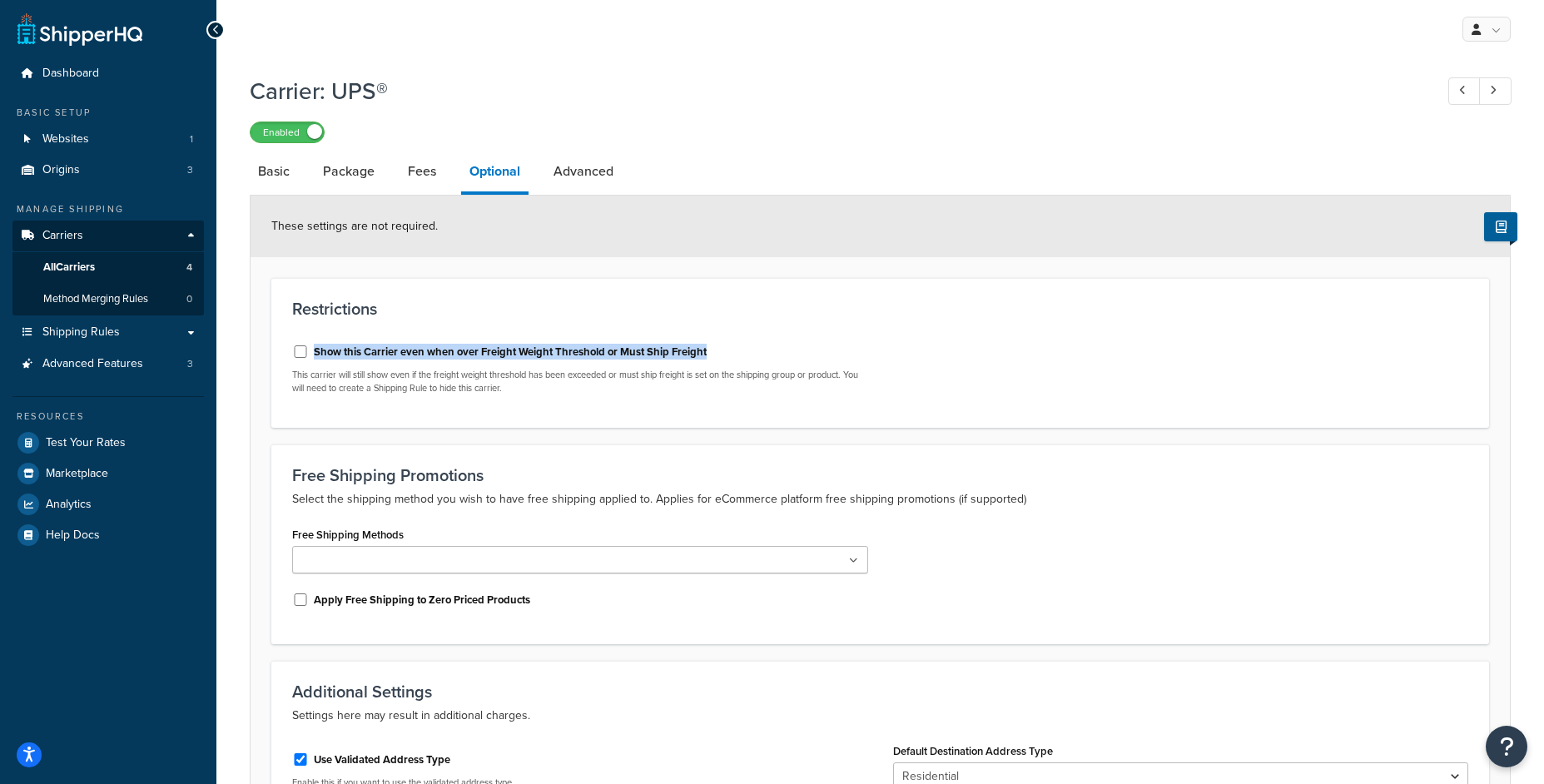
drag, startPoint x: 759, startPoint y: 353, endPoint x: 302, endPoint y: 342, distance: 457.1
click at [302, 342] on div "Show this Carrier even when over Freight Weight Threshold or Must Ship Freight" at bounding box center [580, 349] width 576 height 25
copy div "Show this Carrier even when over Freight Weight Threshold or Must Ship Freight"
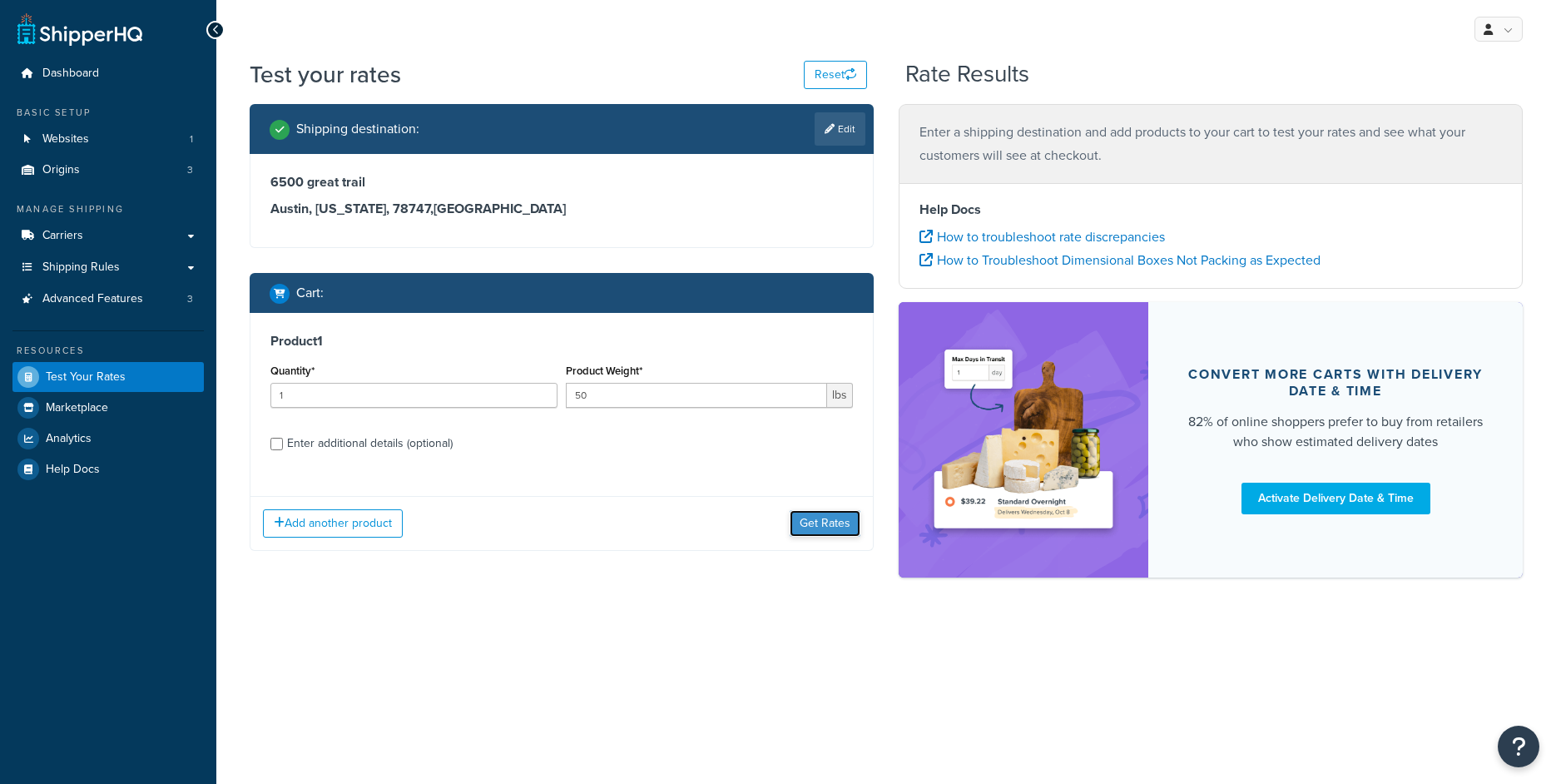
click at [824, 528] on button "Get Rates" at bounding box center [826, 522] width 71 height 27
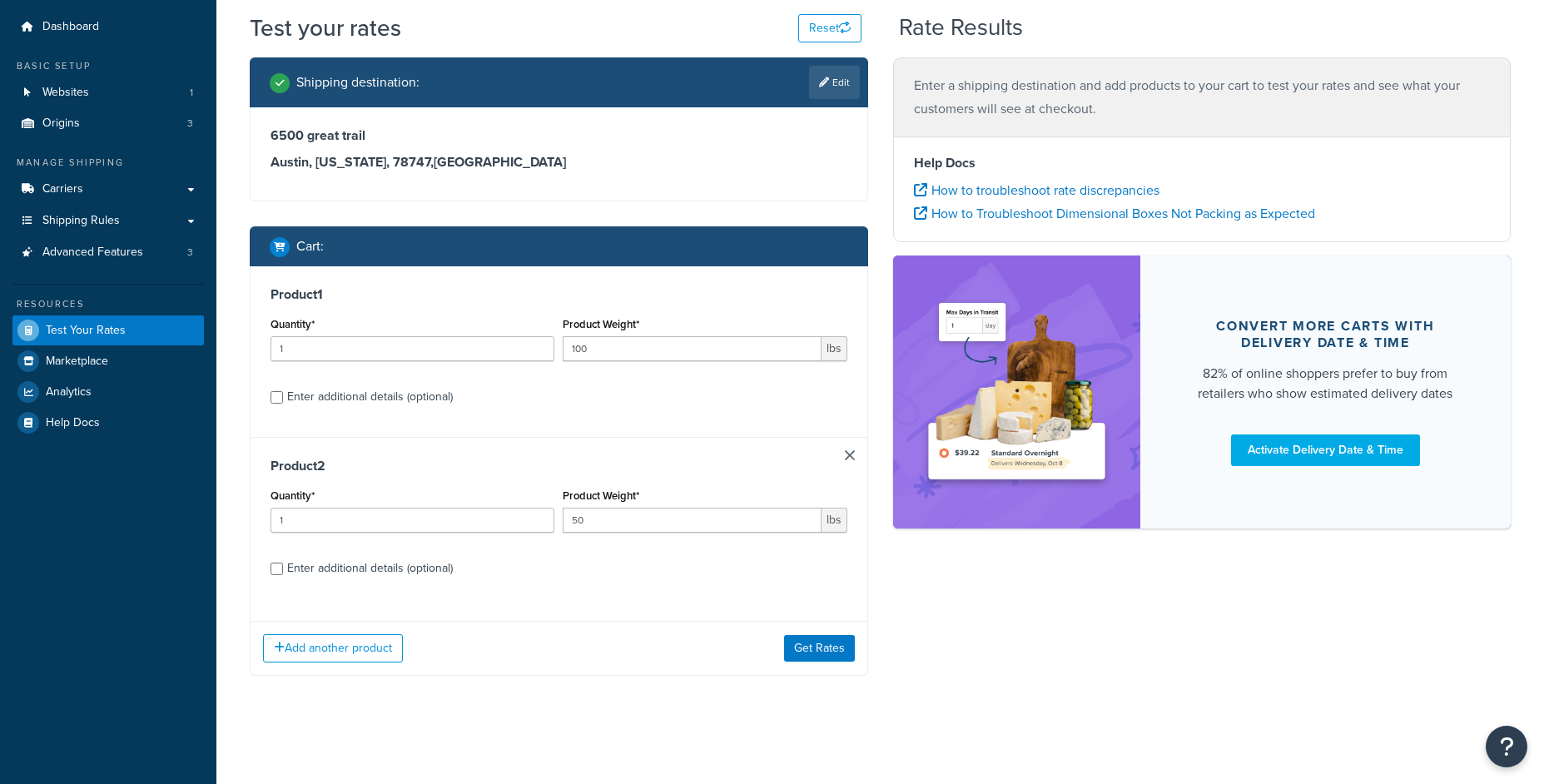
click at [803, 673] on div "Add another product Get Rates" at bounding box center [559, 647] width 617 height 54
click at [814, 653] on button "Get Rates" at bounding box center [820, 647] width 71 height 27
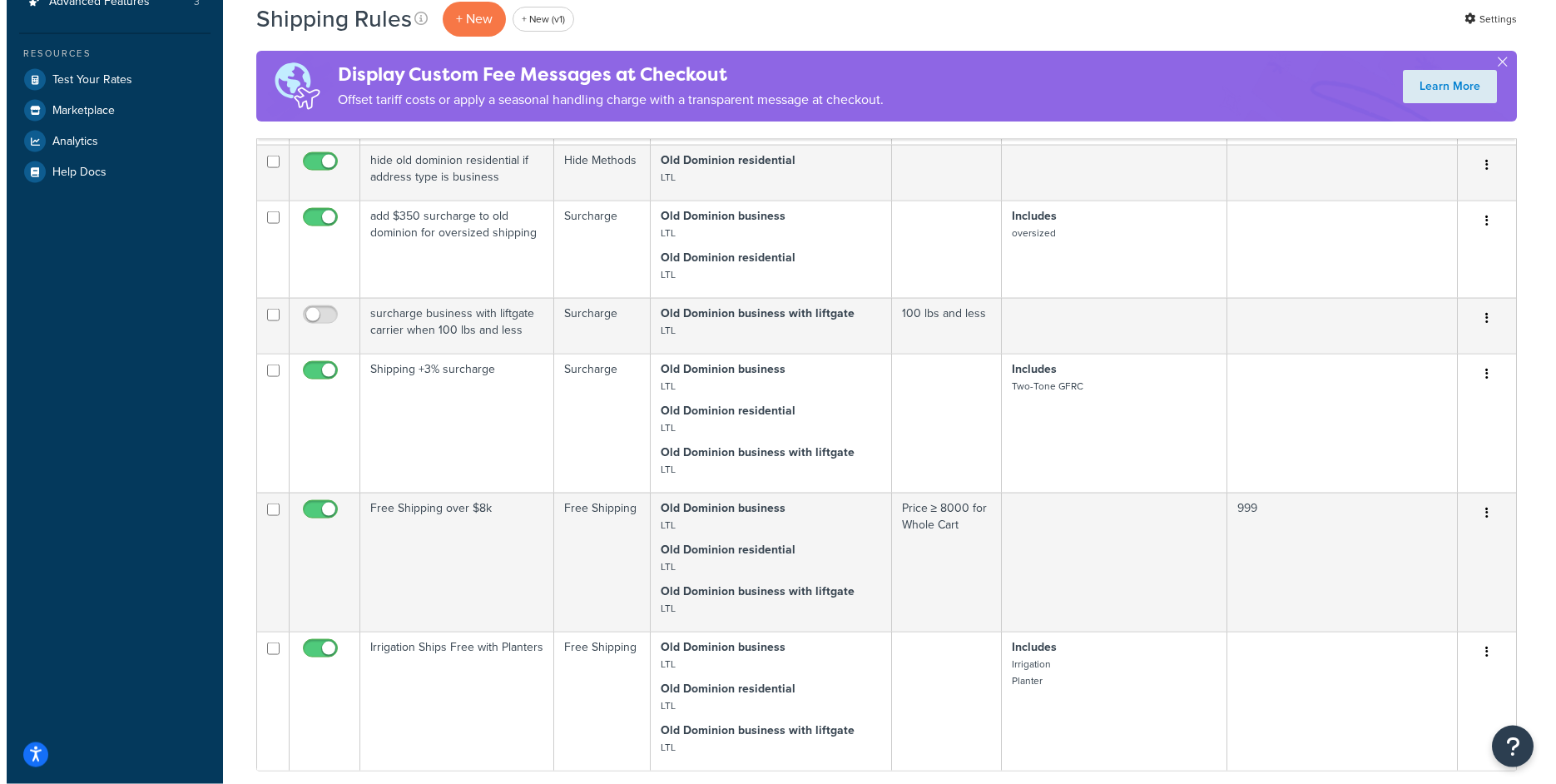
scroll to position [559, 0]
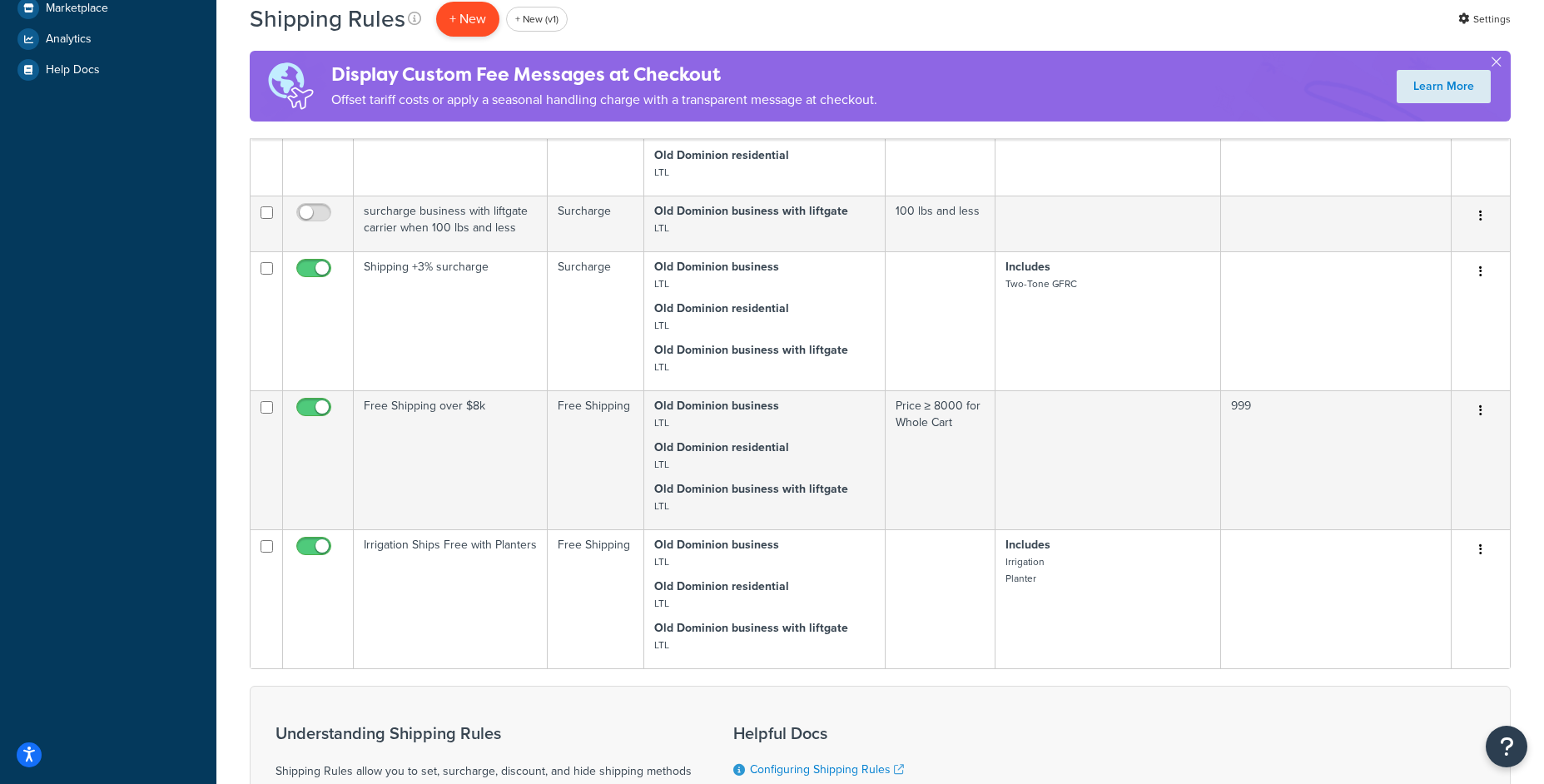
click at [471, 34] on p "+ New" at bounding box center [467, 19] width 63 height 34
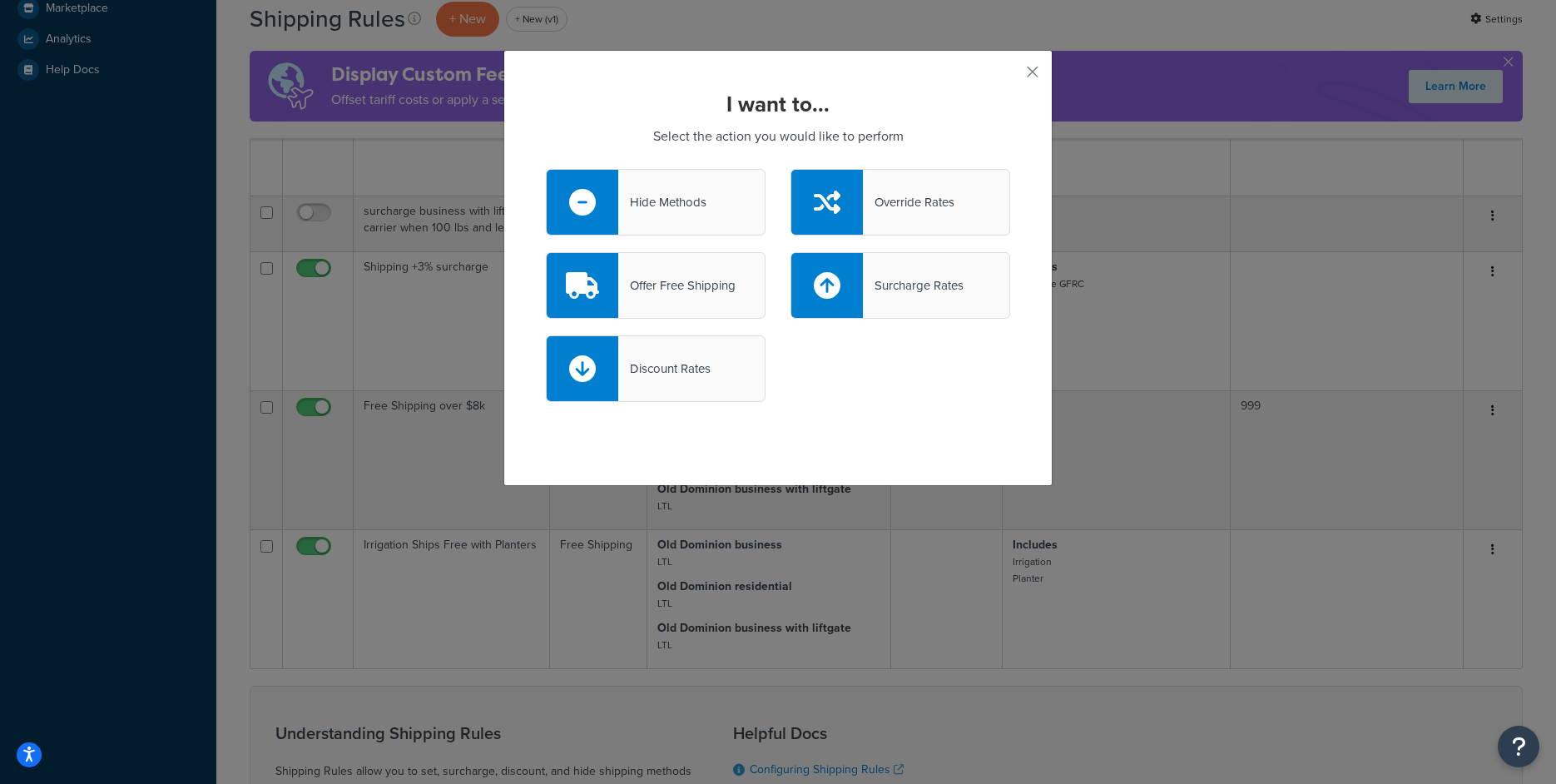
click at [640, 182] on div "Hide Methods" at bounding box center [655, 203] width 219 height 67
click at [0, 0] on input "Hide Methods" at bounding box center [0, 0] width 0 height 0
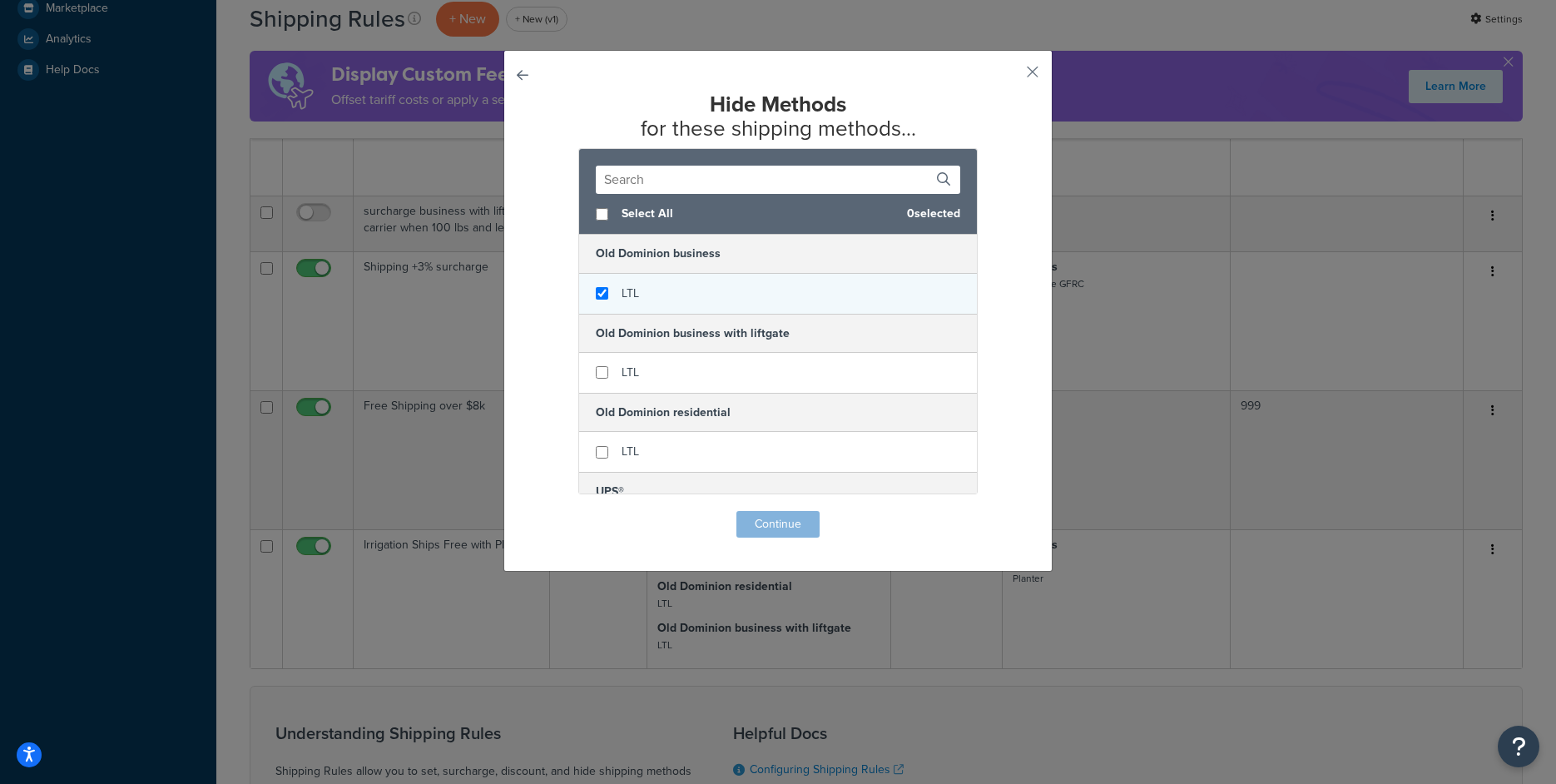
checkbox input "true"
click at [730, 312] on div "LTL" at bounding box center [778, 293] width 398 height 40
click at [774, 535] on button "Continue" at bounding box center [778, 523] width 84 height 27
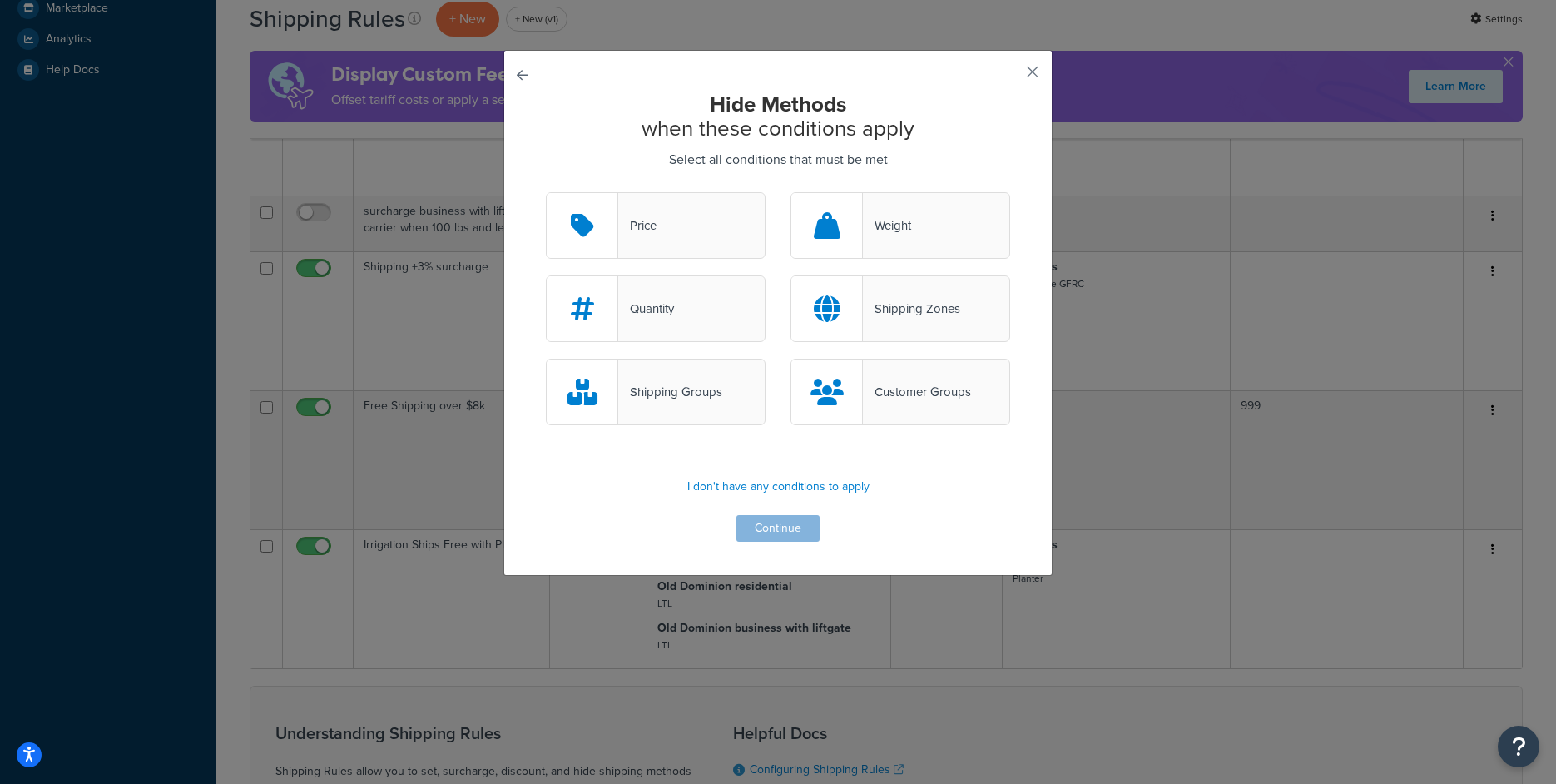
click at [671, 417] on div "Shipping Groups" at bounding box center [655, 392] width 219 height 67
click at [0, 0] on input "Shipping Groups" at bounding box center [0, 0] width 0 height 0
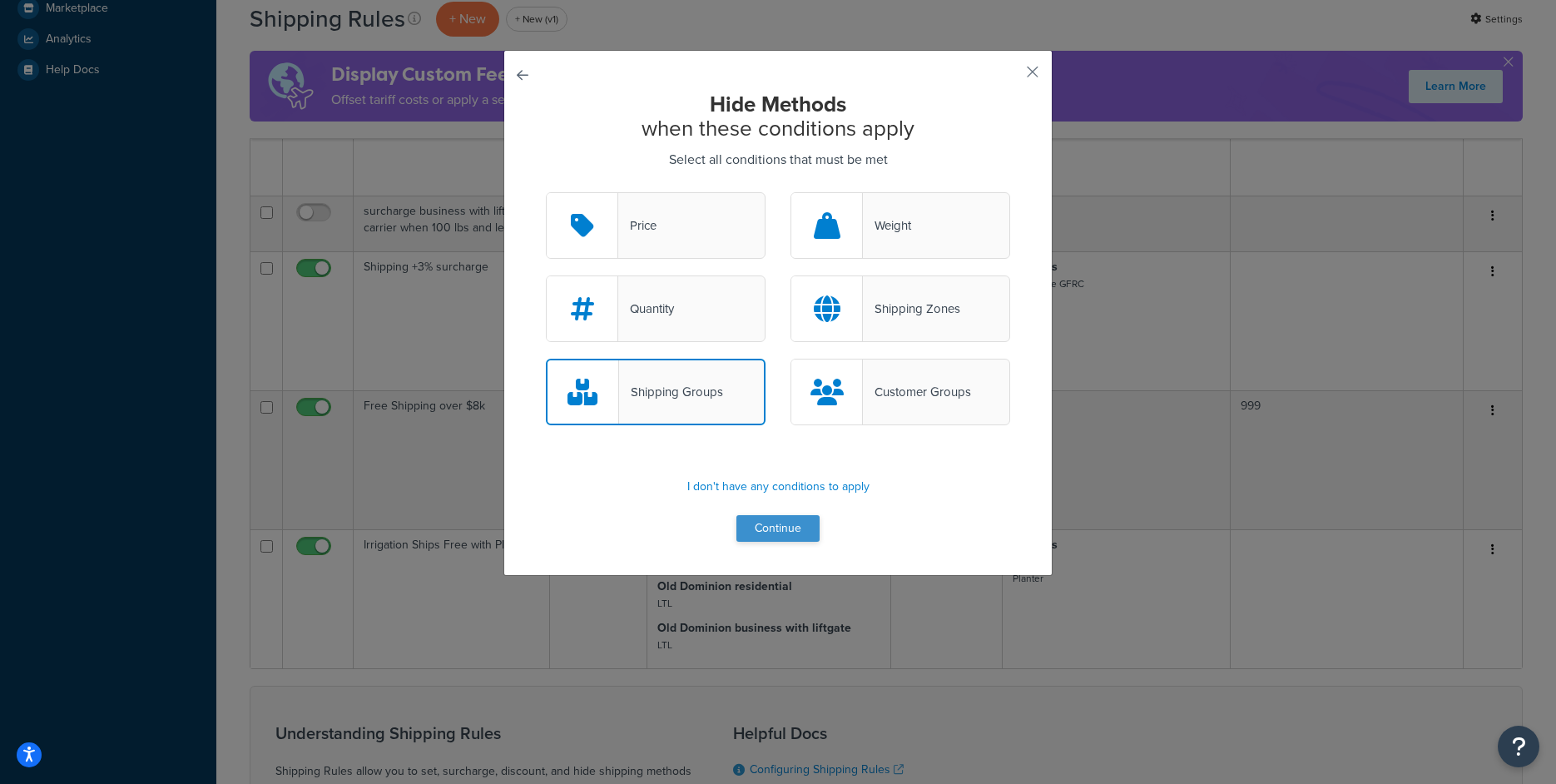
click at [763, 542] on div "Hide Methods when these conditions apply Select all conditions that must be met…" at bounding box center [778, 313] width 549 height 525
click at [764, 534] on button "Continue" at bounding box center [778, 527] width 84 height 27
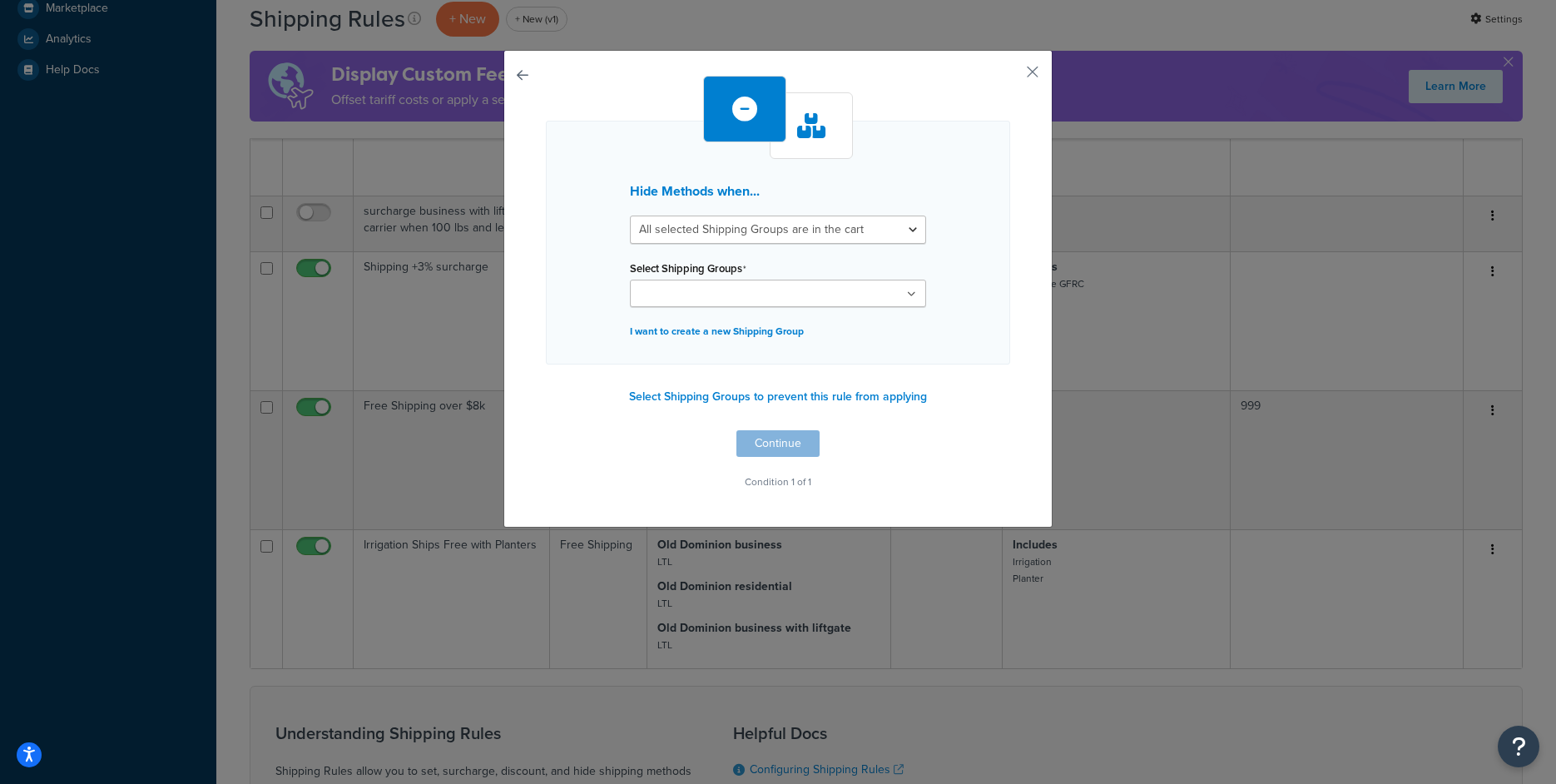
click at [704, 304] on input "Select Shipping Groups" at bounding box center [709, 294] width 148 height 19
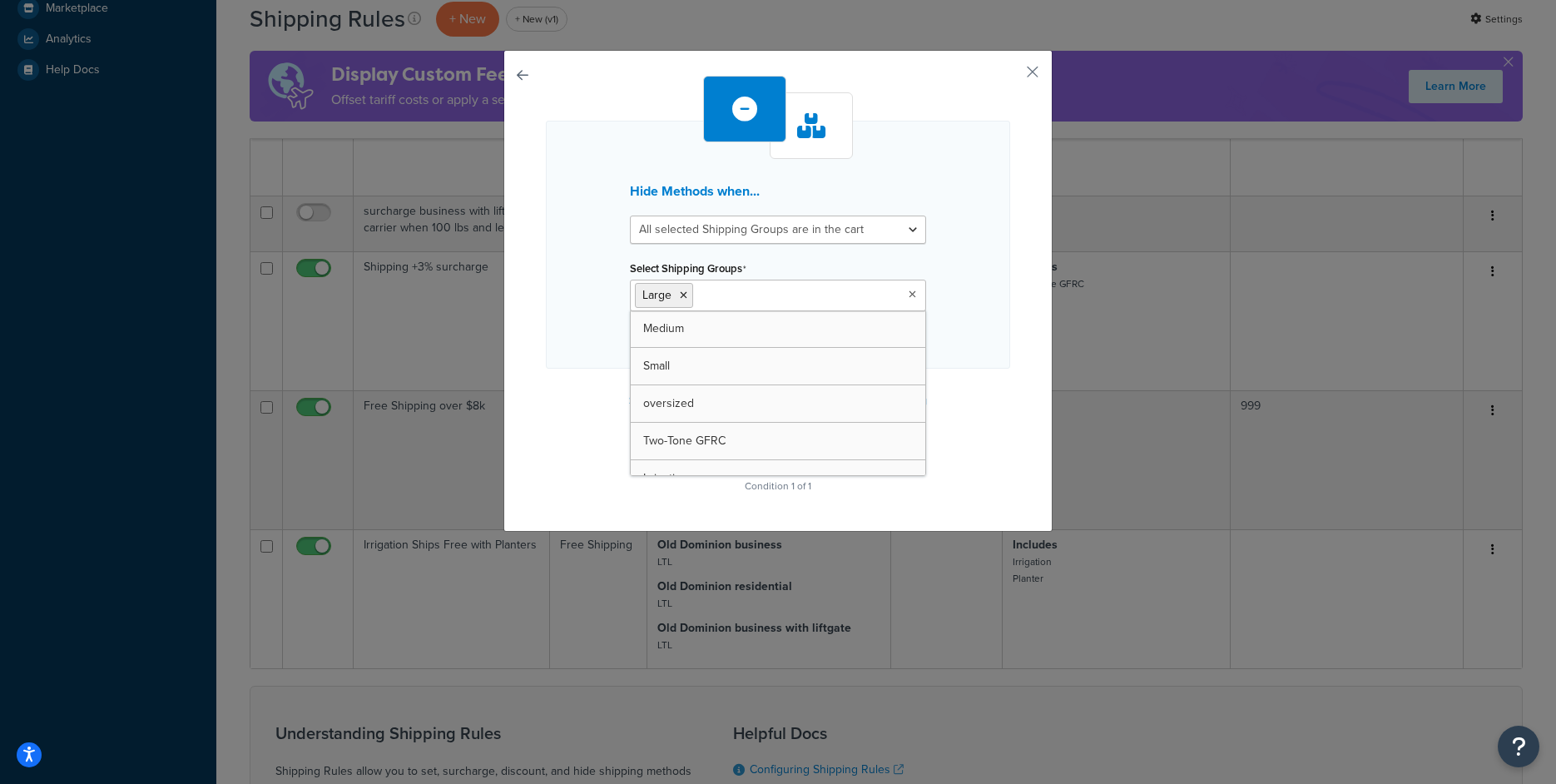
click at [580, 401] on div "Hide Methods when... All selected Shipping Groups are in the cart Any selected …" at bounding box center [778, 286] width 465 height 422
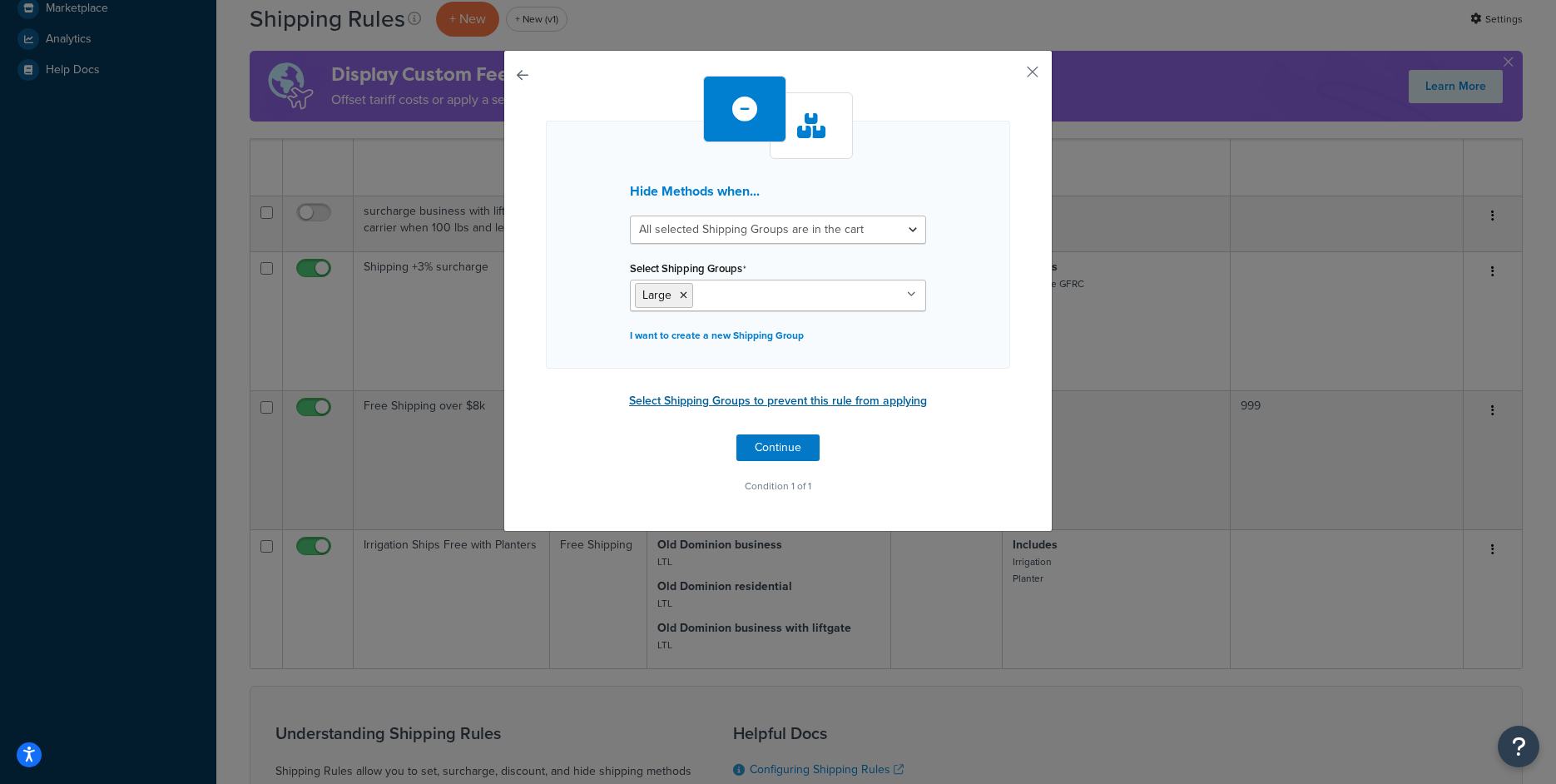
click at [729, 407] on button "Select Shipping Groups to prevent this rule from applying" at bounding box center [778, 400] width 308 height 25
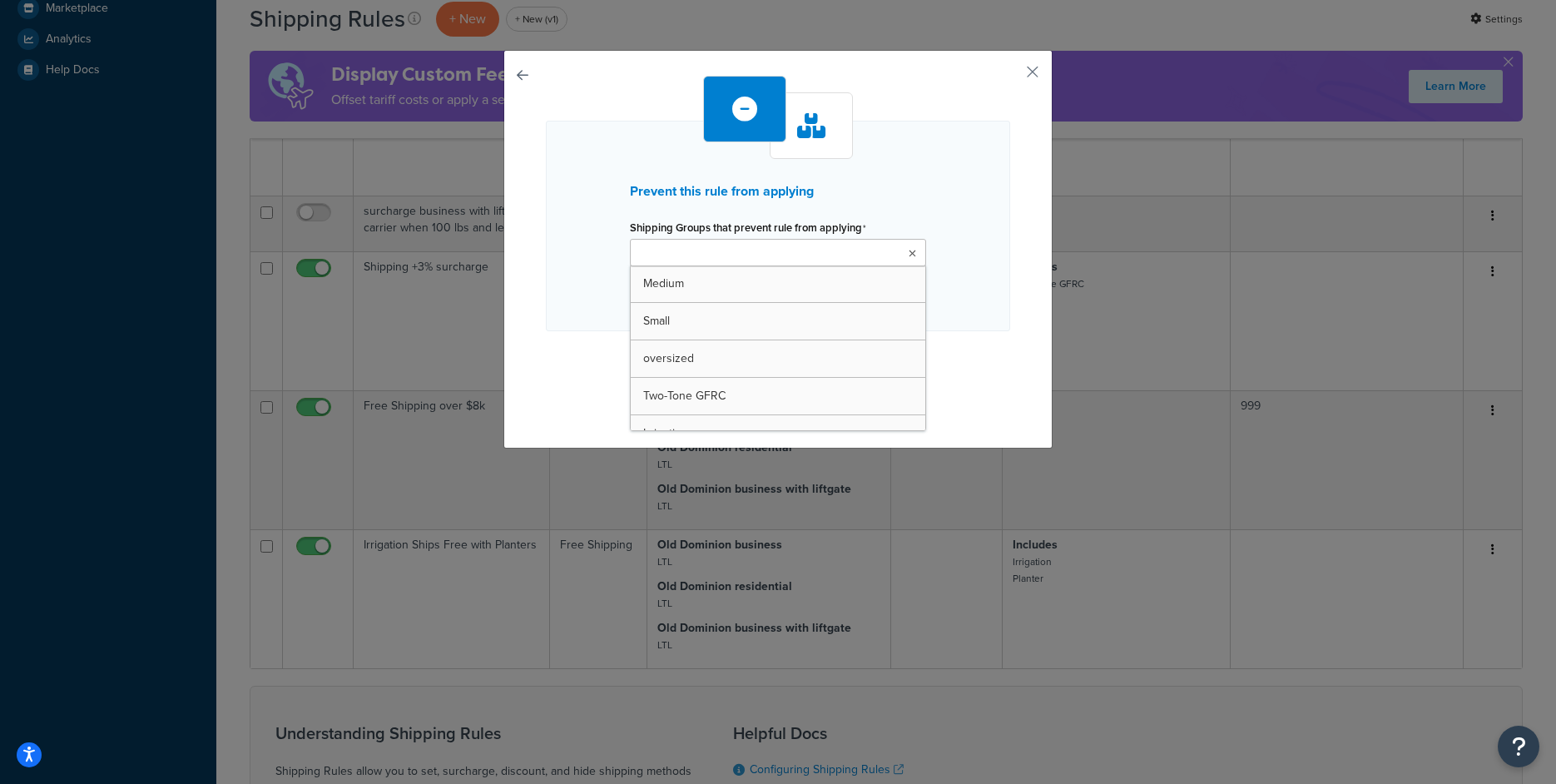
click at [654, 254] on input "Shipping Groups that prevent rule from applying" at bounding box center [709, 254] width 148 height 19
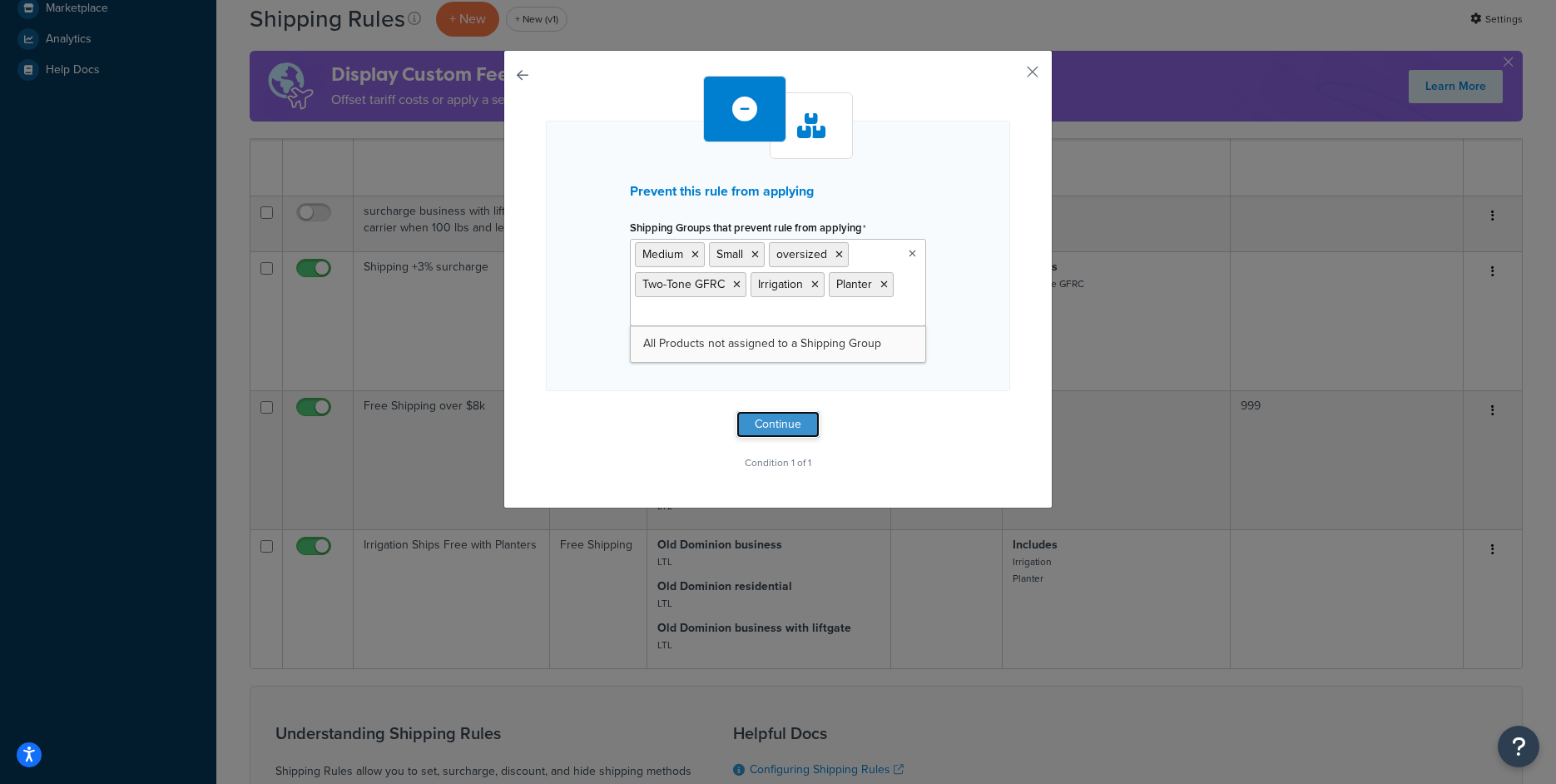
click at [778, 426] on button "Continue" at bounding box center [778, 424] width 84 height 27
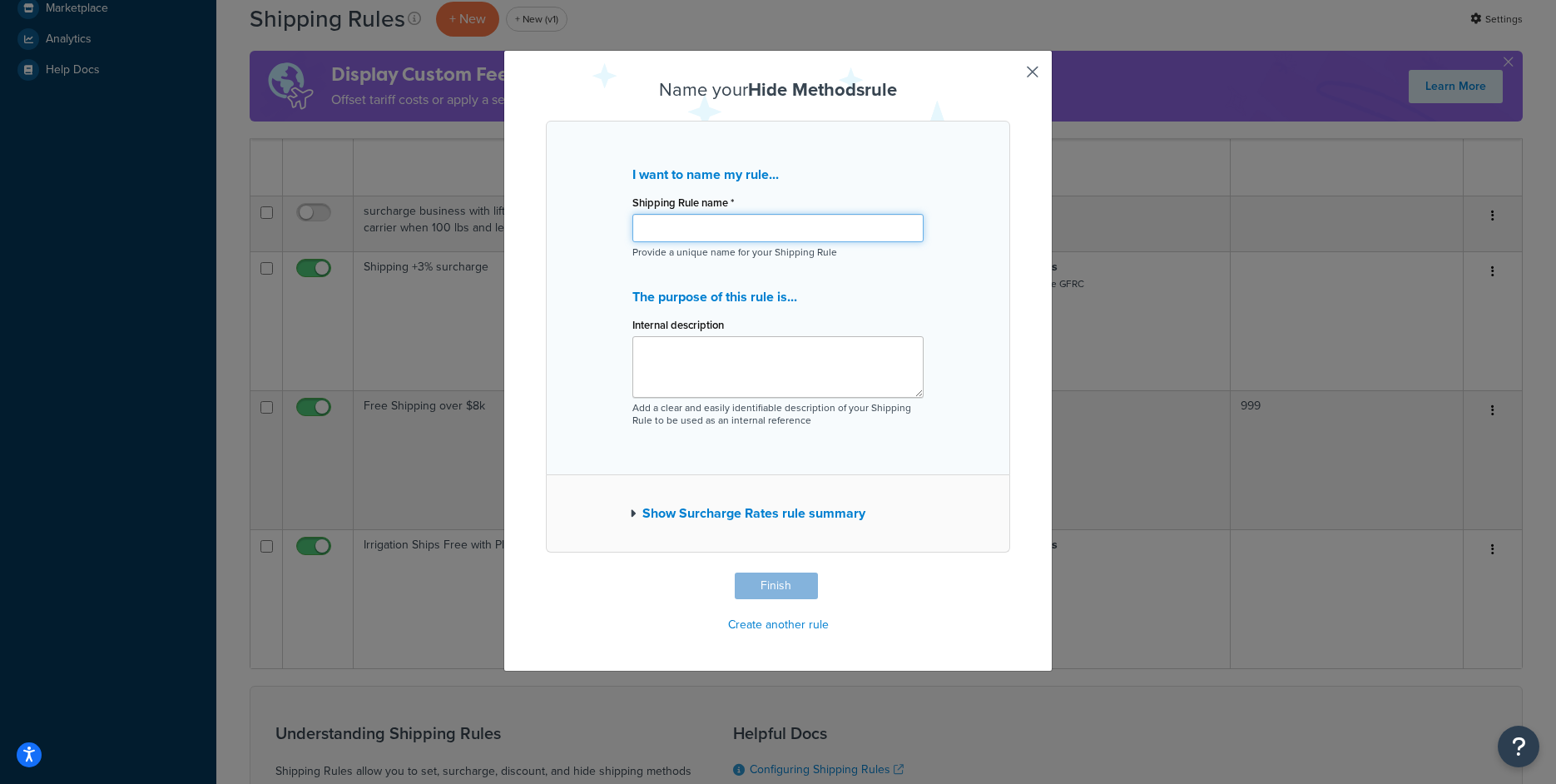
click at [648, 234] on input "Shipping Rule name *" at bounding box center [778, 227] width 291 height 29
type input "ShipperHQ Test"
click at [780, 590] on button "Finish" at bounding box center [777, 585] width 84 height 27
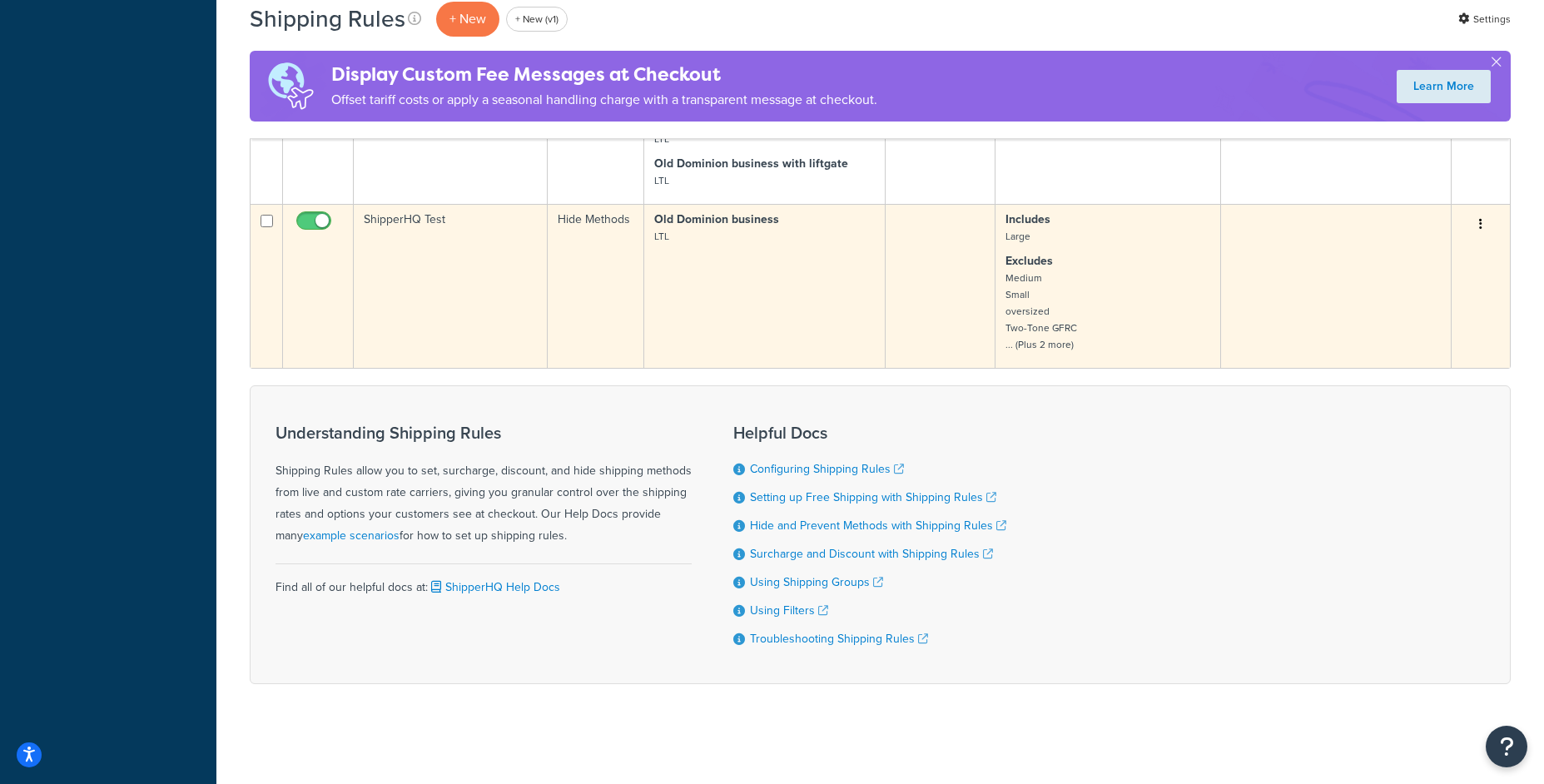
scroll to position [797, 0]
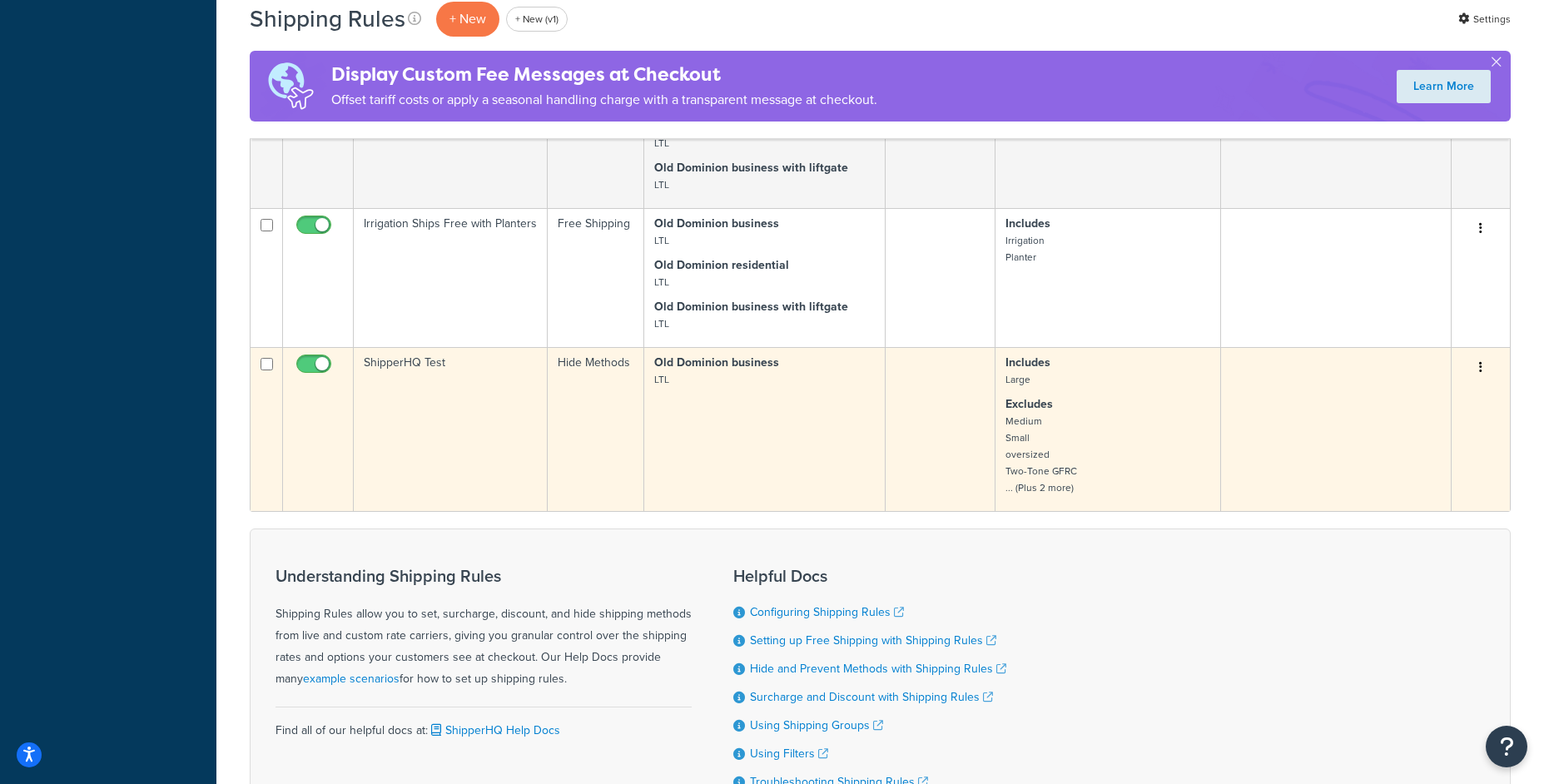
click at [323, 366] on input "checkbox" at bounding box center [316, 368] width 46 height 21
checkbox input "false"
click at [266, 366] on input "checkbox" at bounding box center [267, 364] width 13 height 13
checkbox input "true"
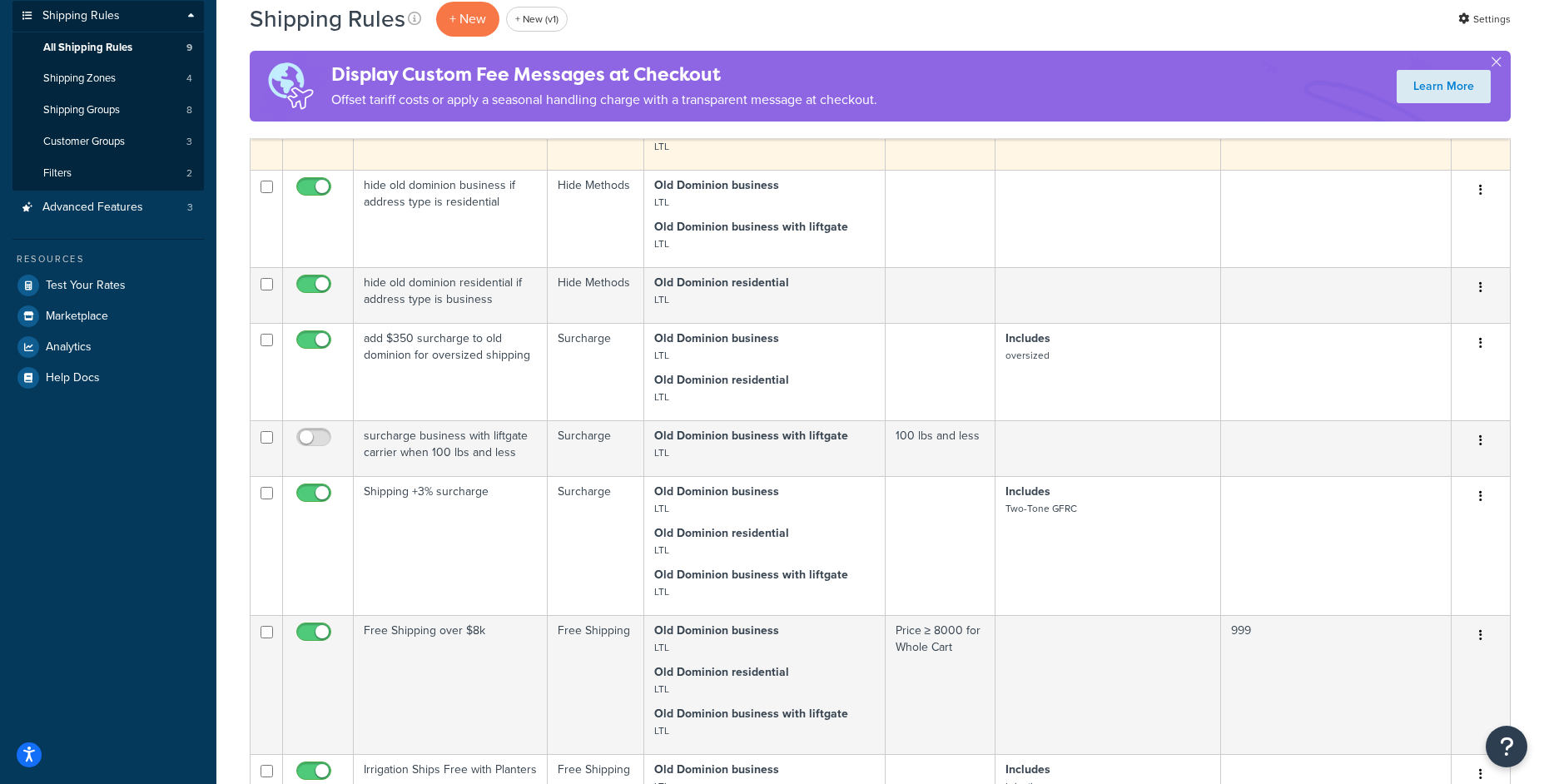
scroll to position [0, 0]
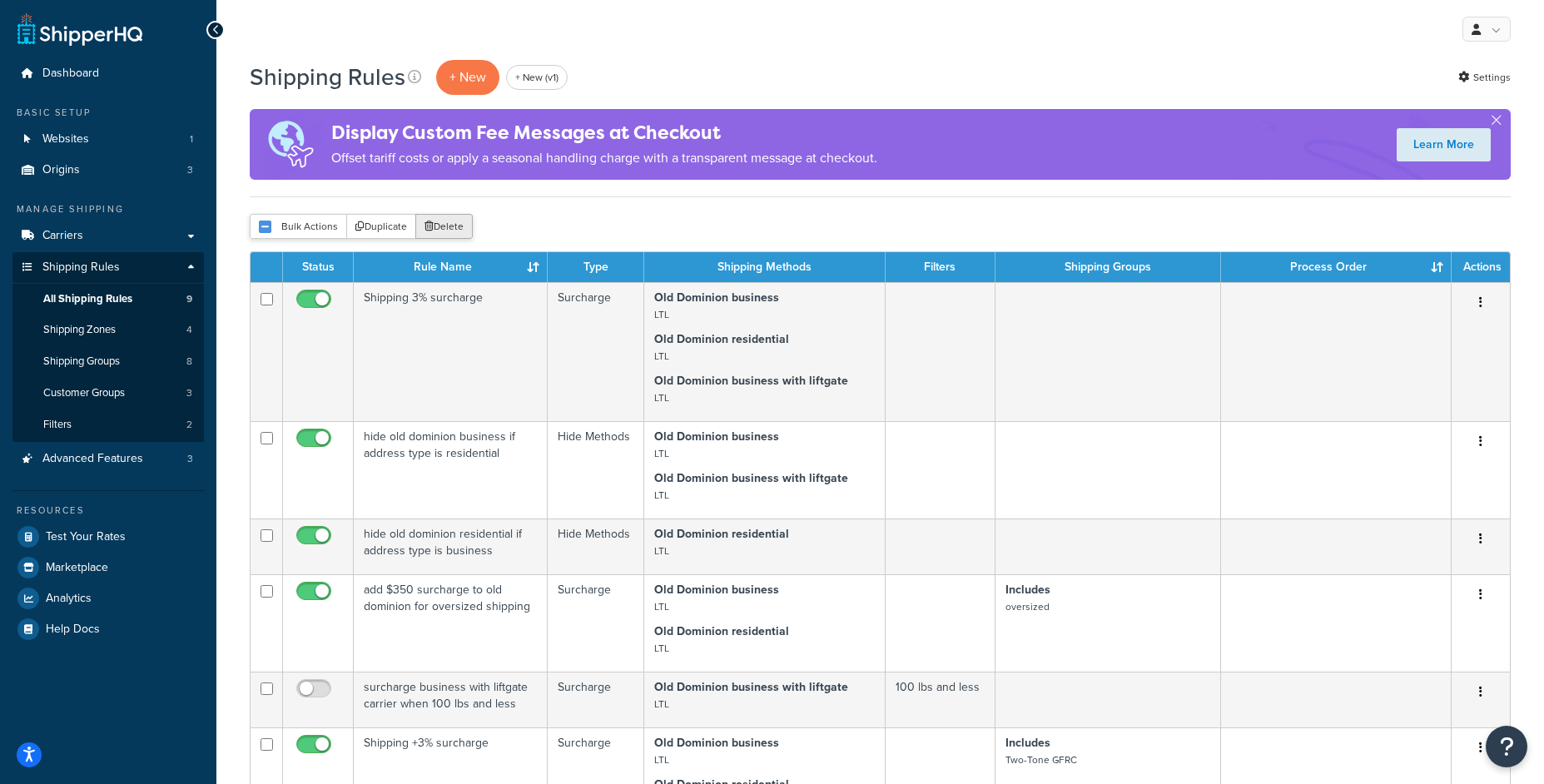
click at [446, 220] on button "Delete" at bounding box center [444, 225] width 57 height 25
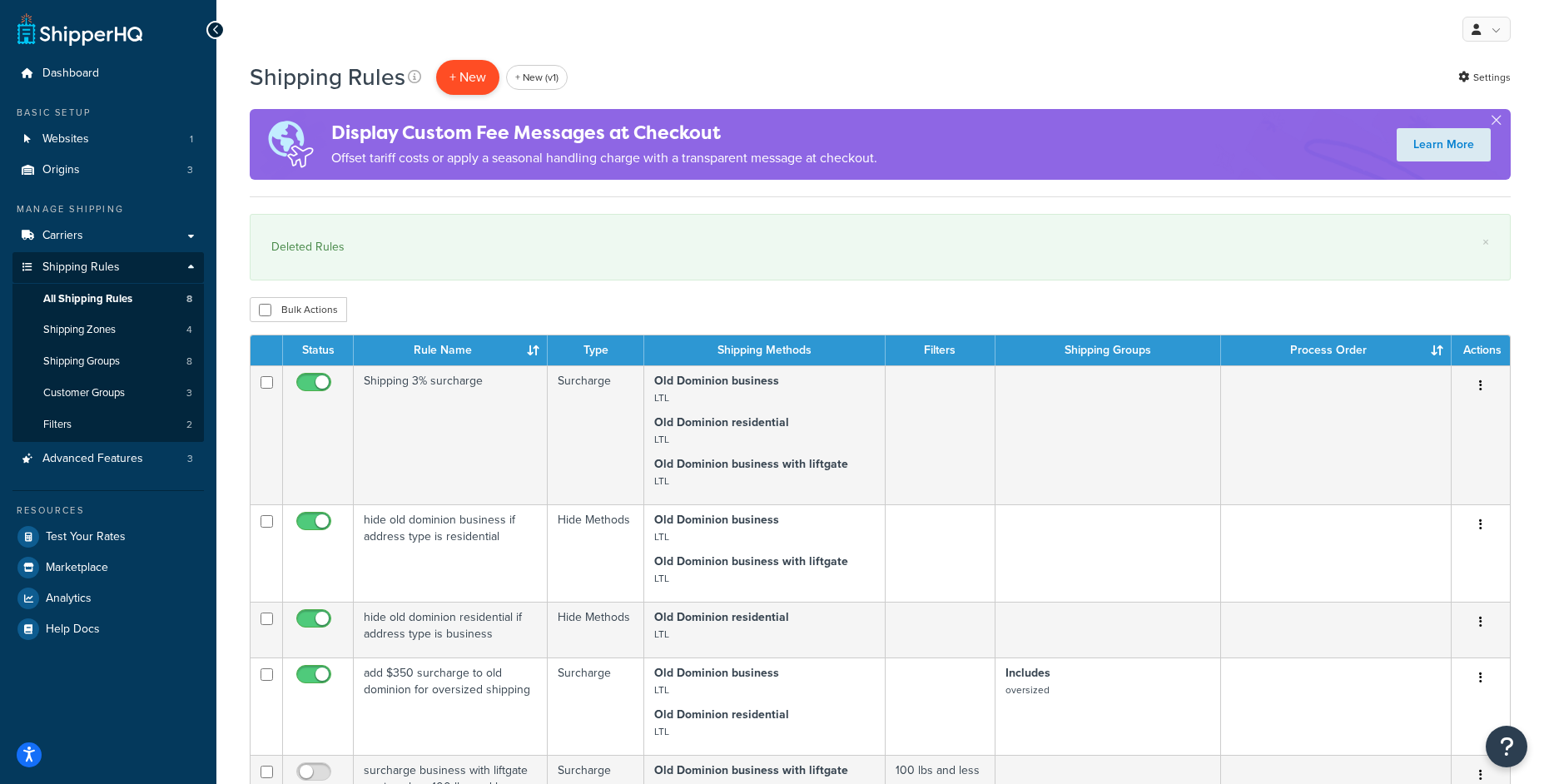
click at [449, 69] on p "+ New" at bounding box center [467, 77] width 63 height 34
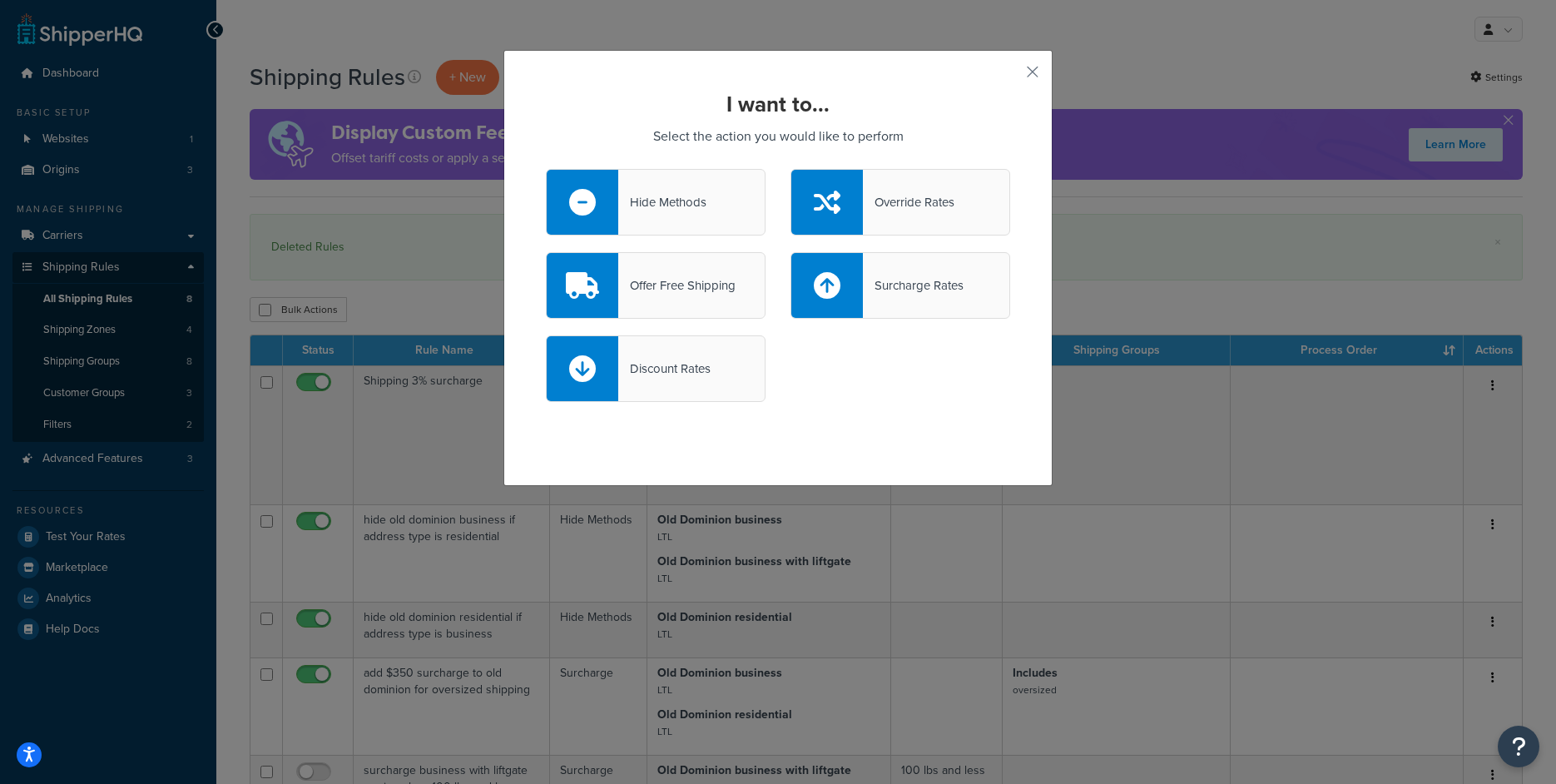
click at [647, 196] on div "Hide Methods" at bounding box center [662, 203] width 89 height 24
click at [0, 0] on input "Hide Methods" at bounding box center [0, 0] width 0 height 0
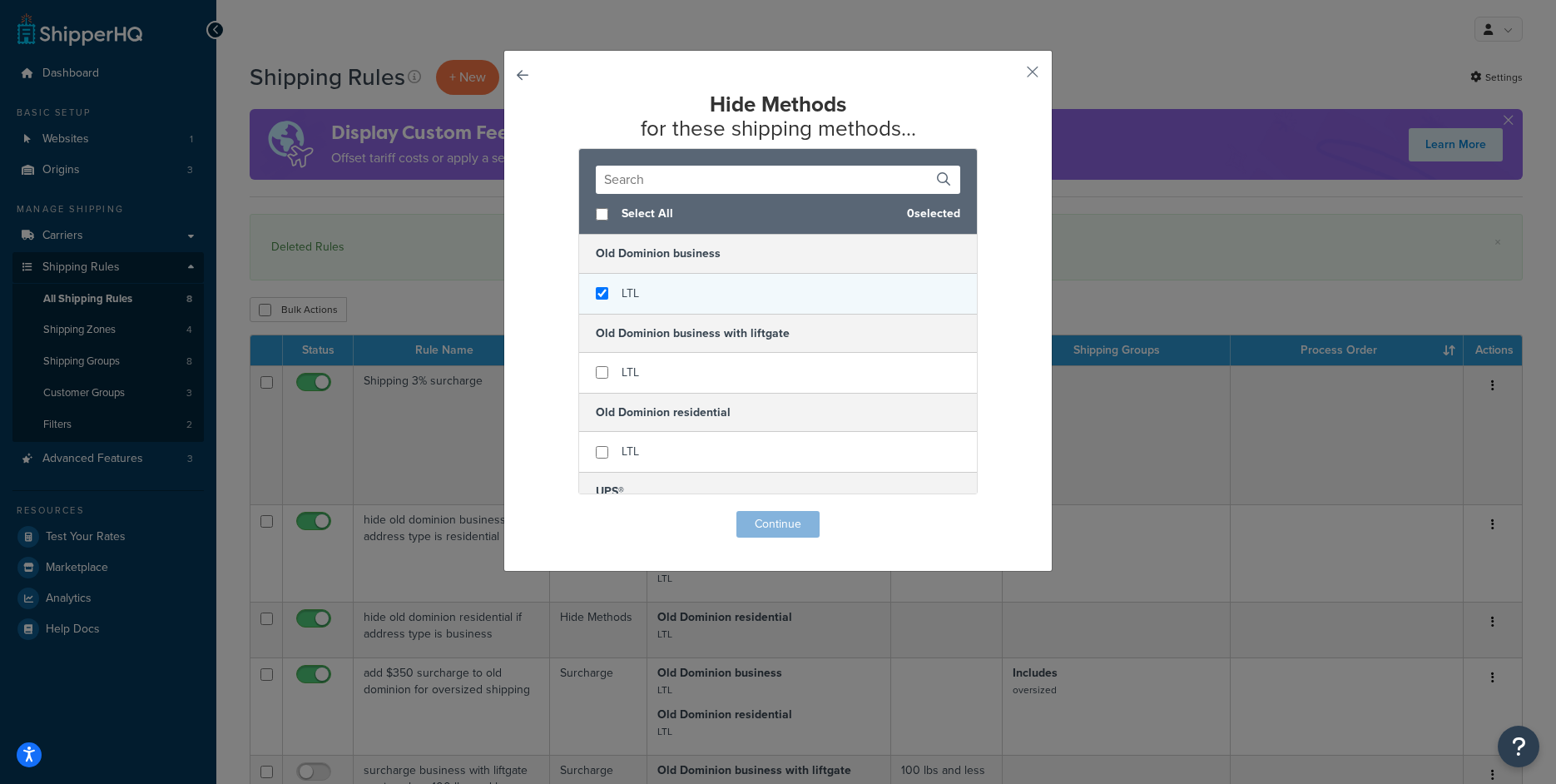
checkbox input "true"
click at [656, 295] on div "LTL" at bounding box center [778, 293] width 398 height 40
click at [766, 530] on button "Continue" at bounding box center [778, 523] width 84 height 27
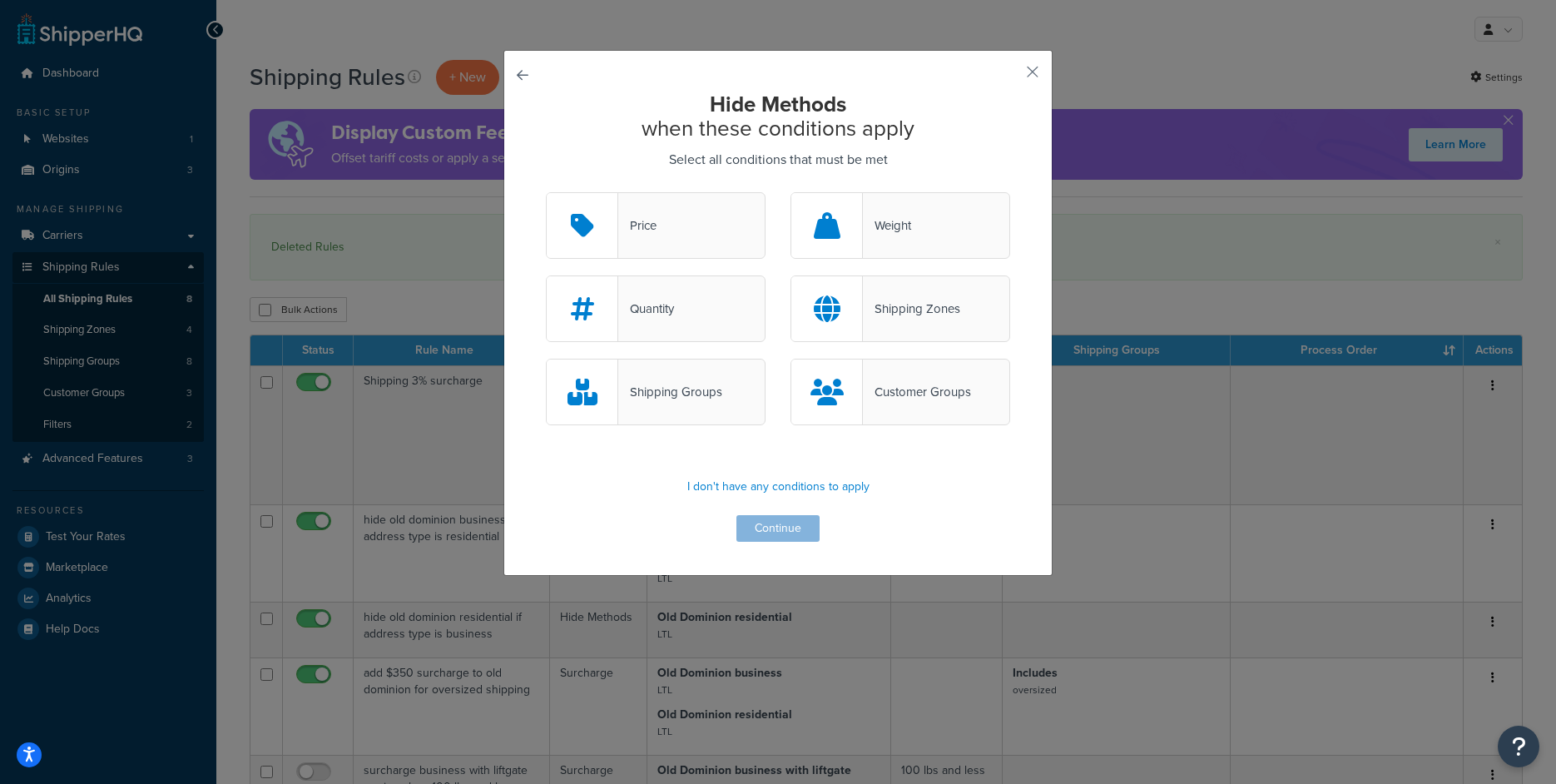
click at [729, 399] on div "Shipping Groups" at bounding box center [655, 392] width 219 height 67
click at [0, 0] on input "Shipping Groups" at bounding box center [0, 0] width 0 height 0
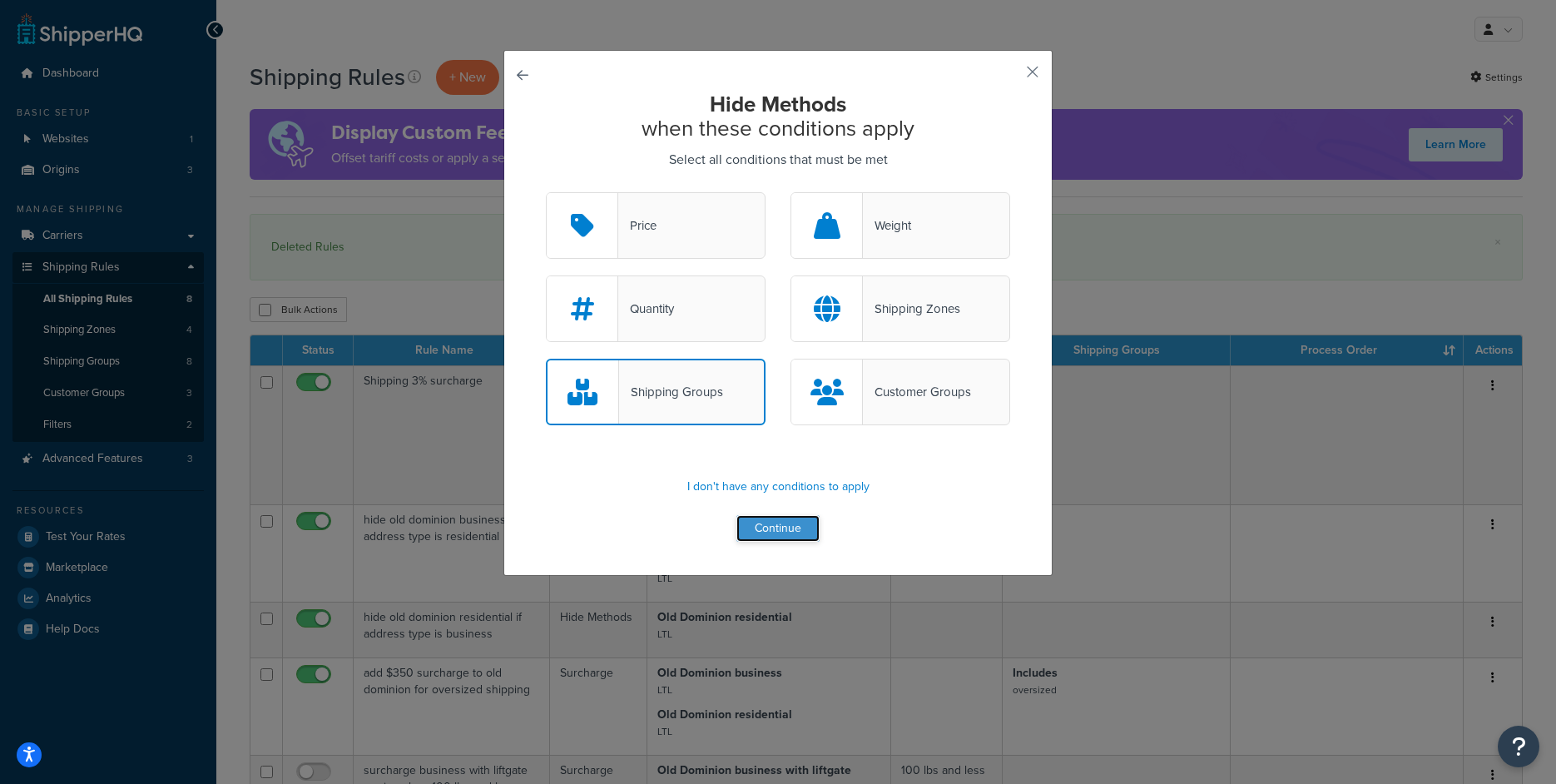
click at [781, 521] on button "Continue" at bounding box center [778, 527] width 84 height 27
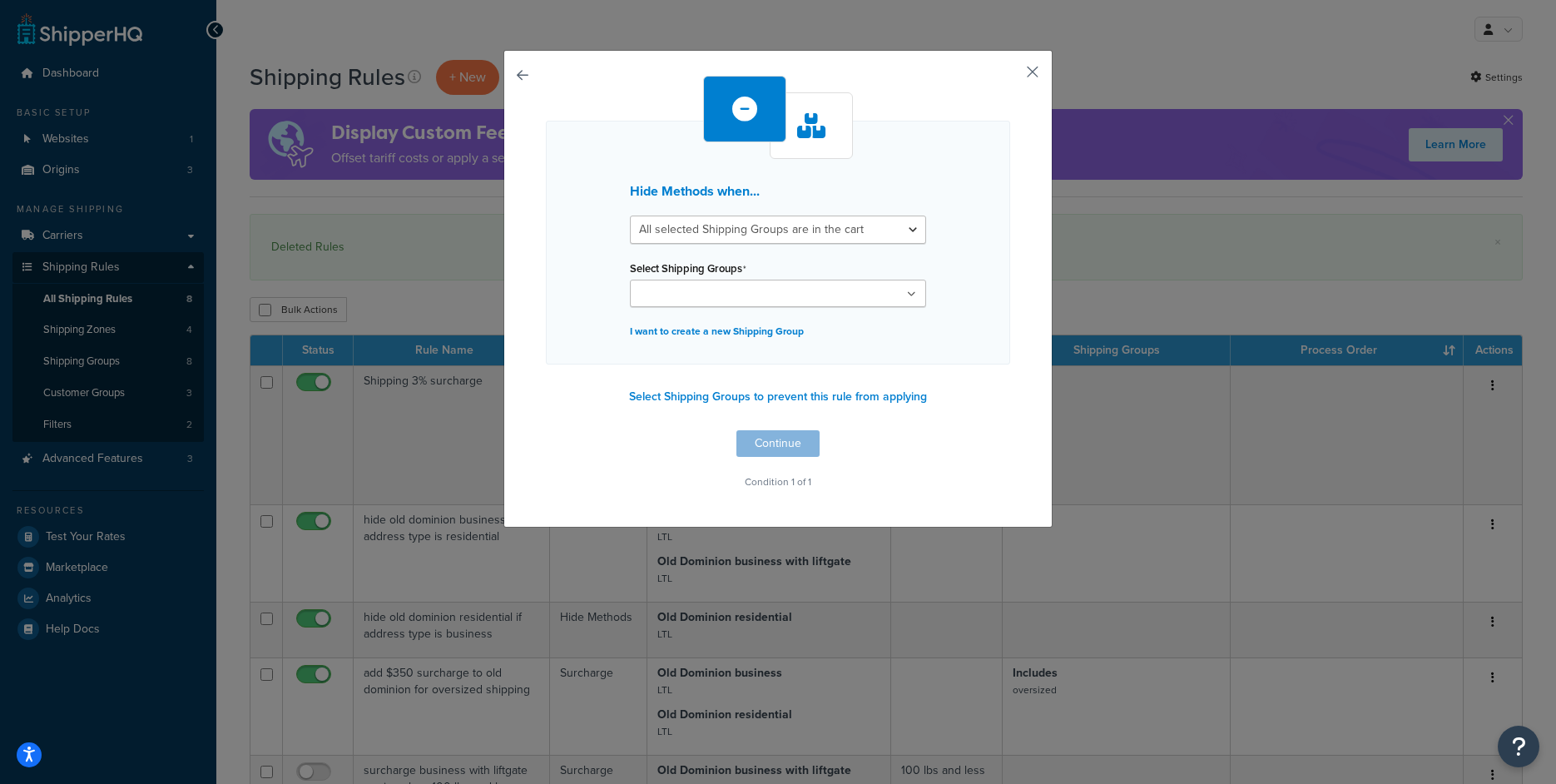
click at [1011, 76] on button "button" at bounding box center [1008, 78] width 4 height 4
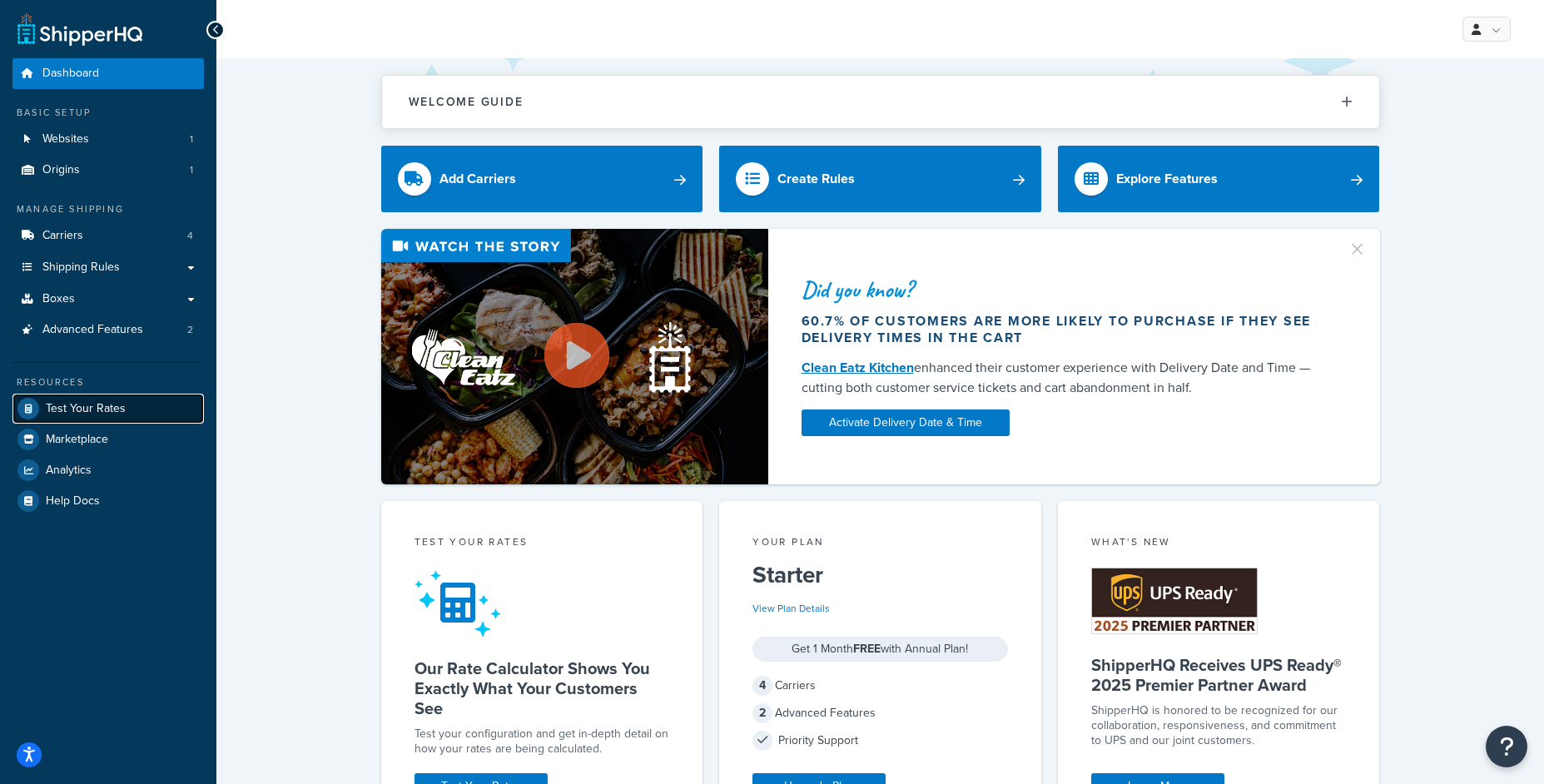
click at [125, 401] on link "Test Your Rates" at bounding box center [108, 408] width 192 height 30
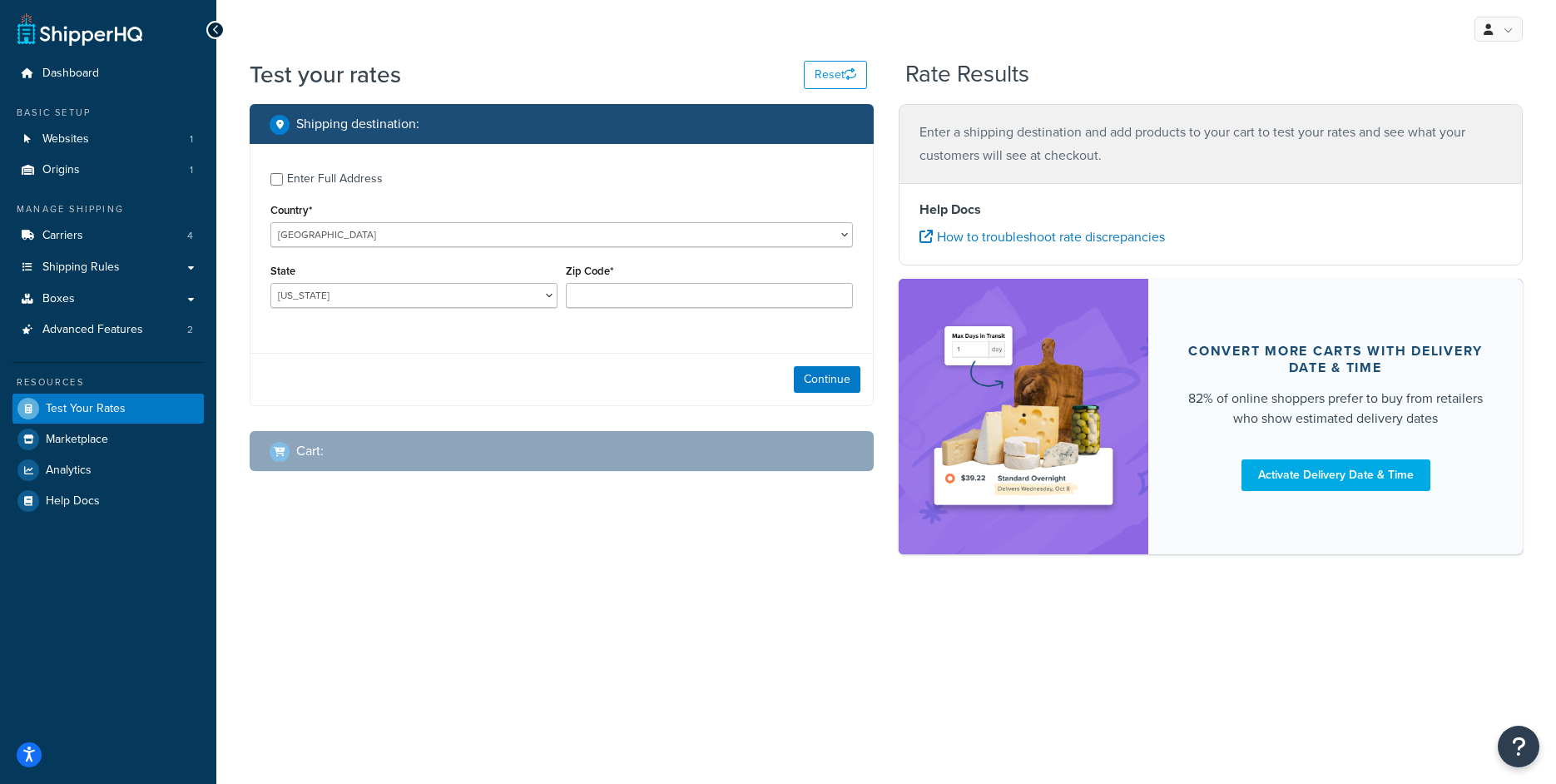
click at [305, 186] on div "Enter Full Address" at bounding box center [335, 179] width 95 height 24
click at [283, 186] on input "Enter Full Address" at bounding box center [277, 179] width 13 height 13
checkbox input "true"
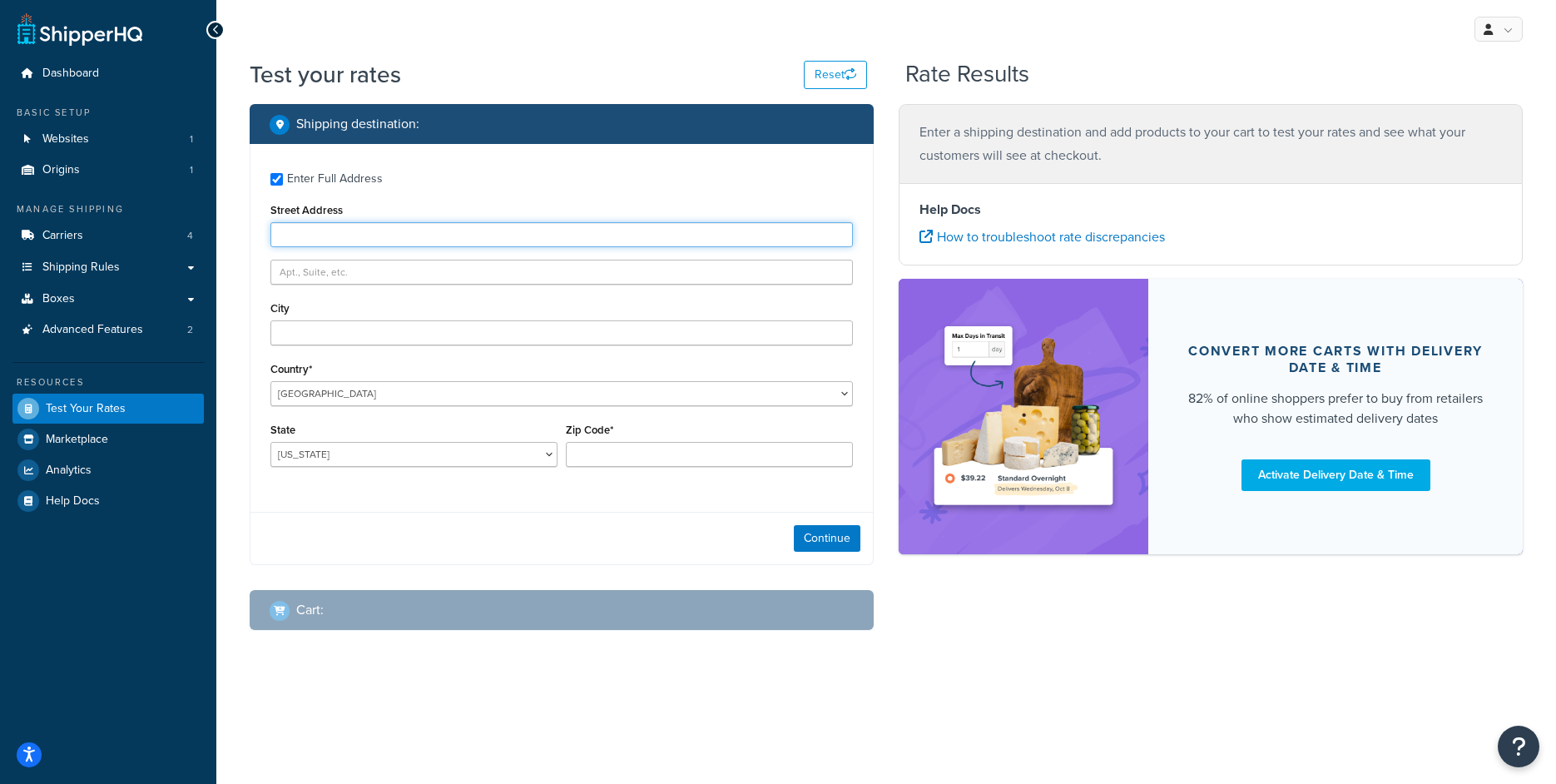
click at [341, 230] on input "Street Address" at bounding box center [562, 234] width 583 height 25
type input "[STREET_ADDRESS]"
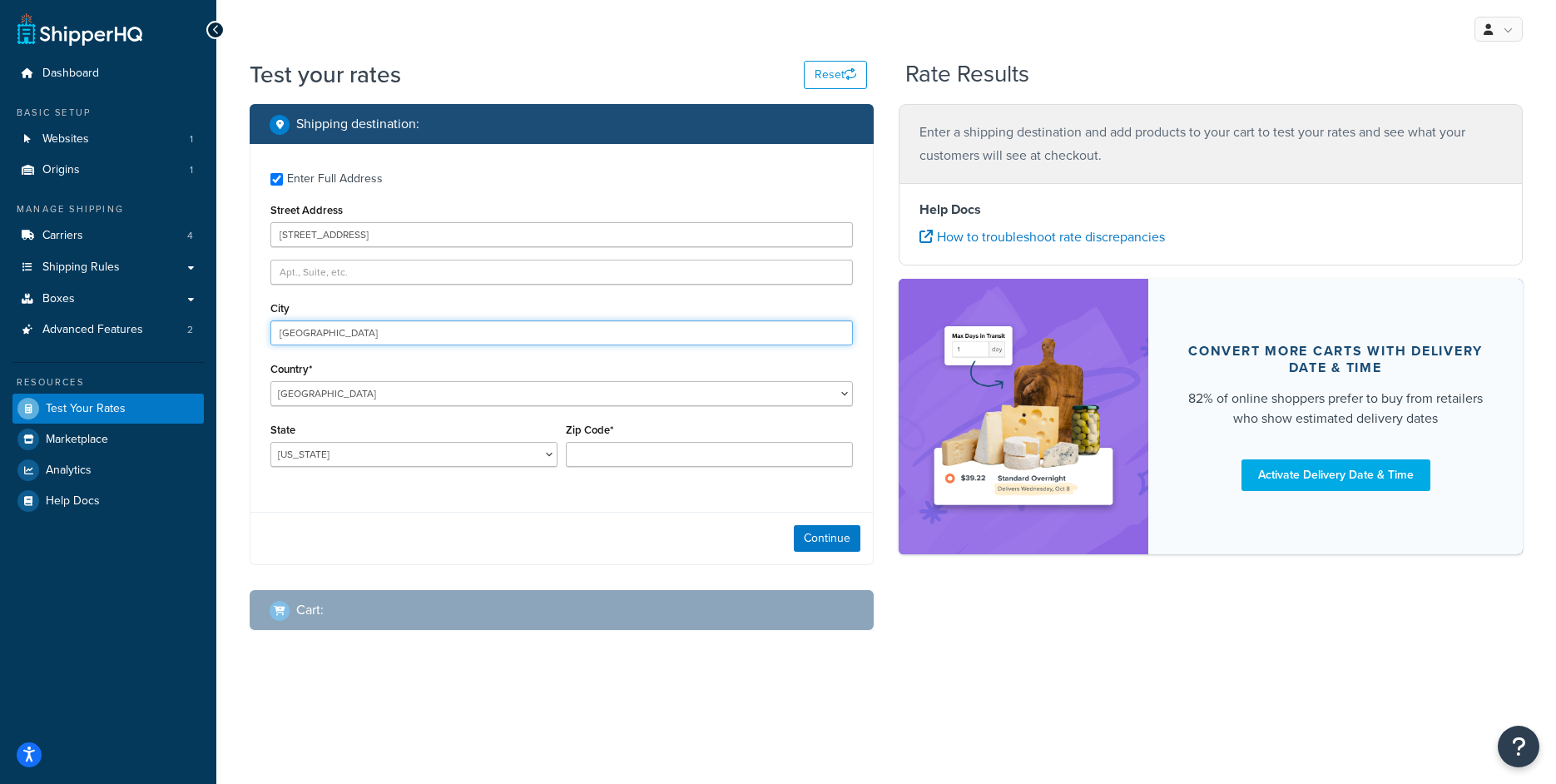
type input "[GEOGRAPHIC_DATA]"
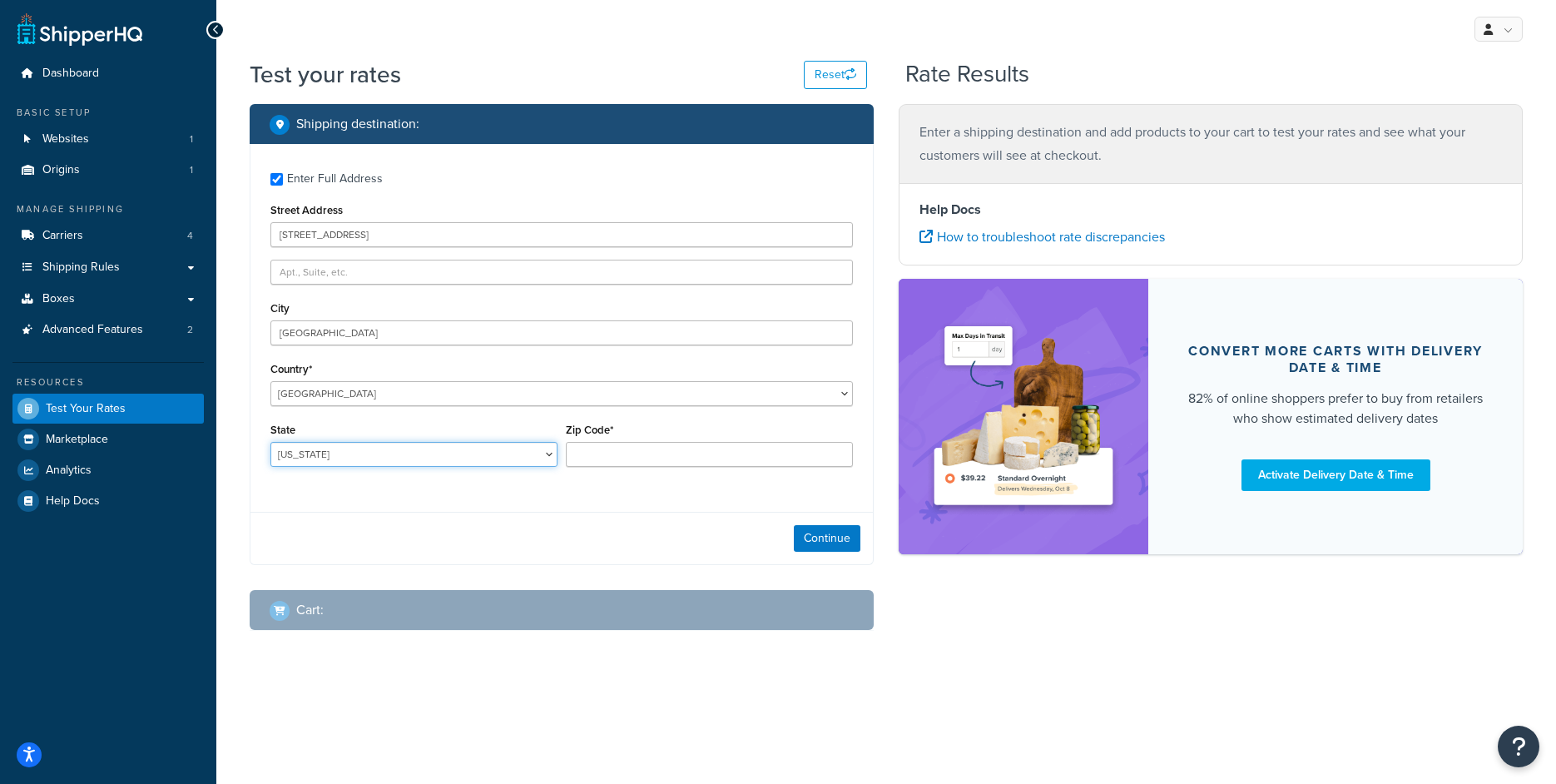
select select "[GEOGRAPHIC_DATA]"
type input "77092"
click at [801, 542] on button "Continue" at bounding box center [828, 538] width 67 height 27
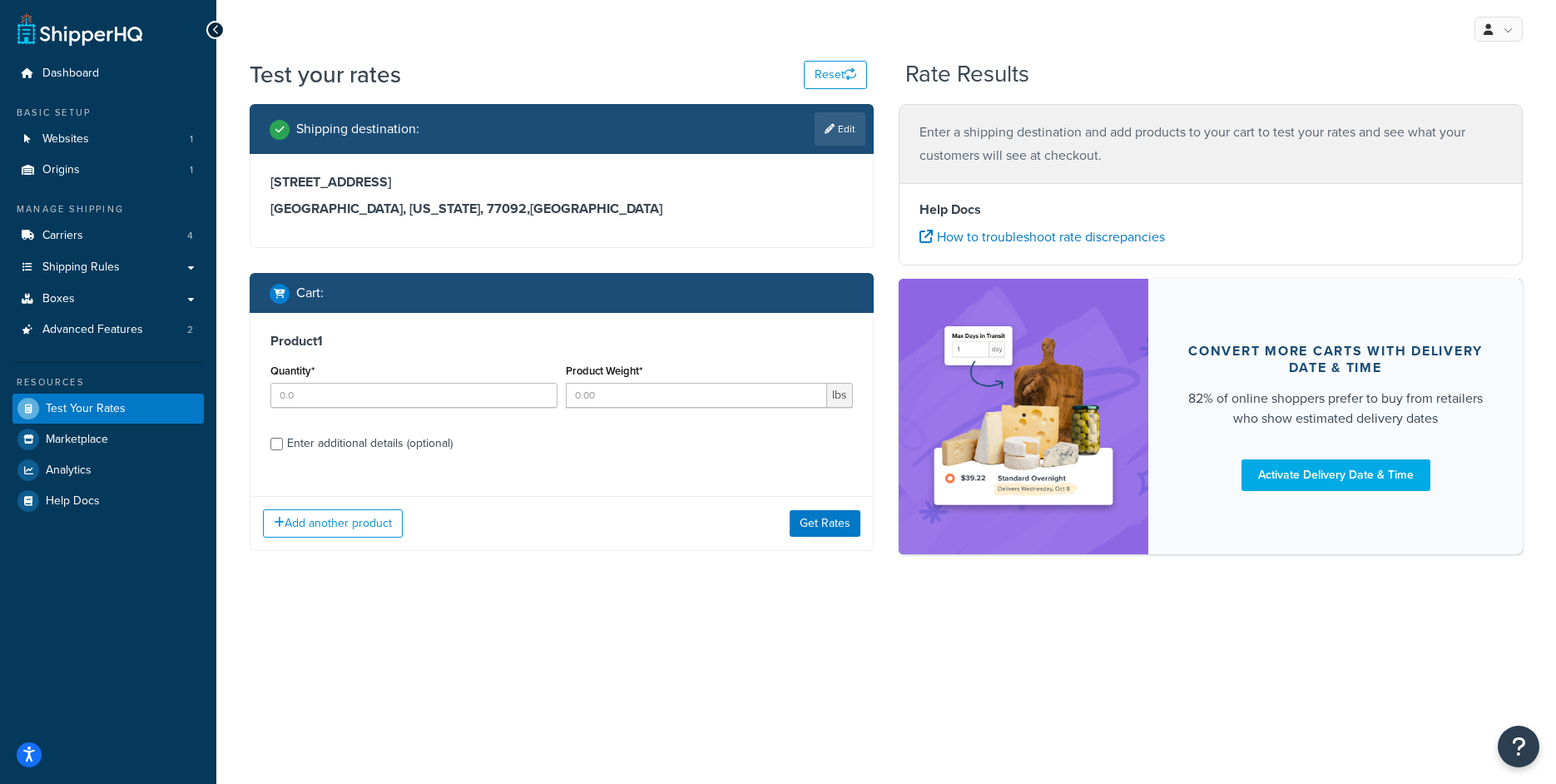
click at [361, 380] on div "Quantity*" at bounding box center [414, 383] width 287 height 48
click at [350, 417] on div "Quantity*" at bounding box center [414, 390] width 295 height 61
click at [350, 404] on input "Quantity*" at bounding box center [414, 394] width 287 height 25
type input "50"
type input "13"
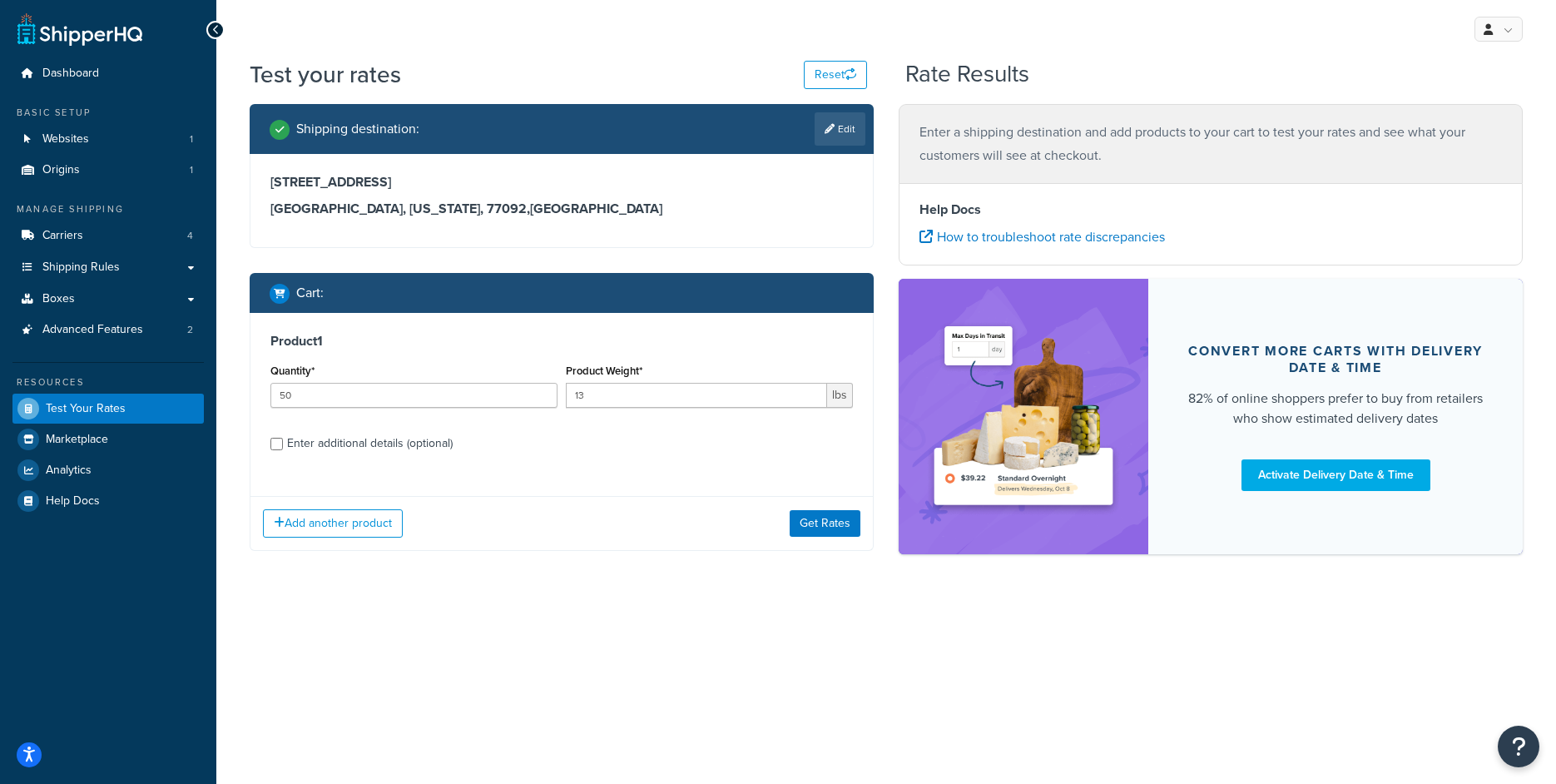
click at [316, 449] on div "Enter additional details (optional)" at bounding box center [370, 444] width 165 height 24
click at [283, 449] on input "Enter additional details (optional)" at bounding box center [277, 444] width 13 height 13
checkbox input "true"
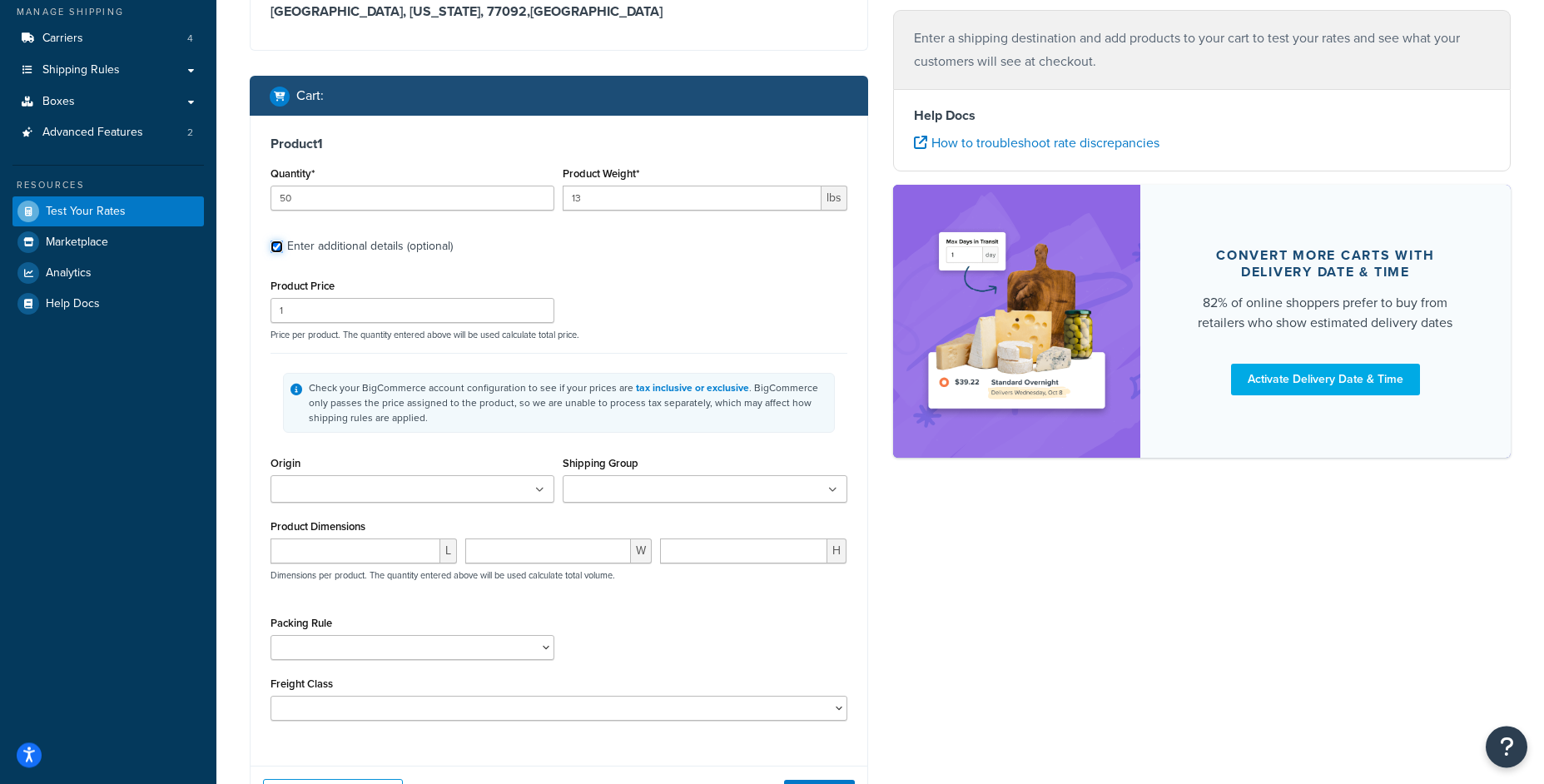
scroll to position [200, 0]
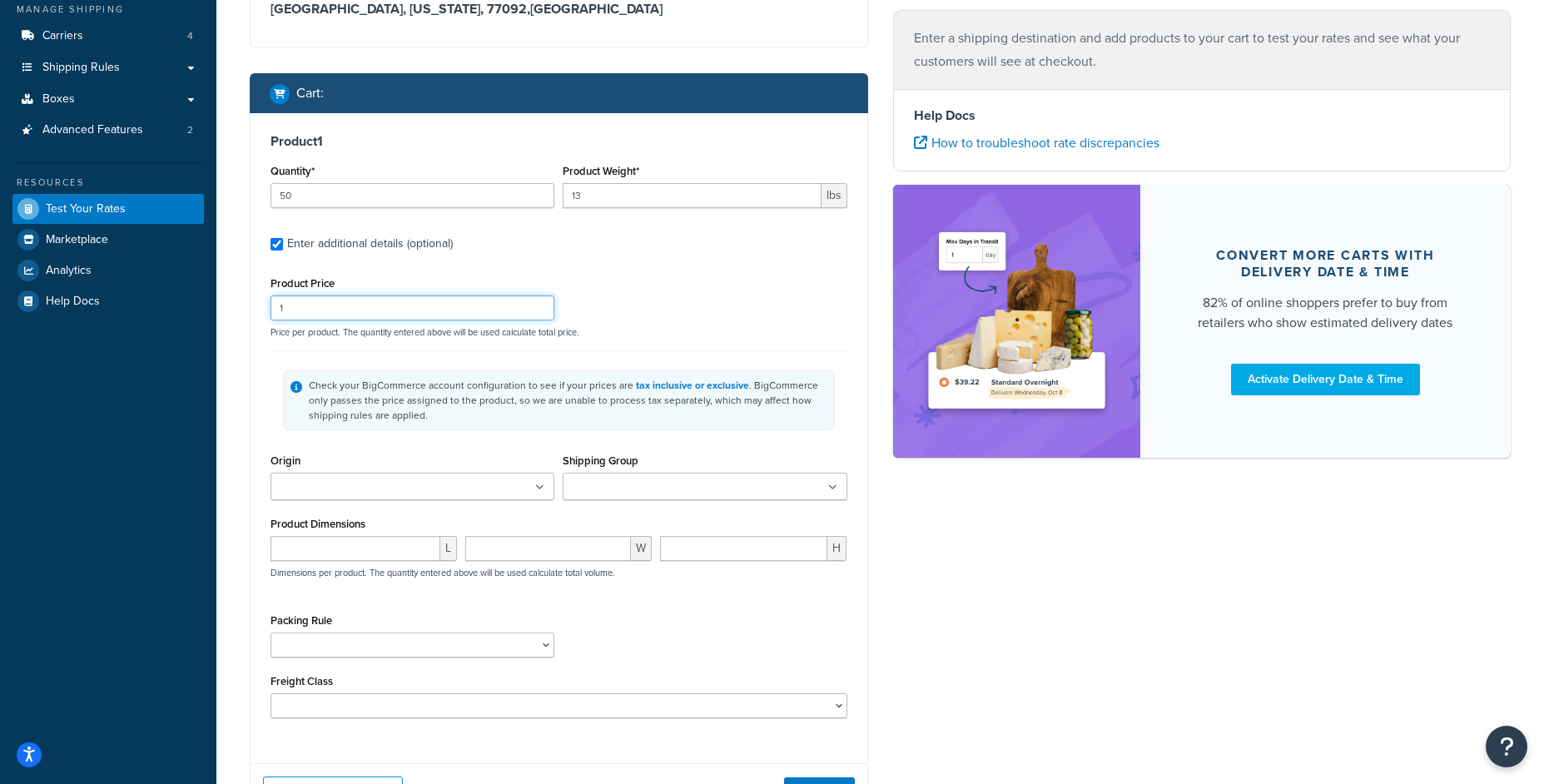
click at [351, 298] on input "1" at bounding box center [412, 307] width 283 height 25
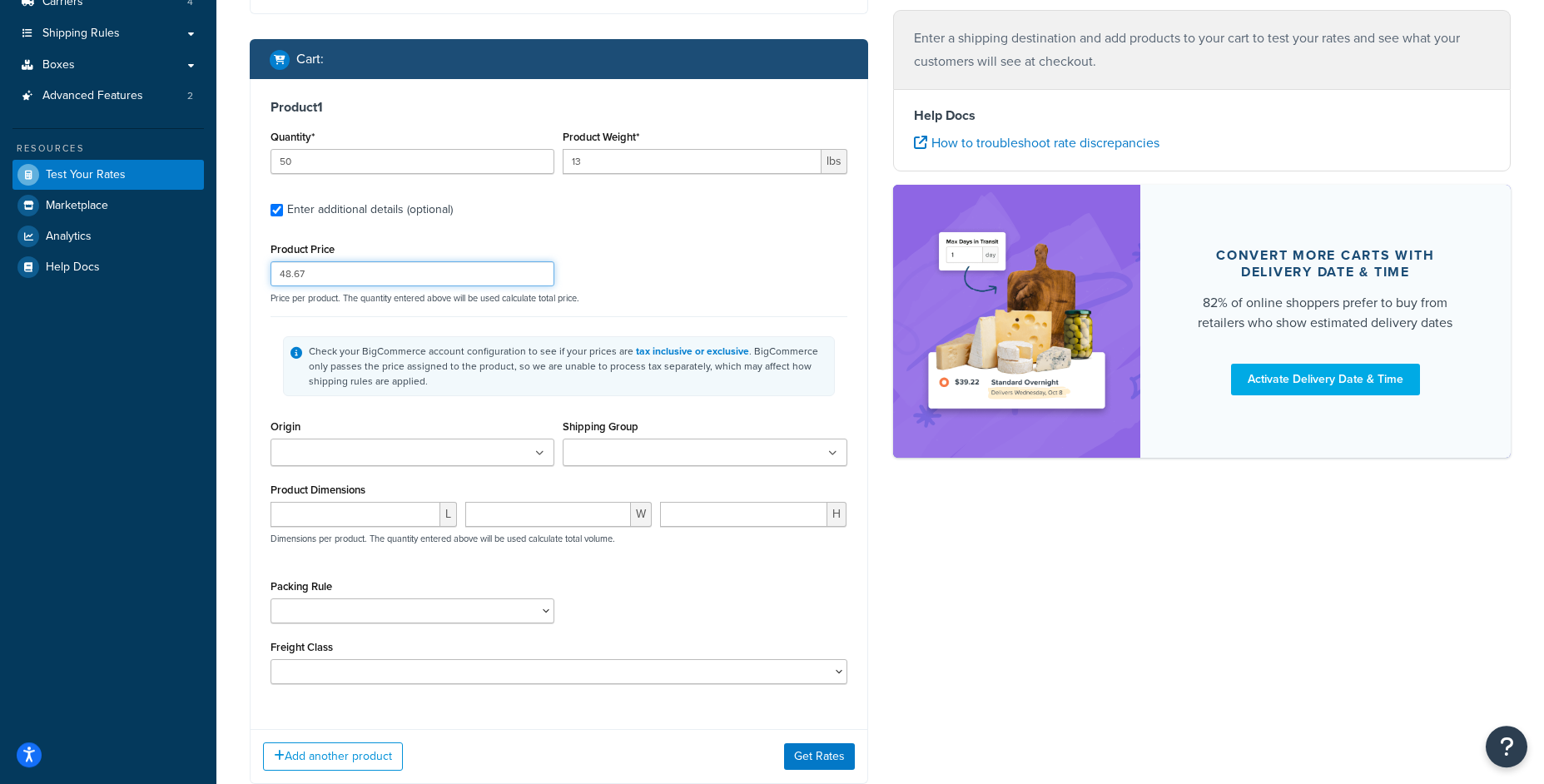
scroll to position [293, 0]
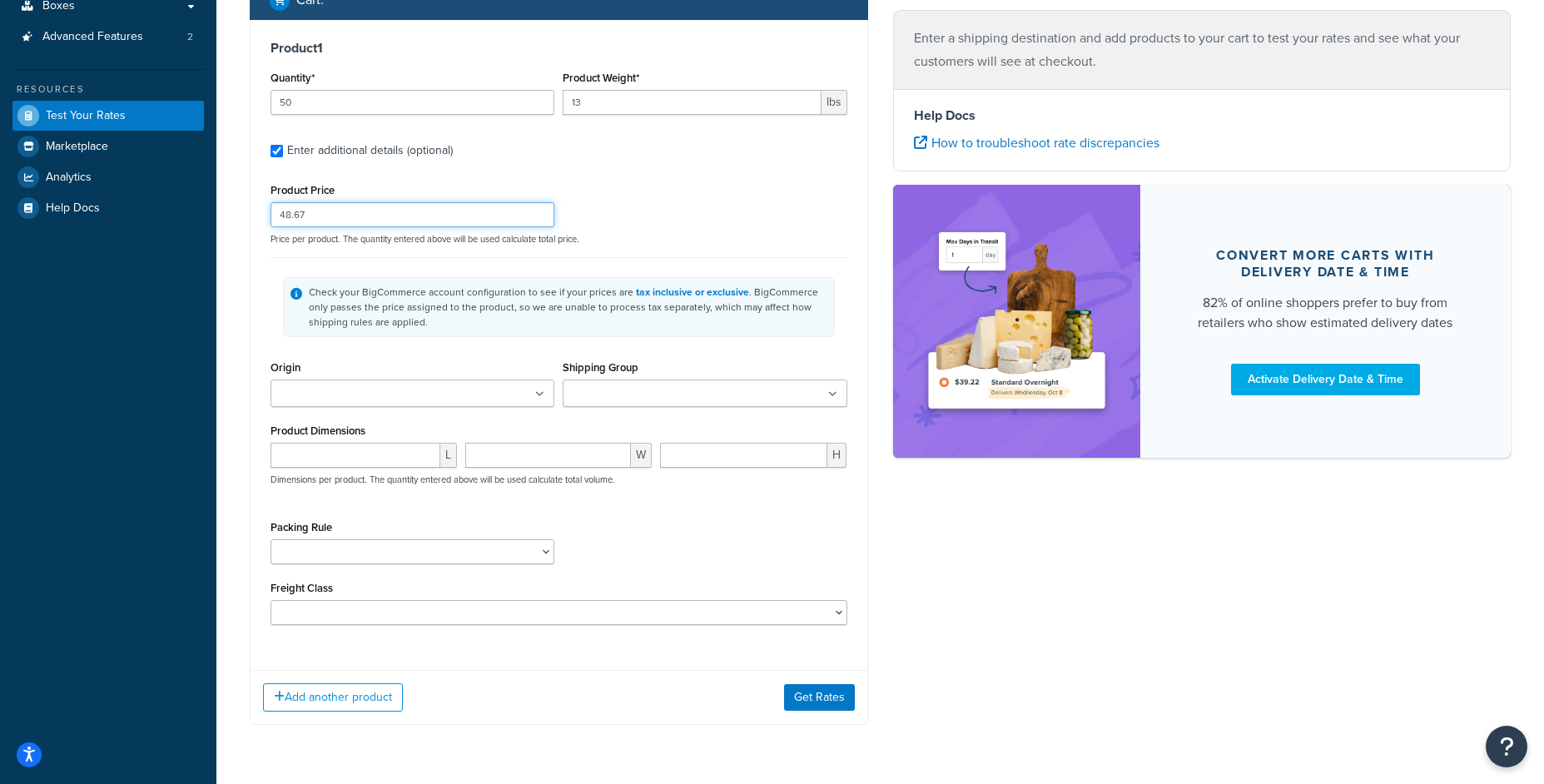
type input "48.67"
click at [336, 459] on input "number" at bounding box center [355, 454] width 170 height 25
type input "8"
click at [525, 472] on div "W" at bounding box center [559, 461] width 195 height 37
click at [532, 464] on input "number" at bounding box center [548, 454] width 165 height 25
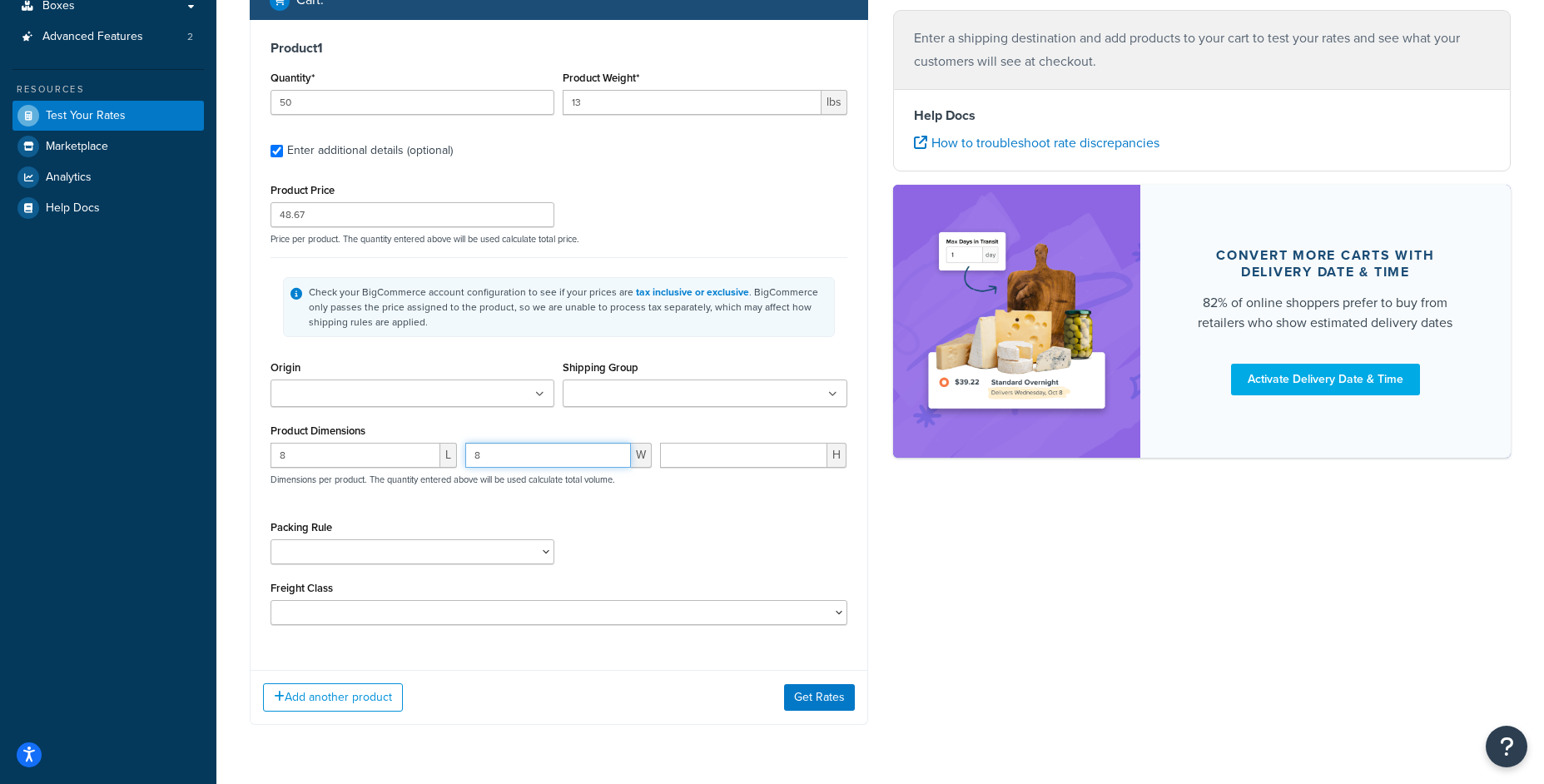
type input "8"
click at [773, 464] on input "number" at bounding box center [744, 454] width 167 height 25
type input "8"
select select "67971"
click option "PackSeparately" at bounding box center [0, 0] width 0 height 0
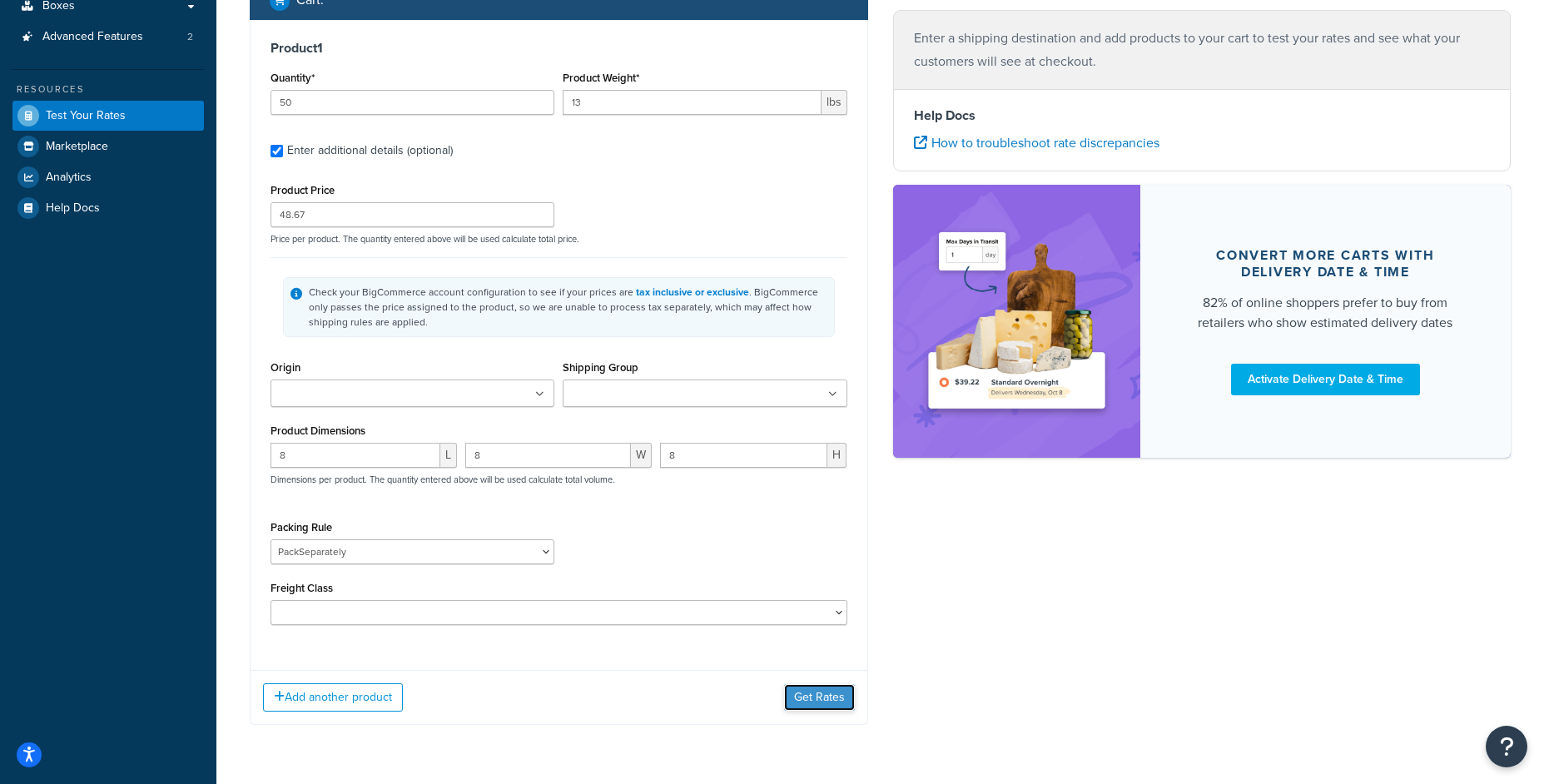
click at [823, 692] on button "Get Rates" at bounding box center [820, 696] width 71 height 27
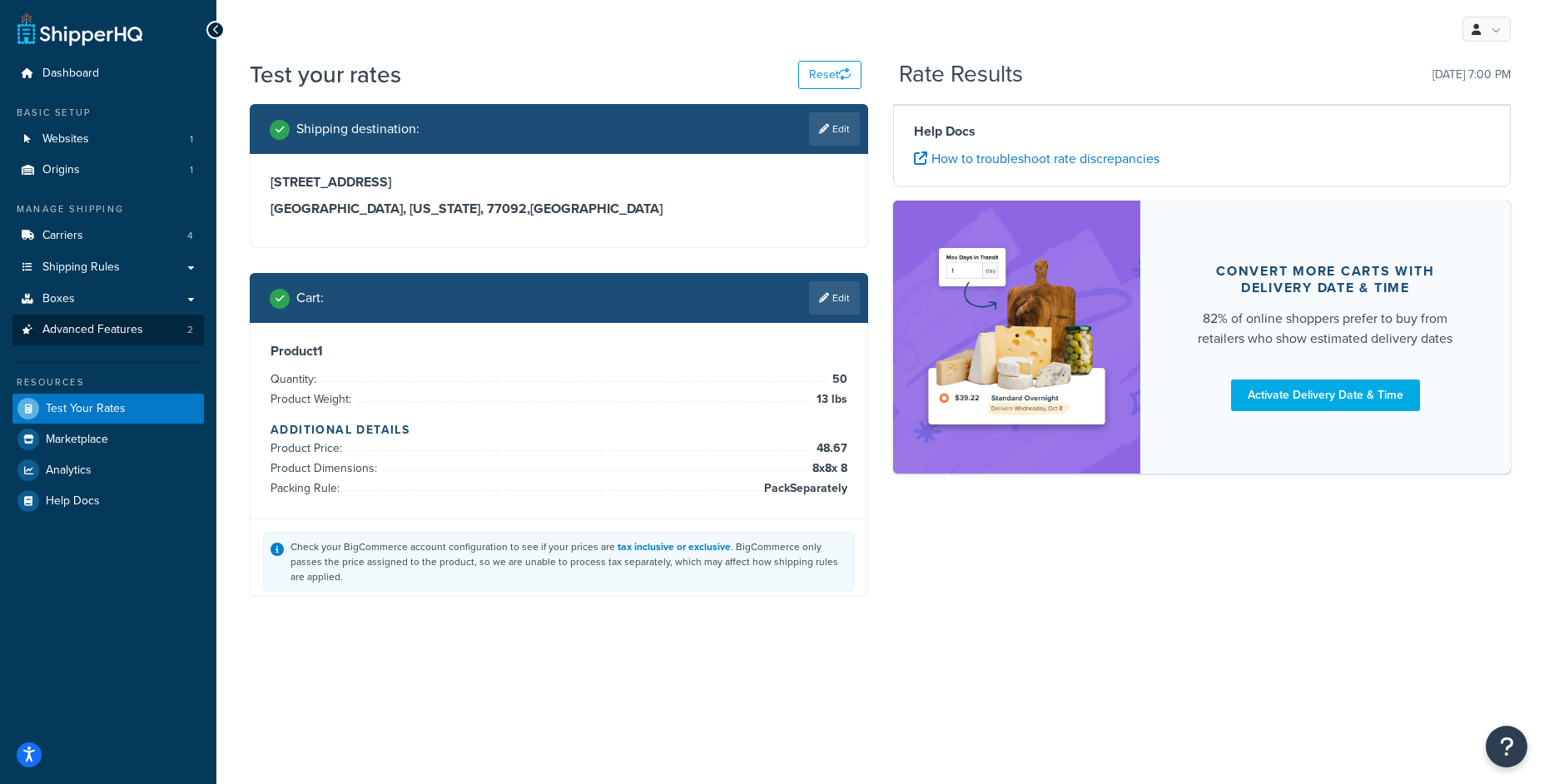
scroll to position [0, 0]
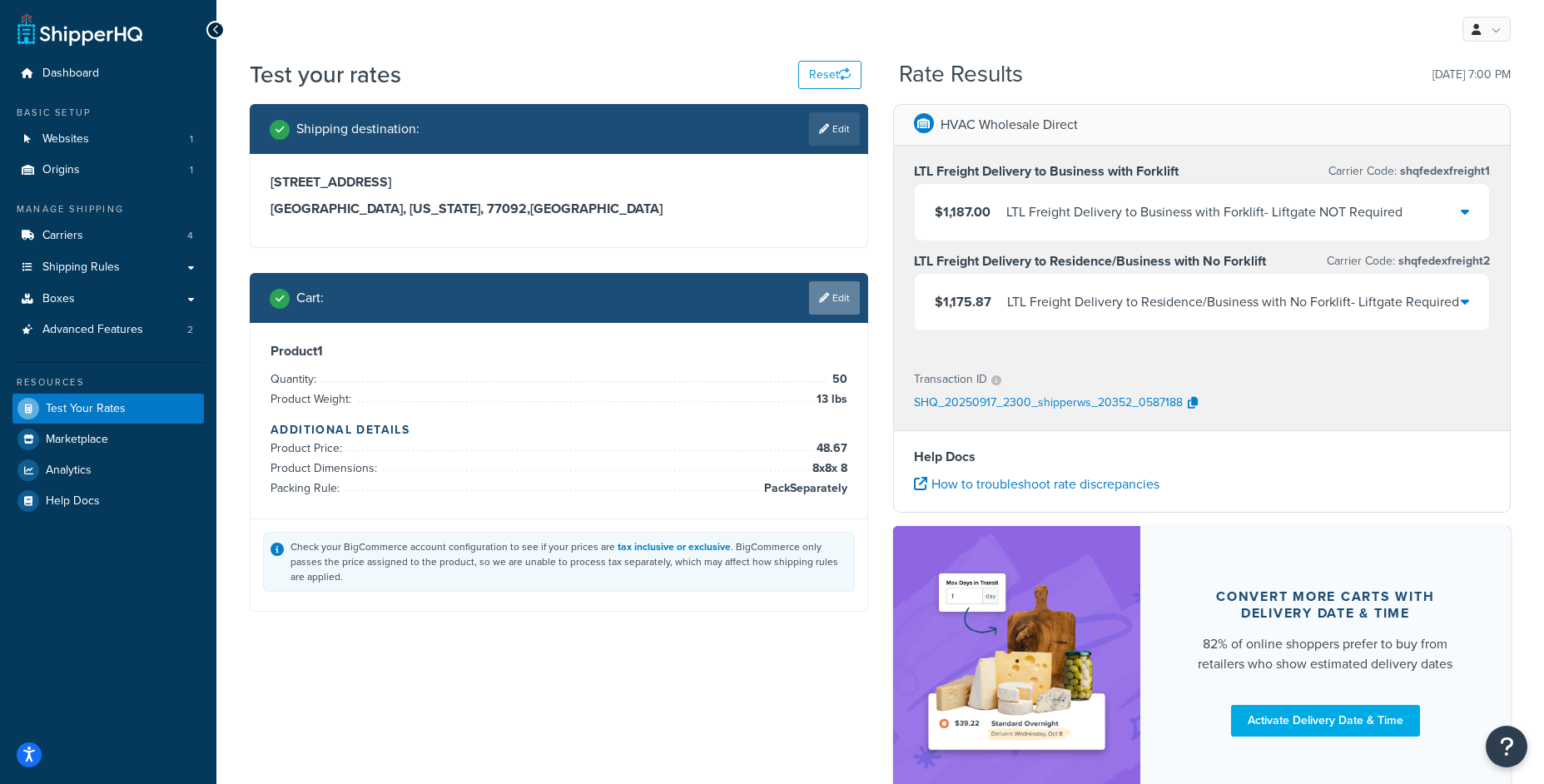
click at [831, 305] on link "Edit" at bounding box center [834, 298] width 51 height 33
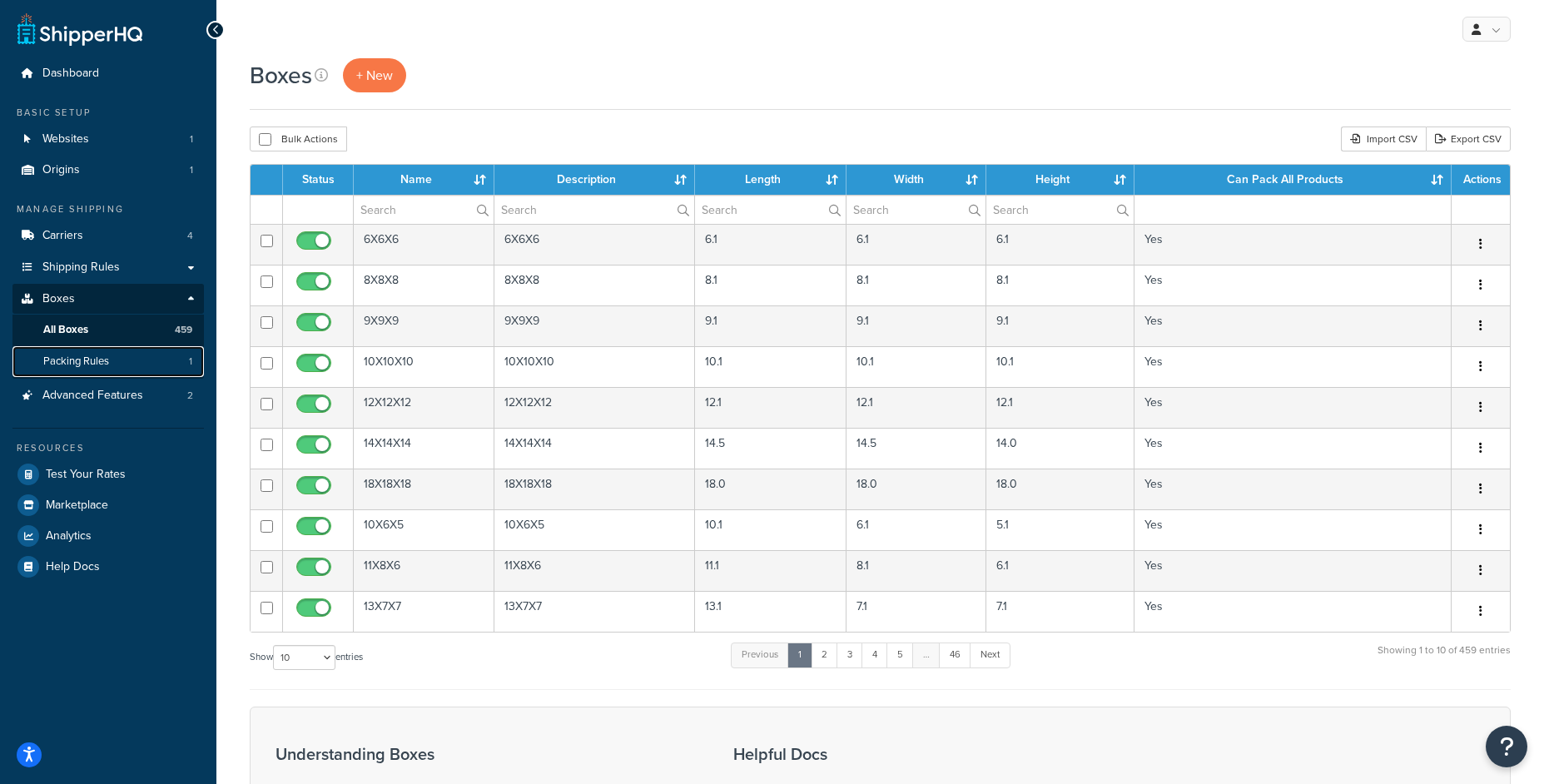
click at [155, 369] on link "Packing Rules 1" at bounding box center [108, 361] width 192 height 30
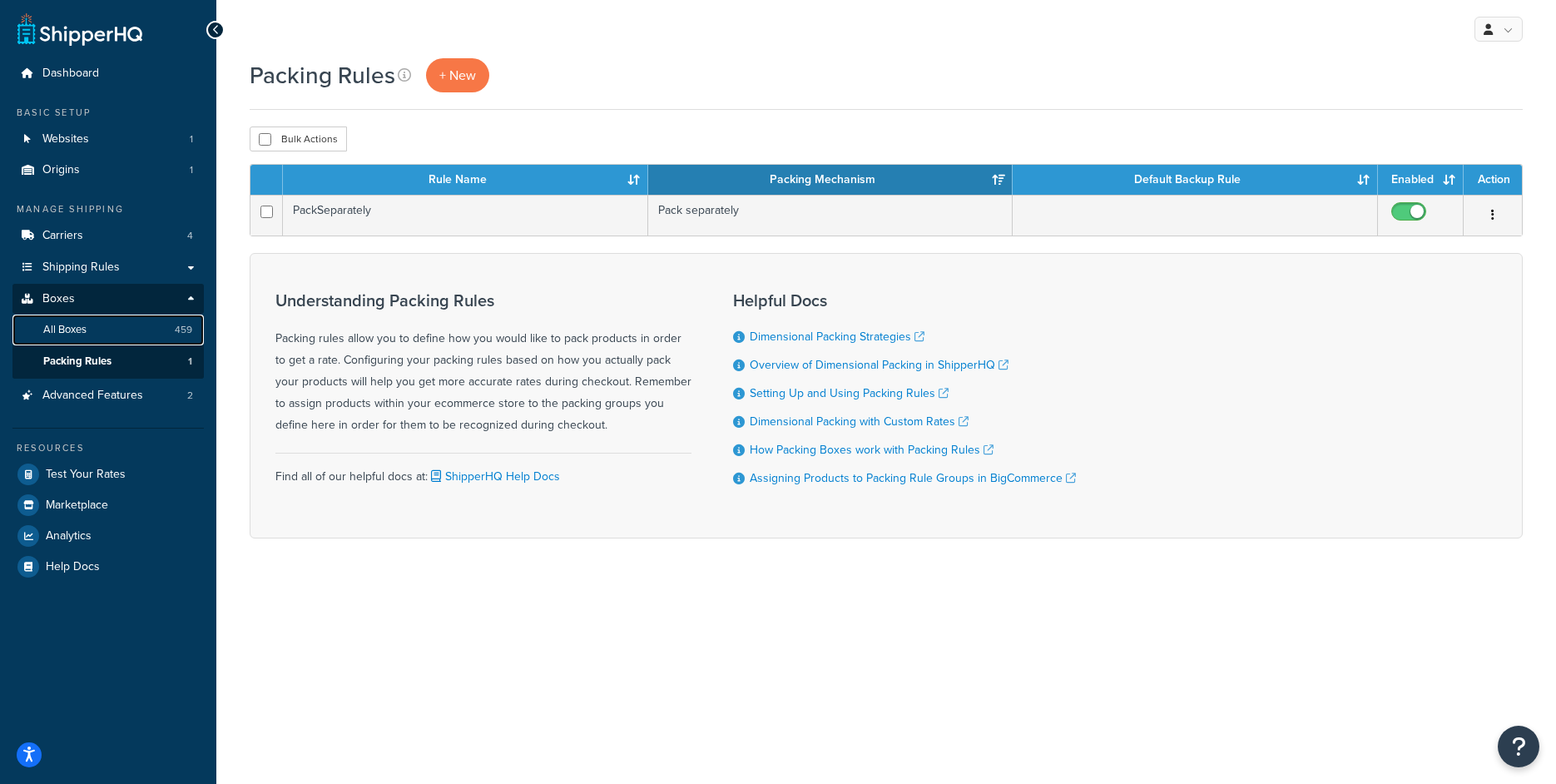
click at [152, 332] on link "All Boxes 459" at bounding box center [108, 330] width 192 height 30
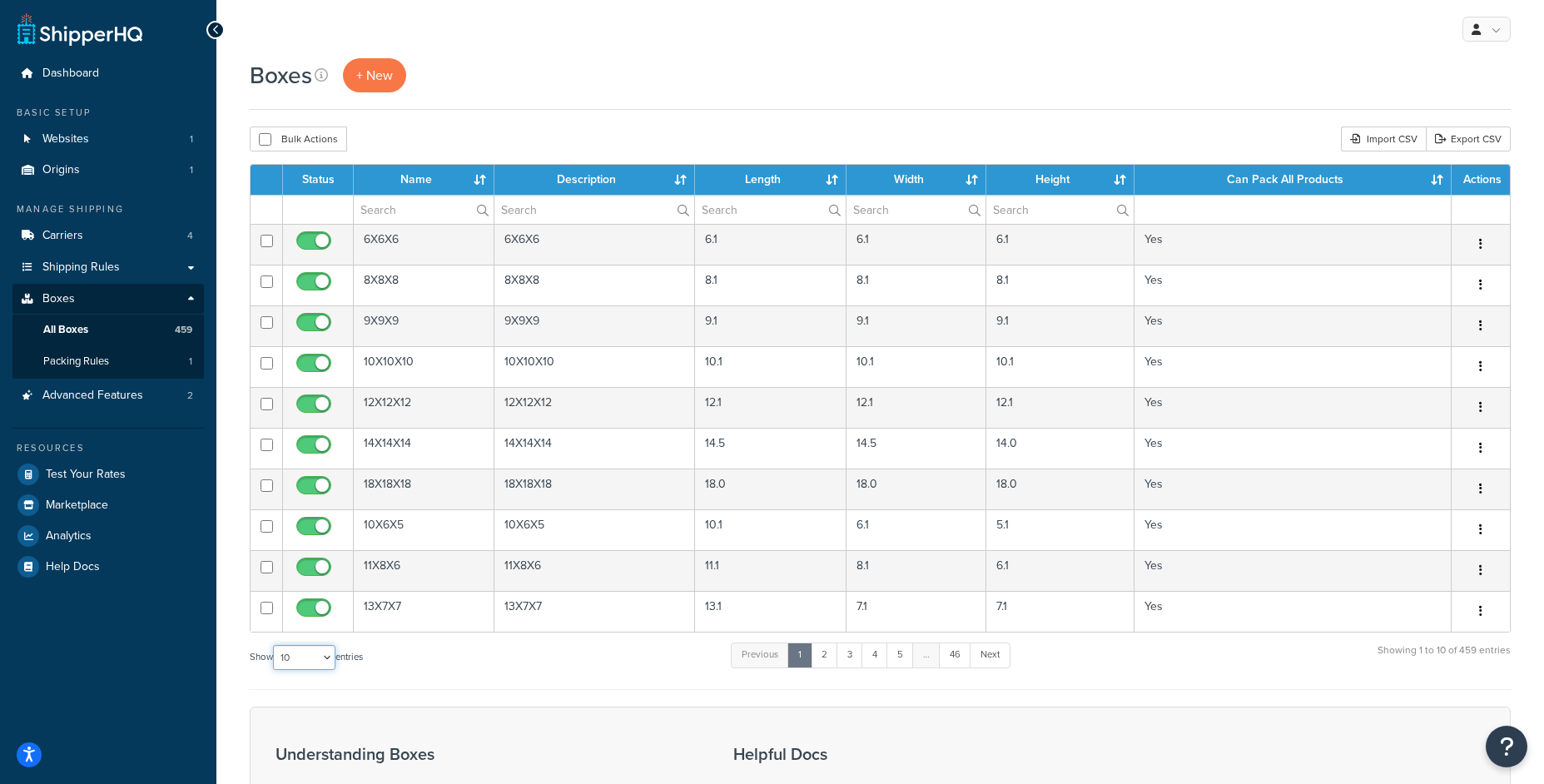
select select "1000"
click option "1000" at bounding box center [0, 0] width 0 height 0
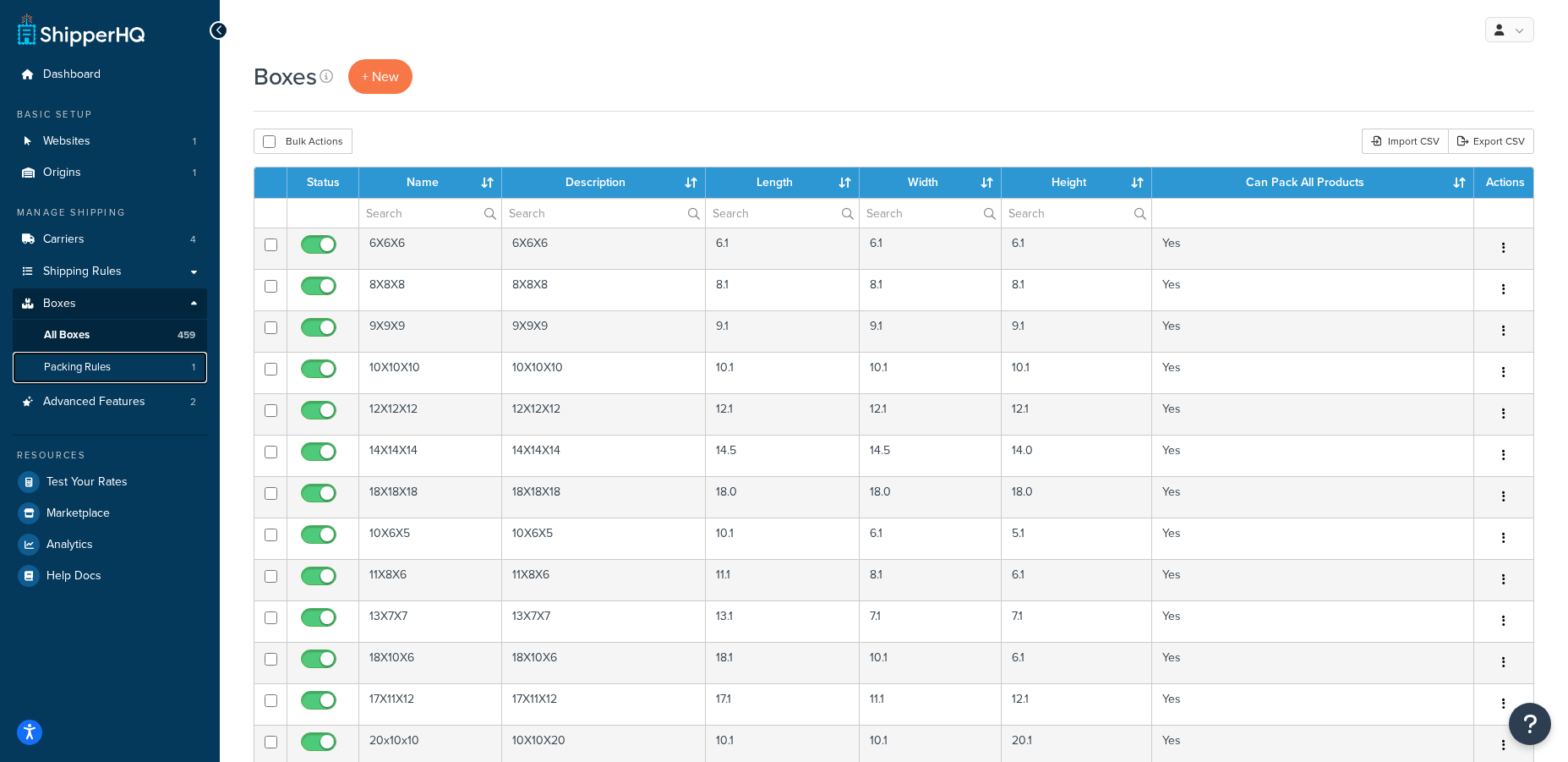
click at [116, 354] on link "Packing Rules 1" at bounding box center [110, 367] width 195 height 31
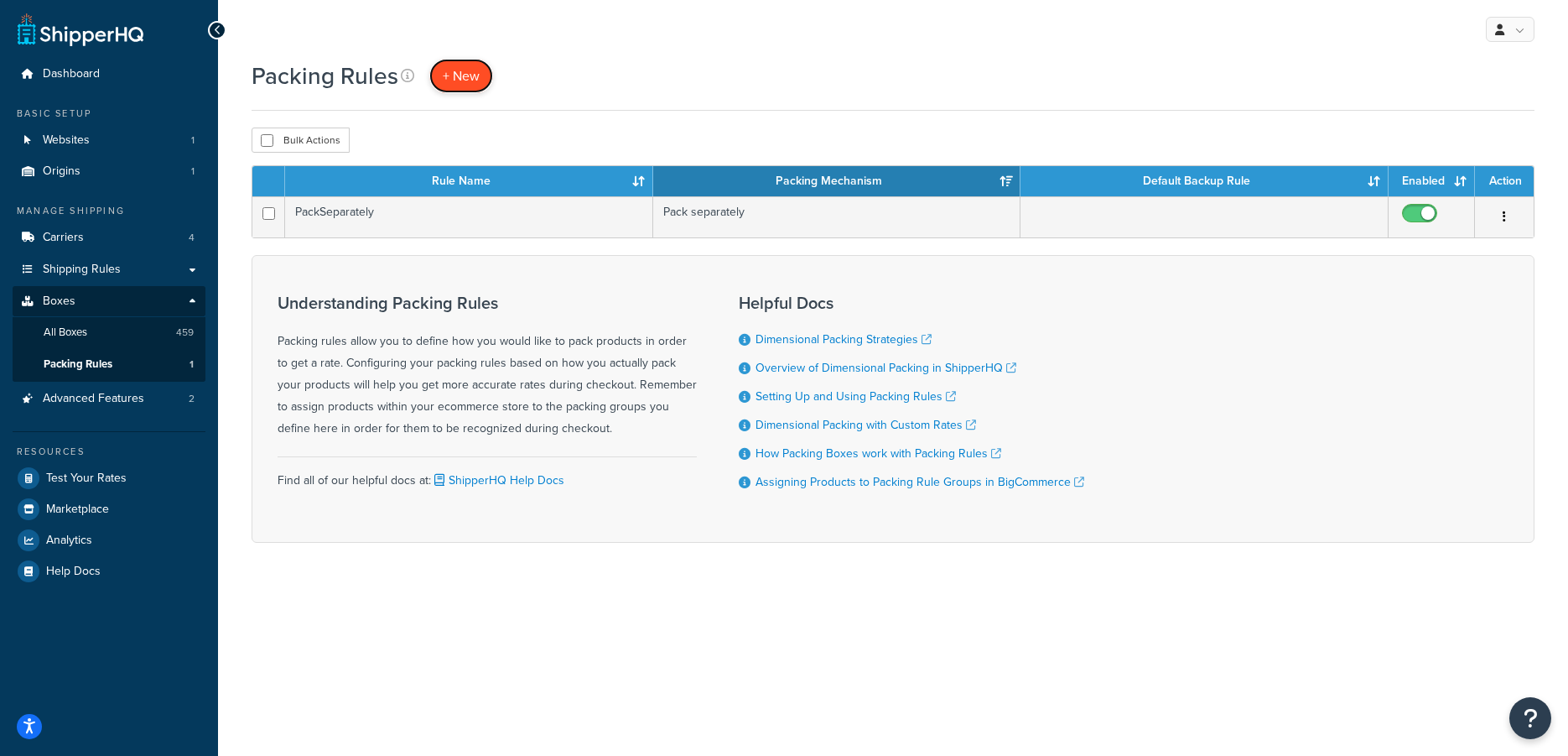
click at [458, 81] on span "+ New" at bounding box center [461, 75] width 37 height 19
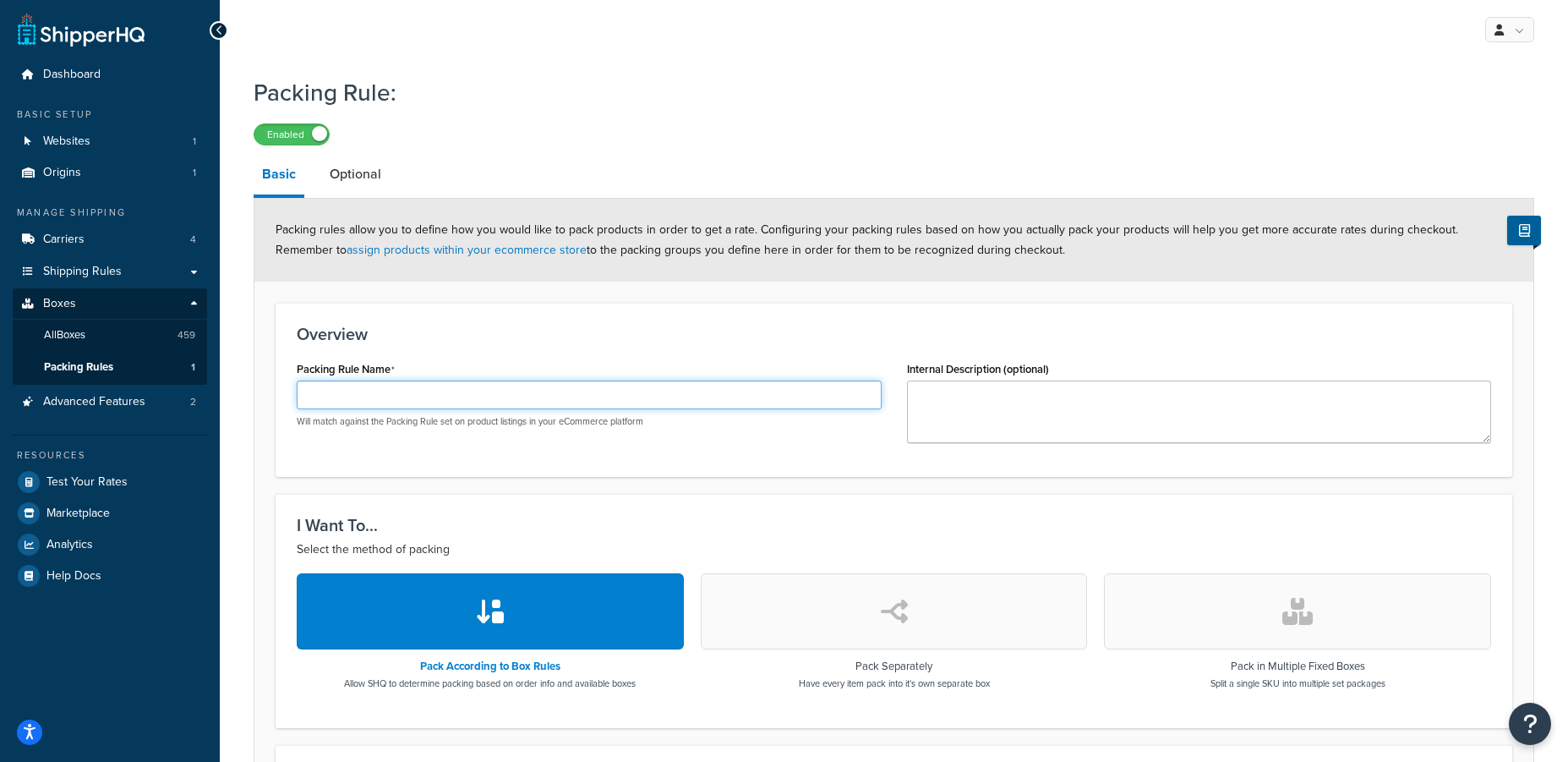
click at [427, 396] on input "Packing Rule Name" at bounding box center [589, 395] width 585 height 29
type input "SHQ Test"
click at [455, 364] on div "Packing Rule Name SHQ Test Will match against the Packing Rule set on product l…" at bounding box center [589, 392] width 585 height 71
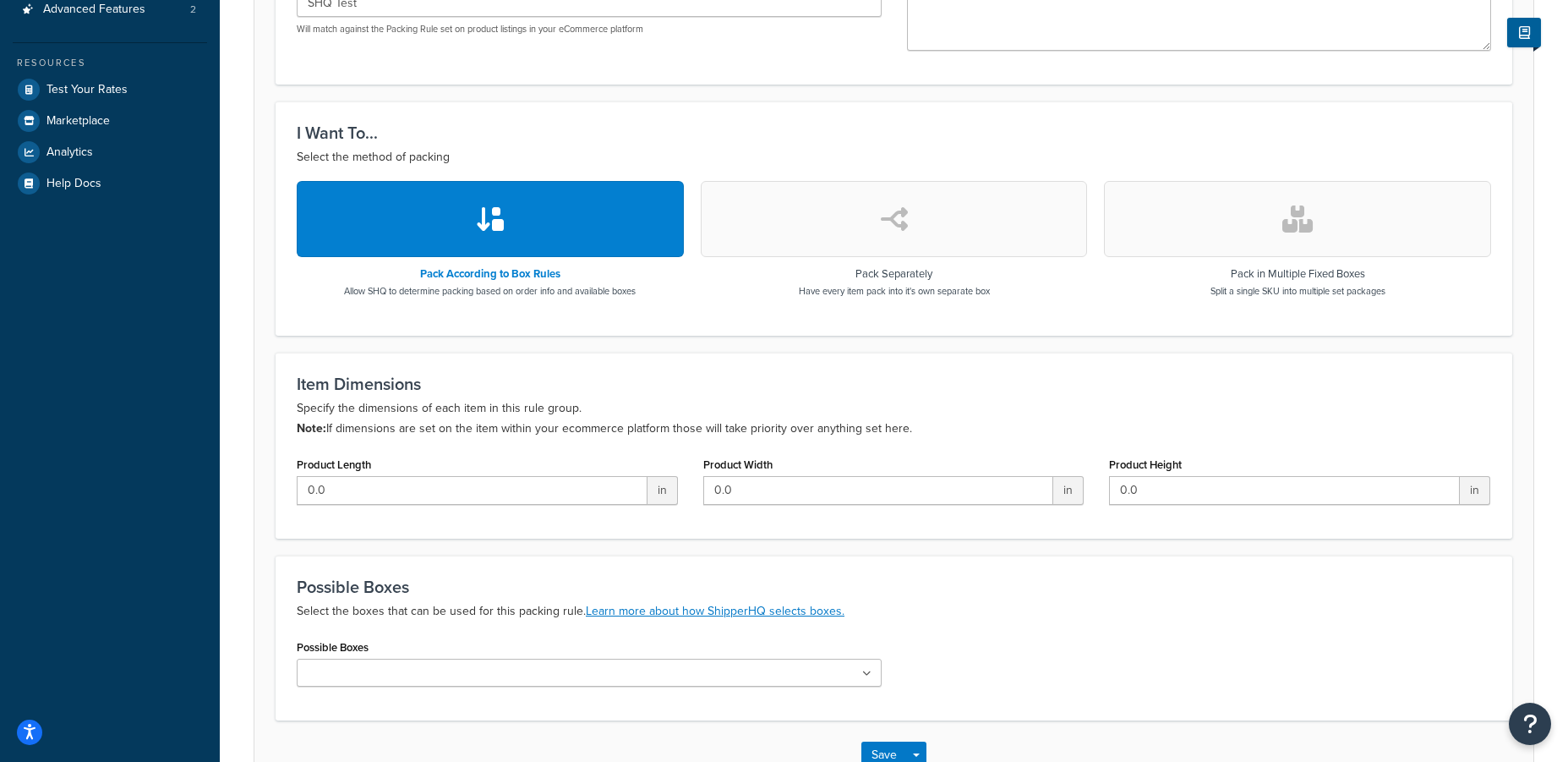
scroll to position [507, 0]
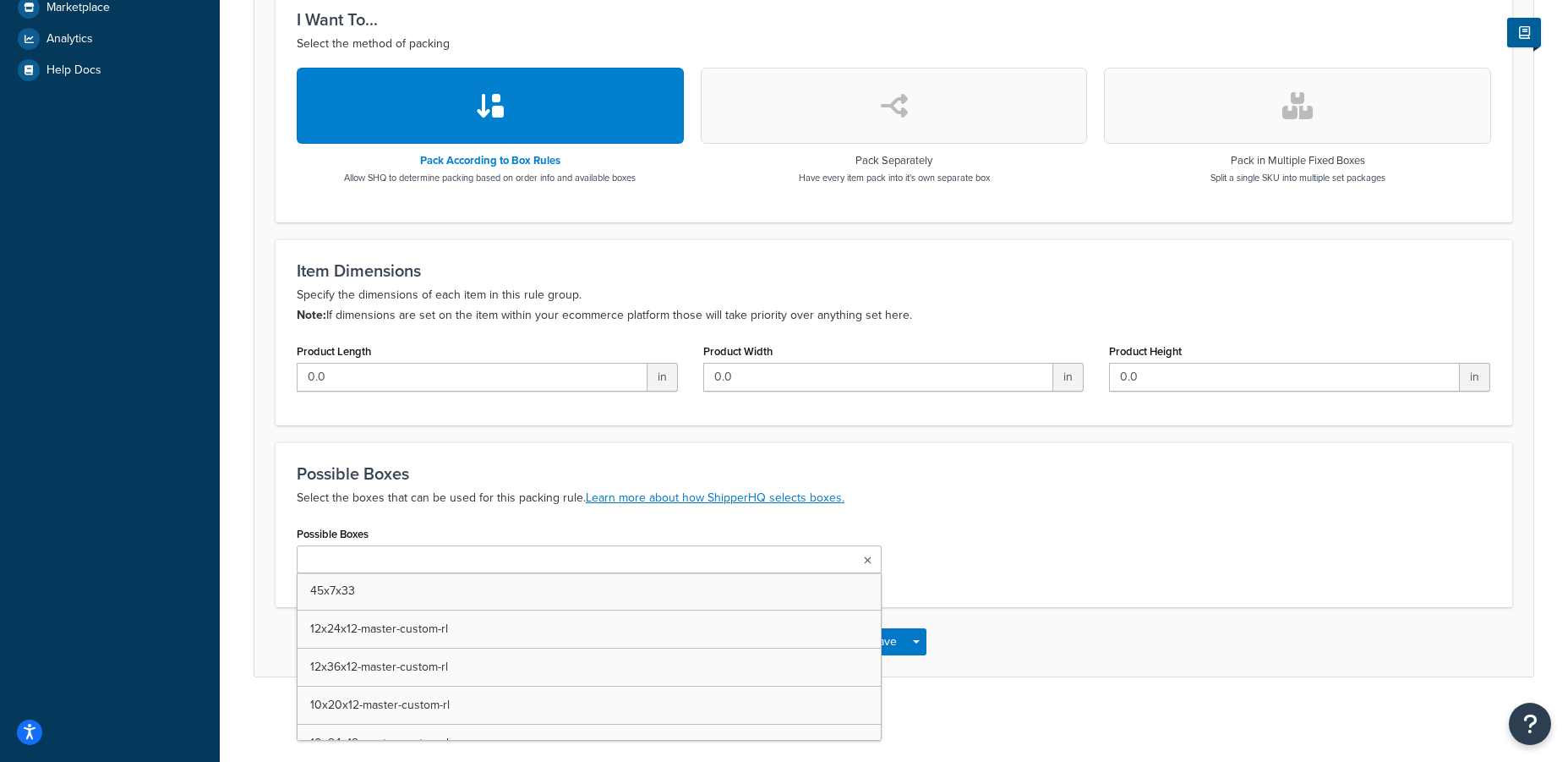
click at [452, 567] on input "Possible Boxes" at bounding box center [377, 560] width 150 height 19
type input "2-qty-20"
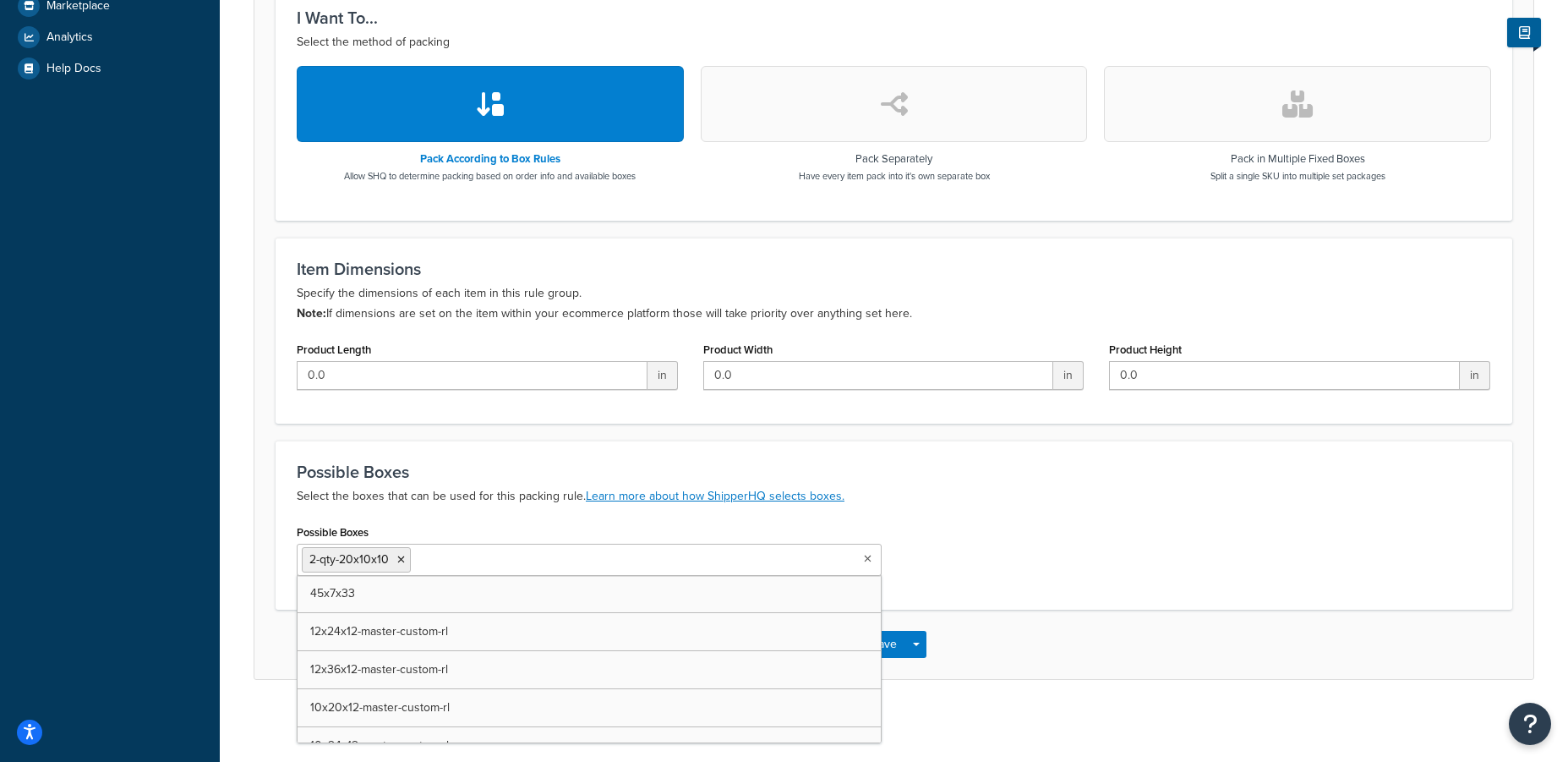
click at [1032, 506] on p "Select the boxes that can be used for this packing rule. Learn more about how S…" at bounding box center [893, 496] width 1194 height 20
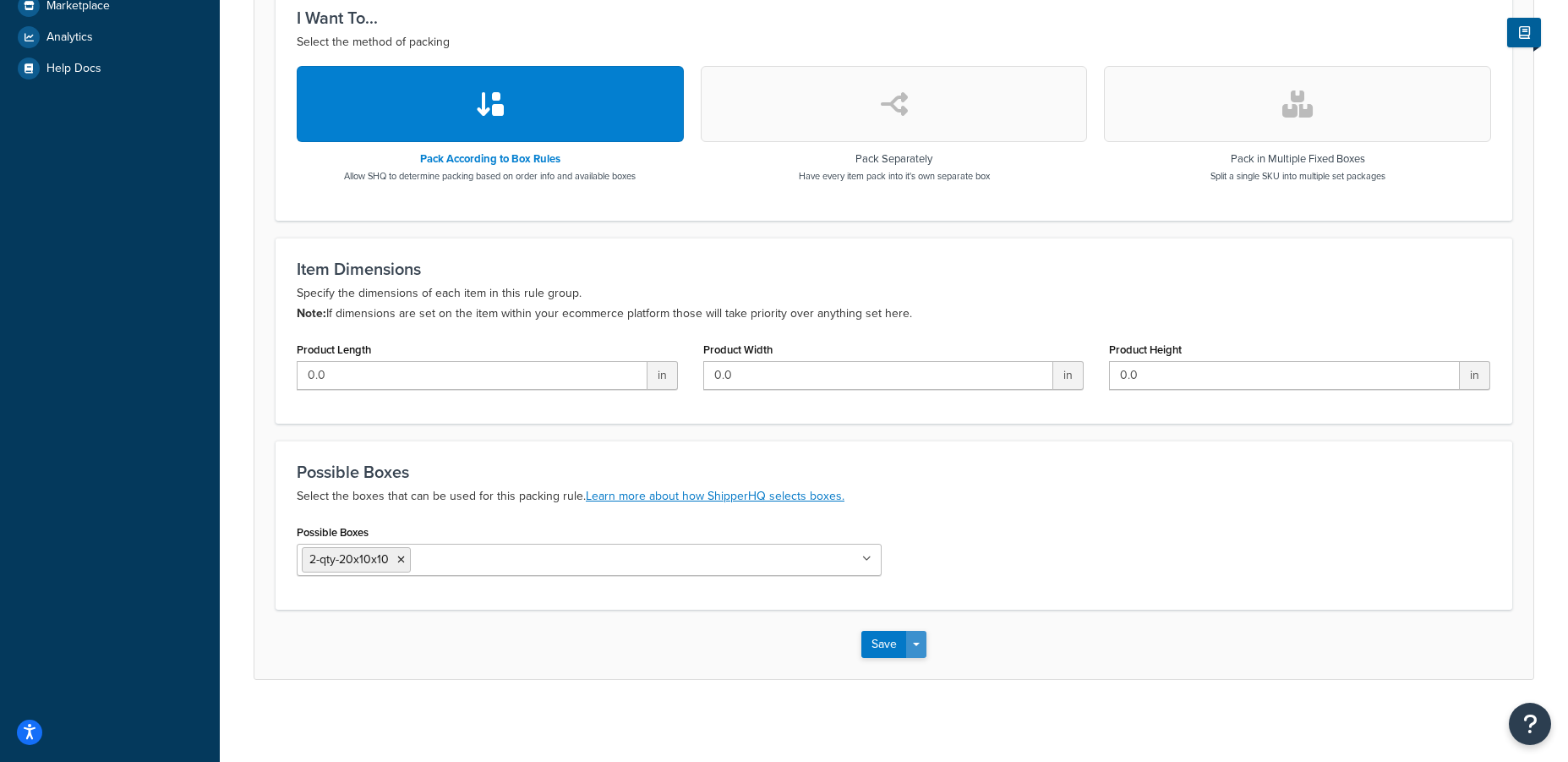
click at [918, 641] on button "Save Dropdown" at bounding box center [916, 644] width 20 height 27
click at [927, 671] on button "Save and Edit" at bounding box center [942, 676] width 163 height 36
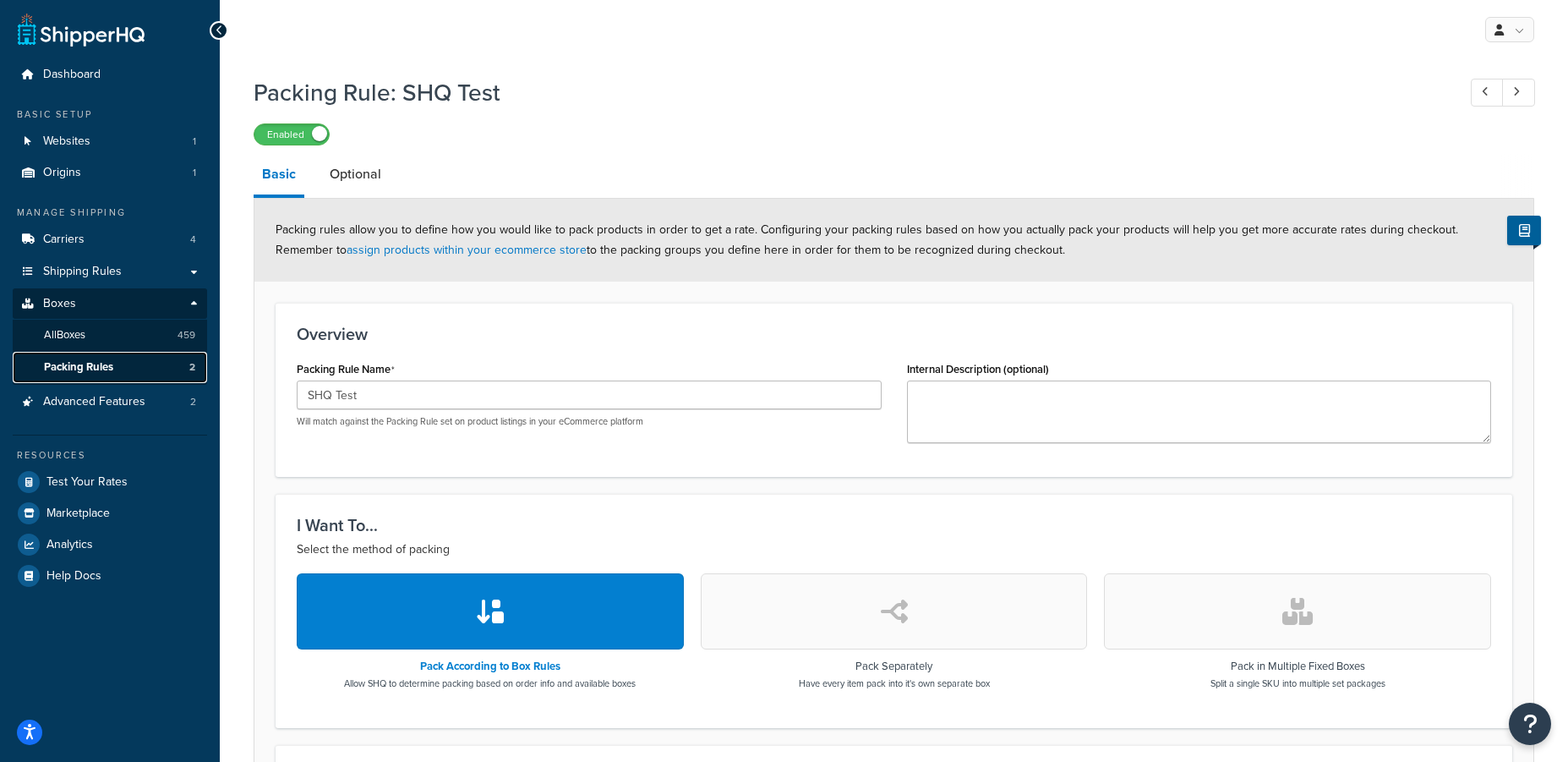
click at [114, 362] on link "Packing Rules 2" at bounding box center [110, 367] width 195 height 31
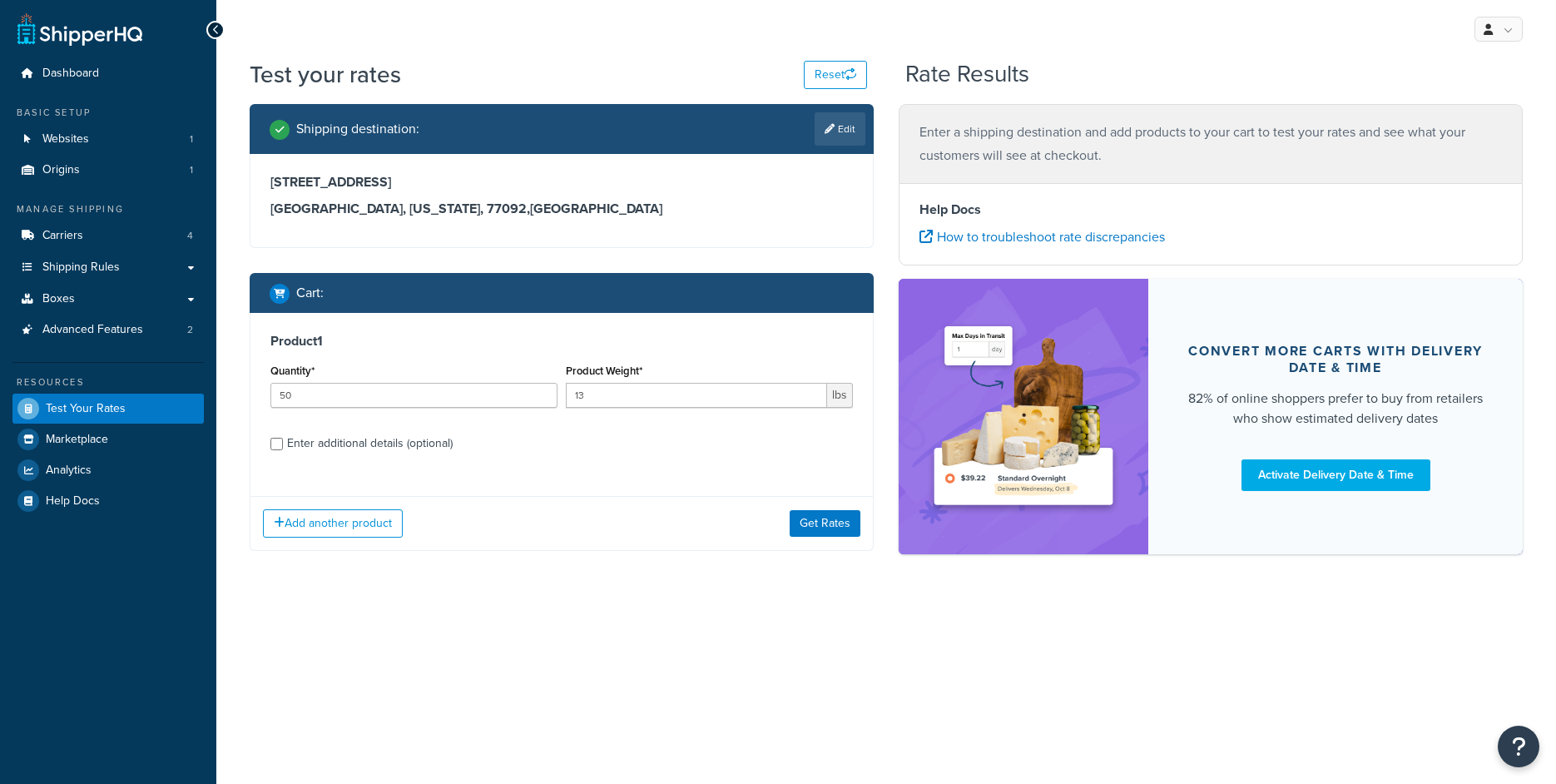
click at [357, 445] on div "Enter additional details (optional)" at bounding box center [370, 444] width 165 height 24
click at [283, 445] on input "Enter additional details (optional)" at bounding box center [277, 444] width 13 height 13
checkbox input "true"
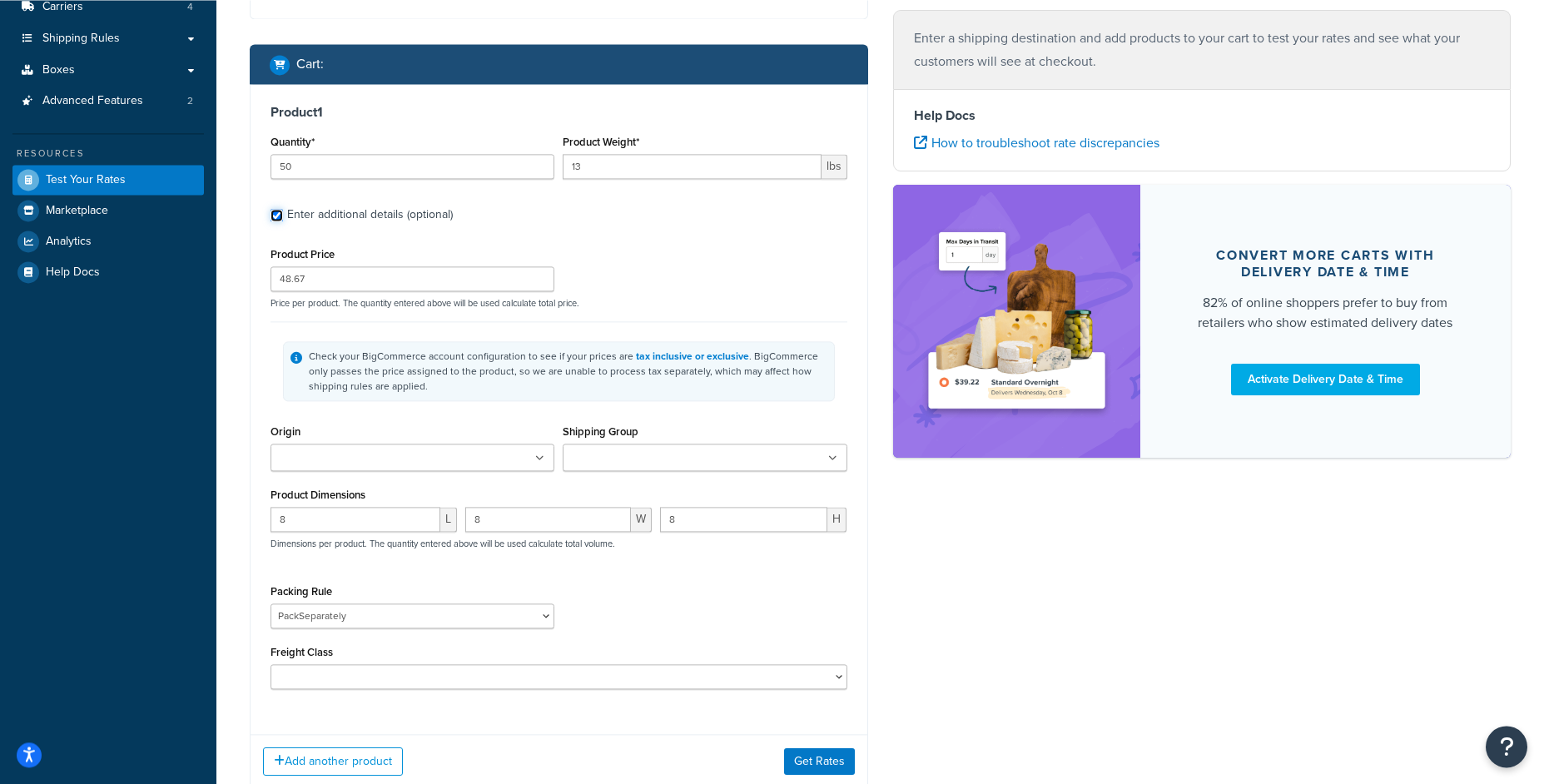
scroll to position [292, 0]
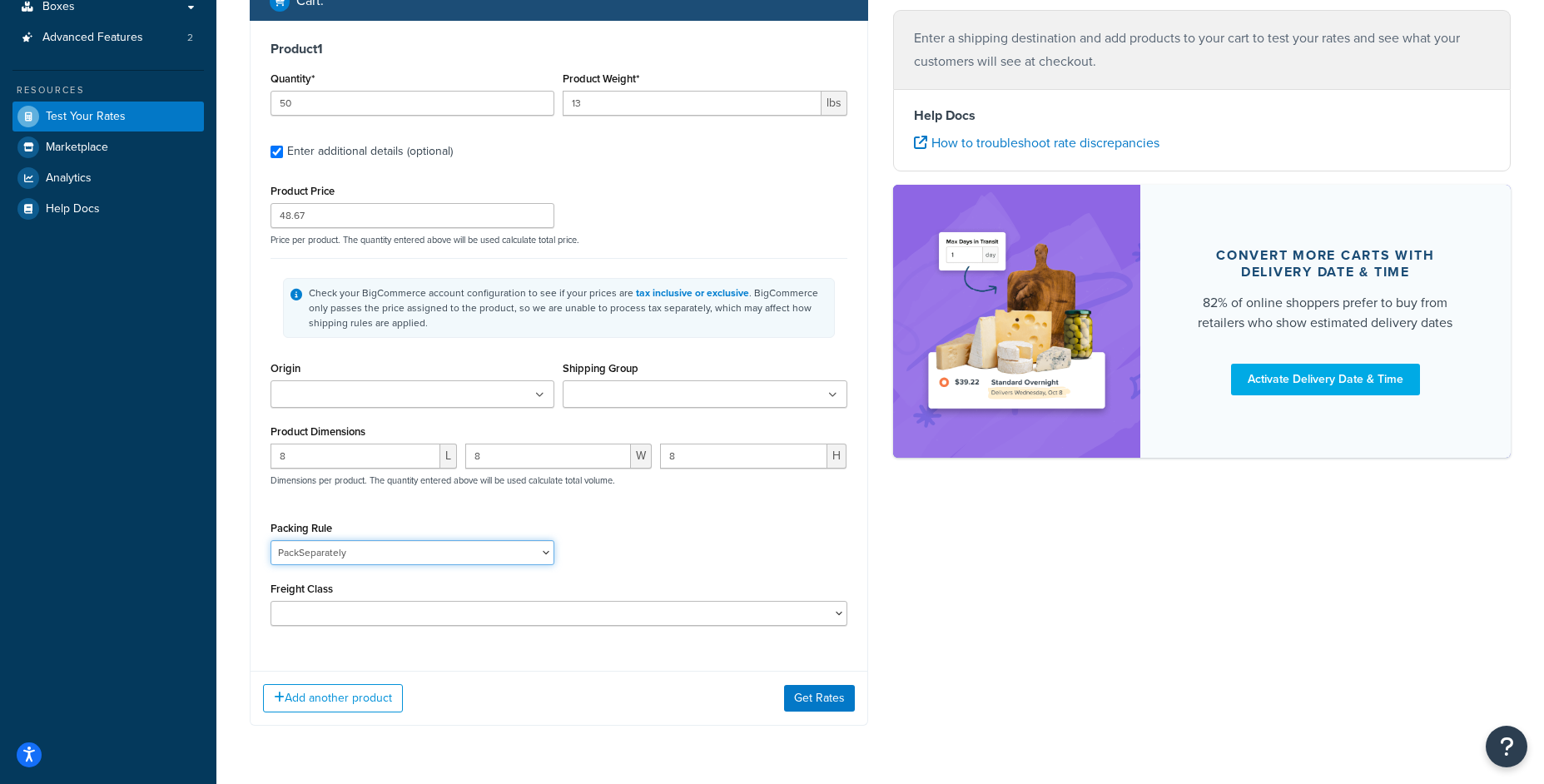
select select "87844"
click option "SHQ Test" at bounding box center [0, 0] width 0 height 0
click at [749, 565] on div "Packing Rule PackSeparately SHQ Test" at bounding box center [559, 547] width 586 height 61
click at [834, 695] on button "Get Rates" at bounding box center [820, 697] width 71 height 27
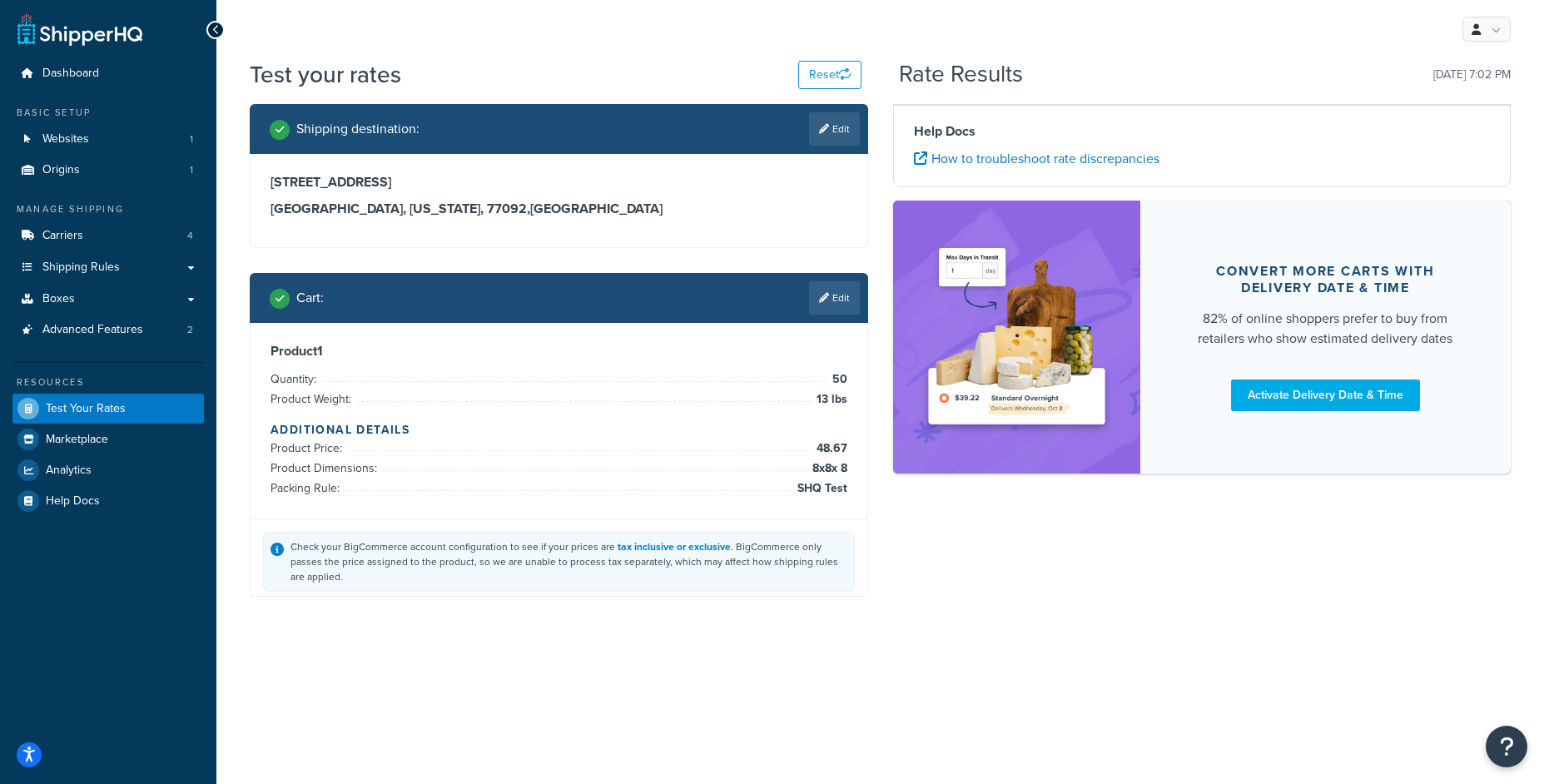
scroll to position [0, 0]
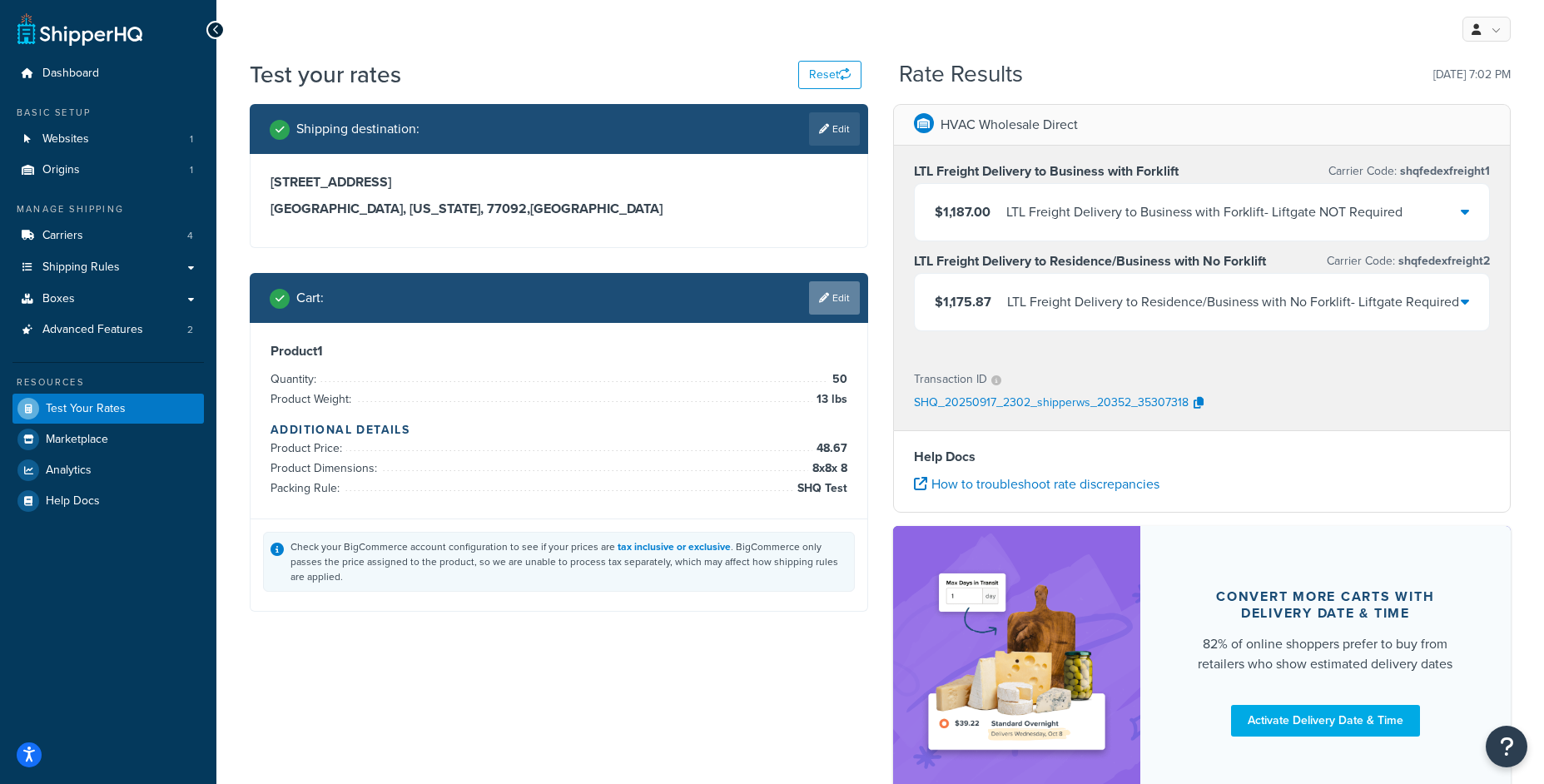
click at [817, 312] on link "Edit" at bounding box center [834, 298] width 51 height 33
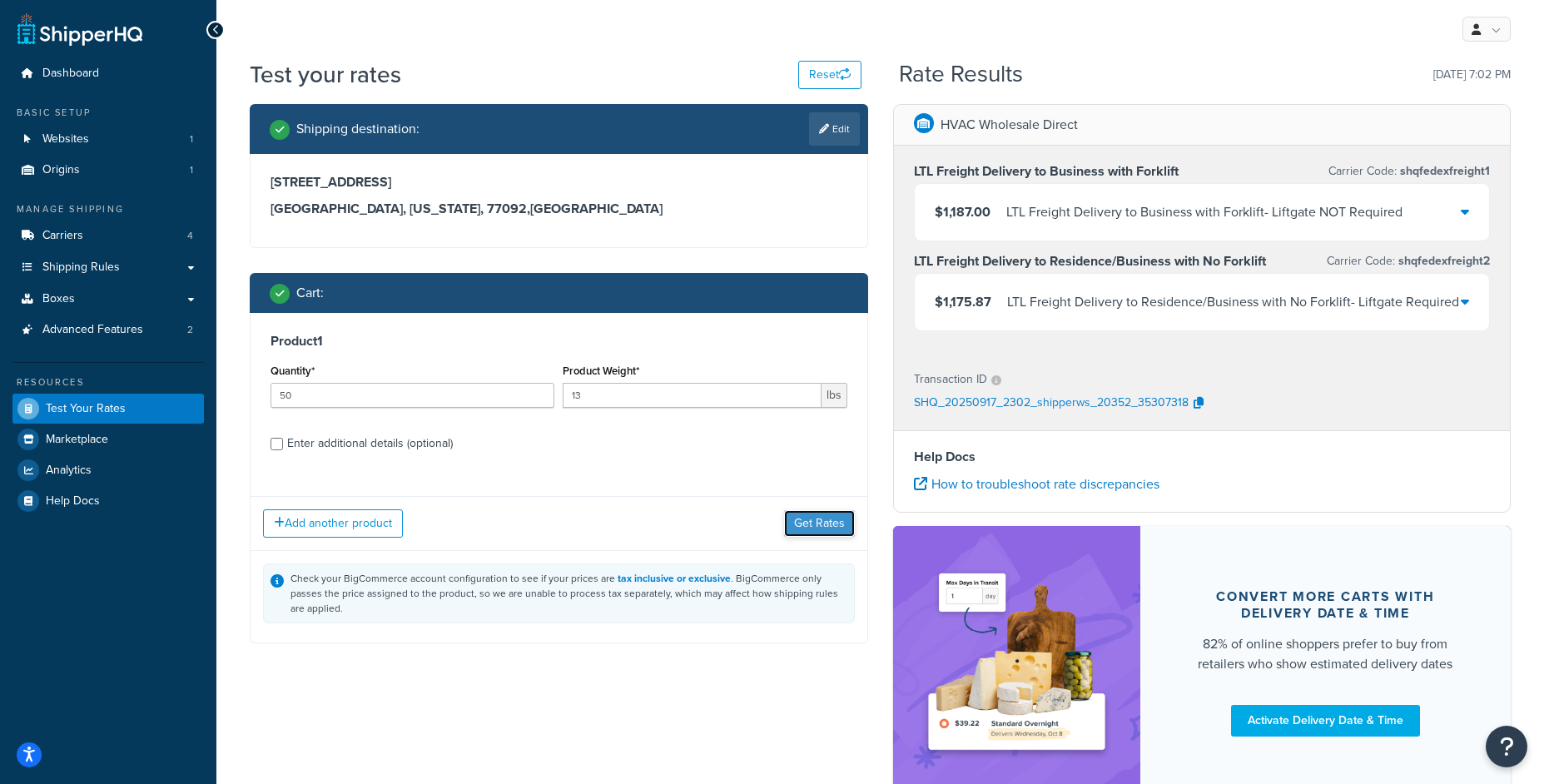
click at [803, 518] on button "Get Rates" at bounding box center [820, 522] width 71 height 27
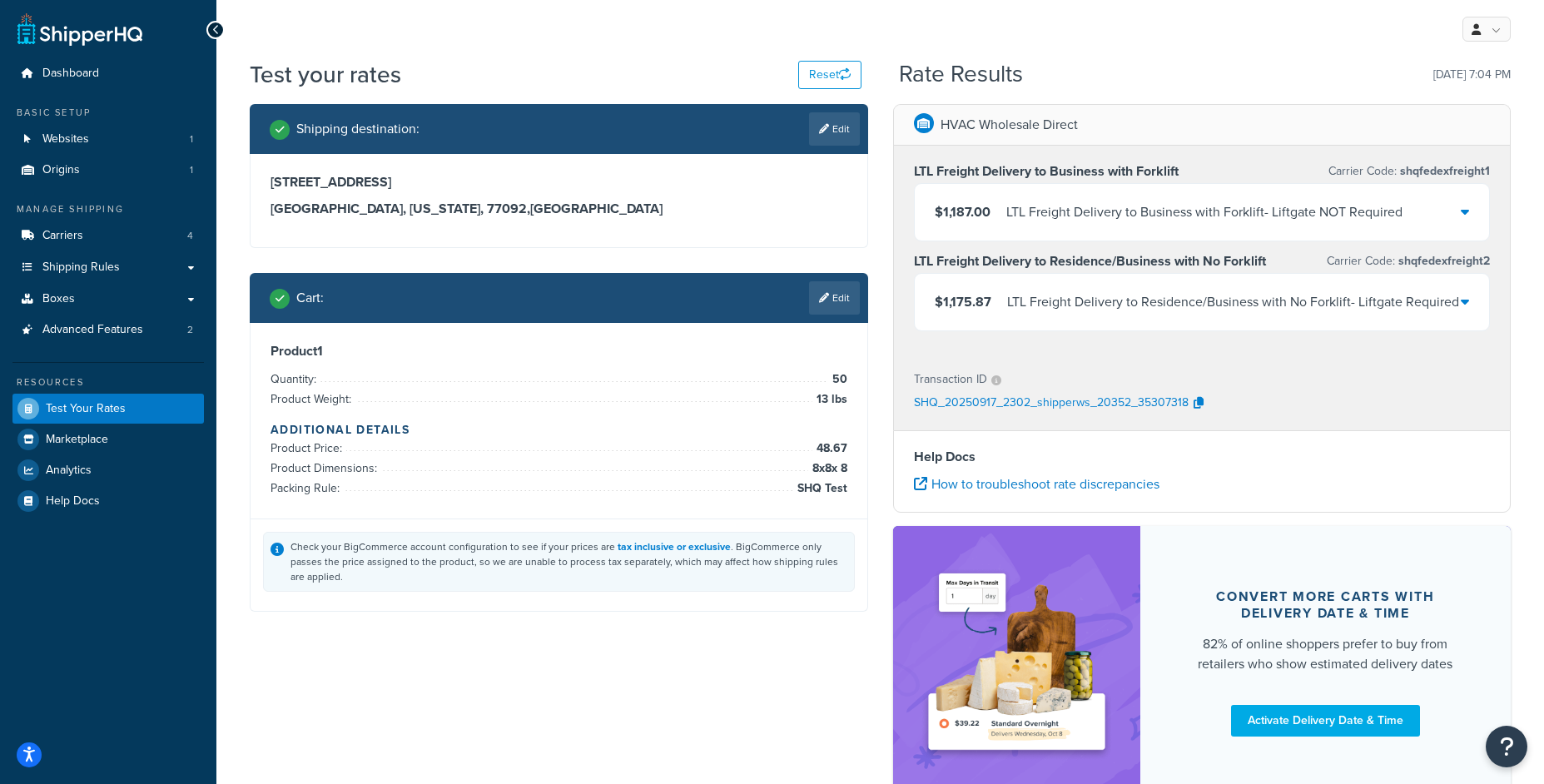
click at [852, 248] on div "6315 Spruce Forest Dr Houston, Texas, 77092 , United States" at bounding box center [559, 201] width 618 height 94
click at [823, 294] on icon at bounding box center [824, 298] width 10 height 10
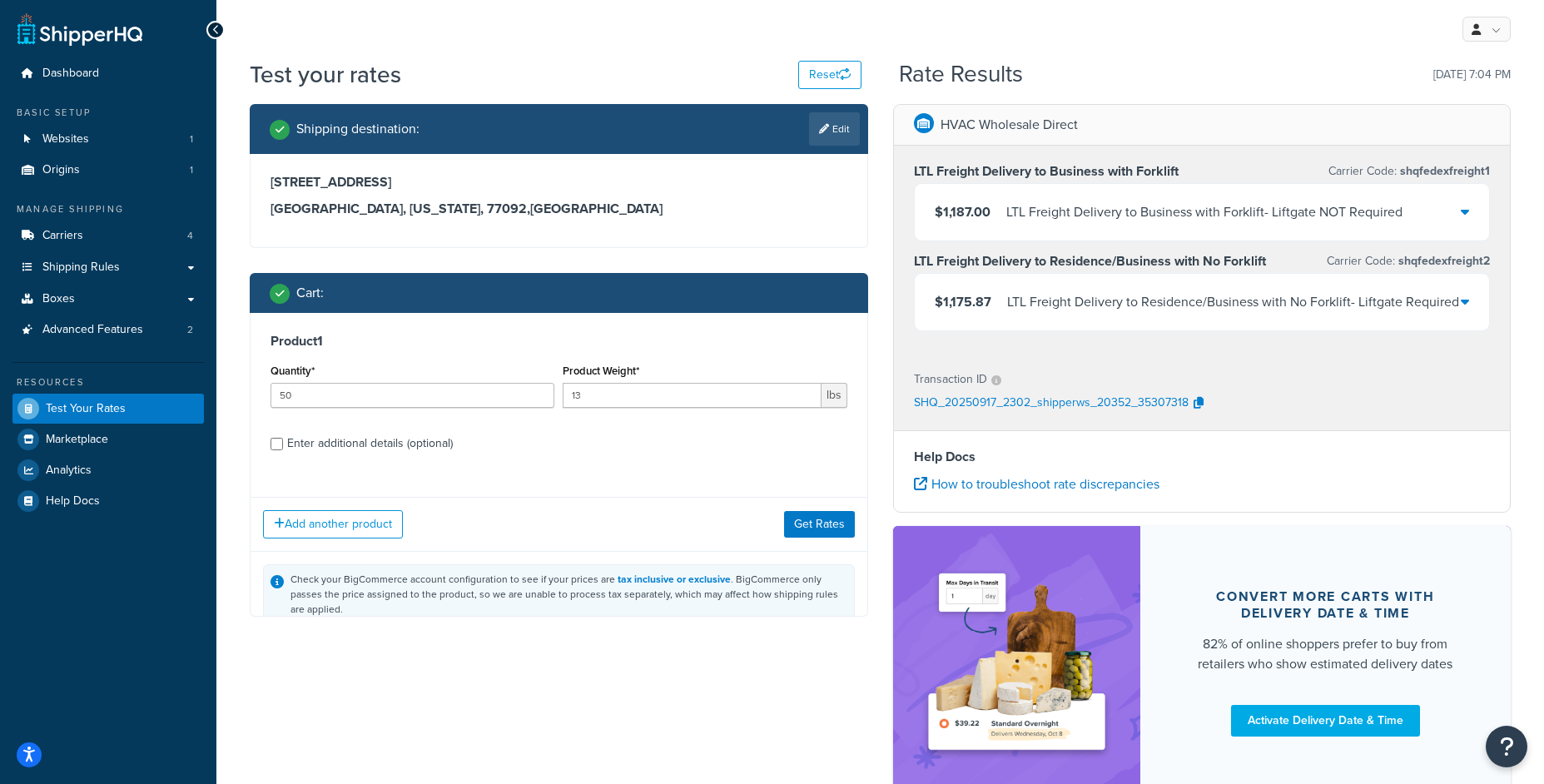
click at [285, 442] on div "Enter additional details (optional)" at bounding box center [559, 442] width 577 height 27
click at [299, 442] on div "Enter additional details (optional)" at bounding box center [370, 444] width 165 height 24
click at [283, 442] on input "Enter additional details (optional)" at bounding box center [277, 444] width 13 height 13
checkbox input "true"
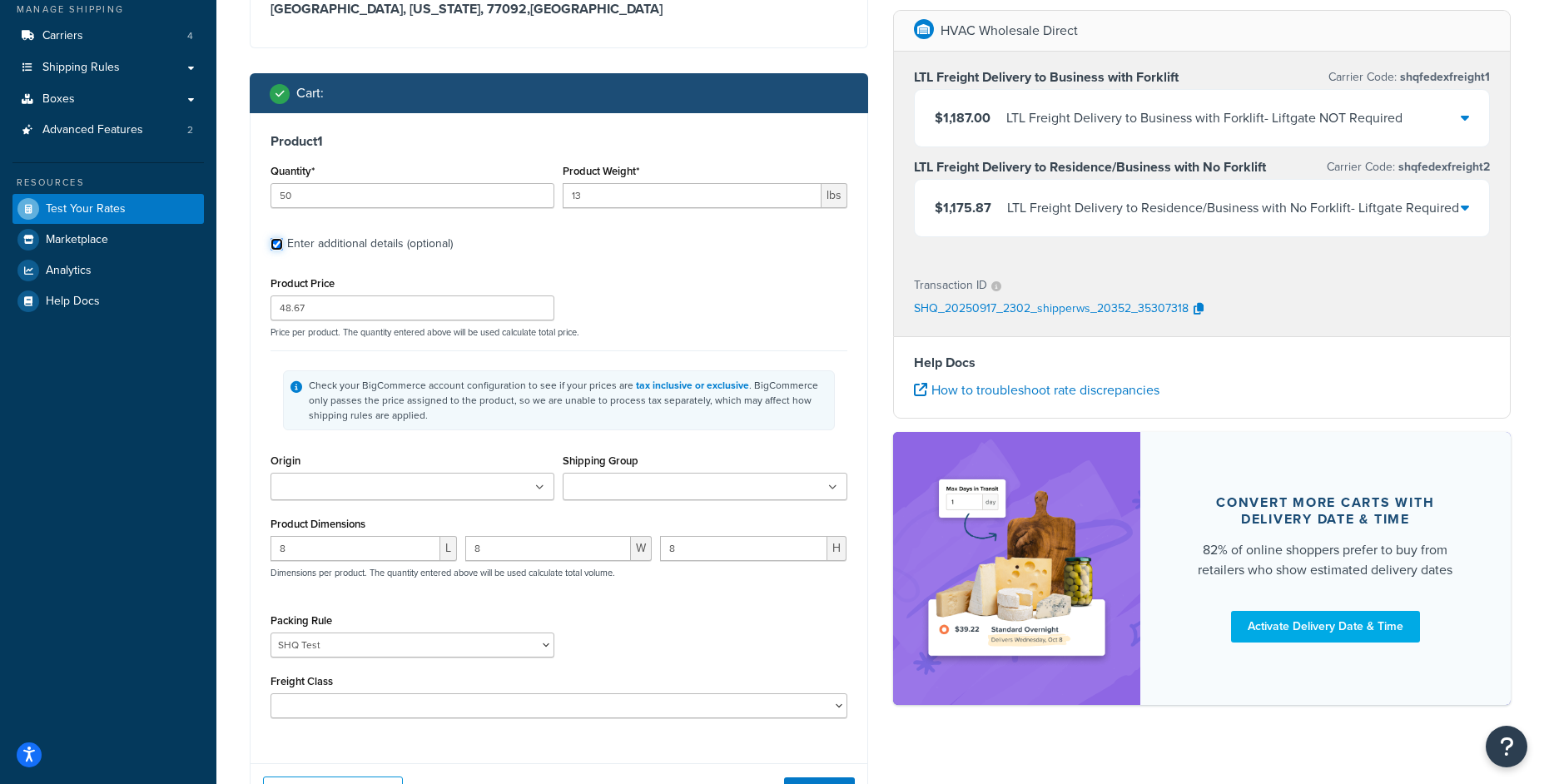
scroll to position [279, 0]
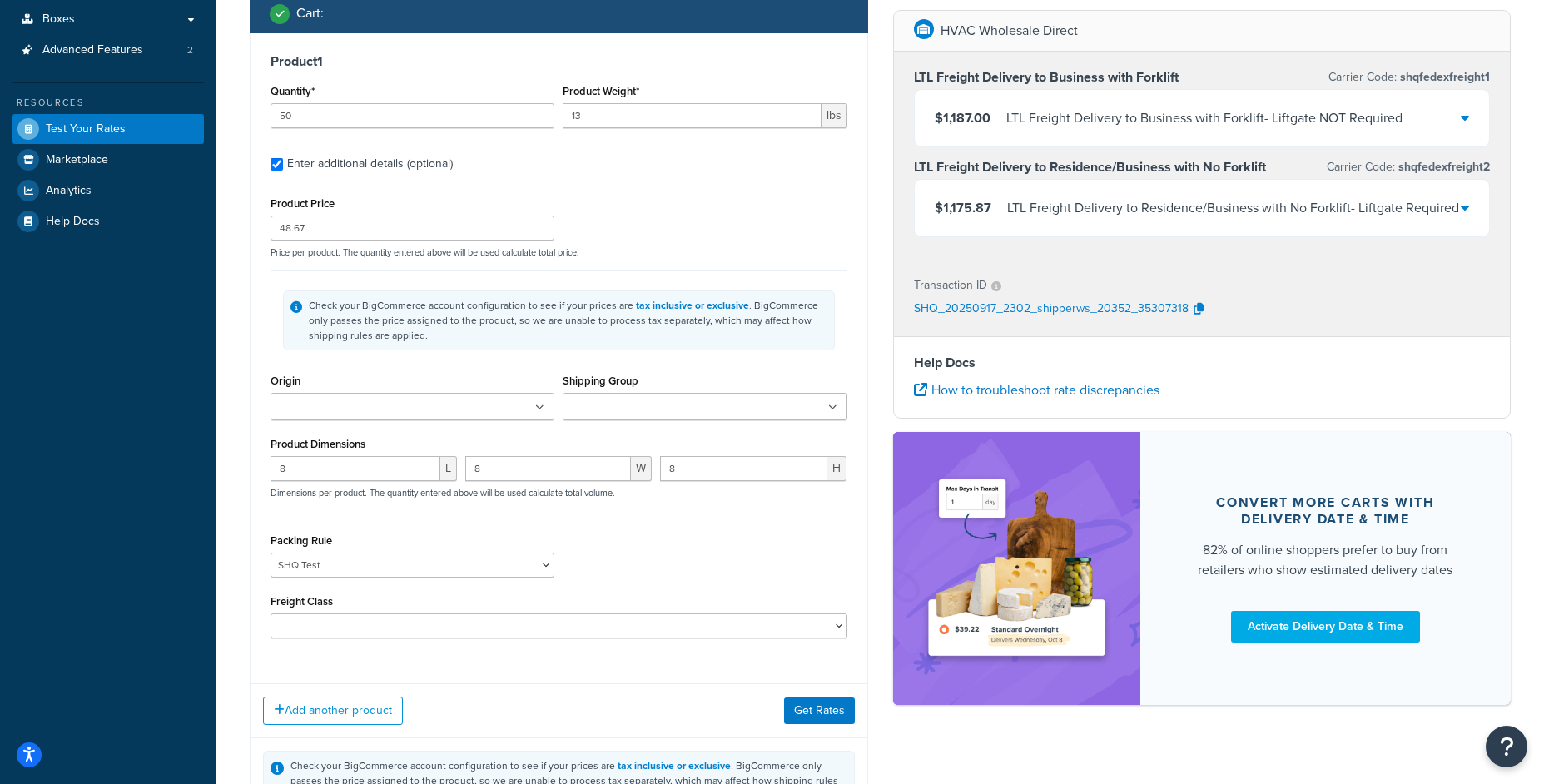
drag, startPoint x: 386, startPoint y: 550, endPoint x: 386, endPoint y: 569, distance: 19.0
click at [386, 551] on div "Packing Rule PackSeparately SHQ Test" at bounding box center [412, 553] width 283 height 48
select select "67971"
click option "PackSeparately" at bounding box center [0, 0] width 0 height 0
click at [823, 720] on button "Get Rates" at bounding box center [820, 710] width 71 height 27
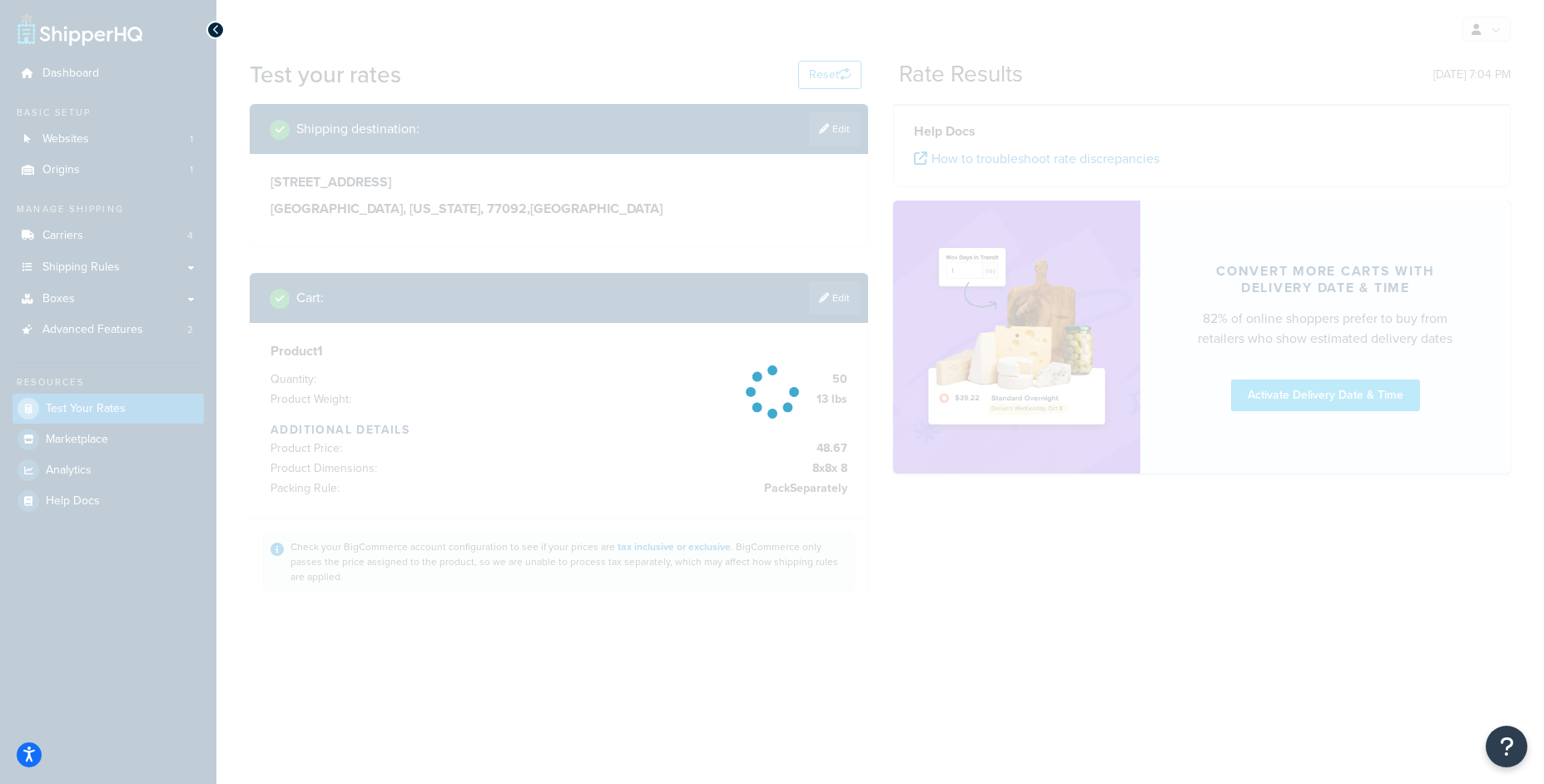
scroll to position [0, 0]
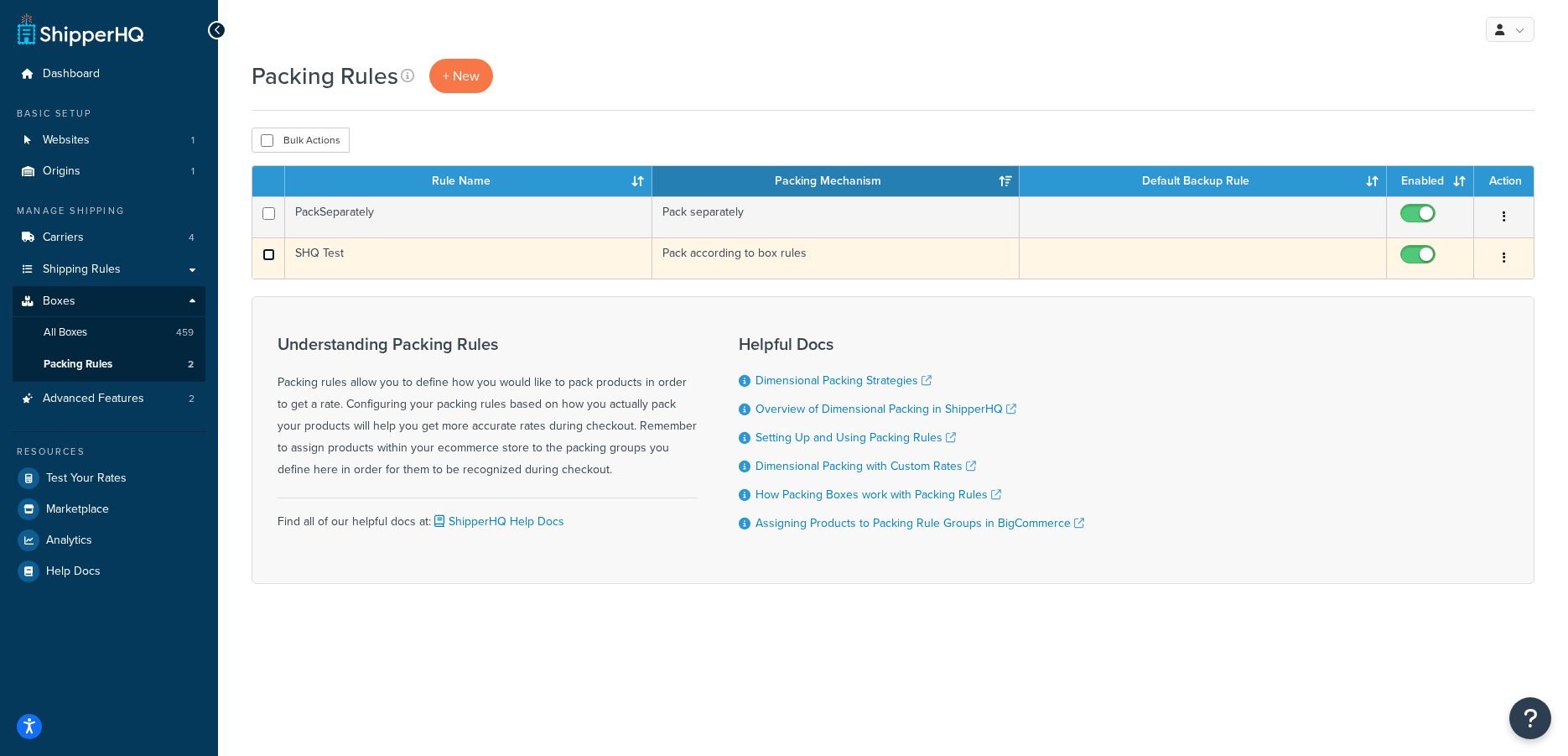
click at [270, 253] on input "checkbox" at bounding box center [269, 254] width 13 height 13
checkbox input "true"
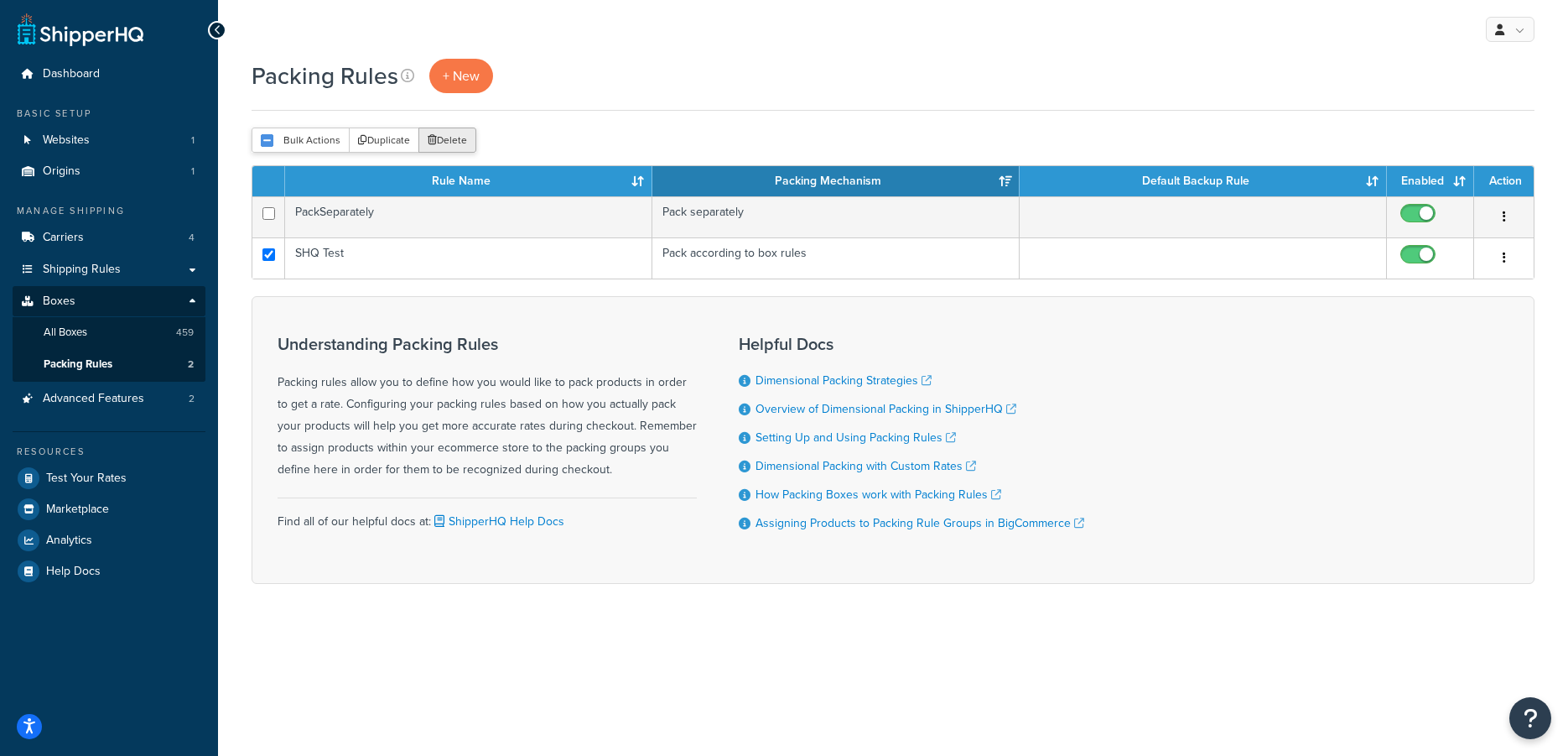
click at [441, 139] on button "Delete" at bounding box center [447, 140] width 58 height 25
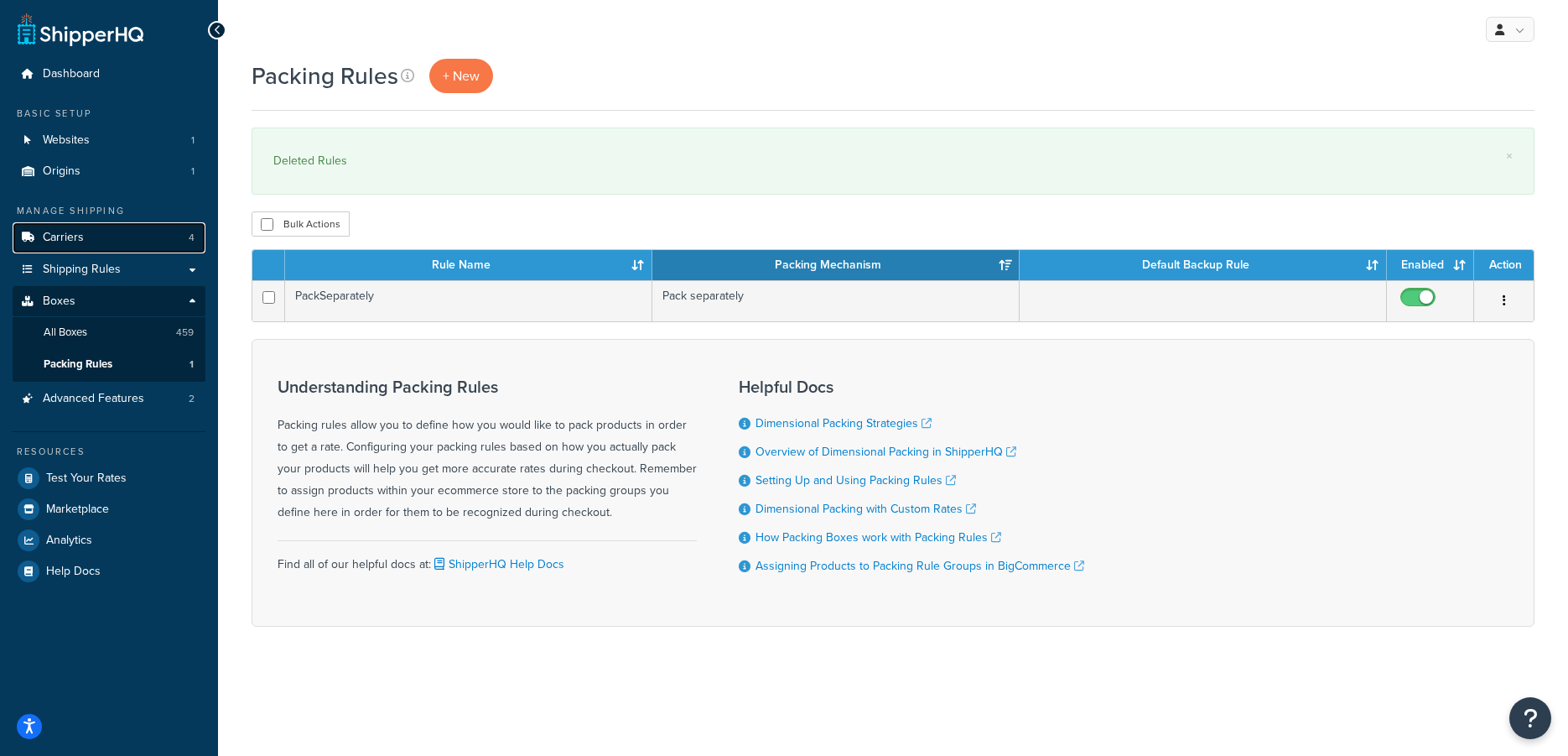
click at [94, 240] on link "Carriers 4" at bounding box center [109, 237] width 193 height 31
